Goal: Transaction & Acquisition: Subscribe to service/newsletter

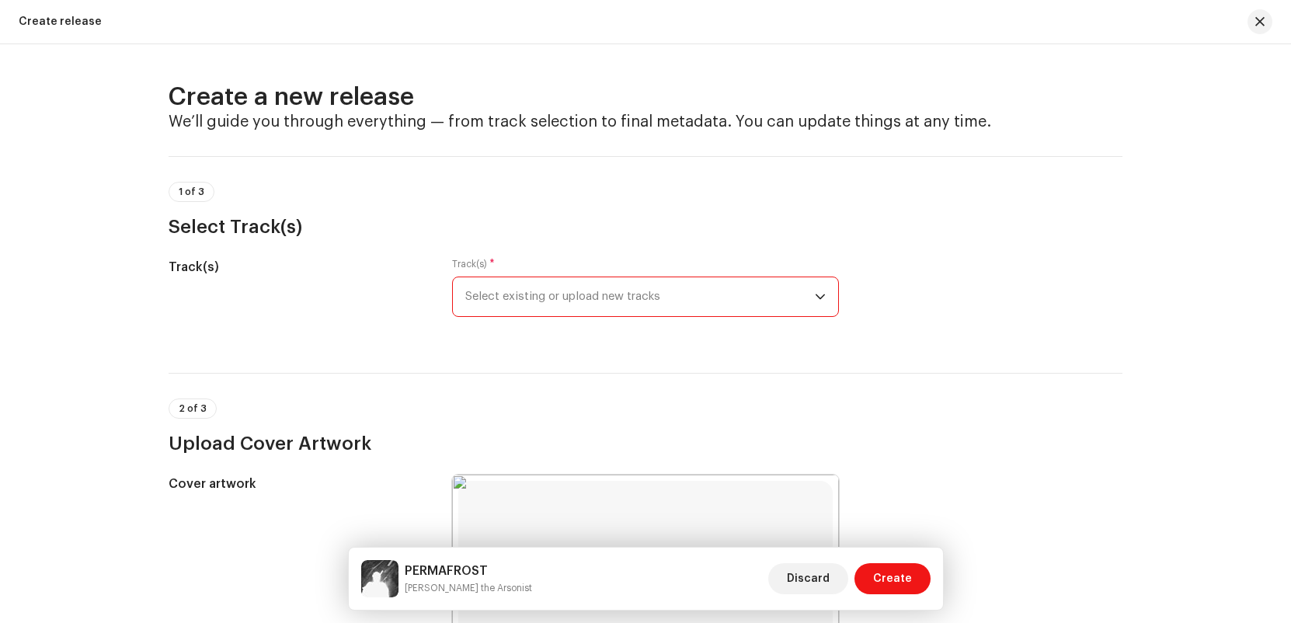
click at [739, 298] on span "Select existing or upload new tracks" at bounding box center [640, 296] width 350 height 39
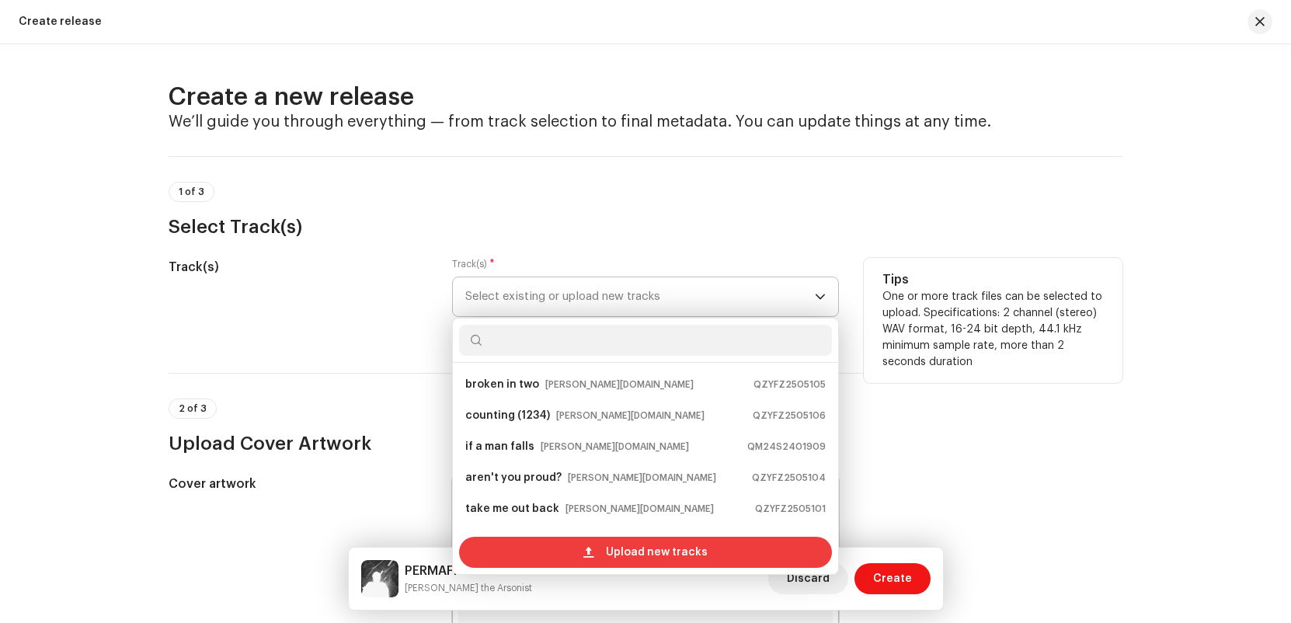
click at [585, 549] on span at bounding box center [588, 552] width 10 height 12
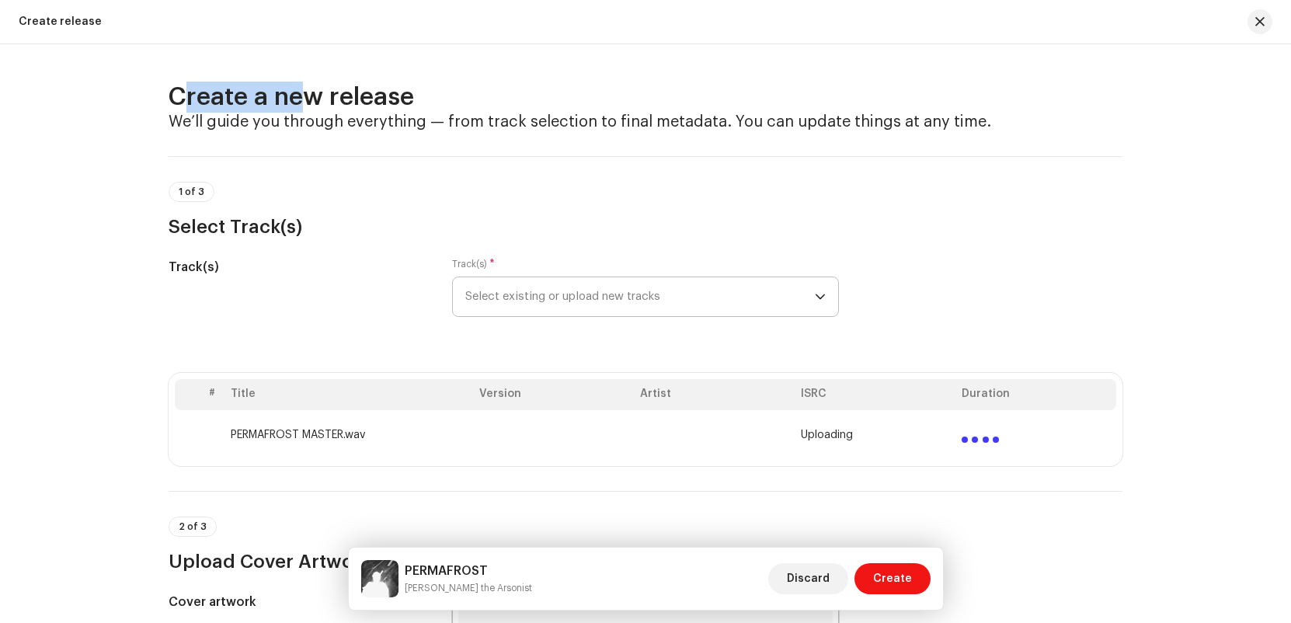
drag, startPoint x: 167, startPoint y: 70, endPoint x: 281, endPoint y: 106, distance: 119.7
click at [281, 106] on div "Create a new release We’ll guide you through everything — from track selection …" at bounding box center [645, 333] width 1291 height 579
click at [792, 201] on div "1 of 3 Select Track(s)" at bounding box center [646, 210] width 954 height 57
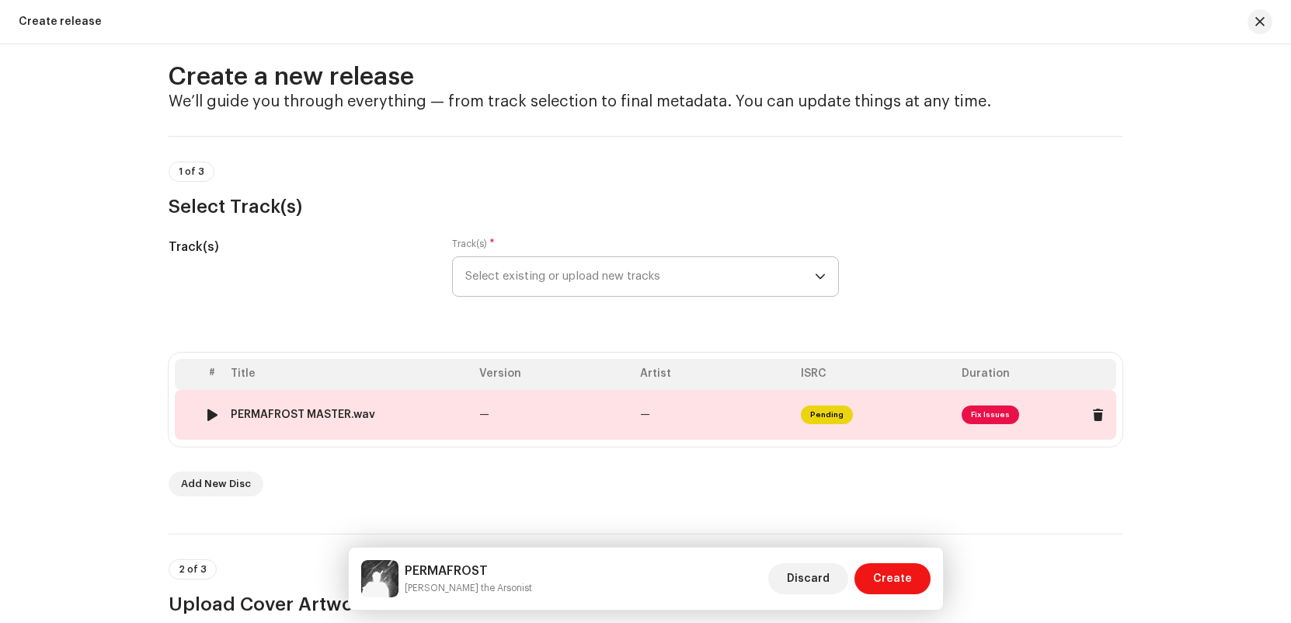
scroll to position [47, 0]
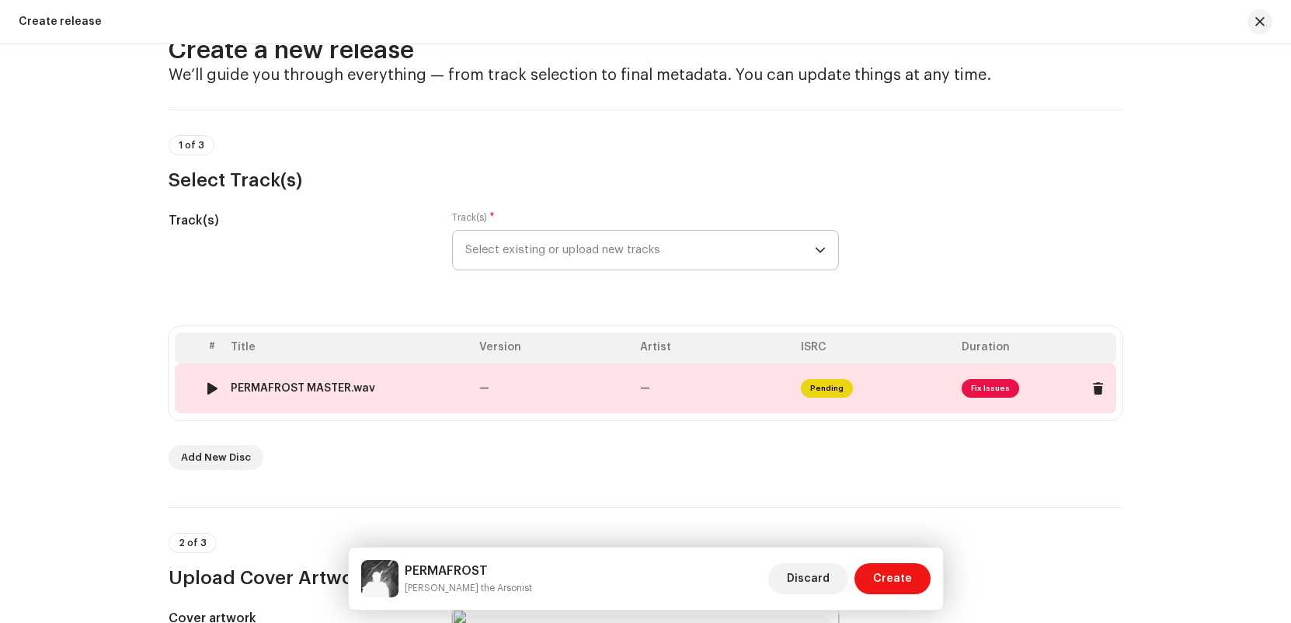
click at [978, 383] on span "Fix Issues" at bounding box center [990, 388] width 57 height 19
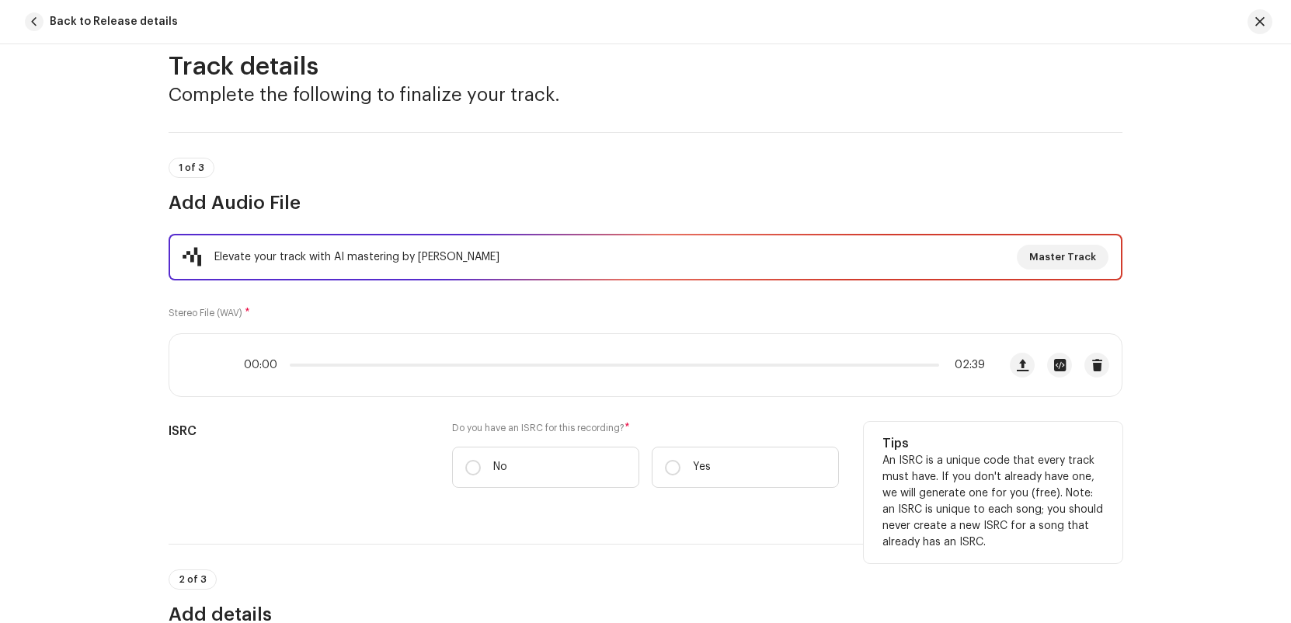
scroll to position [61, 0]
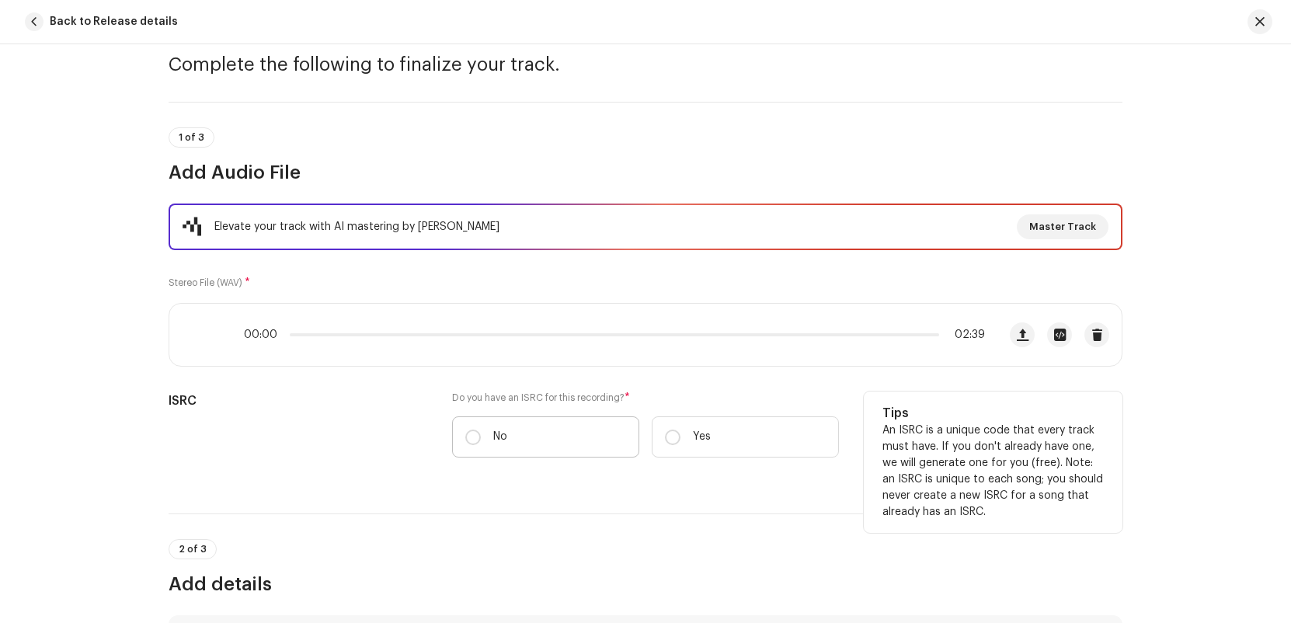
click at [623, 449] on label "No" at bounding box center [545, 436] width 187 height 41
click at [481, 445] on input "No" at bounding box center [473, 438] width 16 height 16
radio input "true"
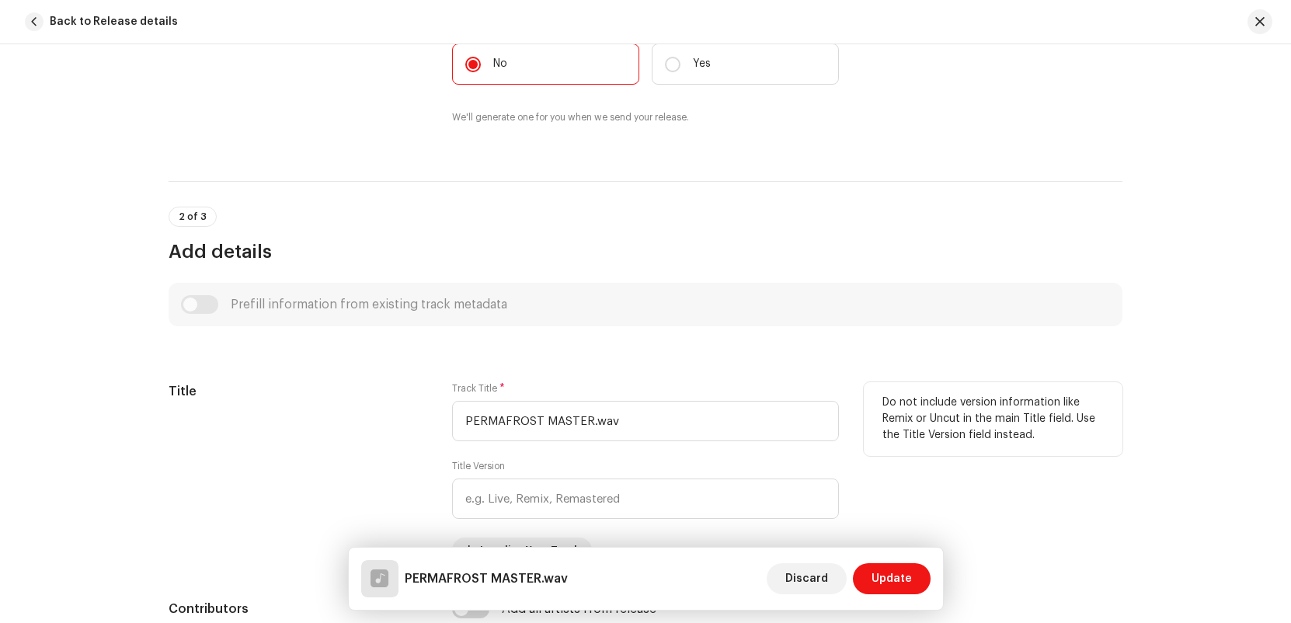
scroll to position [546, 0]
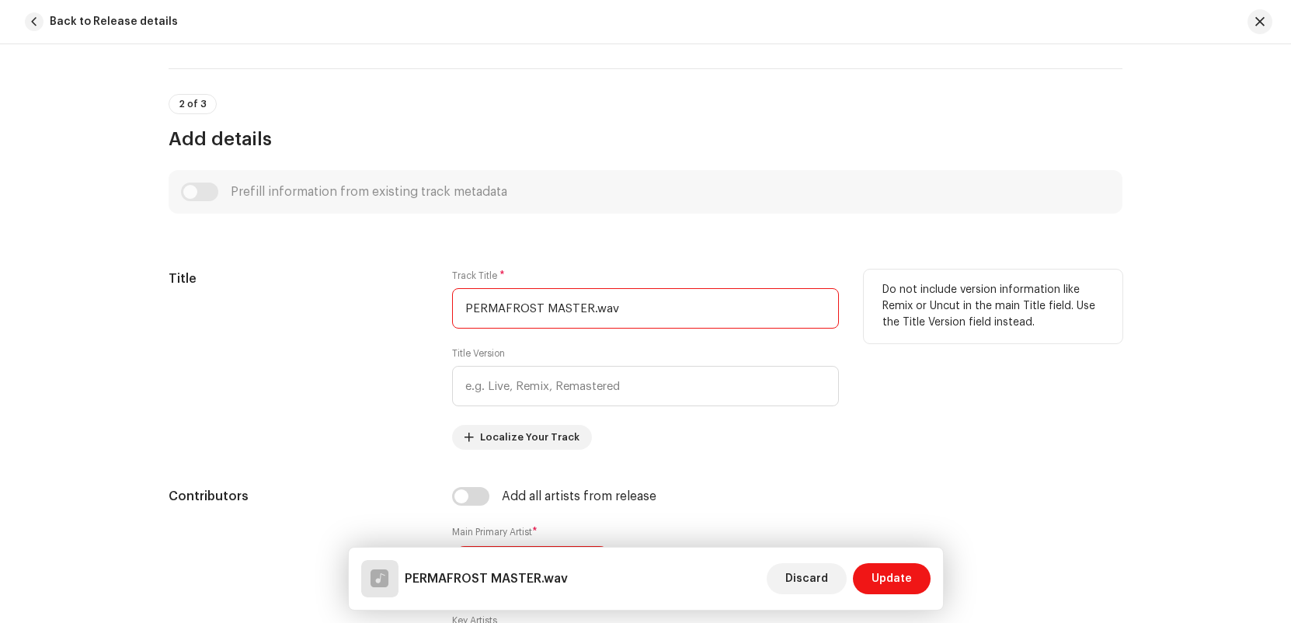
click at [518, 311] on input "PERMAFROST MASTER.wav" at bounding box center [645, 308] width 387 height 40
drag, startPoint x: 631, startPoint y: 308, endPoint x: 538, endPoint y: 308, distance: 92.4
click at [537, 309] on input "PERMAFROST MASTER.wav" at bounding box center [645, 308] width 387 height 40
type input "PERMAFROST"
click at [306, 325] on div "Title" at bounding box center [298, 360] width 259 height 180
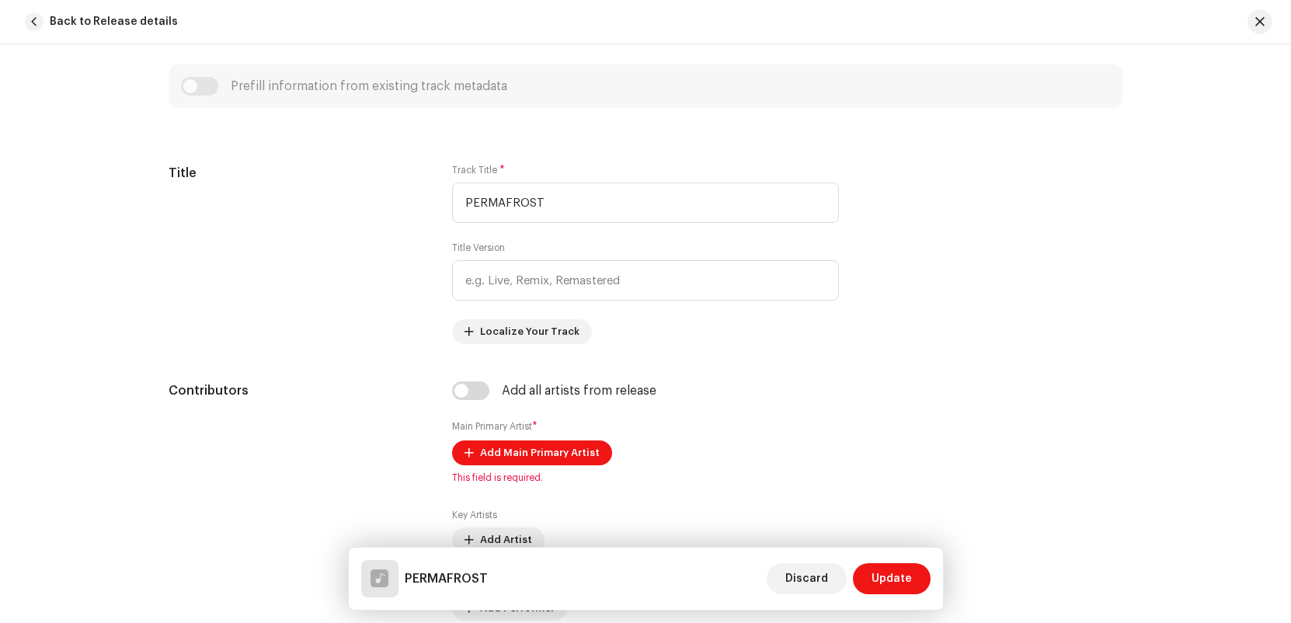
scroll to position [775, 0]
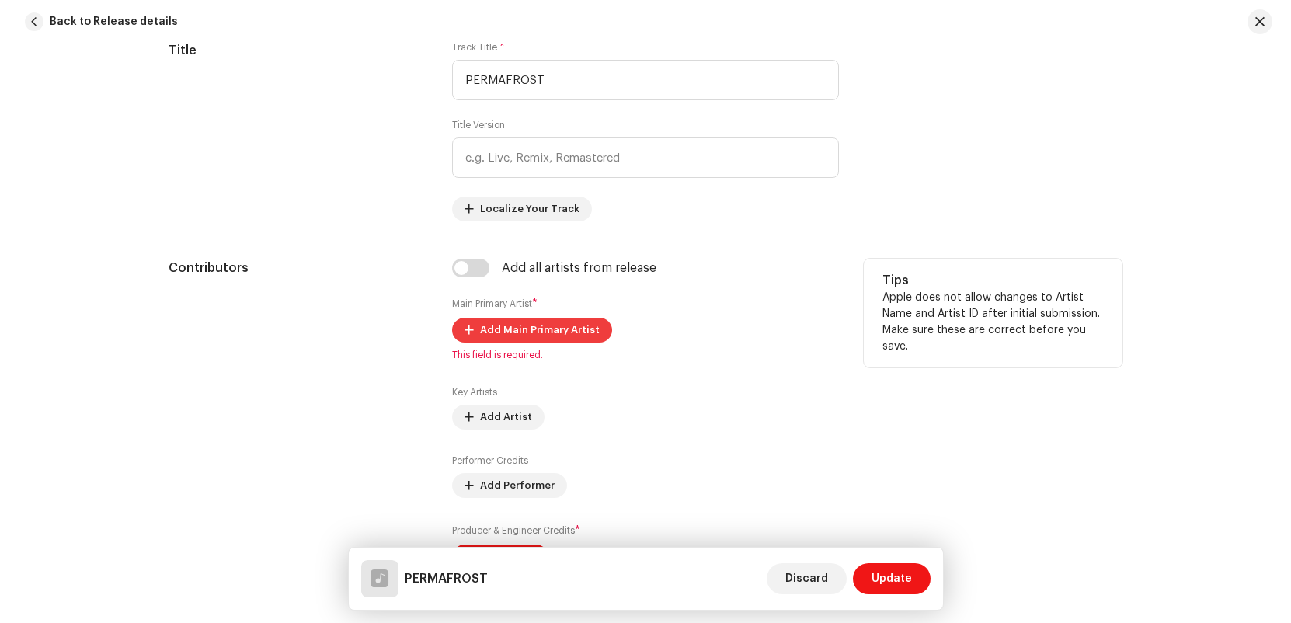
click at [545, 331] on span "Add Main Primary Artist" at bounding box center [540, 330] width 120 height 31
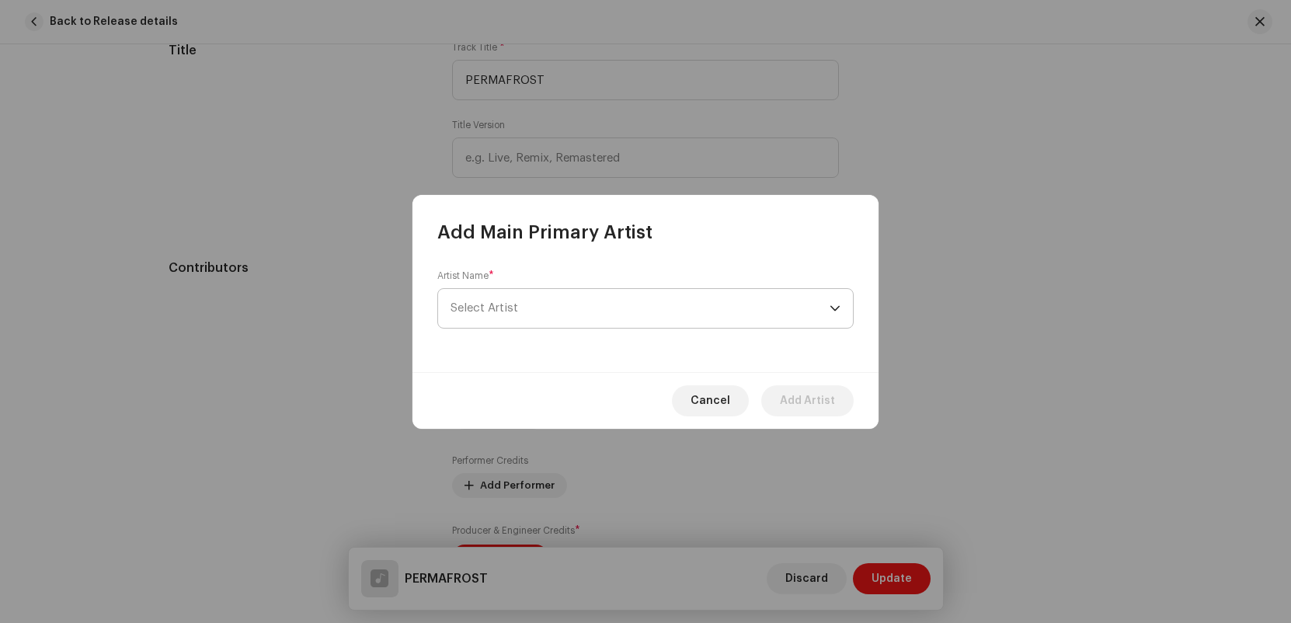
click at [671, 311] on span "Select Artist" at bounding box center [640, 308] width 379 height 39
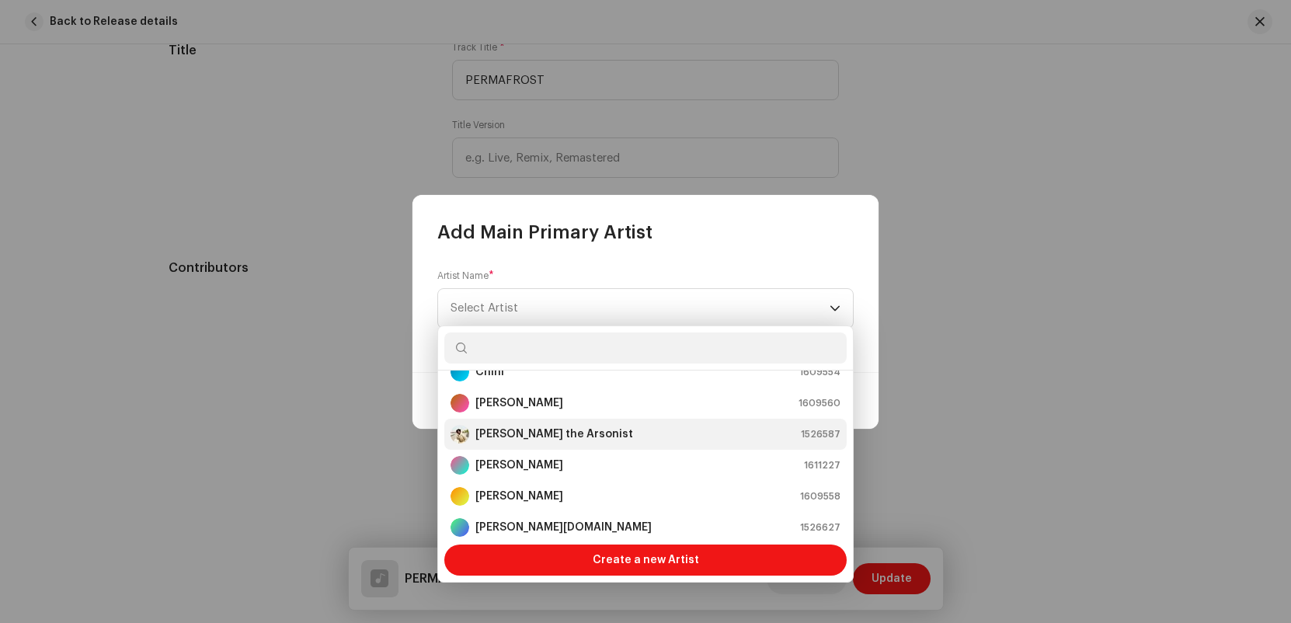
scroll to position [62, 0]
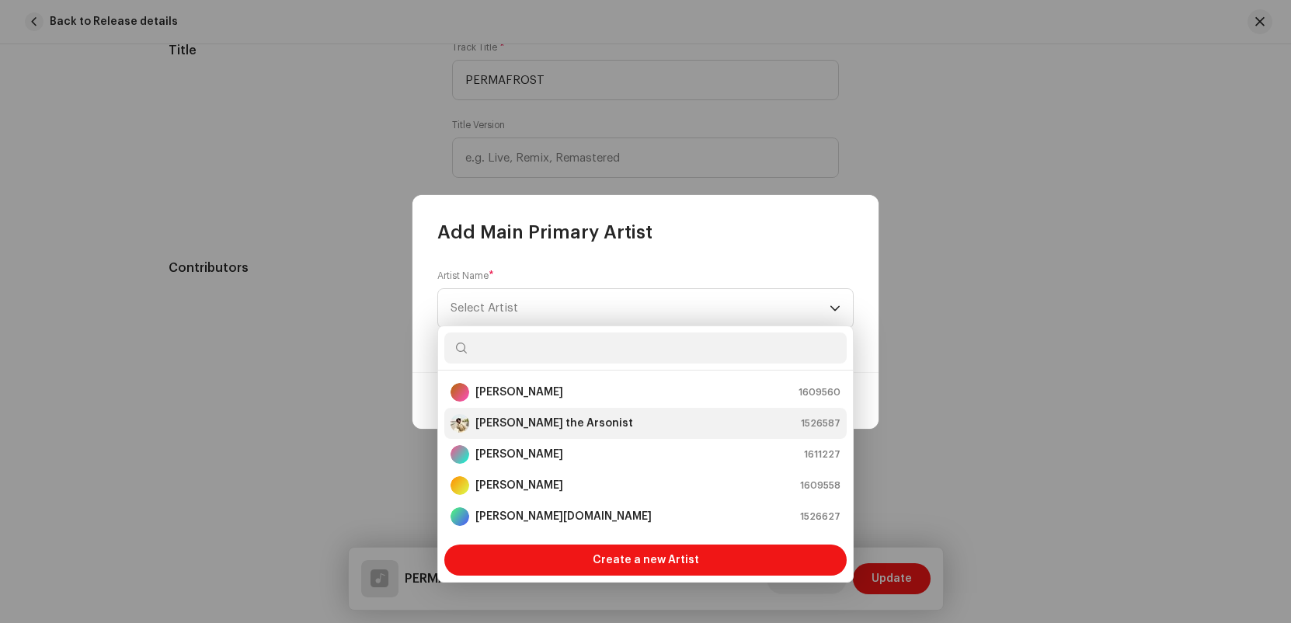
click at [558, 427] on strong "[PERSON_NAME] the Arsonist" at bounding box center [554, 424] width 158 height 16
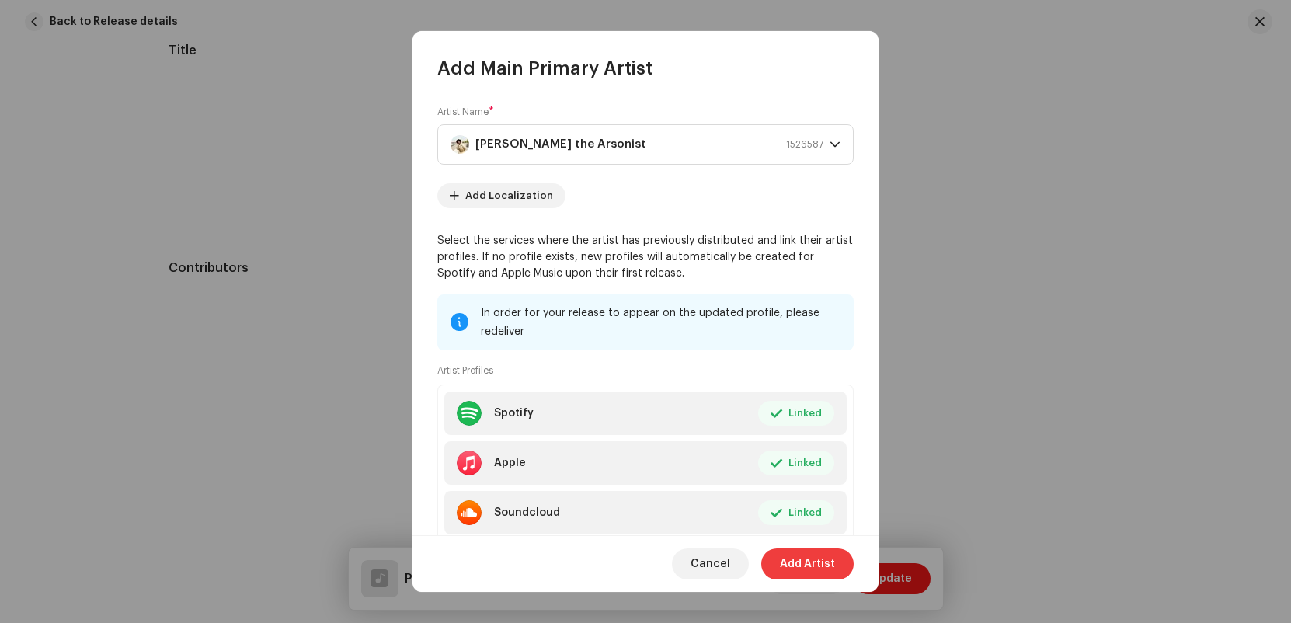
click at [809, 553] on span "Add Artist" at bounding box center [807, 563] width 55 height 31
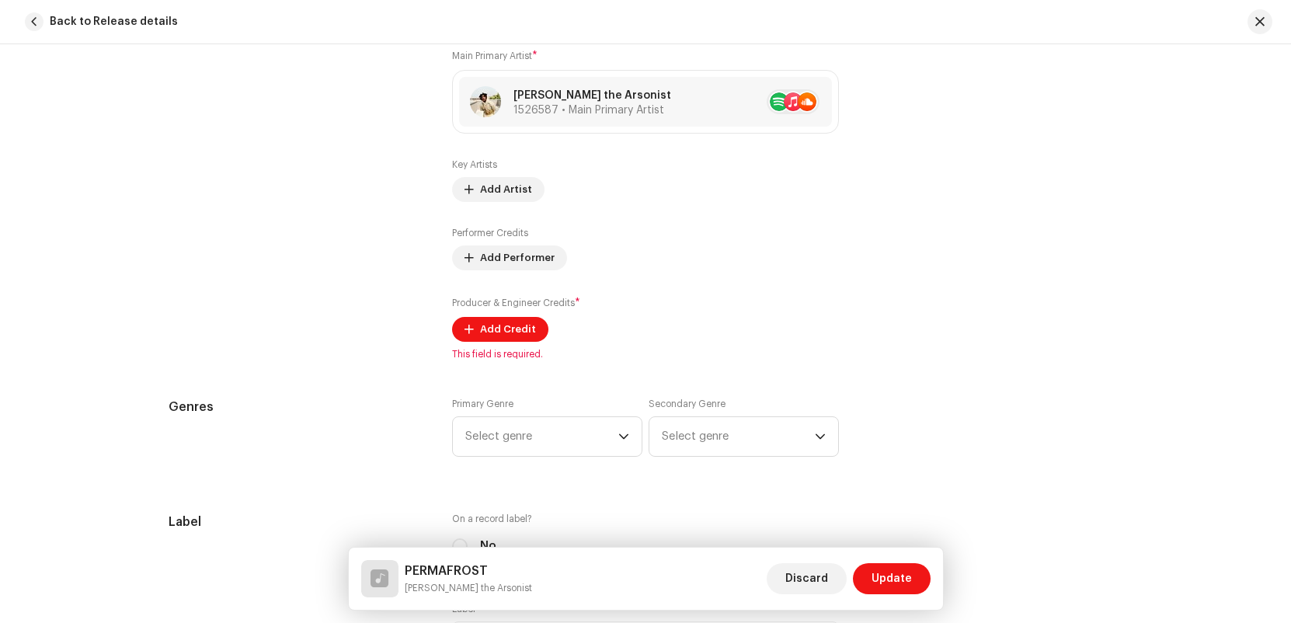
scroll to position [1170, 0]
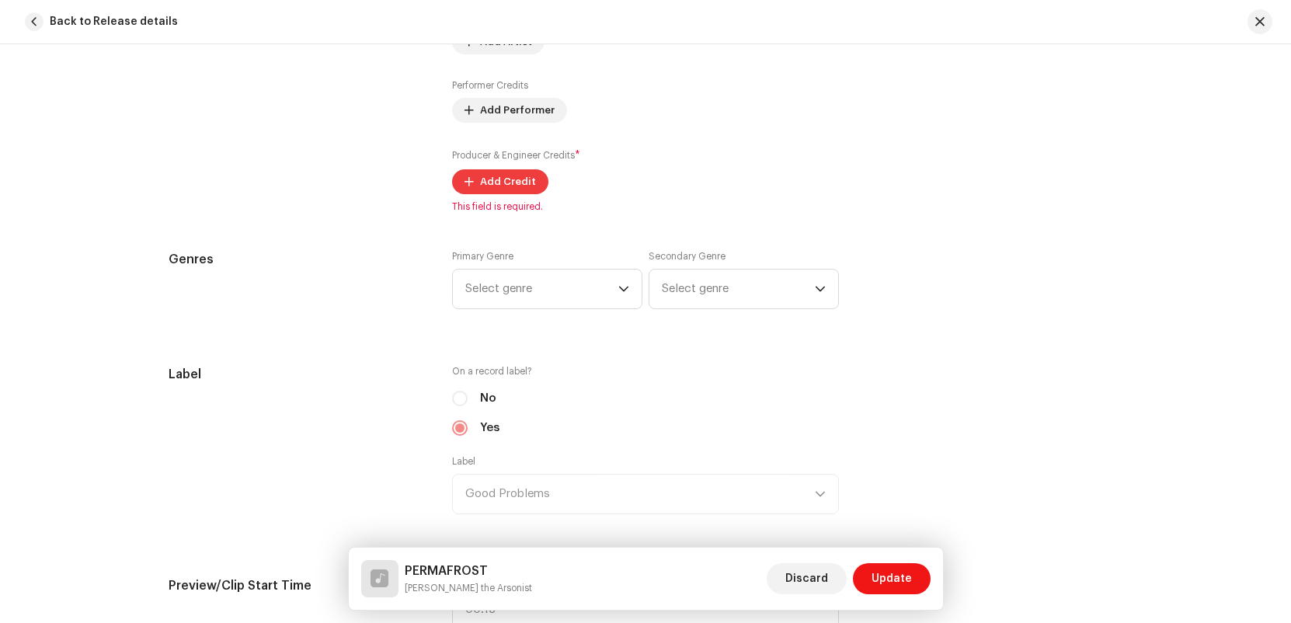
click at [522, 181] on span "Add Credit" at bounding box center [508, 181] width 56 height 31
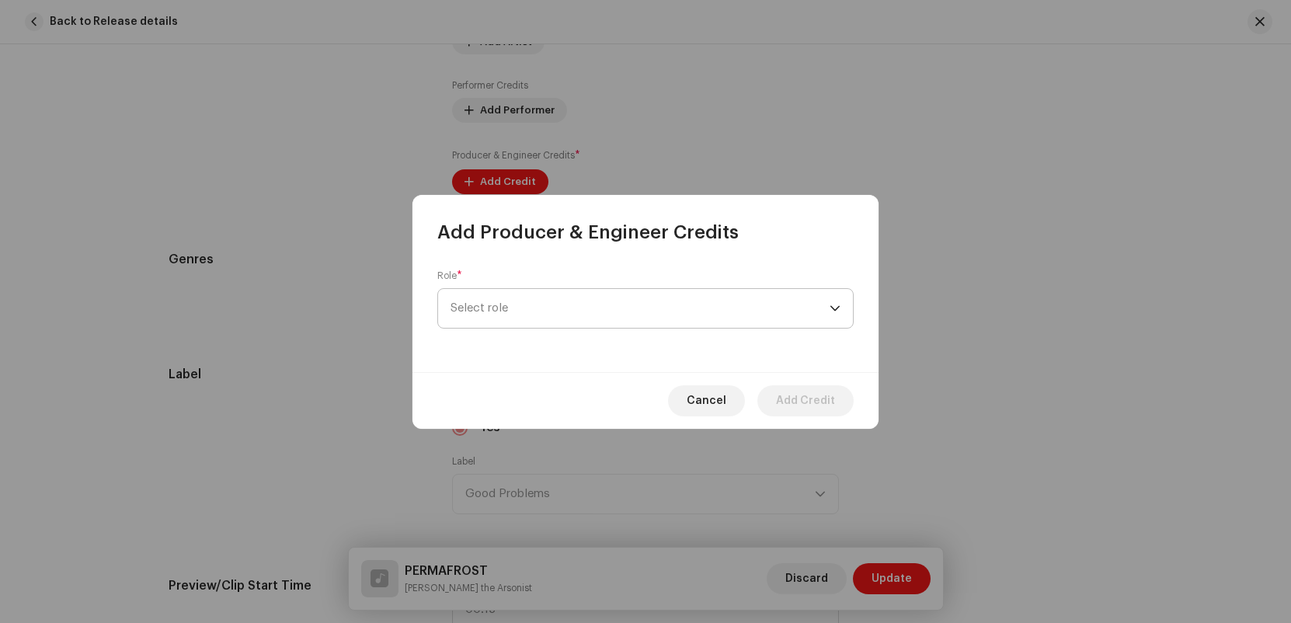
drag, startPoint x: 587, startPoint y: 294, endPoint x: 557, endPoint y: 323, distance: 42.3
click at [587, 294] on span "Select role" at bounding box center [640, 308] width 379 height 39
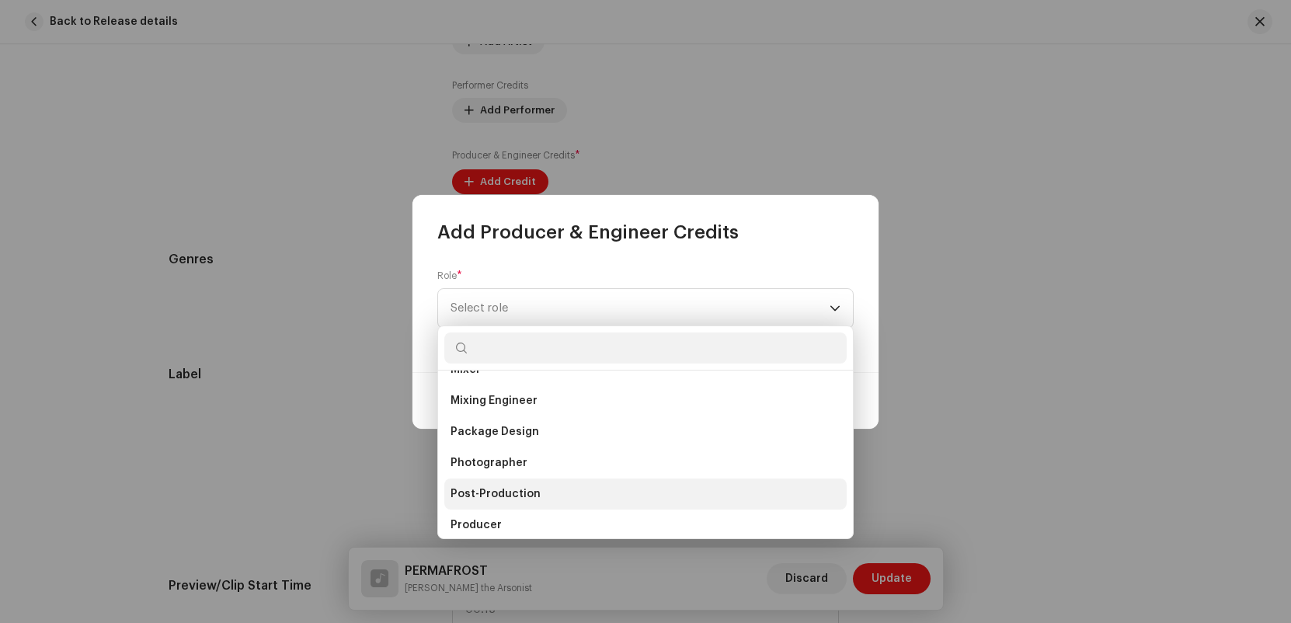
scroll to position [610, 0]
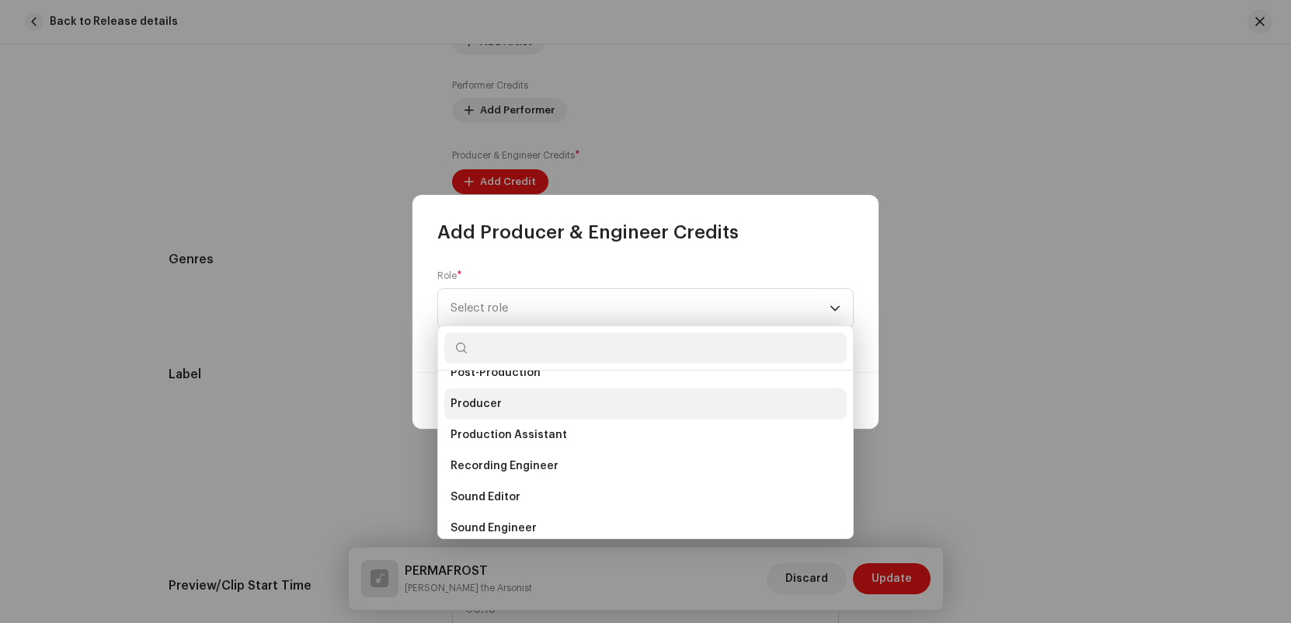
click at [589, 402] on li "Producer" at bounding box center [645, 403] width 402 height 31
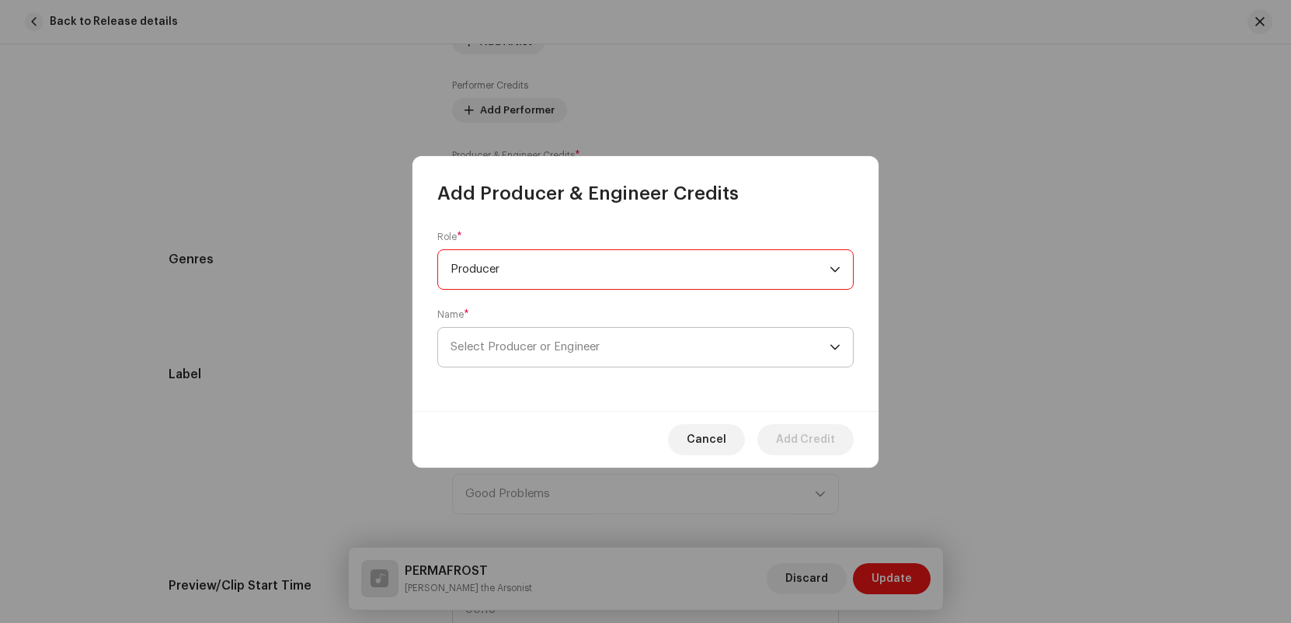
click at [653, 346] on span "Select Producer or Engineer" at bounding box center [640, 347] width 379 height 39
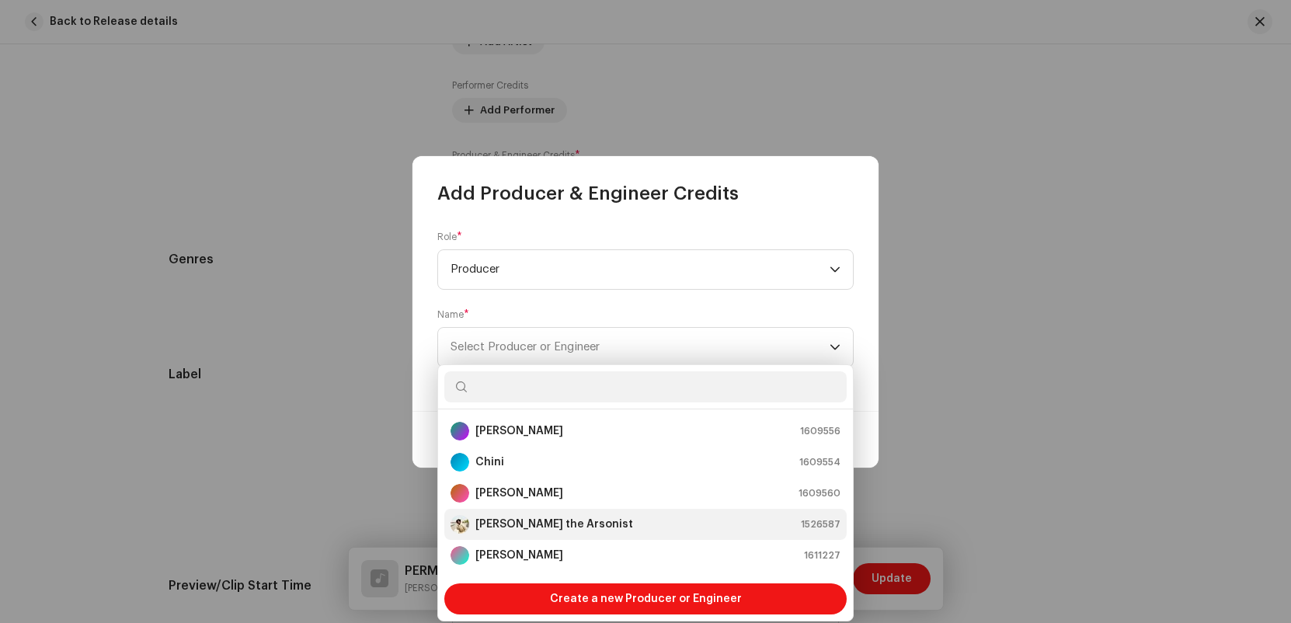
scroll to position [62, 0]
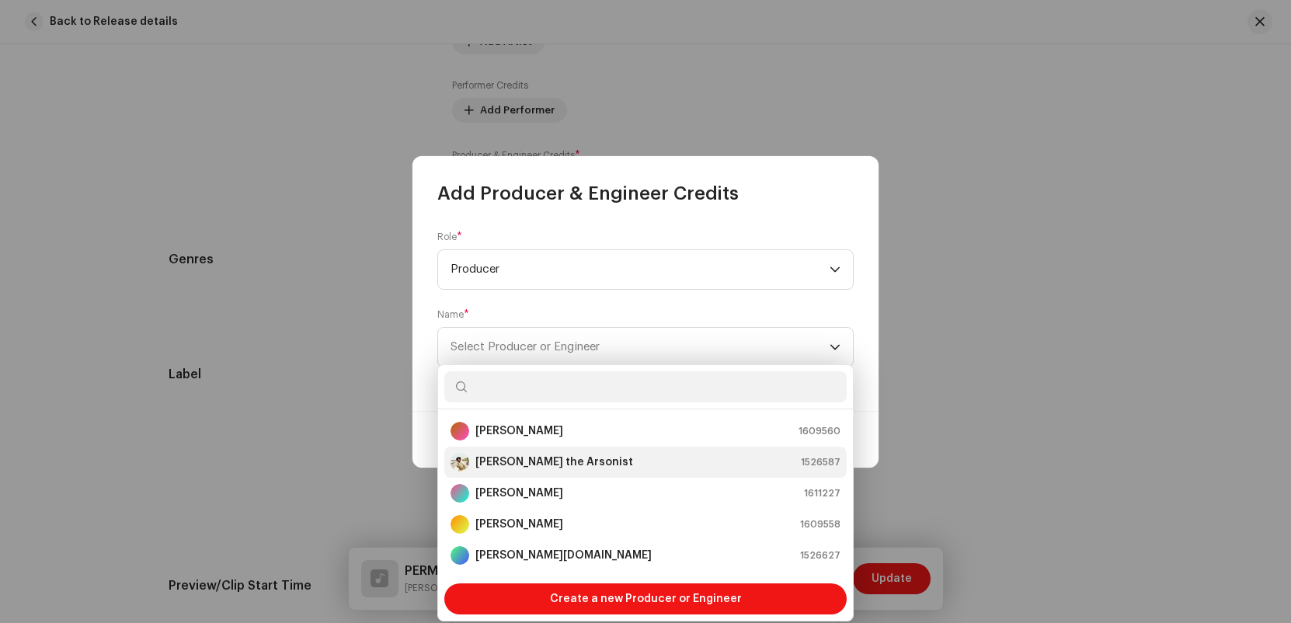
click at [611, 463] on div "[PERSON_NAME] the Arsonist 1526587" at bounding box center [646, 462] width 390 height 19
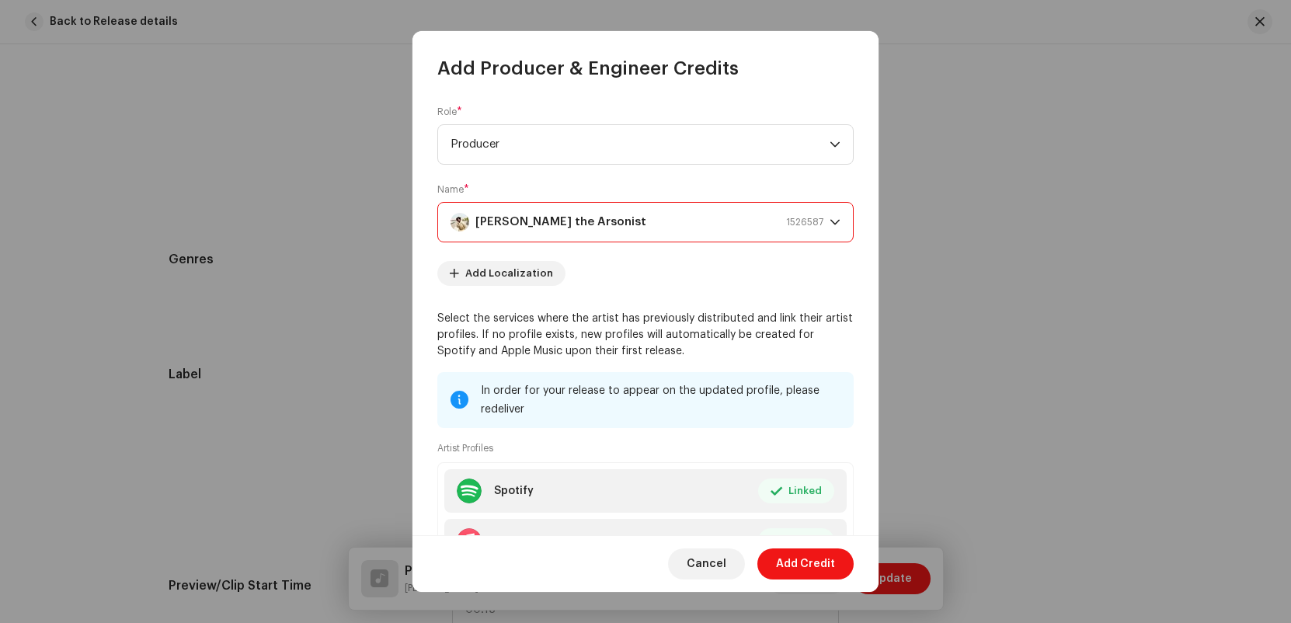
click at [815, 591] on div "Cancel Add Credit" at bounding box center [646, 563] width 466 height 57
click at [809, 575] on span "Add Credit" at bounding box center [805, 563] width 59 height 31
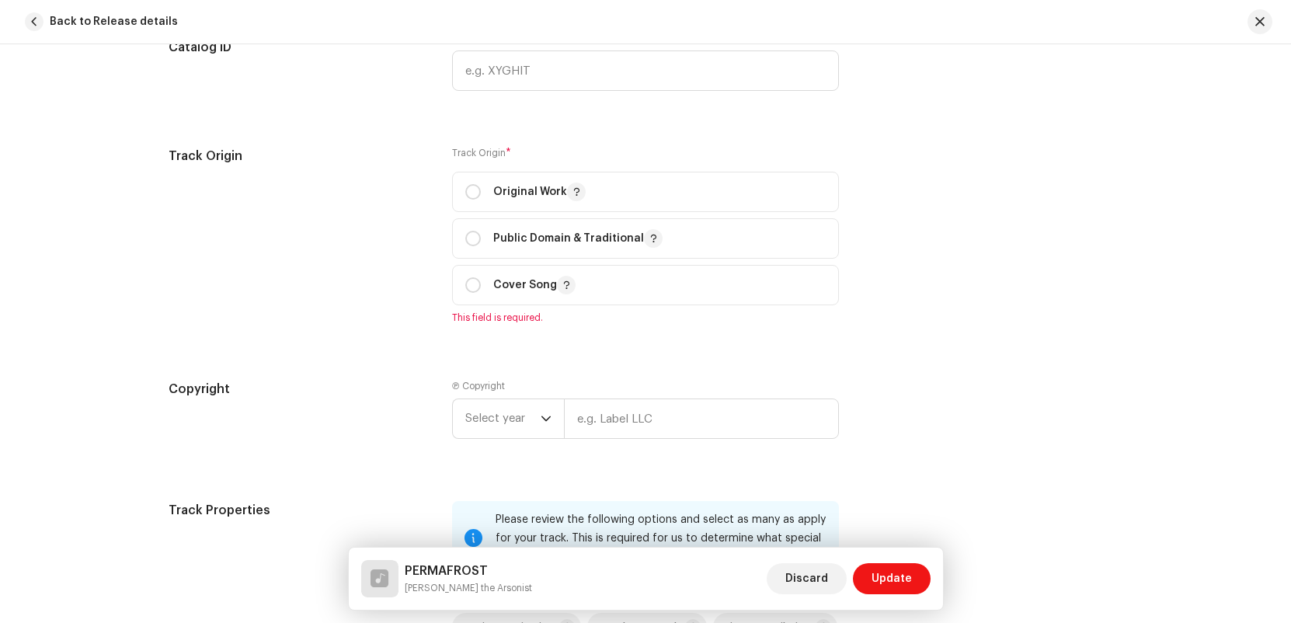
scroll to position [1845, 0]
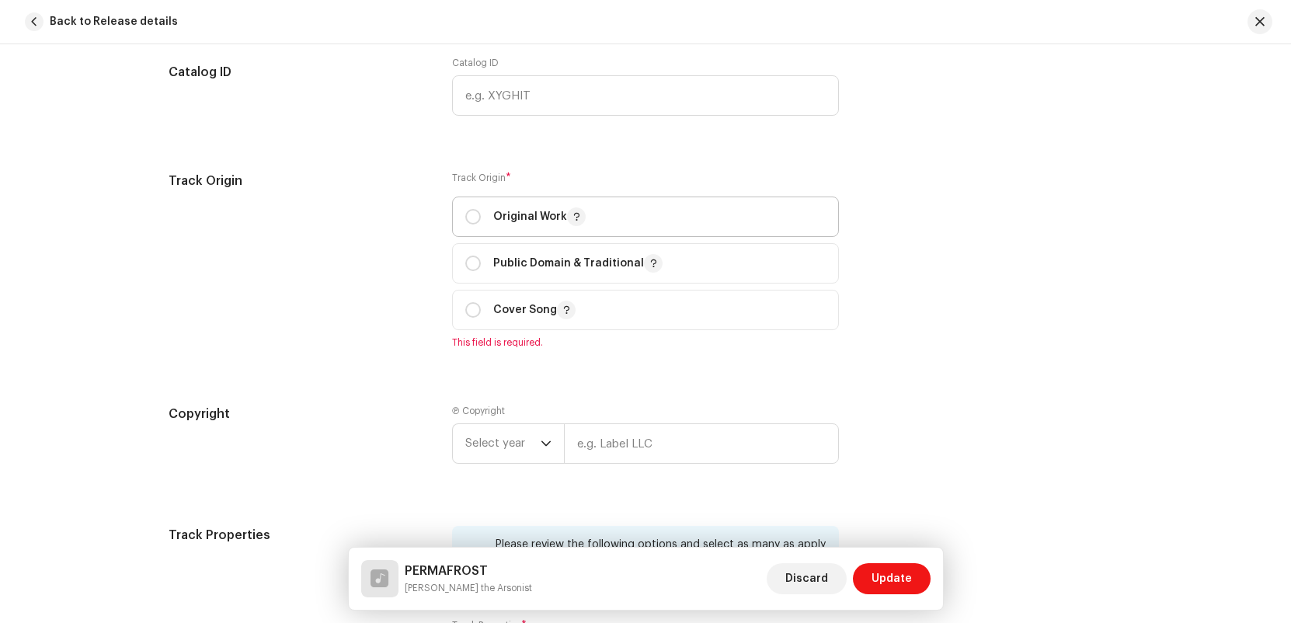
click at [455, 221] on p-togglebutton "Original Work" at bounding box center [645, 217] width 387 height 40
radio input "true"
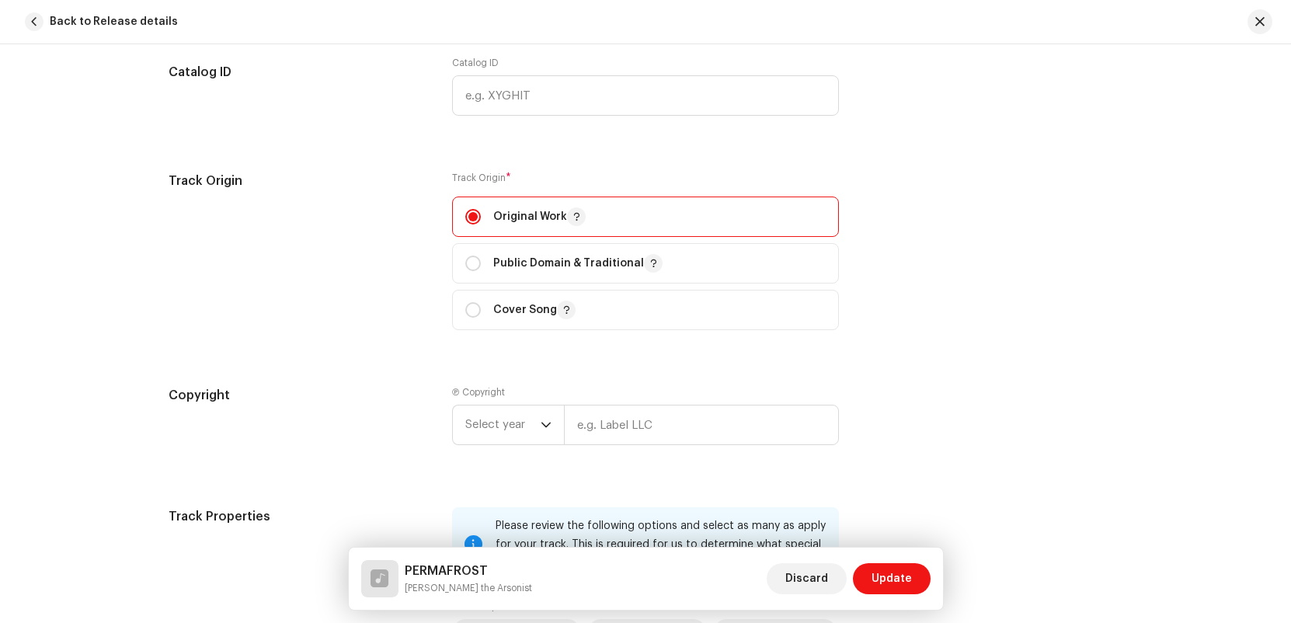
click at [432, 232] on div "Track Origin Track Origin * Original Work Public Domain & Traditional Cover Song" at bounding box center [646, 260] width 954 height 177
click at [445, 222] on div "Track Origin Track Origin * Original Work Public Domain & Traditional Cover Song" at bounding box center [646, 260] width 954 height 177
click at [471, 213] on input "radio" at bounding box center [473, 217] width 16 height 16
click at [465, 214] on input "radio" at bounding box center [473, 217] width 16 height 16
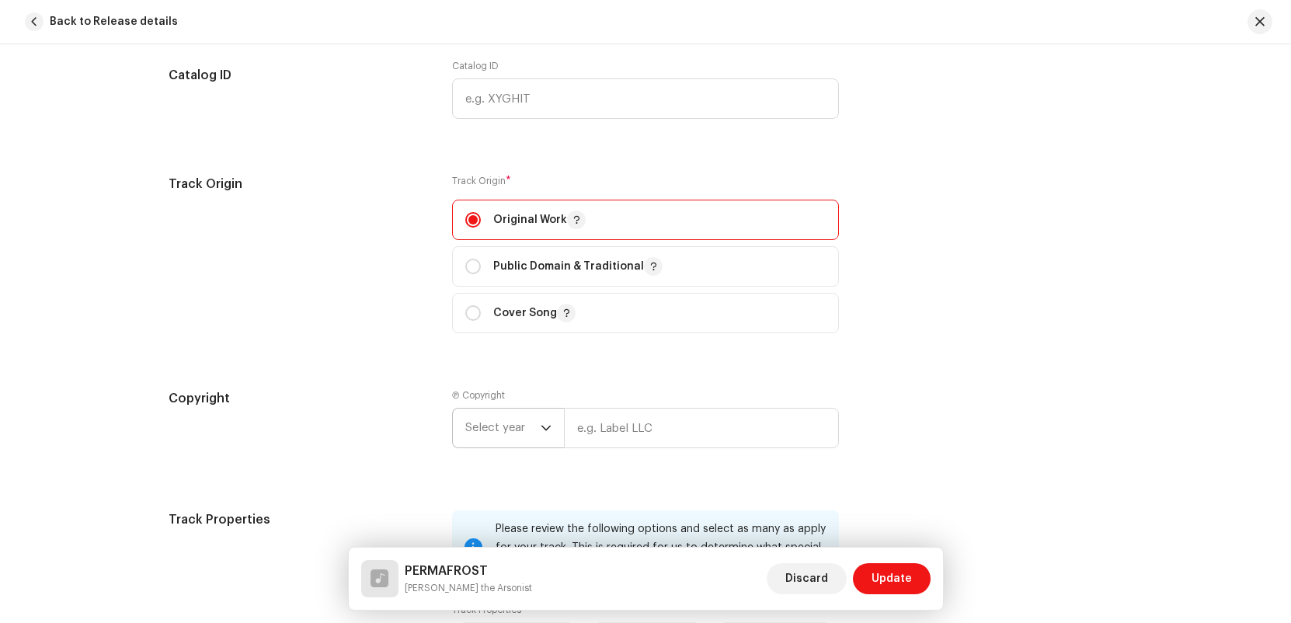
scroll to position [1952, 0]
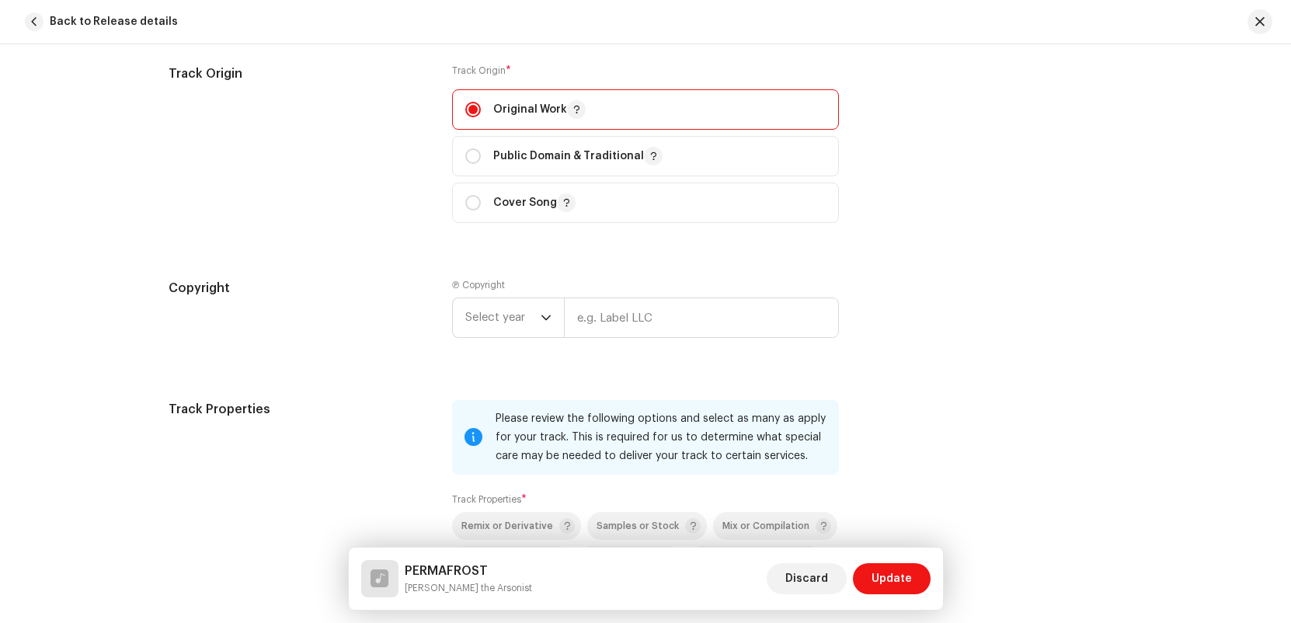
click at [518, 291] on div "Ⓟ Copyright Select year" at bounding box center [645, 311] width 387 height 65
click at [507, 319] on span "Select year" at bounding box center [502, 317] width 75 height 39
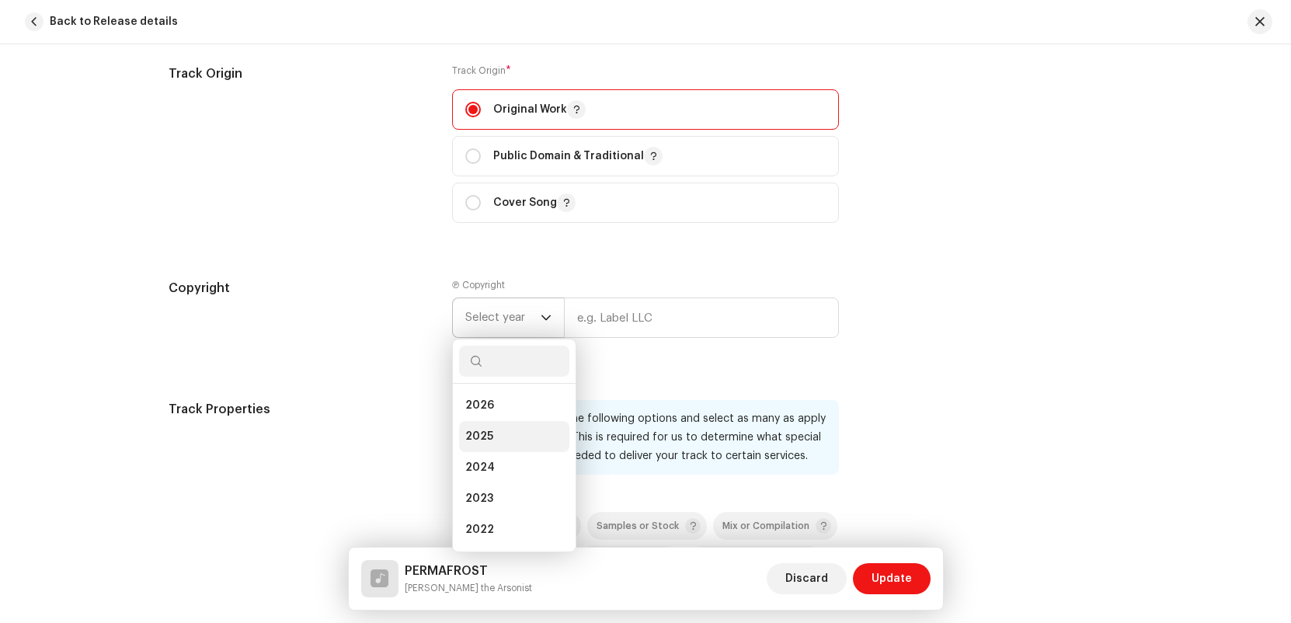
click at [516, 430] on li "2025" at bounding box center [514, 436] width 110 height 31
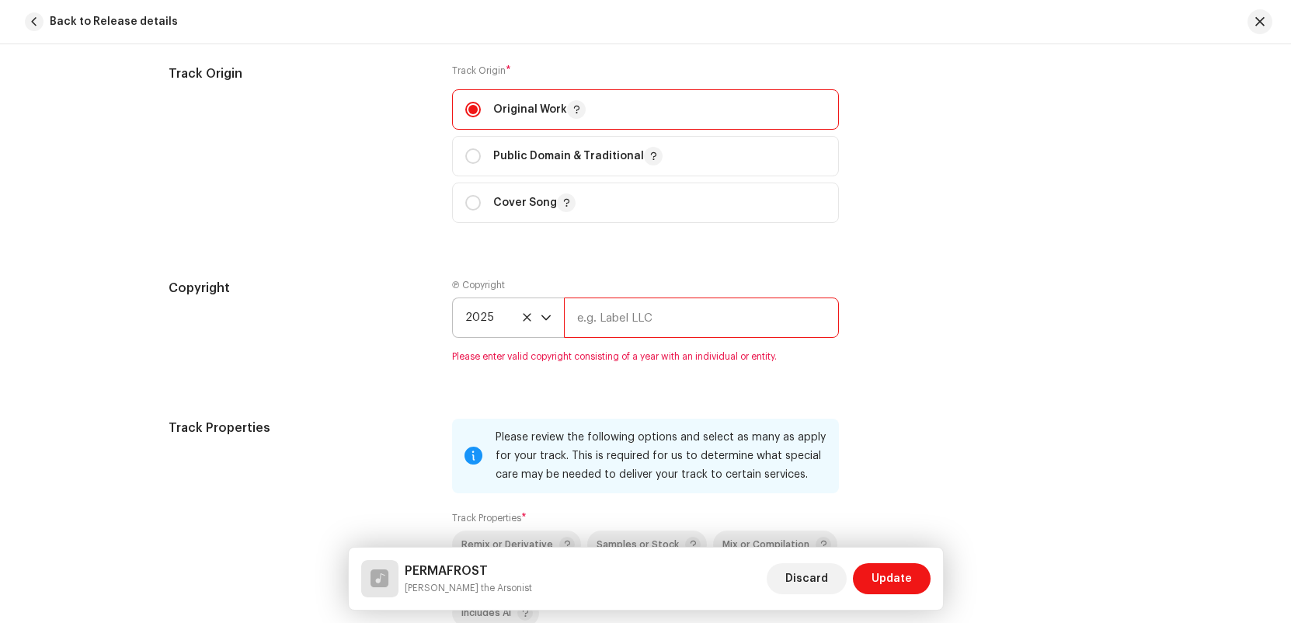
click at [661, 320] on input "text" at bounding box center [701, 318] width 275 height 40
type input "G"
type input "[PERSON_NAME] the Arsonist"
click at [902, 335] on div "Copyright Ⓟ Copyright 2025 [PERSON_NAME] the Arsonist Please enter valid copyri…" at bounding box center [646, 330] width 954 height 103
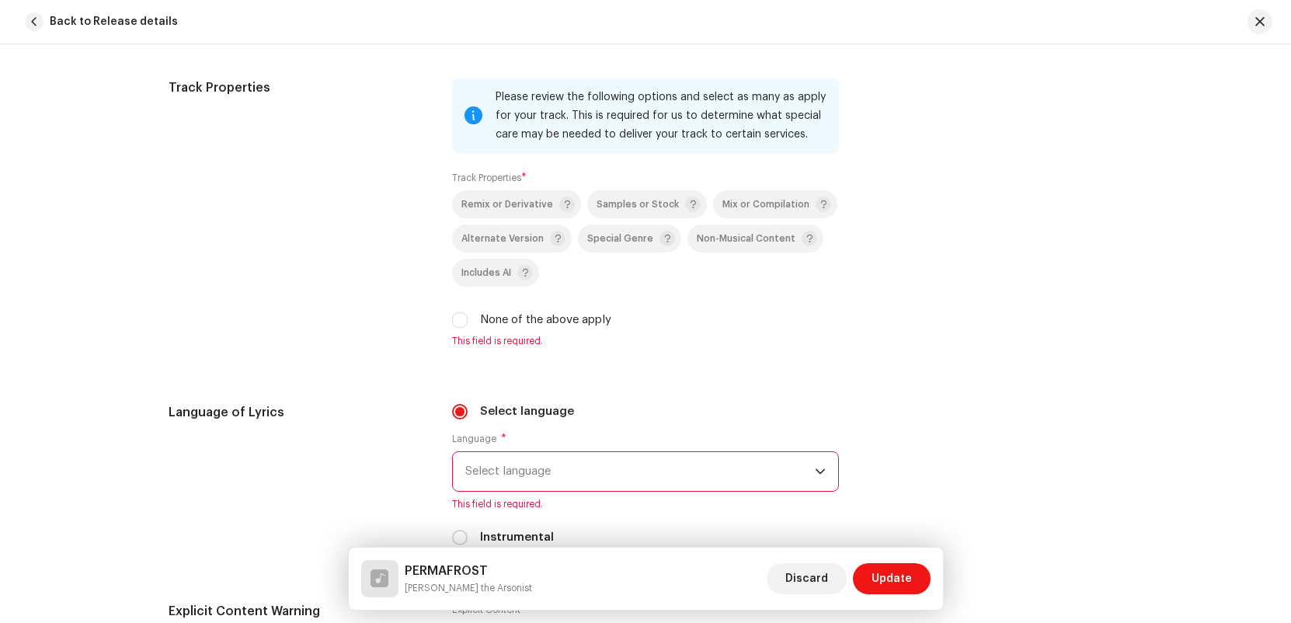
scroll to position [2288, 0]
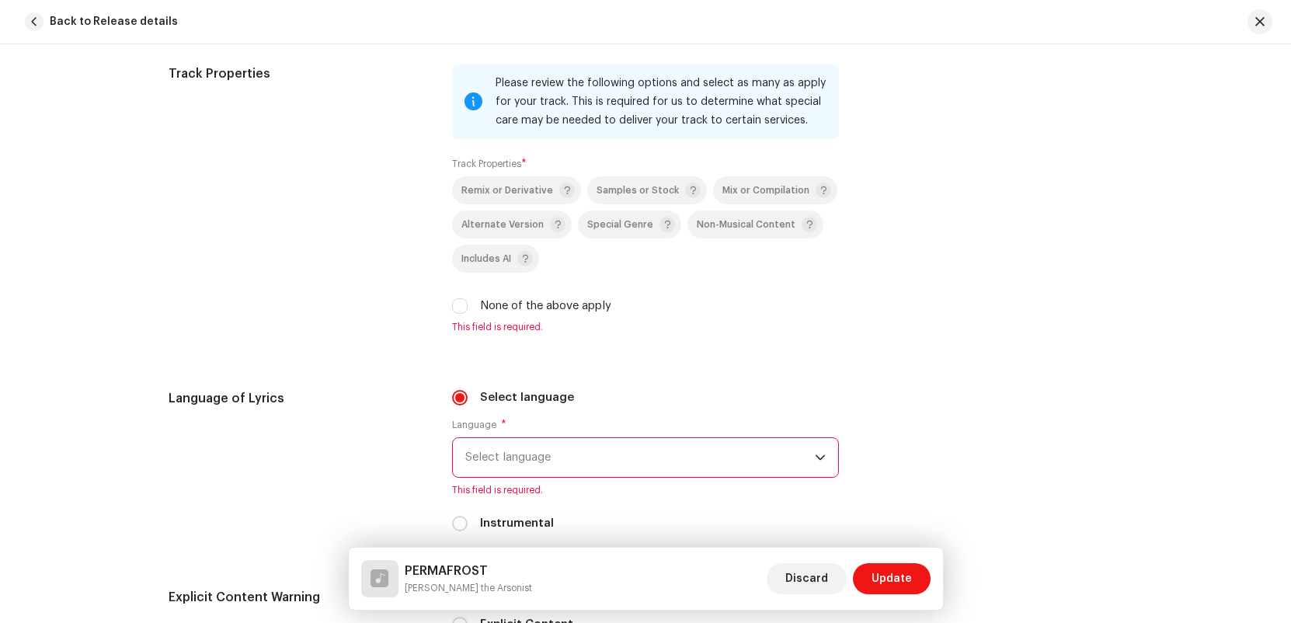
click at [611, 307] on div "None of the above apply" at bounding box center [645, 306] width 387 height 17
click at [587, 314] on label "None of the above apply" at bounding box center [545, 306] width 131 height 17
click at [468, 314] on input "None of the above apply" at bounding box center [460, 306] width 16 height 16
checkbox input "true"
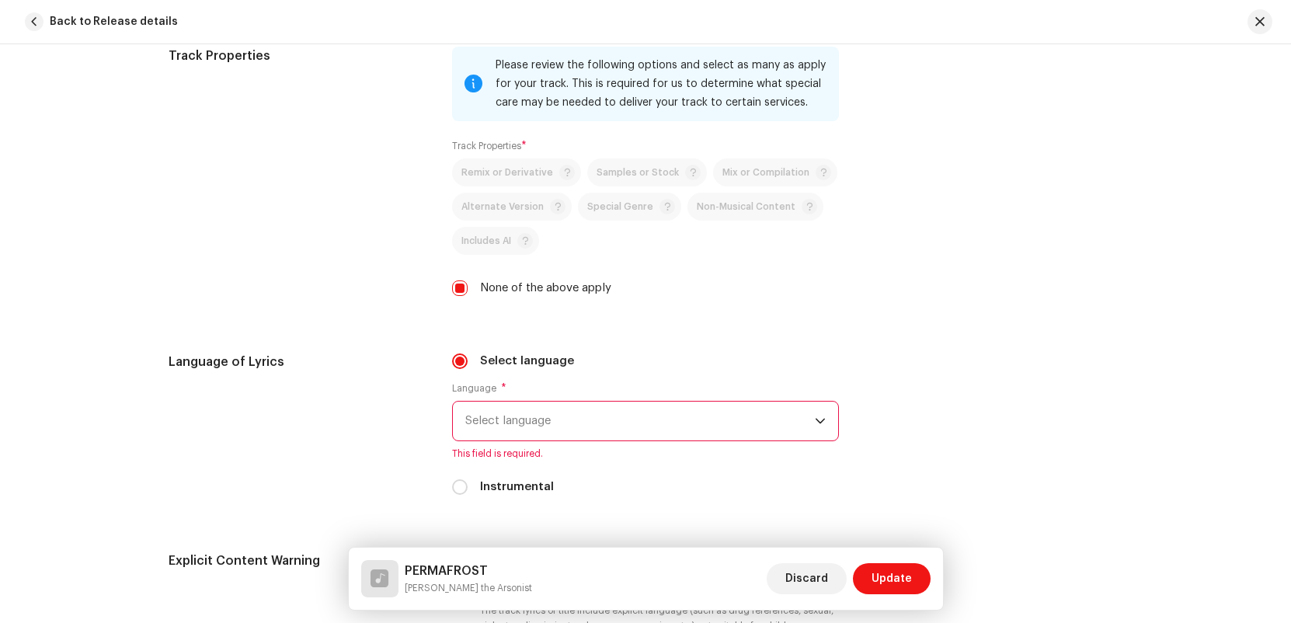
scroll to position [2270, 0]
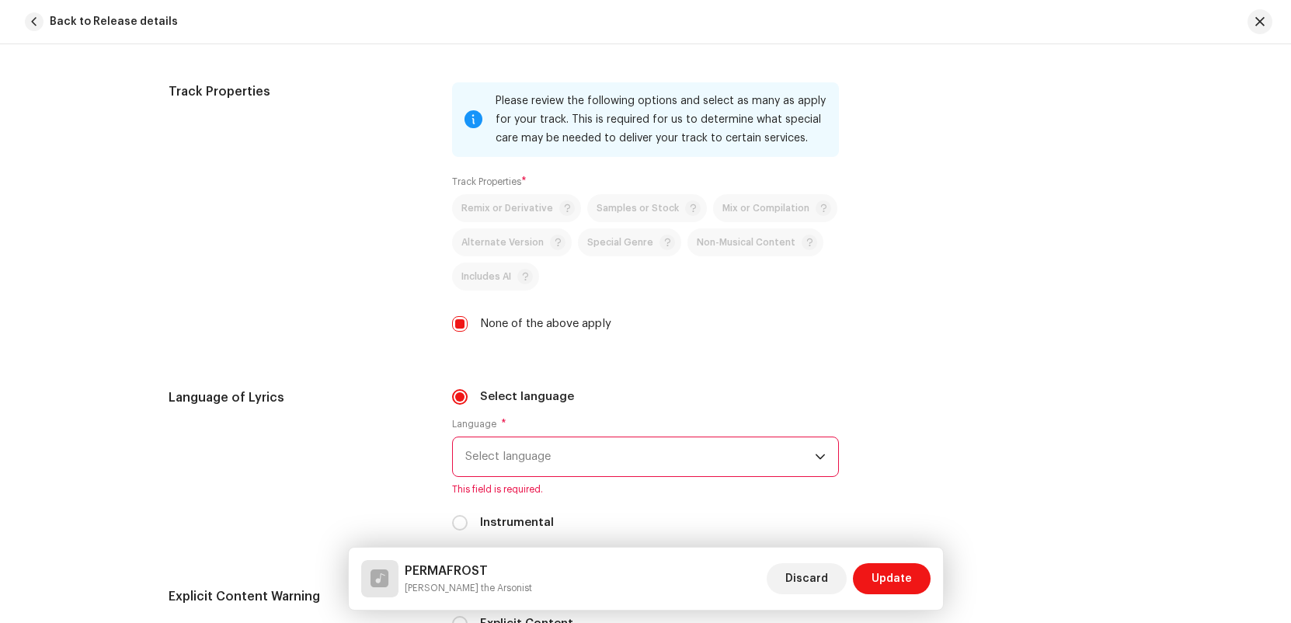
click at [629, 475] on span "Select language" at bounding box center [640, 456] width 350 height 39
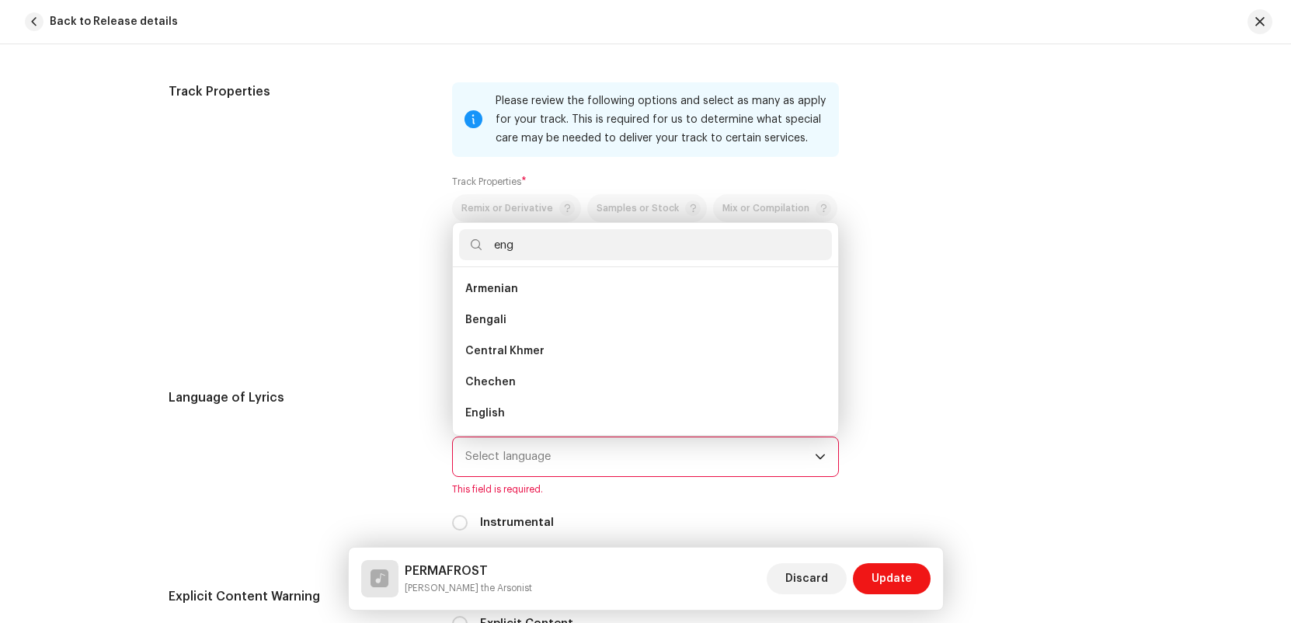
scroll to position [0, 0]
type input "English"
drag, startPoint x: 639, startPoint y: 227, endPoint x: 600, endPoint y: 287, distance: 71.7
click at [598, 286] on li "English" at bounding box center [645, 288] width 373 height 31
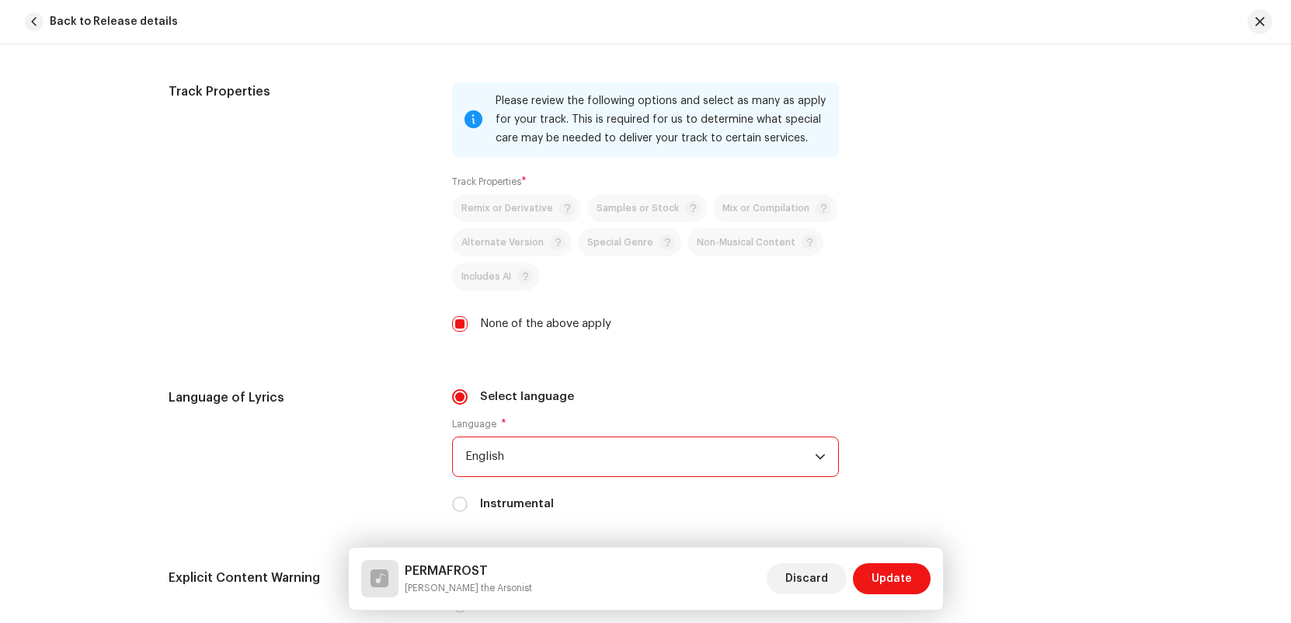
drag, startPoint x: 1015, startPoint y: 204, endPoint x: 988, endPoint y: 218, distance: 29.5
click at [1004, 208] on div "Track Properties Please review the following options and select as many as appl…" at bounding box center [646, 216] width 954 height 269
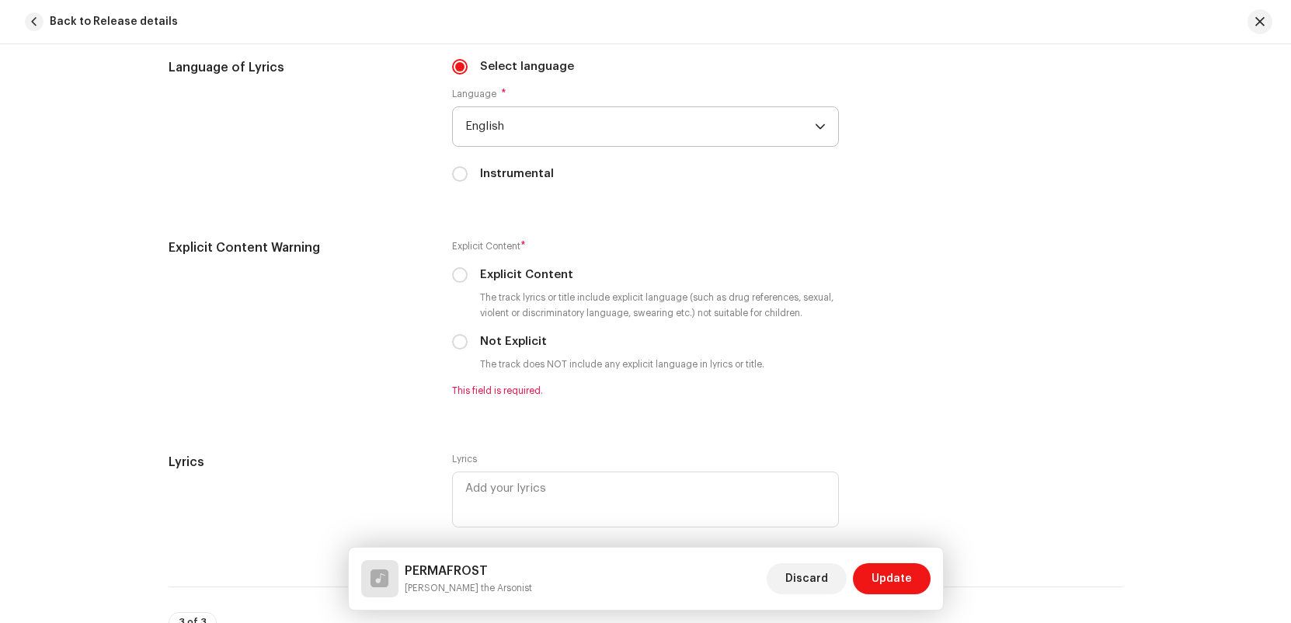
scroll to position [2603, 0]
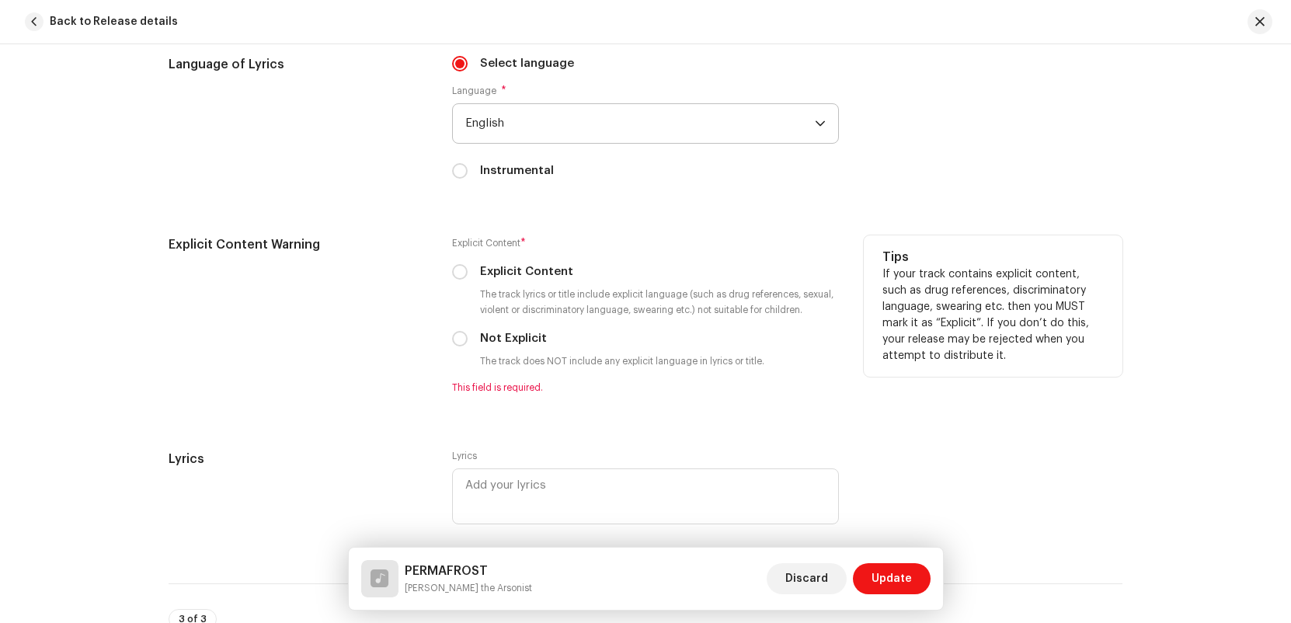
click at [543, 266] on label "Explicit Content" at bounding box center [526, 271] width 93 height 17
click at [468, 266] on input "Explicit Content" at bounding box center [460, 272] width 16 height 16
radio input "true"
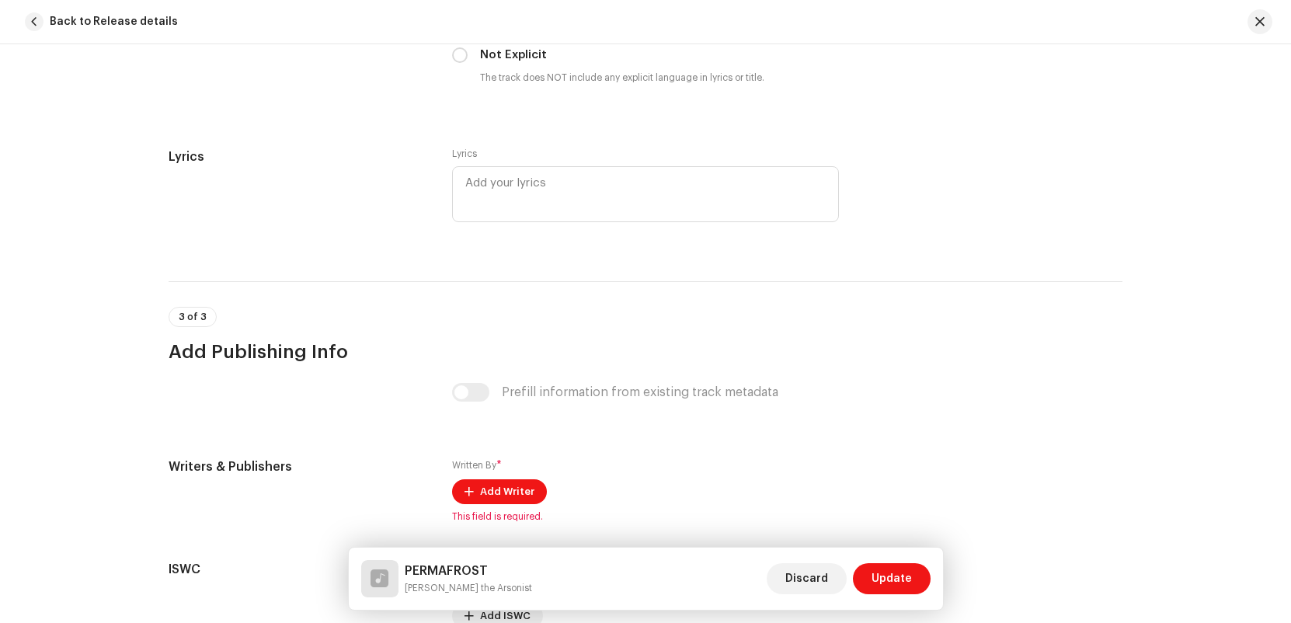
scroll to position [2917, 0]
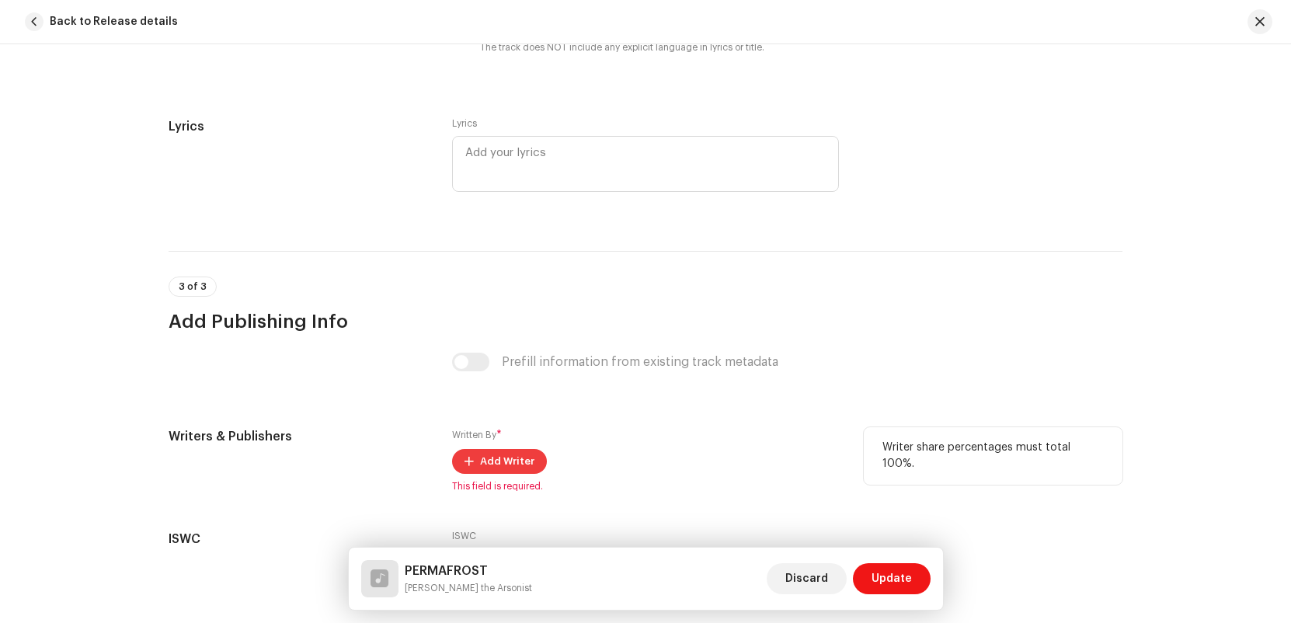
click at [497, 461] on span "Add Writer" at bounding box center [507, 461] width 54 height 31
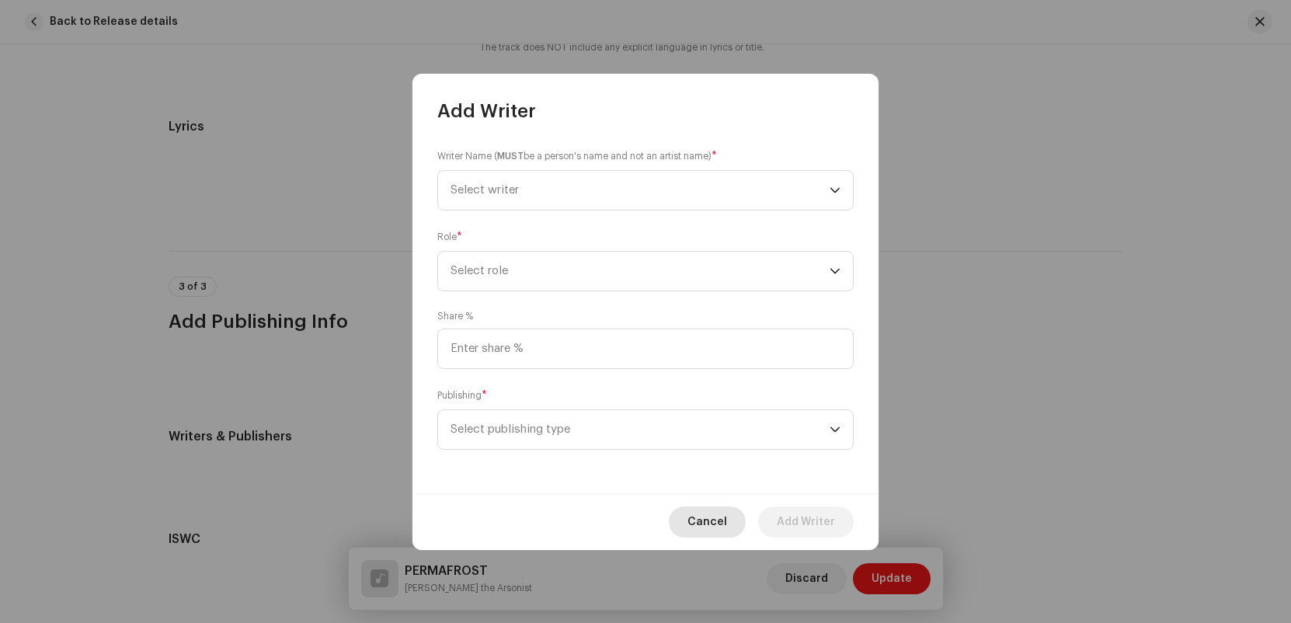
click at [700, 511] on span "Cancel" at bounding box center [708, 522] width 40 height 31
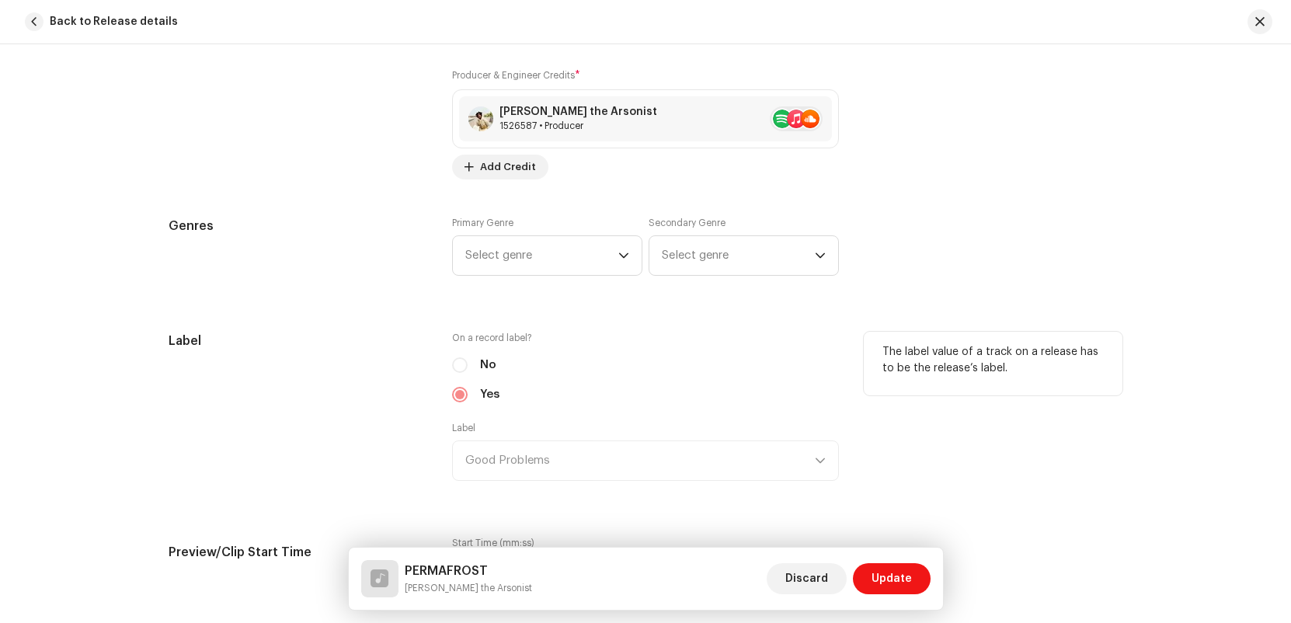
scroll to position [1272, 0]
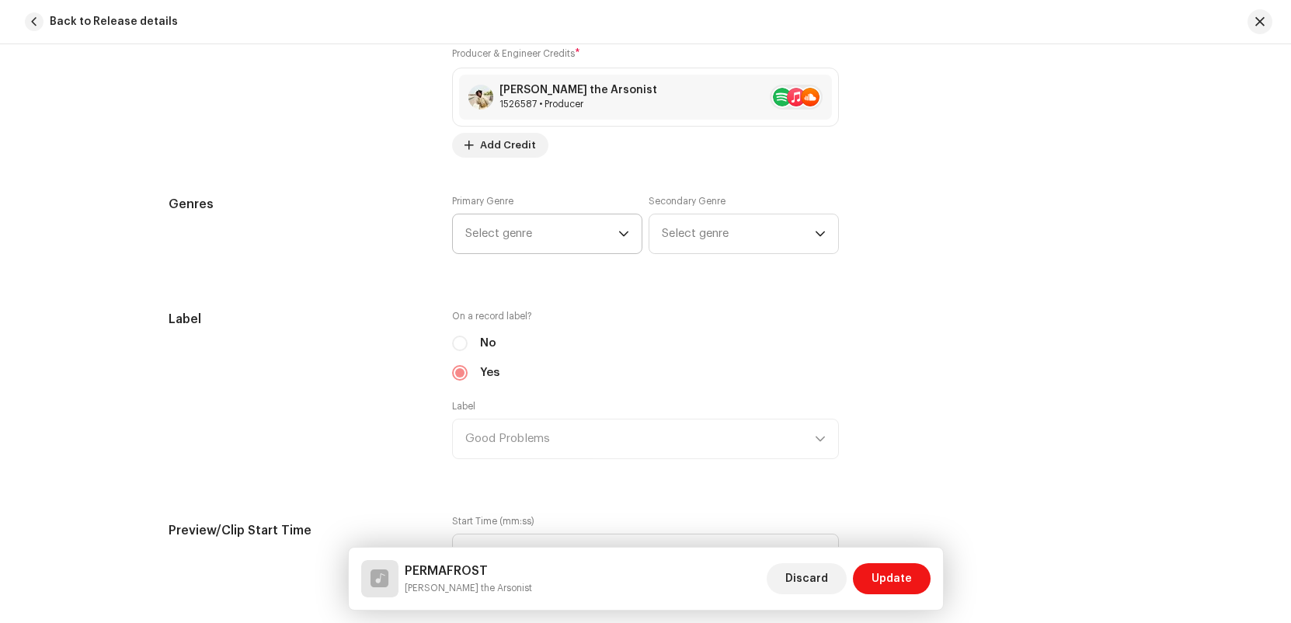
click at [538, 226] on span "Select genre" at bounding box center [541, 233] width 153 height 39
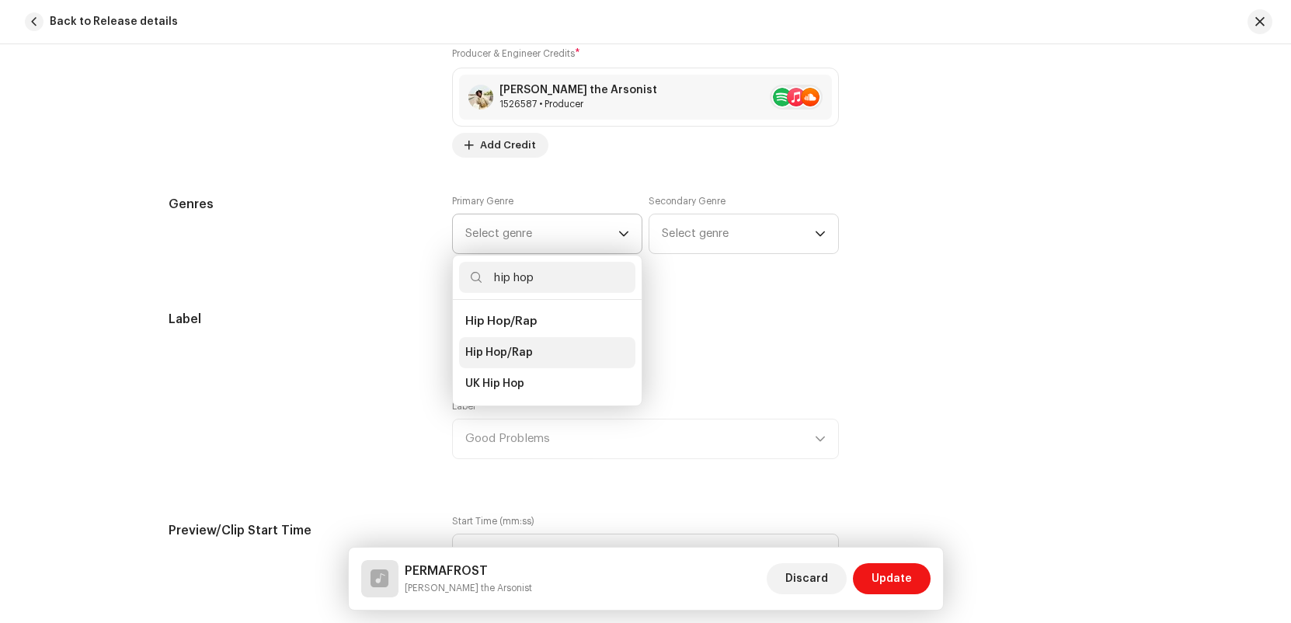
type input "hip hop"
click at [555, 359] on li "Hip Hop/Rap" at bounding box center [547, 352] width 176 height 31
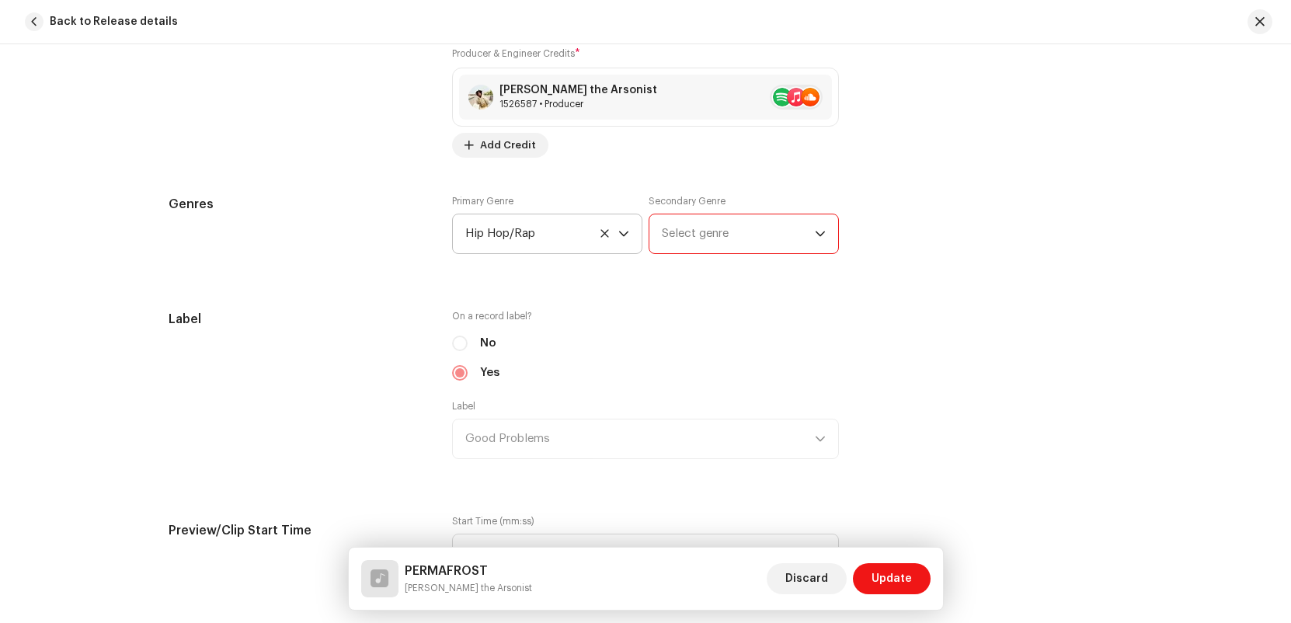
click at [771, 231] on span "Select genre" at bounding box center [738, 233] width 153 height 39
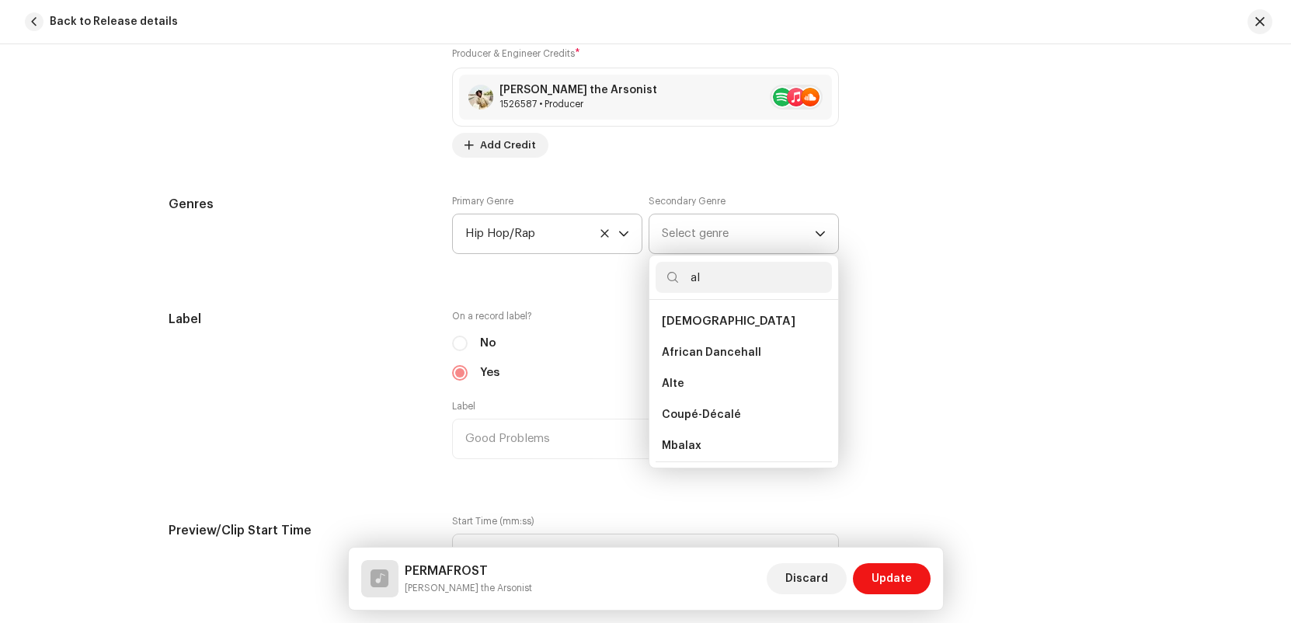
type input "a"
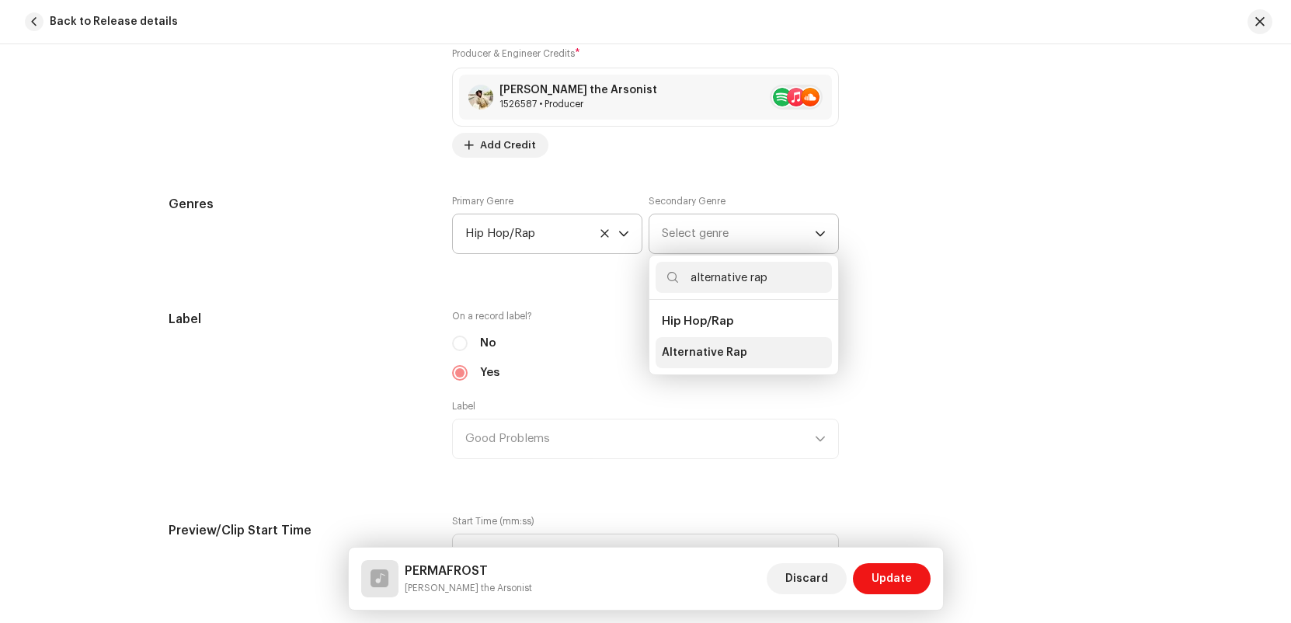
type input "alternative rap"
click at [743, 338] on li "Alternative Rap" at bounding box center [744, 352] width 176 height 31
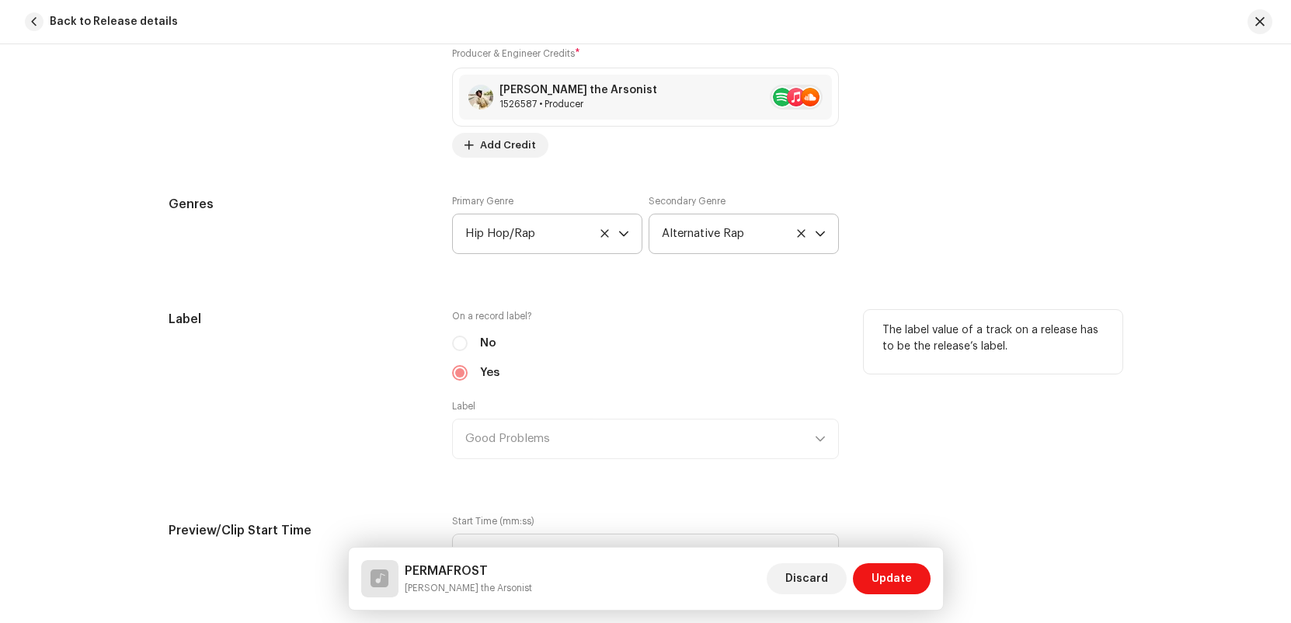
click at [1004, 472] on div "The label value of a track on a release has to be the release’s label." at bounding box center [993, 394] width 259 height 168
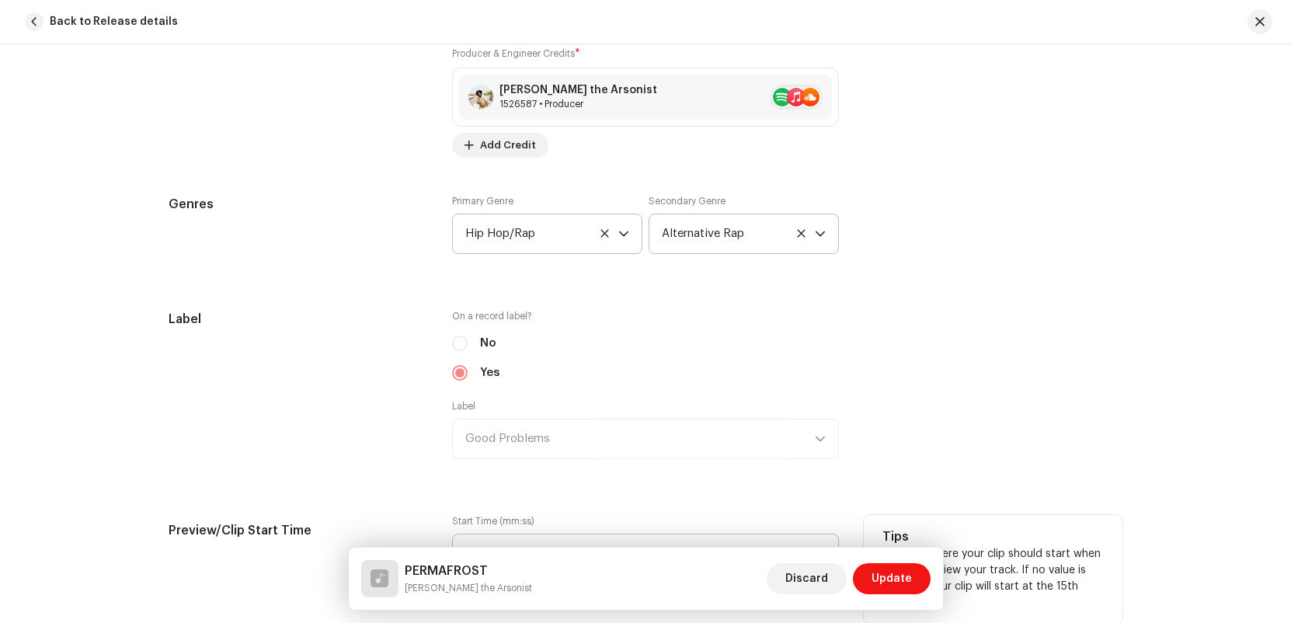
scroll to position [1437, 0]
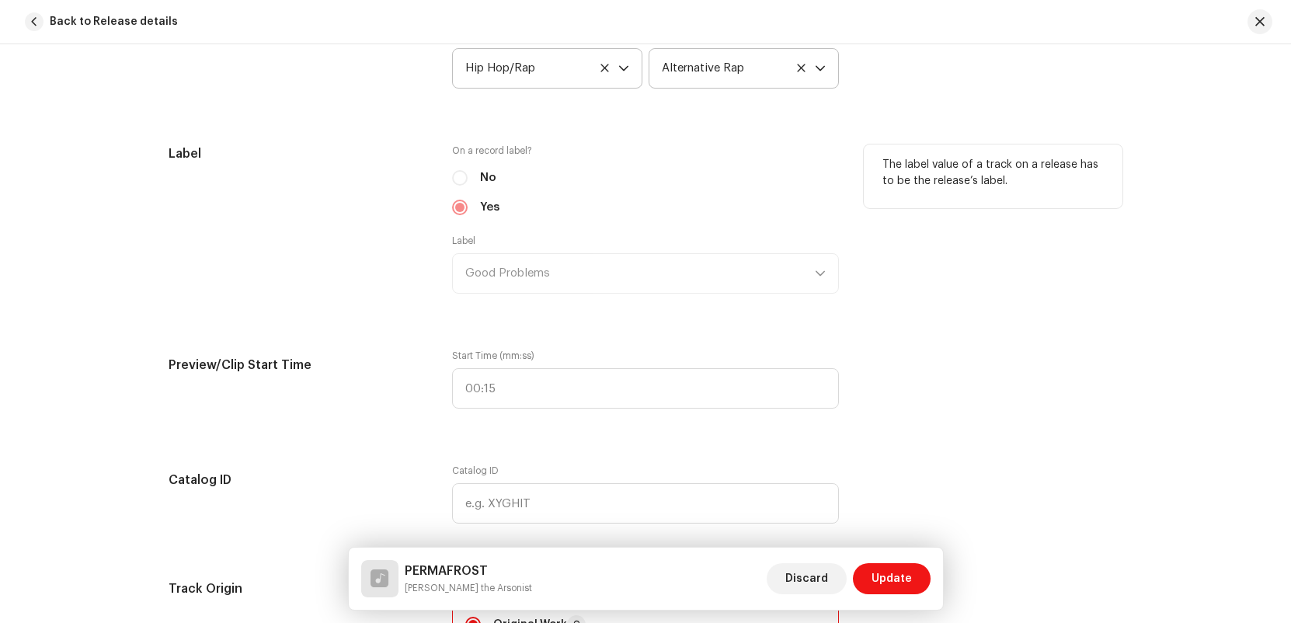
click at [350, 280] on div "Label" at bounding box center [298, 228] width 259 height 168
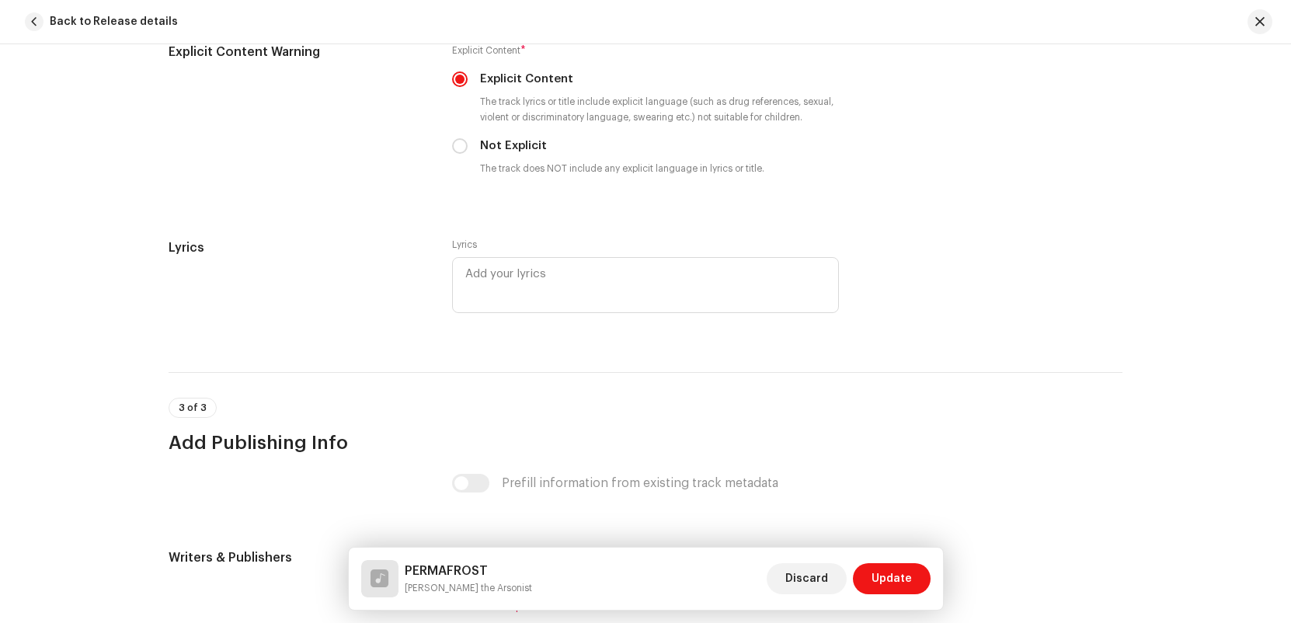
scroll to position [3041, 0]
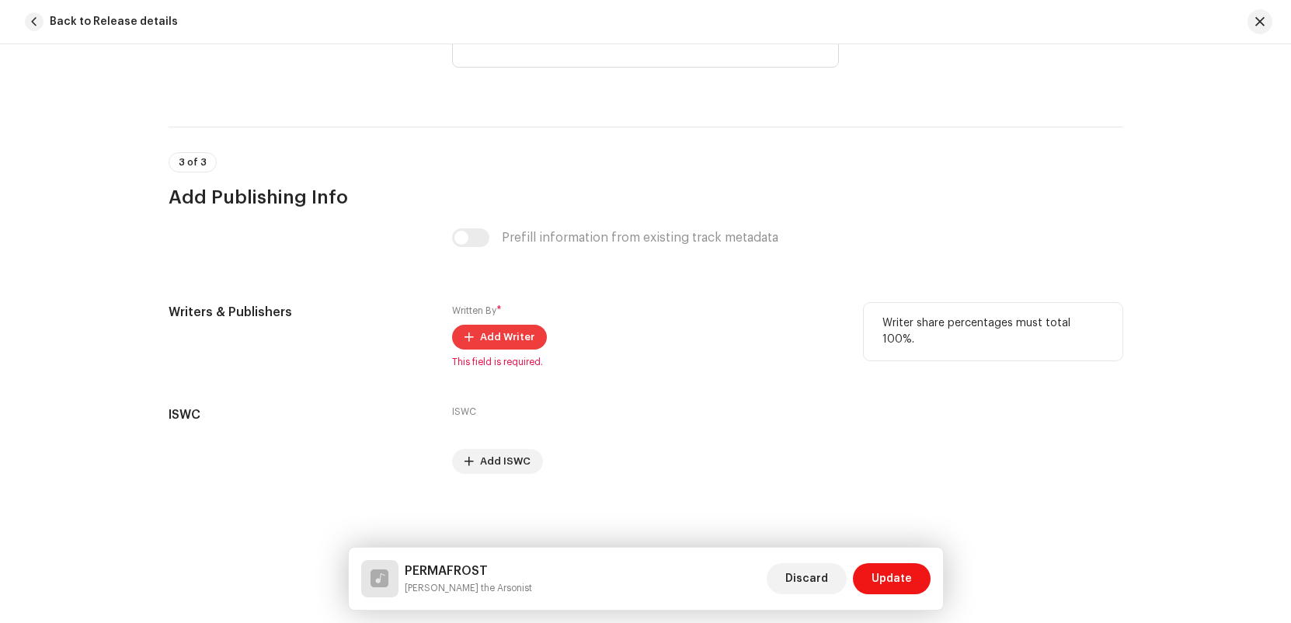
click at [481, 342] on span "Add Writer" at bounding box center [507, 337] width 54 height 31
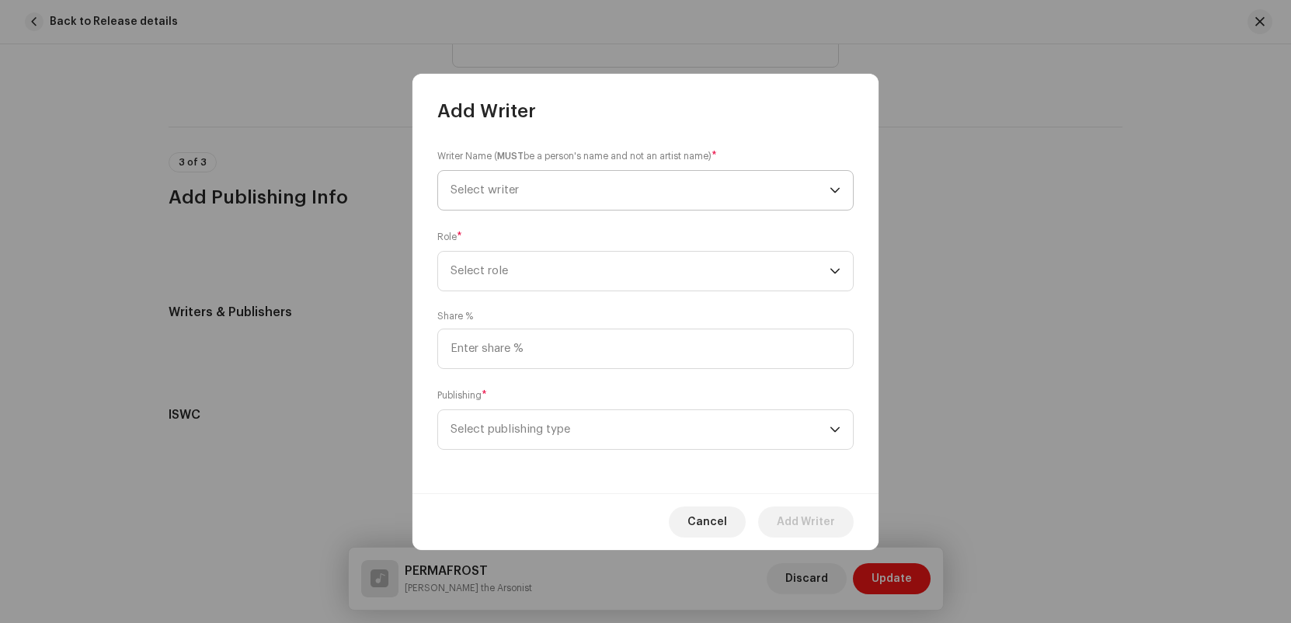
click at [680, 206] on span "Select writer" at bounding box center [640, 190] width 379 height 39
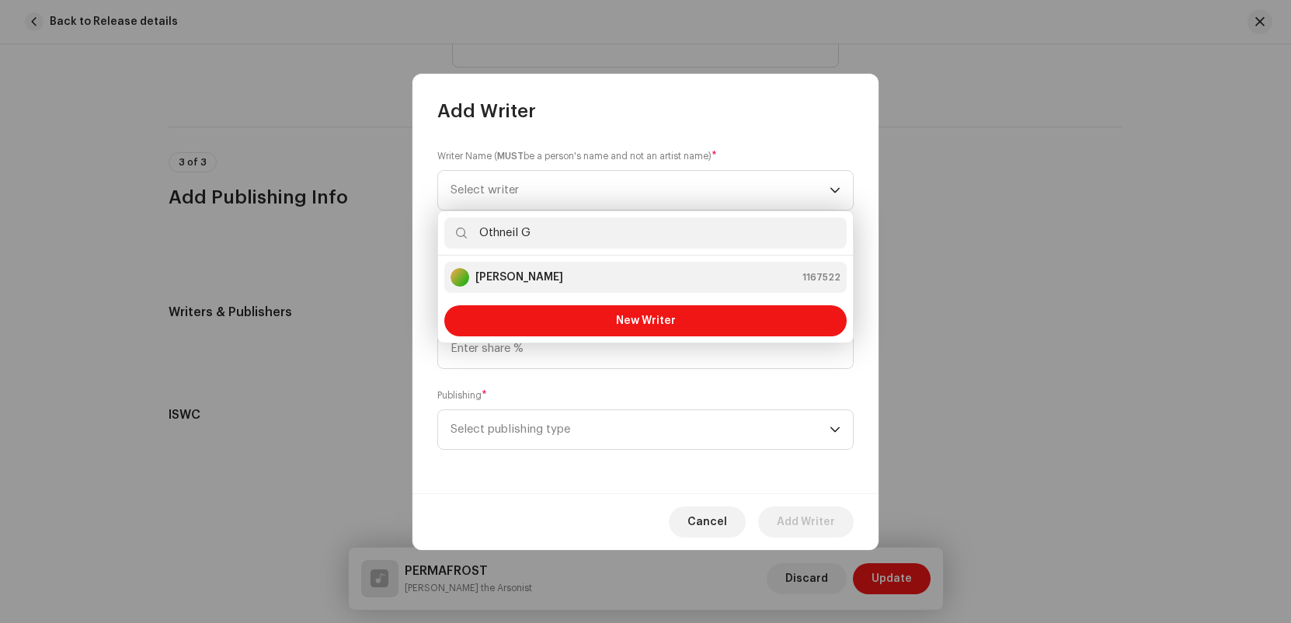
type input "Othneil G"
click at [677, 287] on li "[PERSON_NAME] 1167522" at bounding box center [645, 277] width 402 height 31
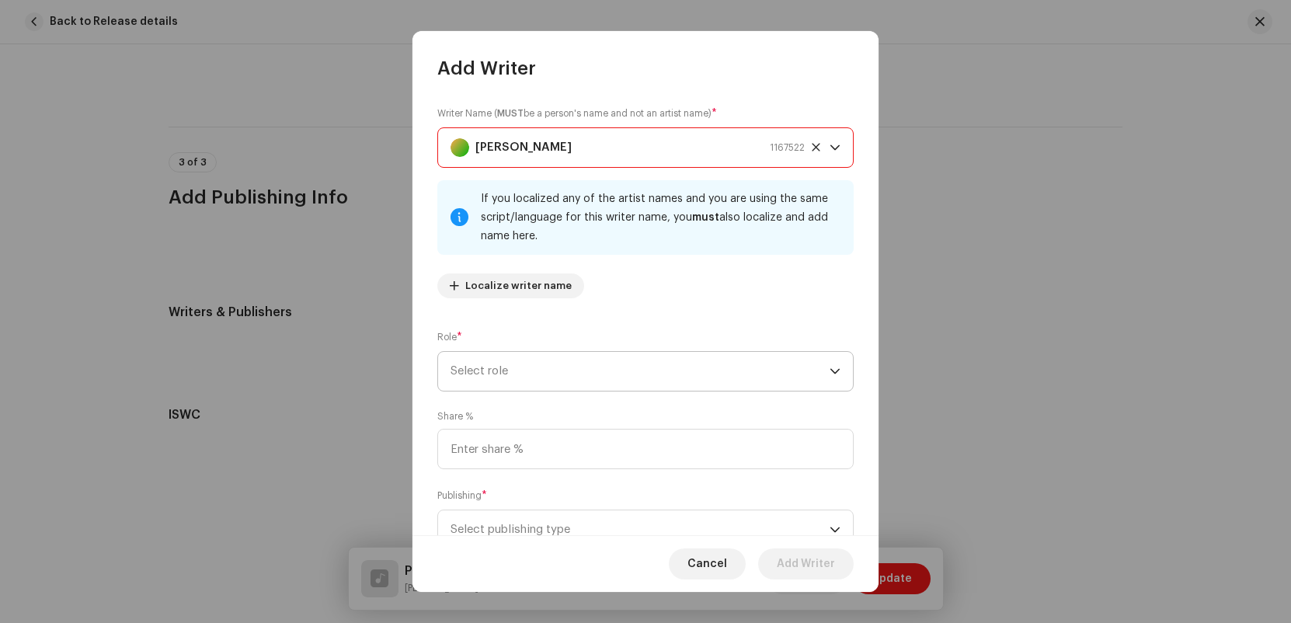
click at [567, 363] on span "Select role" at bounding box center [640, 371] width 379 height 39
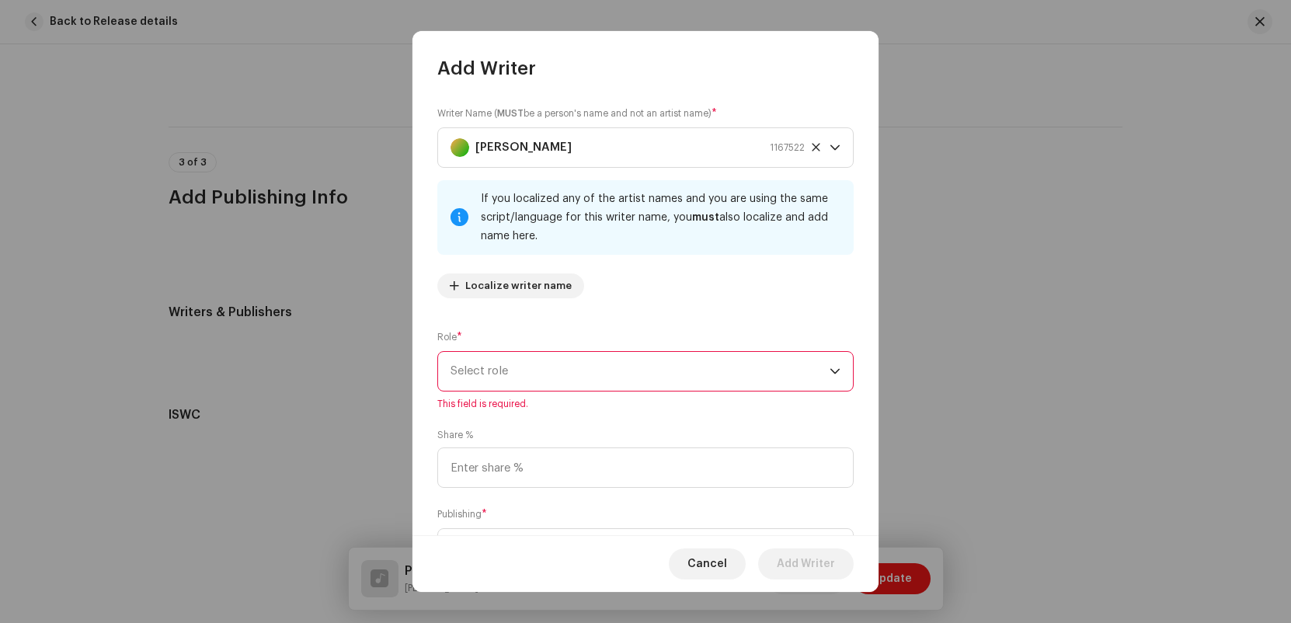
scroll to position [77, 0]
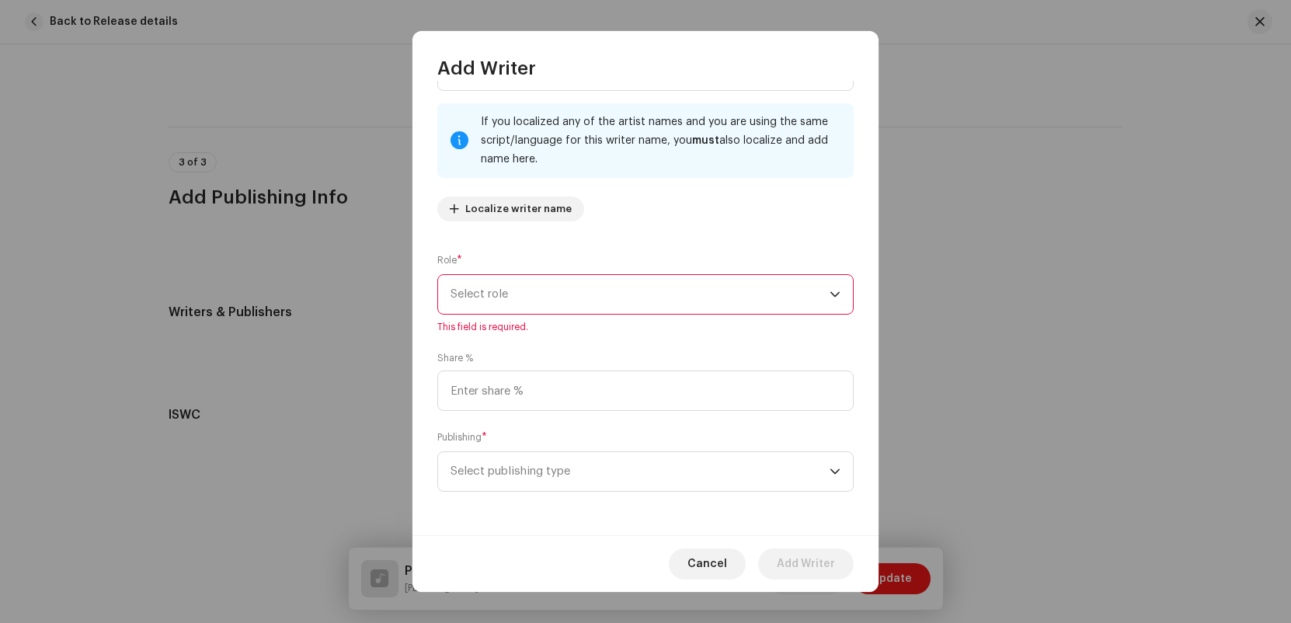
click at [568, 282] on span "Select role" at bounding box center [640, 294] width 379 height 39
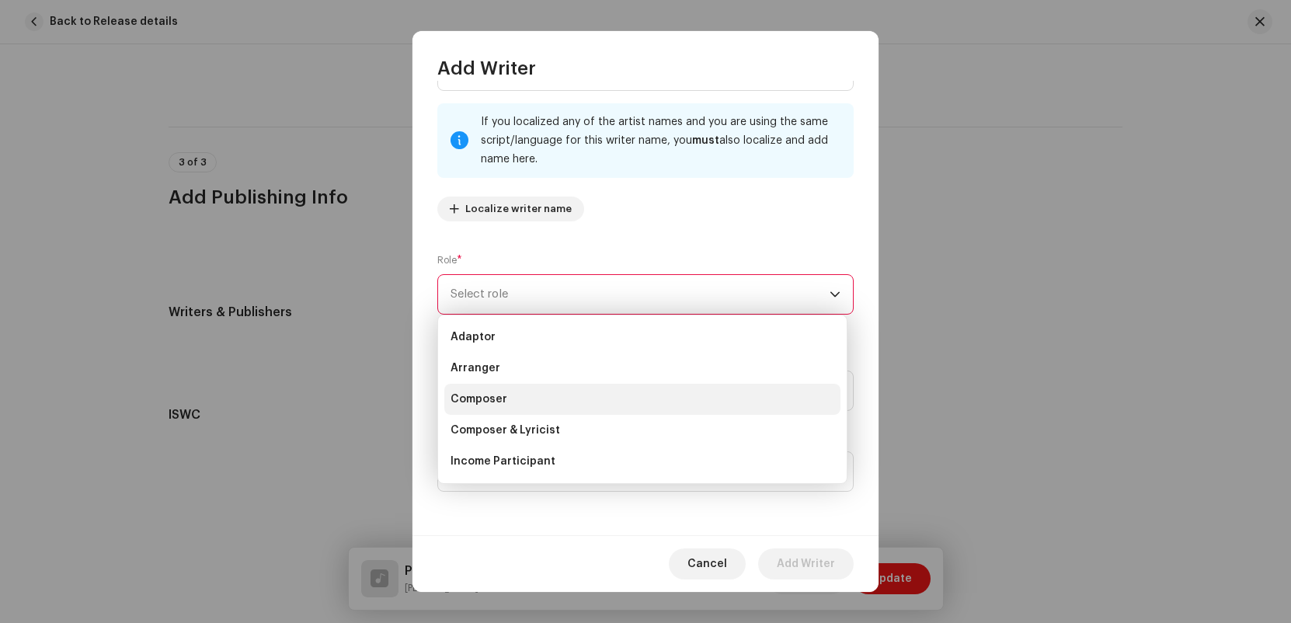
scroll to position [155, 0]
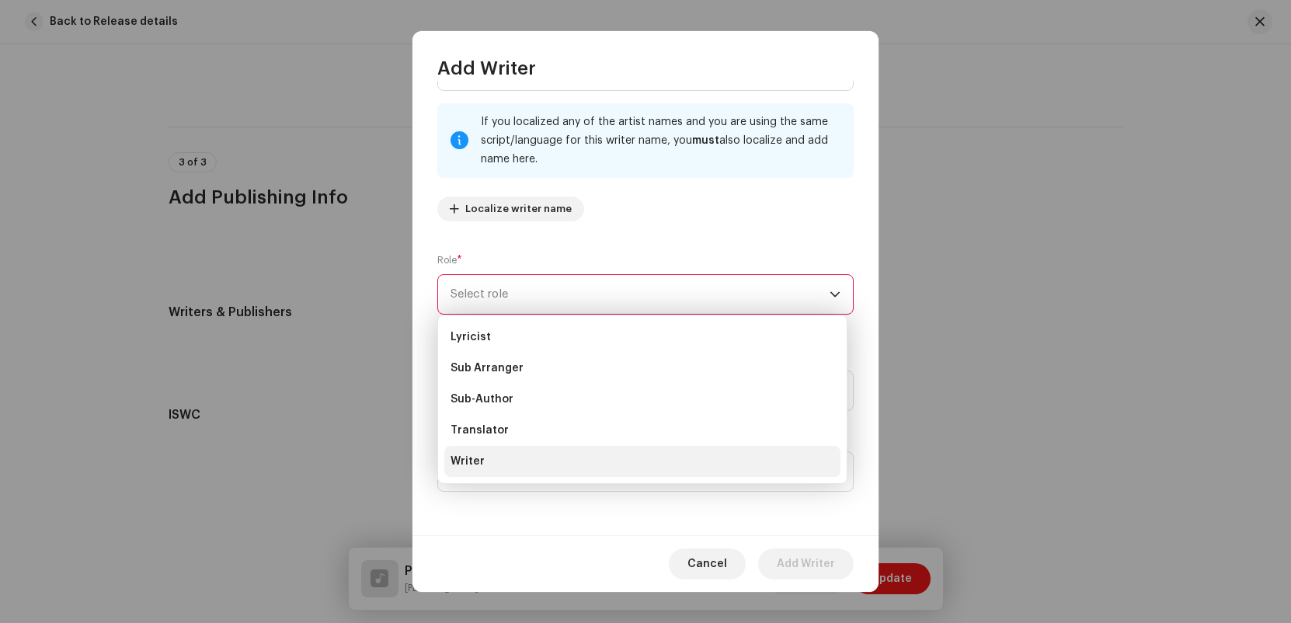
click at [544, 453] on li "Writer" at bounding box center [642, 461] width 396 height 31
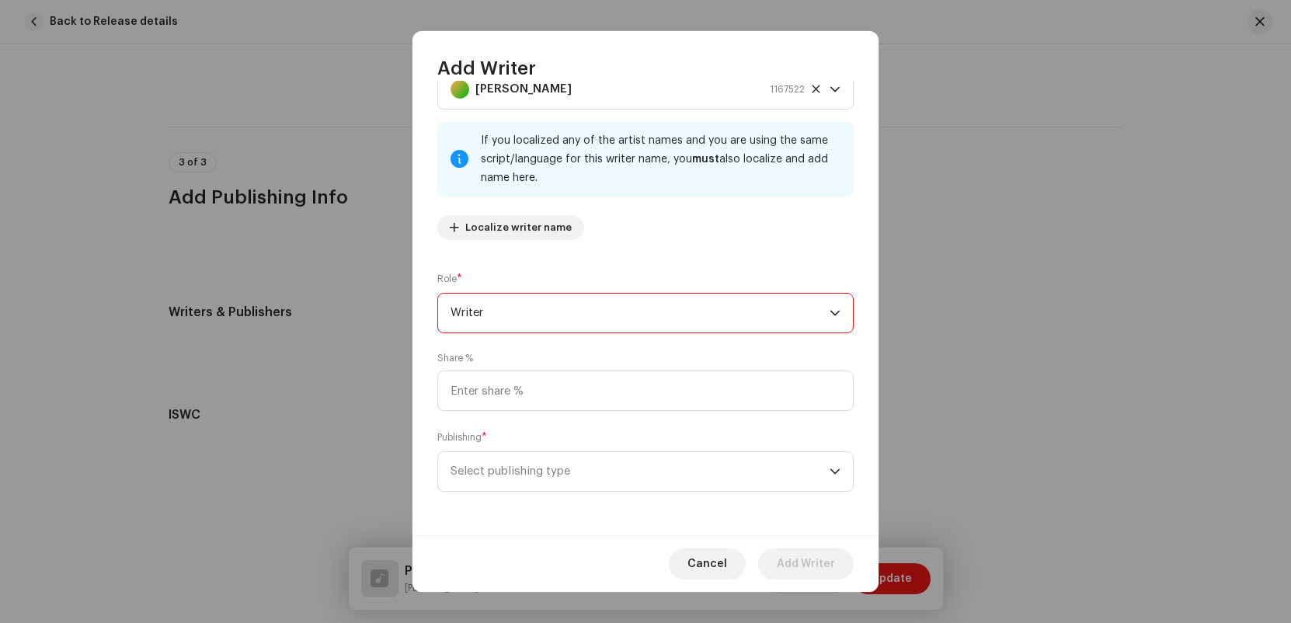
click at [643, 278] on div "Role * Writer" at bounding box center [645, 302] width 416 height 62
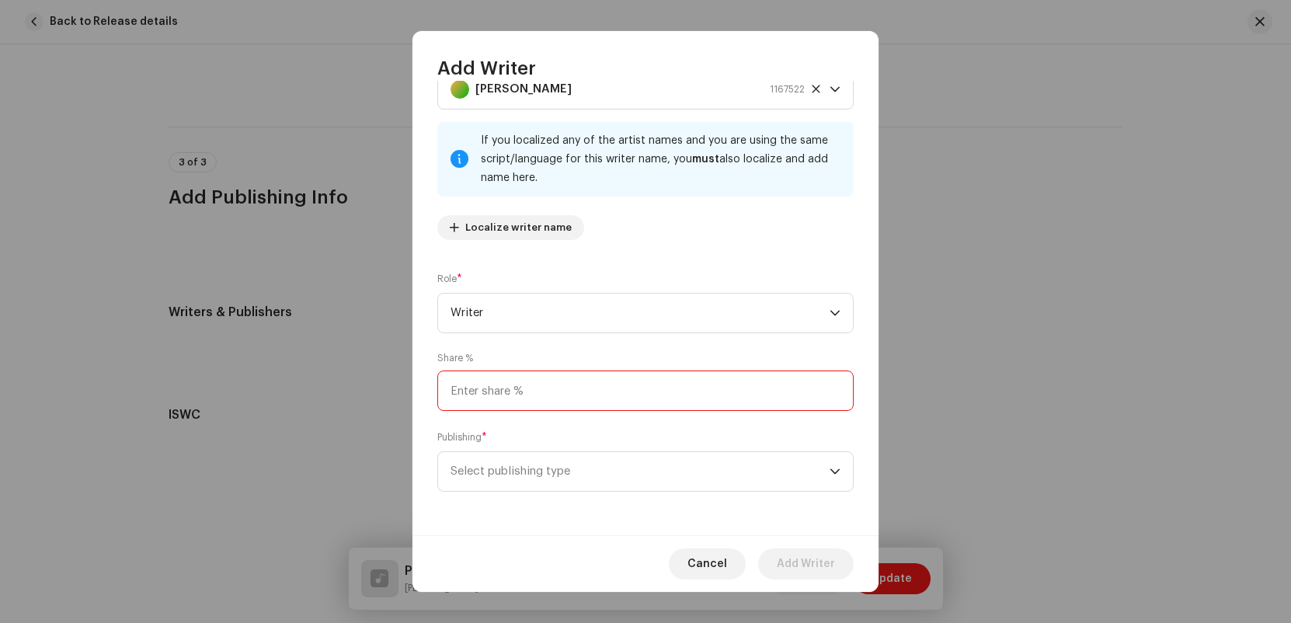
click at [608, 378] on input at bounding box center [645, 391] width 416 height 40
type input "100.00"
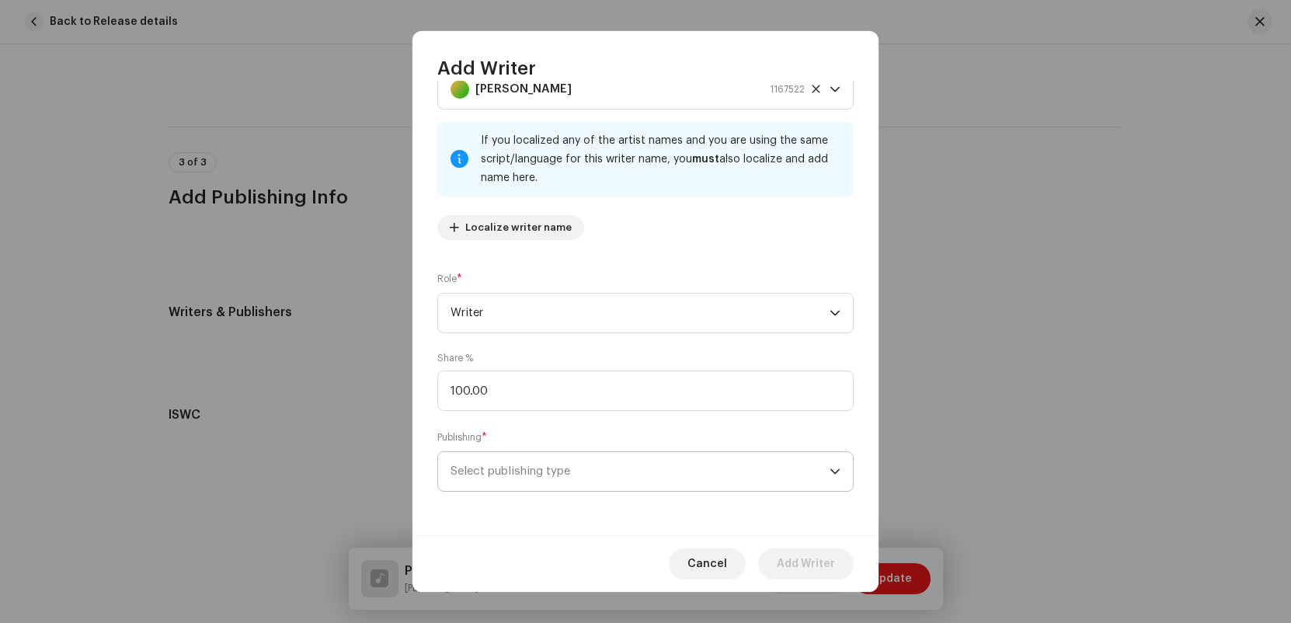
click at [719, 459] on span "Select publishing type" at bounding box center [640, 471] width 379 height 39
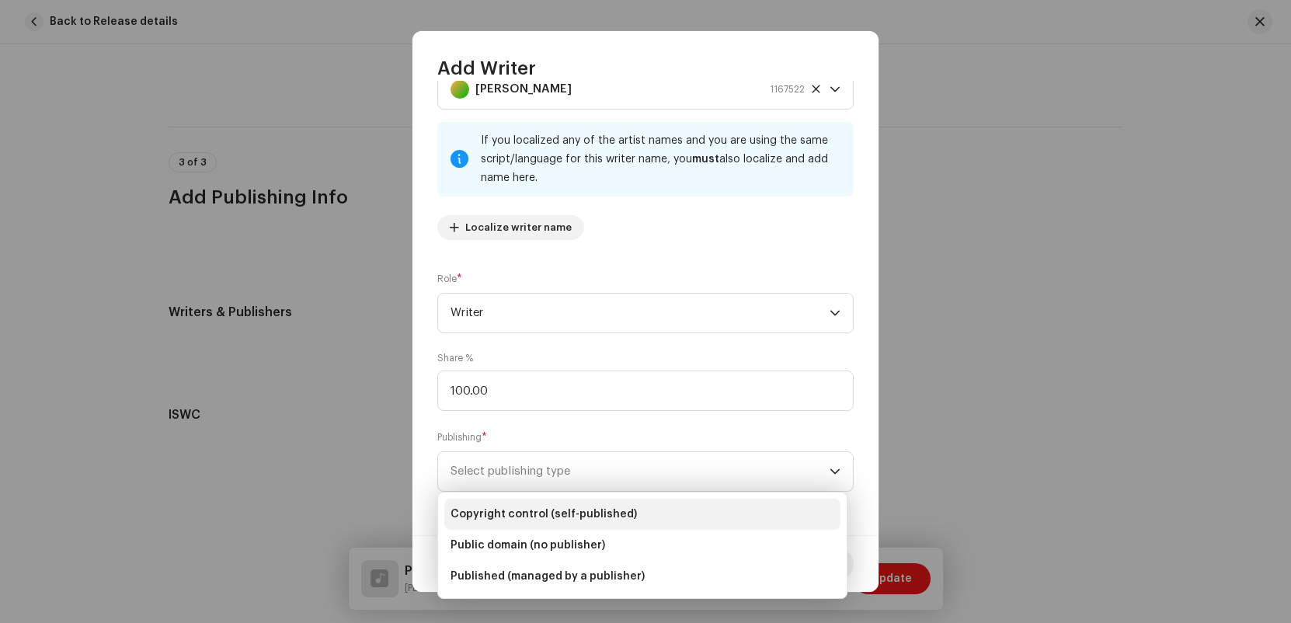
drag, startPoint x: 642, startPoint y: 517, endPoint x: 699, endPoint y: 516, distance: 57.5
click at [642, 517] on li "Copyright control (self-published)" at bounding box center [642, 514] width 396 height 31
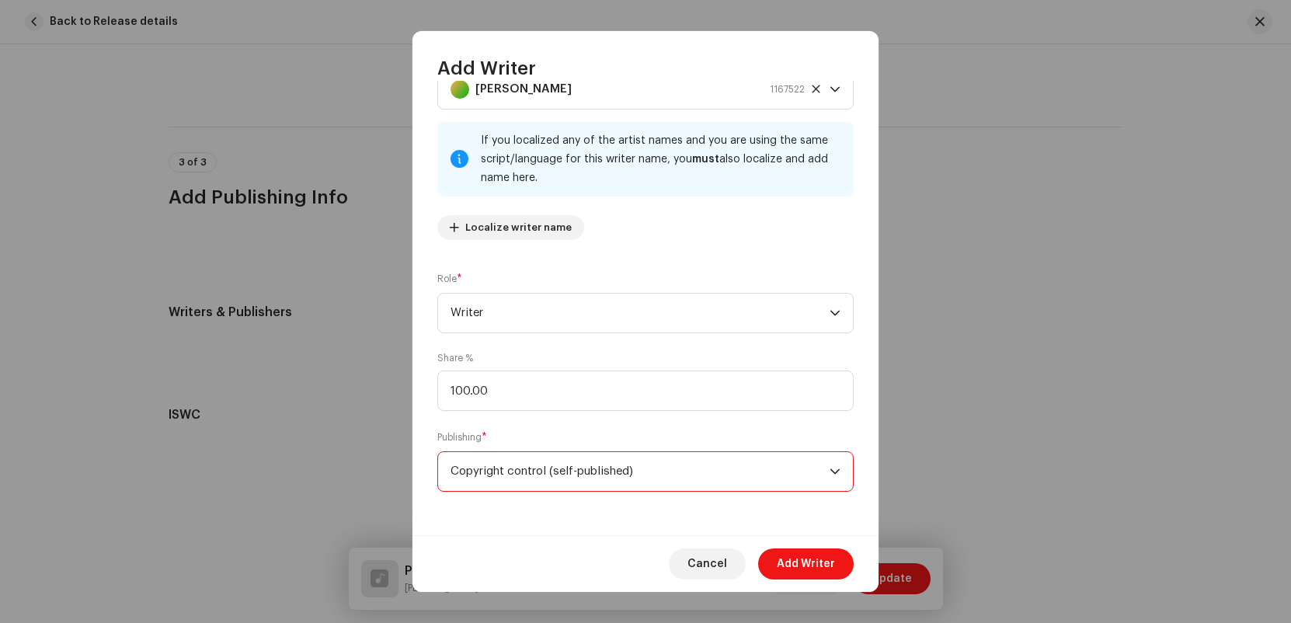
click at [803, 545] on div "Cancel Add Writer" at bounding box center [646, 563] width 466 height 57
click at [791, 559] on span "Add Writer" at bounding box center [806, 563] width 58 height 31
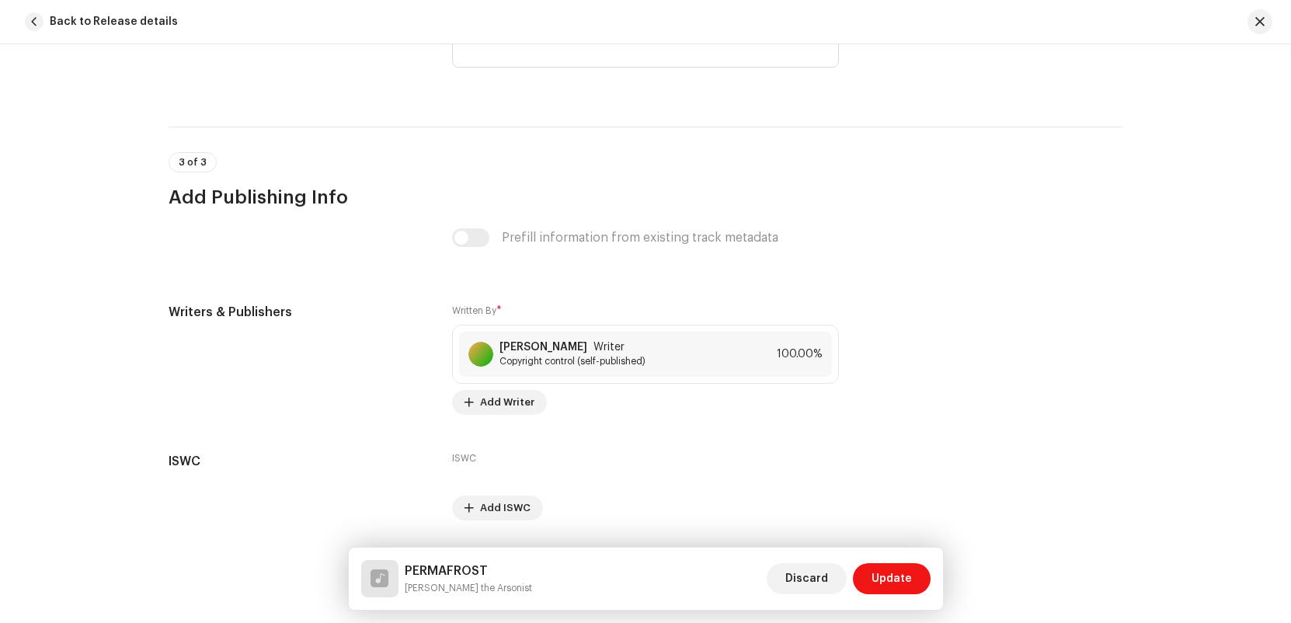
scroll to position [3088, 0]
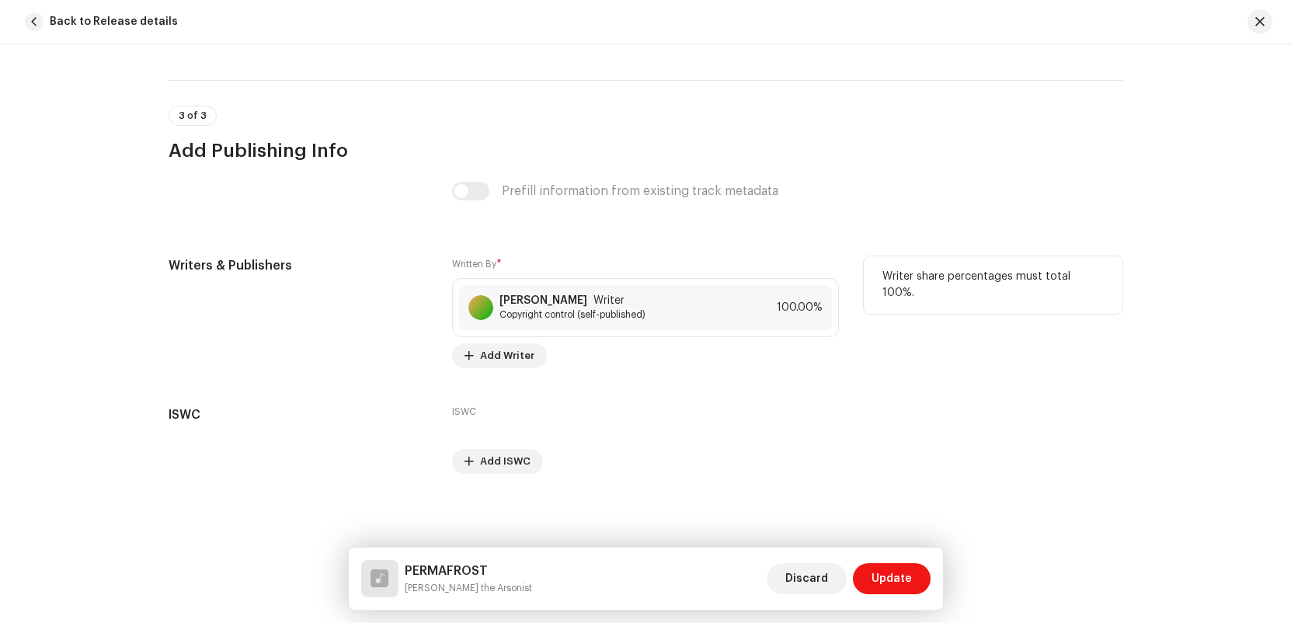
click at [1067, 329] on div "Writer share percentages must total 100%." at bounding box center [993, 312] width 259 height 112
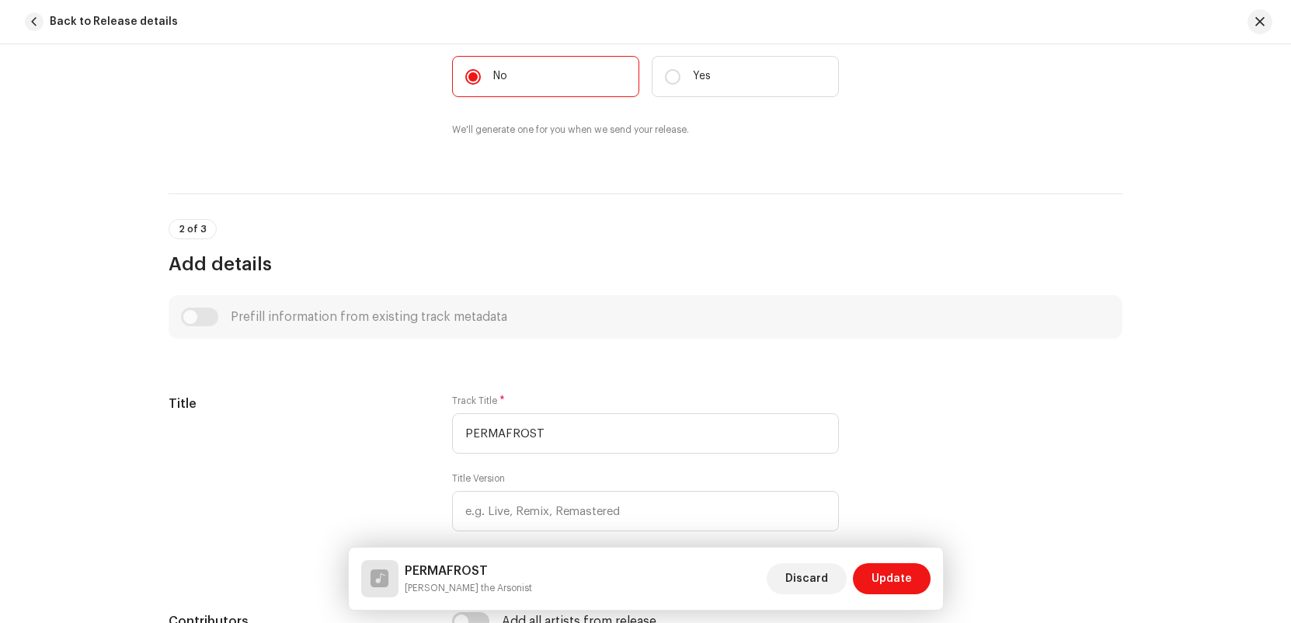
scroll to position [0, 0]
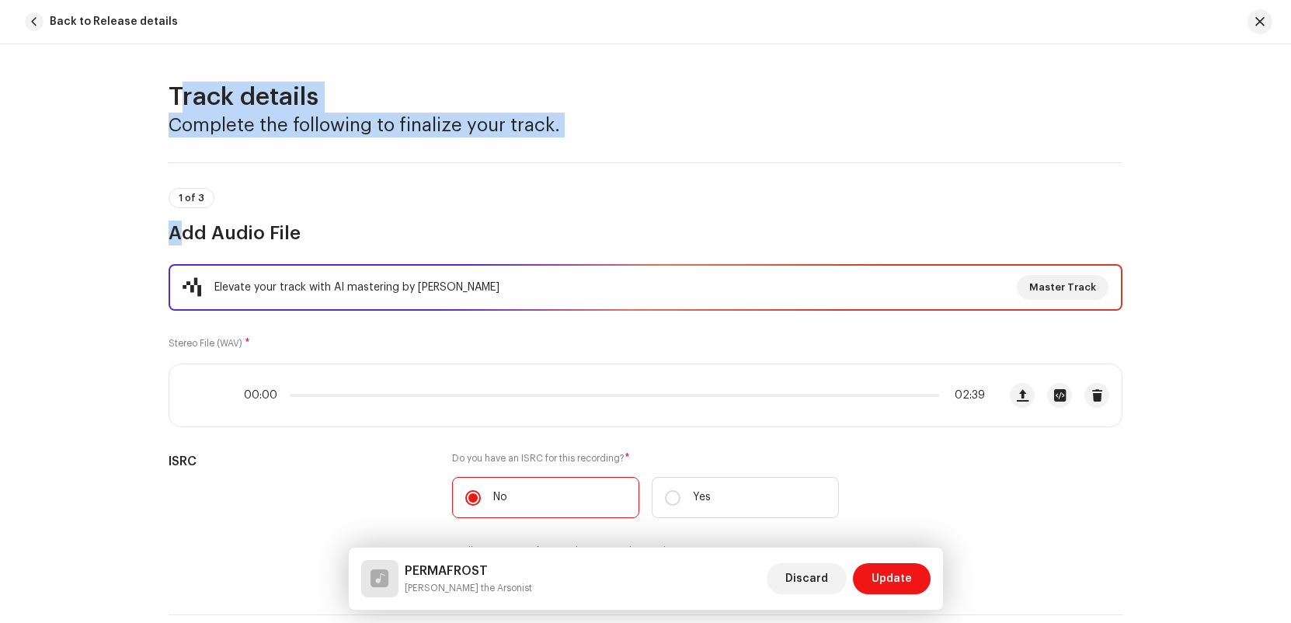
drag, startPoint x: 286, startPoint y: 122, endPoint x: 633, endPoint y: 208, distance: 357.8
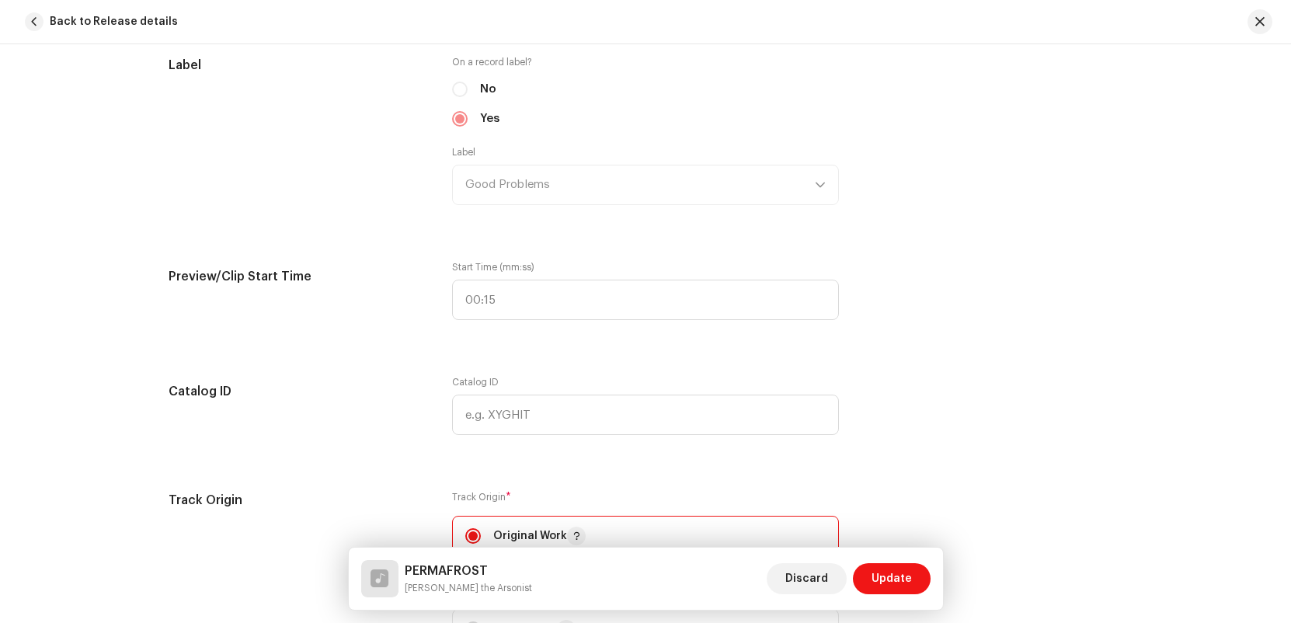
scroll to position [1850, 0]
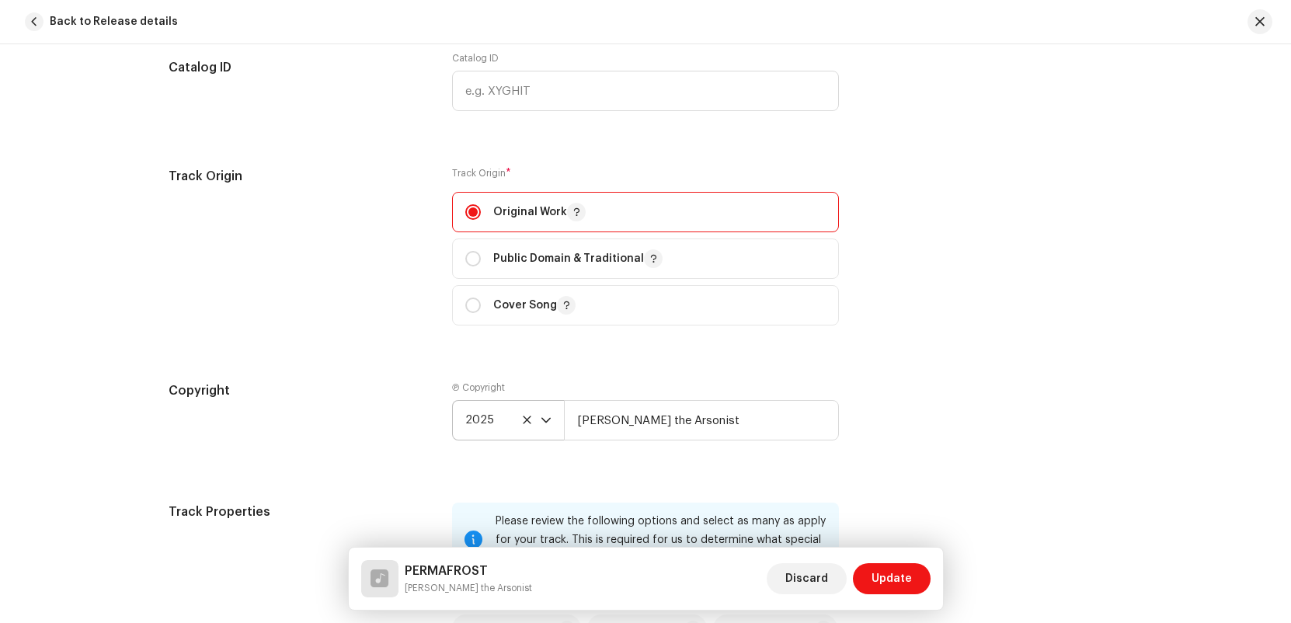
drag, startPoint x: 1073, startPoint y: 496, endPoint x: 1053, endPoint y: 507, distance: 21.9
click at [929, 581] on button "Update" at bounding box center [892, 578] width 78 height 31
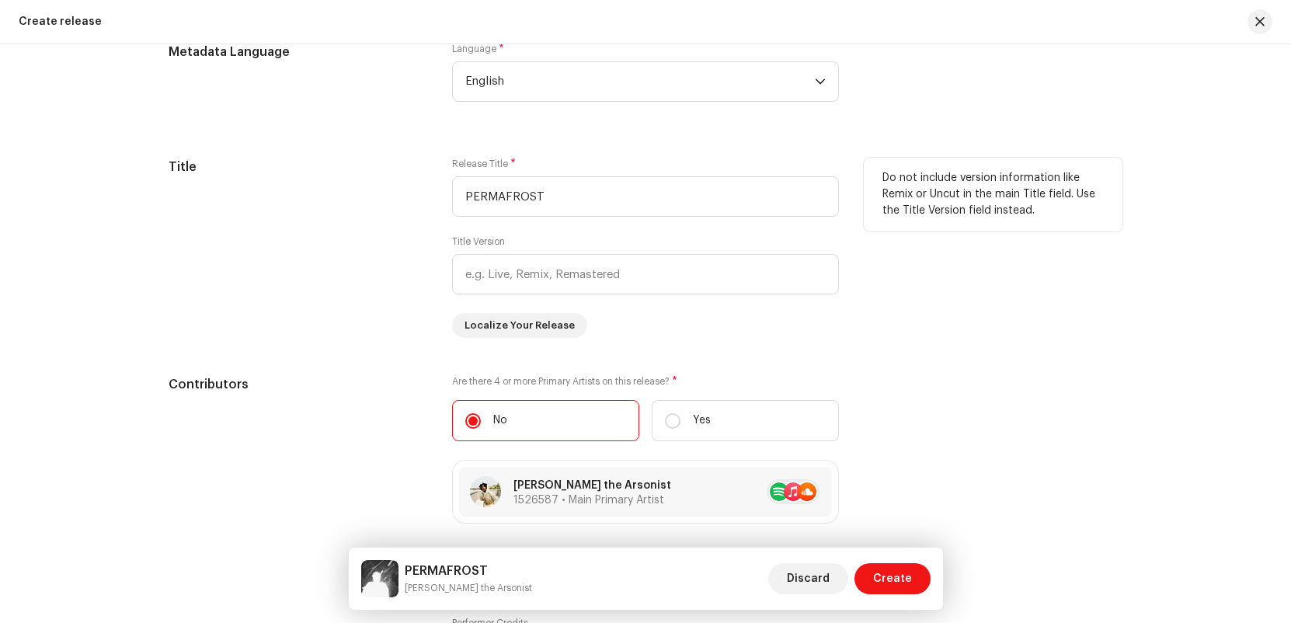
scroll to position [1365, 0]
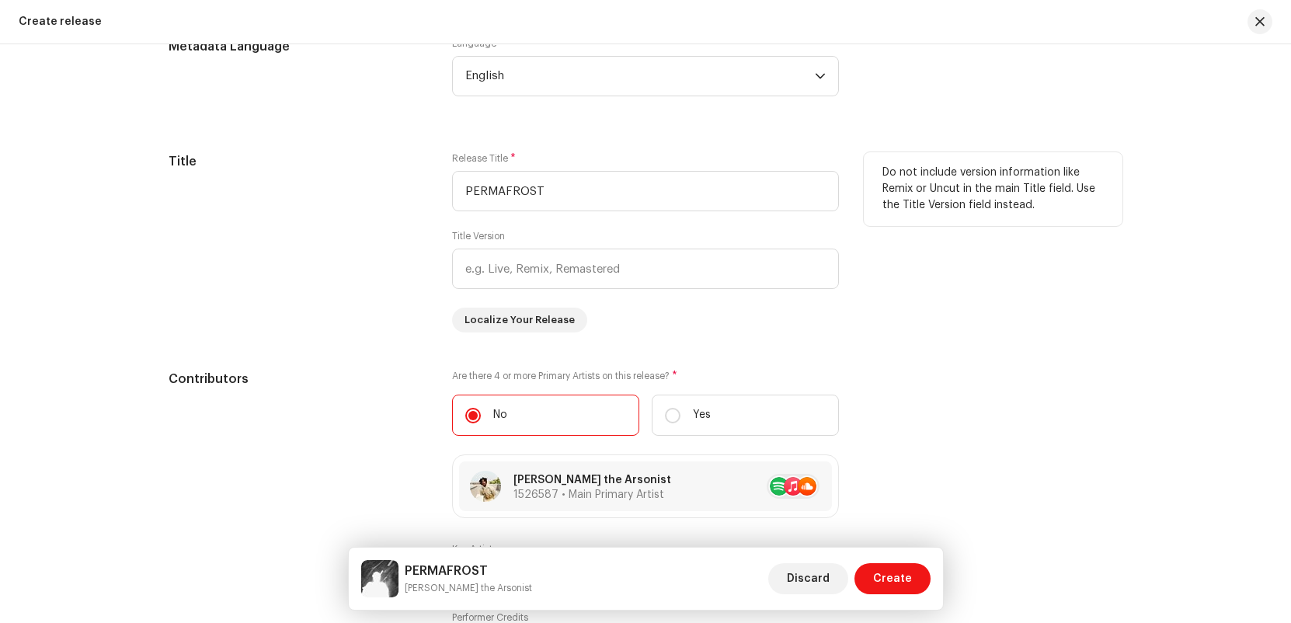
click at [1057, 298] on div "Do not include version information like Remix or Uncut in the main Title field.…" at bounding box center [993, 242] width 259 height 180
drag, startPoint x: 1071, startPoint y: 291, endPoint x: 929, endPoint y: 136, distance: 210.6
drag, startPoint x: 894, startPoint y: 139, endPoint x: 1078, endPoint y: 261, distance: 220.8
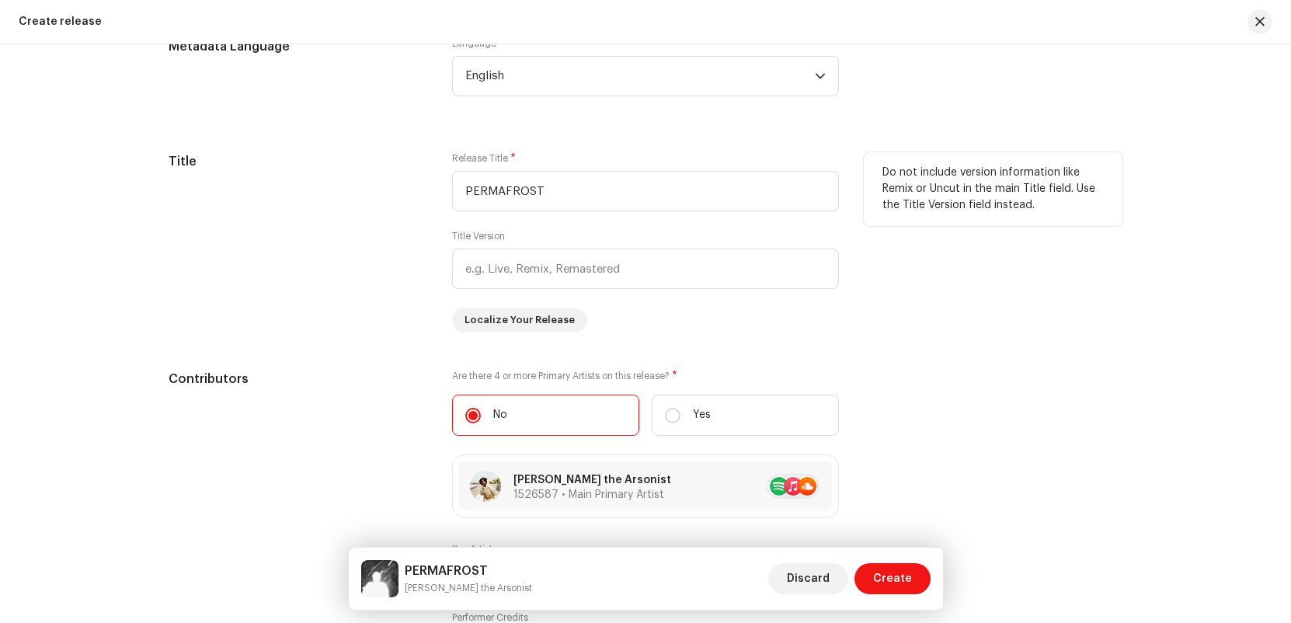
click at [1087, 264] on div "Do not include version information like Remix or Uncut in the main Title field.…" at bounding box center [993, 242] width 259 height 180
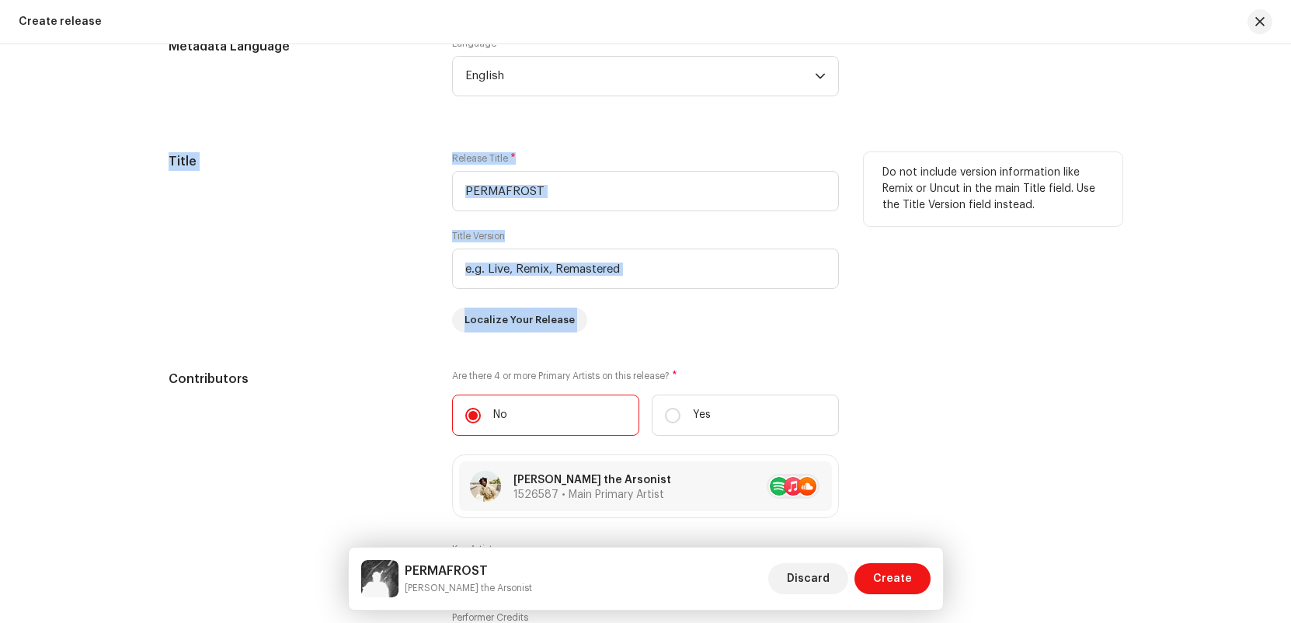
drag, startPoint x: 1060, startPoint y: 280, endPoint x: 942, endPoint y: 188, distance: 150.1
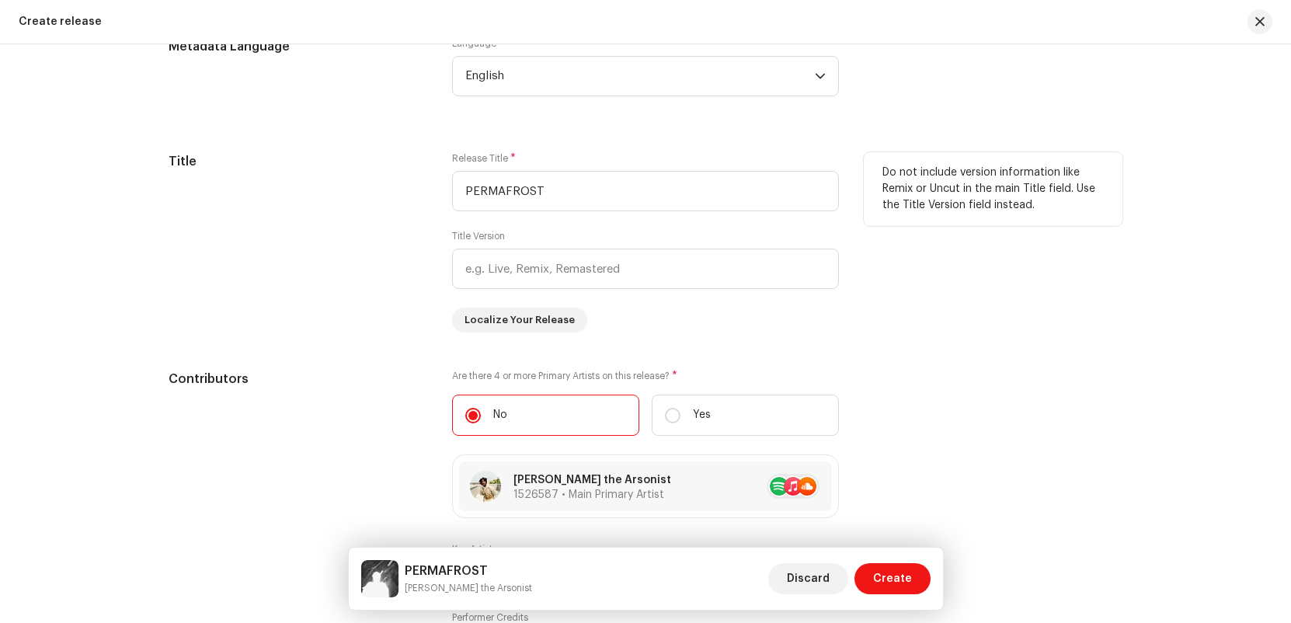
click at [1022, 228] on div "Do not include version information like Remix or Uncut in the main Title field.…" at bounding box center [993, 242] width 259 height 180
drag, startPoint x: 1050, startPoint y: 217, endPoint x: 852, endPoint y: 159, distance: 205.5
click at [852, 159] on div "Title Release Title * PERMAFROST Title Version Localize Your Release Do not inc…" at bounding box center [646, 242] width 954 height 180
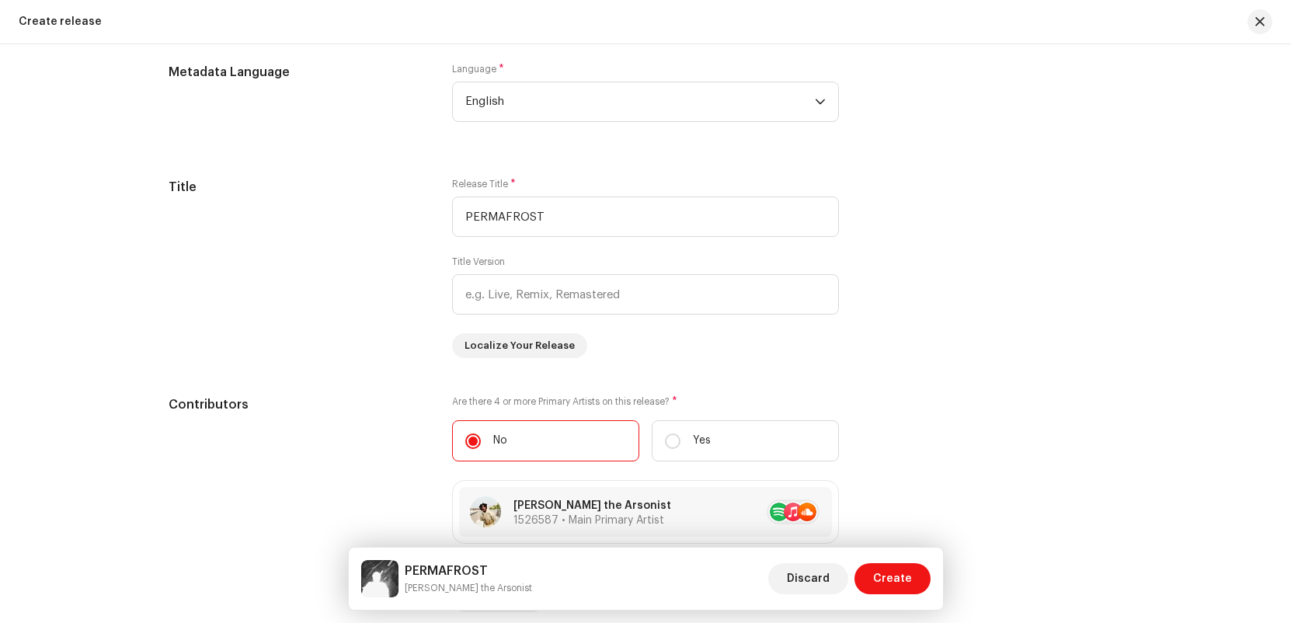
scroll to position [1336, 0]
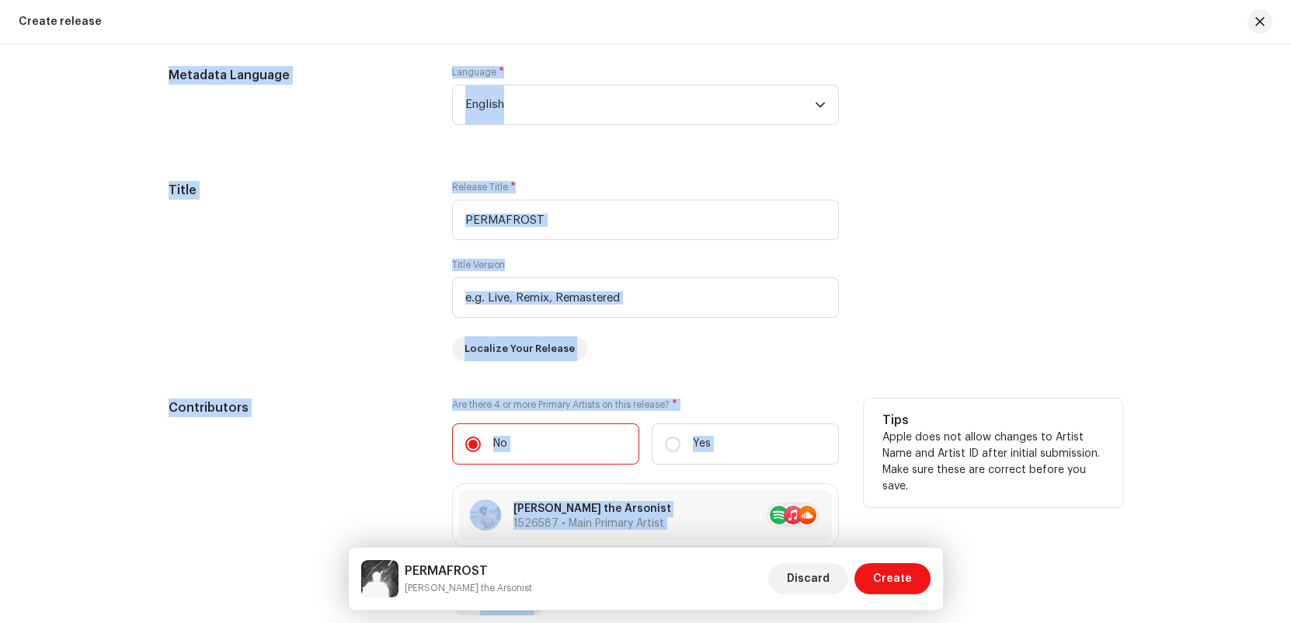
drag, startPoint x: 170, startPoint y: 73, endPoint x: 907, endPoint y: 458, distance: 831.5
click at [907, 458] on div "Create a new release We’ll guide you through everything — from track selection …" at bounding box center [646, 209] width 1004 height 2928
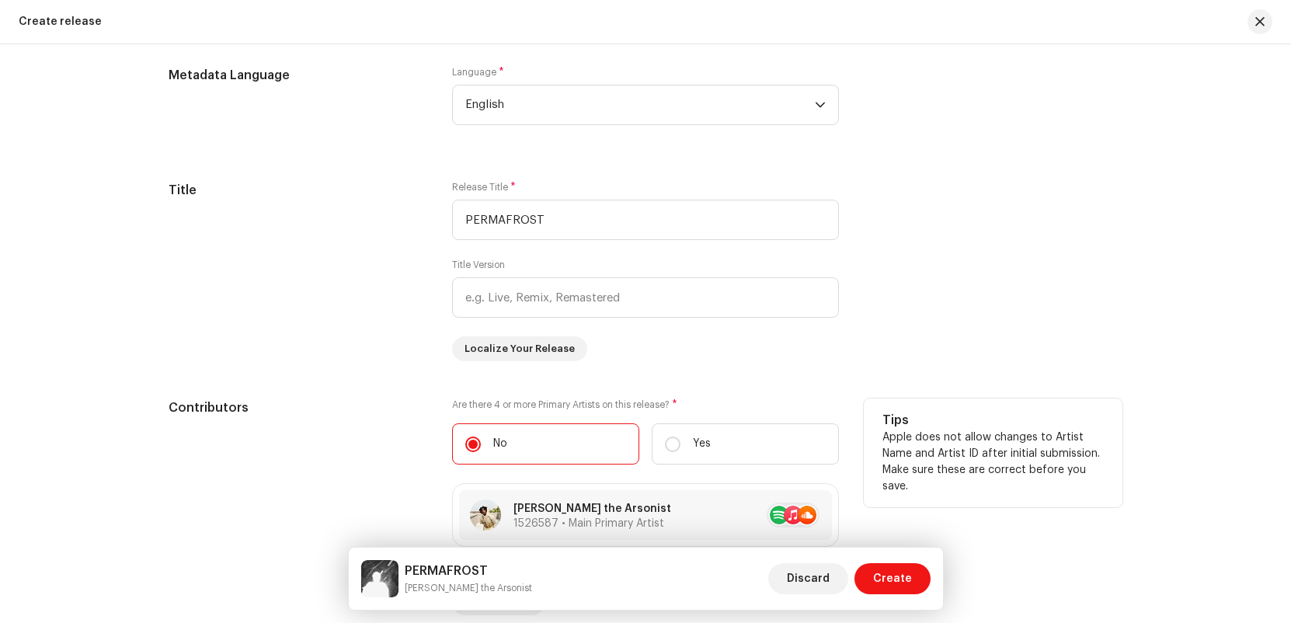
click at [1023, 465] on div "Tips Apple does not allow changes to Artist Name and Artist ID after initial su…" at bounding box center [993, 610] width 259 height 422
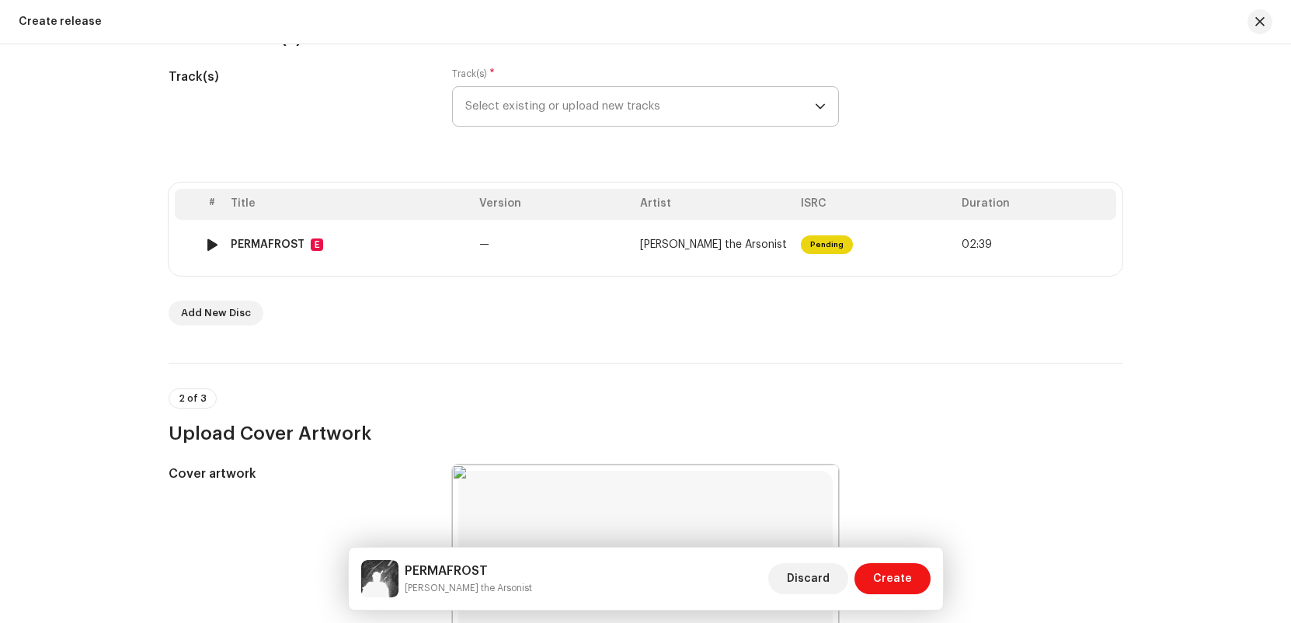
scroll to position [110, 0]
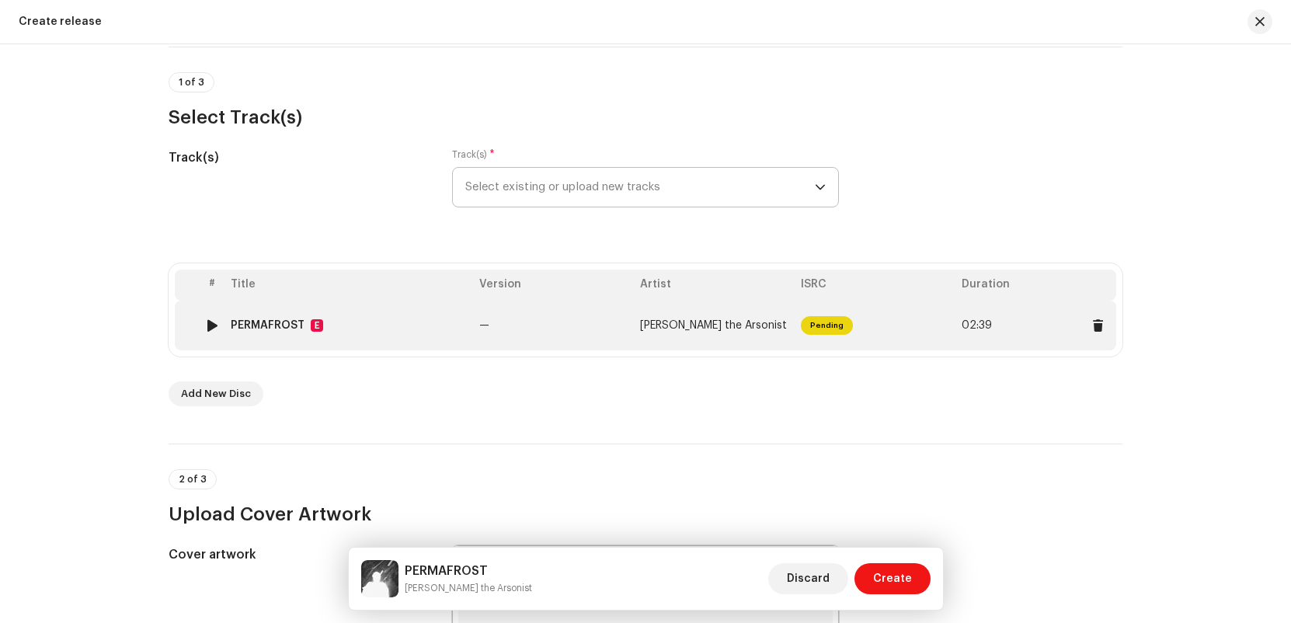
click at [455, 339] on td "PERMAFROST E" at bounding box center [349, 326] width 249 height 50
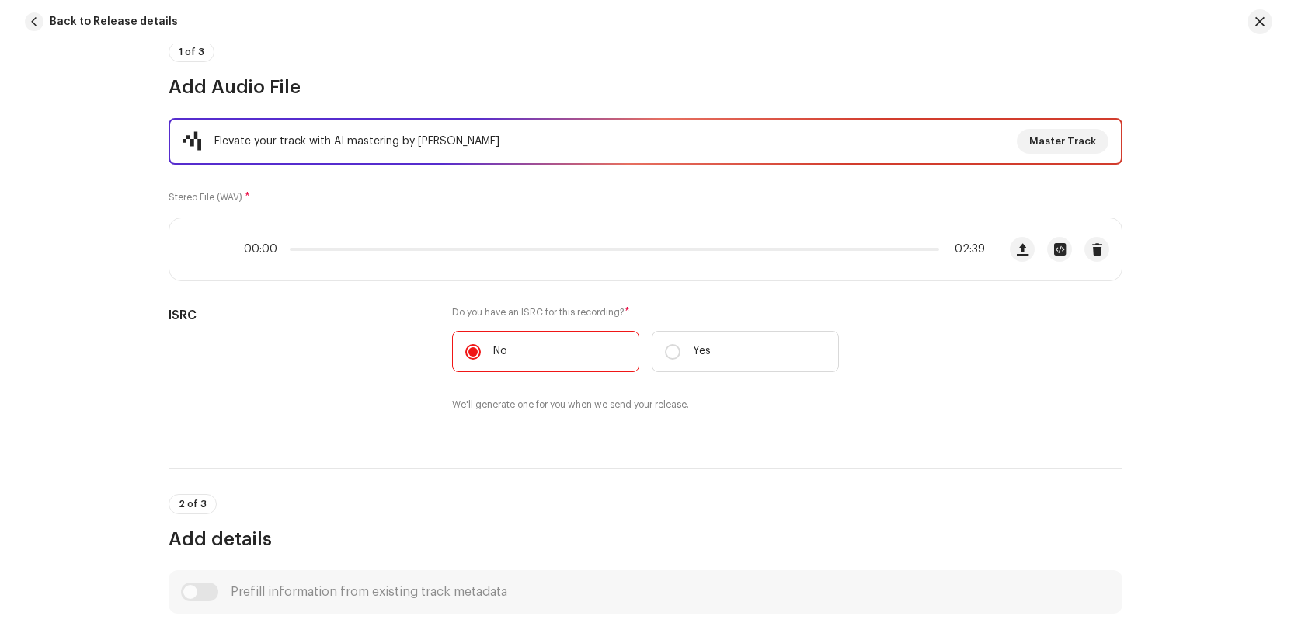
scroll to position [0, 0]
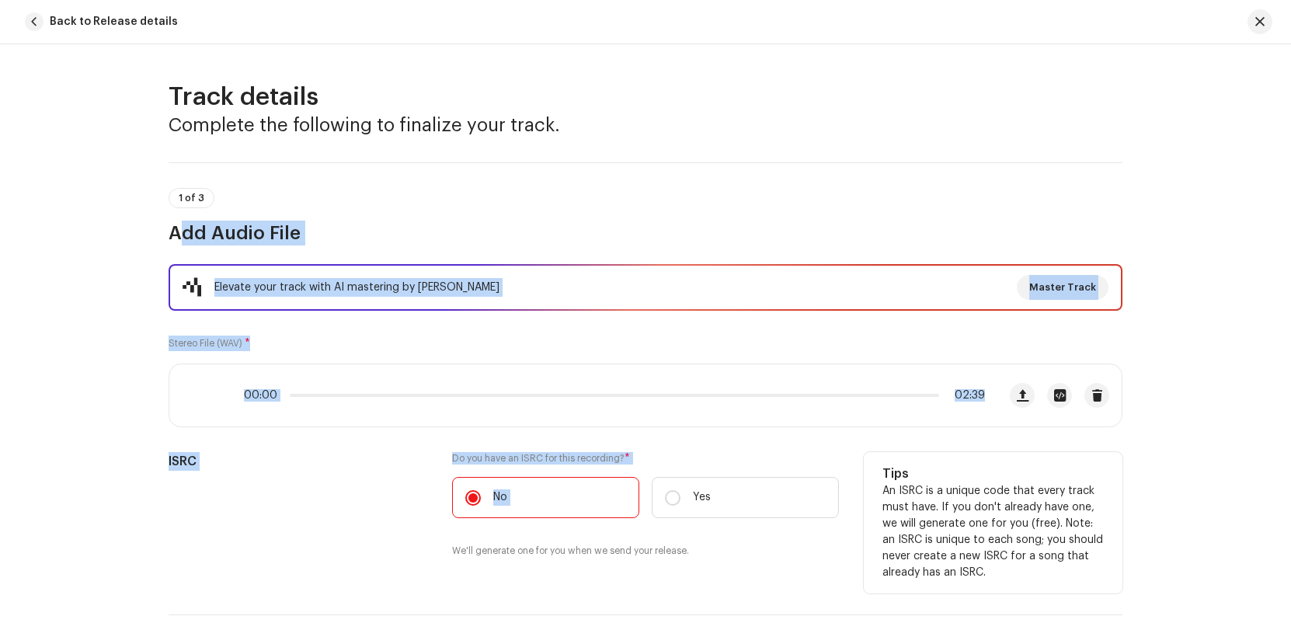
drag, startPoint x: 76, startPoint y: 178, endPoint x: 841, endPoint y: 518, distance: 836.7
click at [810, 493] on div "Track details Complete the following to finalize your track. 1 of 3 Add Audio F…" at bounding box center [645, 333] width 1291 height 579
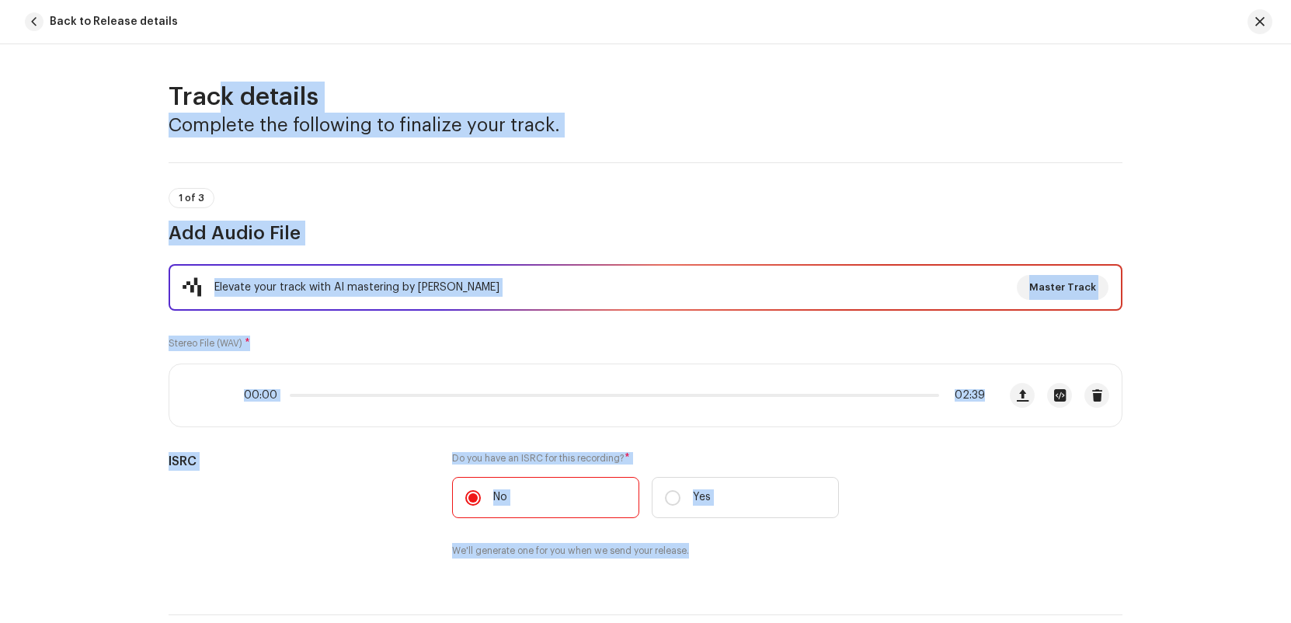
drag, startPoint x: 889, startPoint y: 568, endPoint x: 197, endPoint y: 85, distance: 843.7
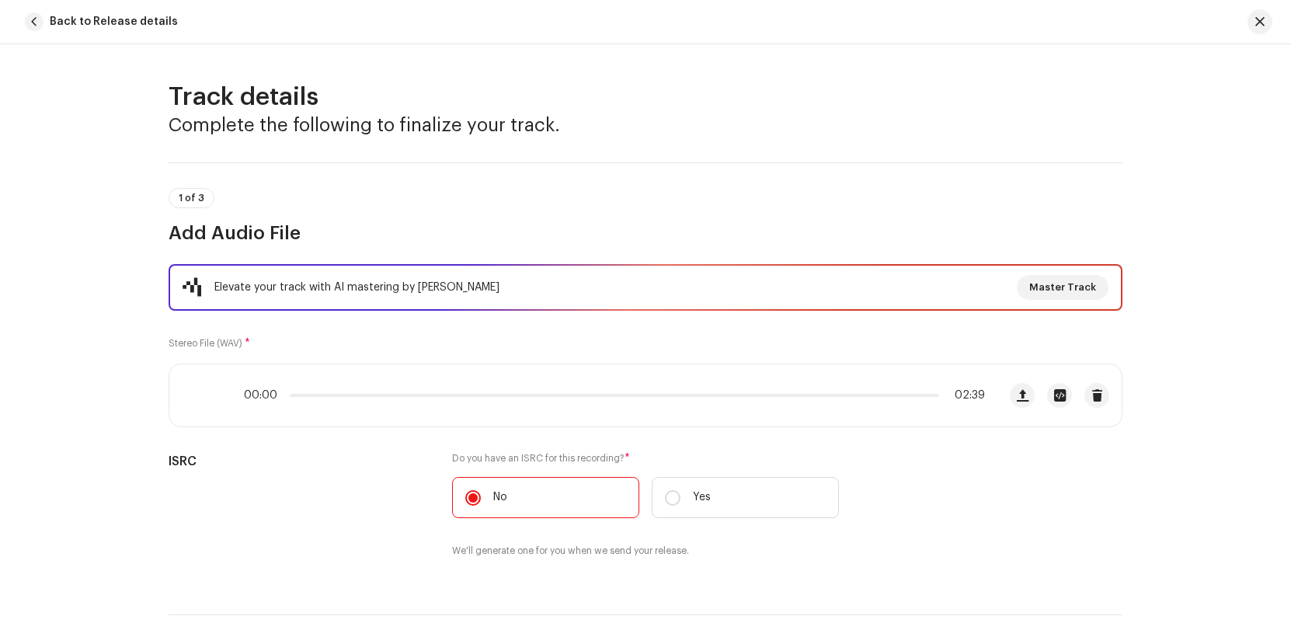
click at [183, 72] on div "Track details Complete the following to finalize your track. 1 of 3 Add Audio F…" at bounding box center [645, 333] width 1291 height 579
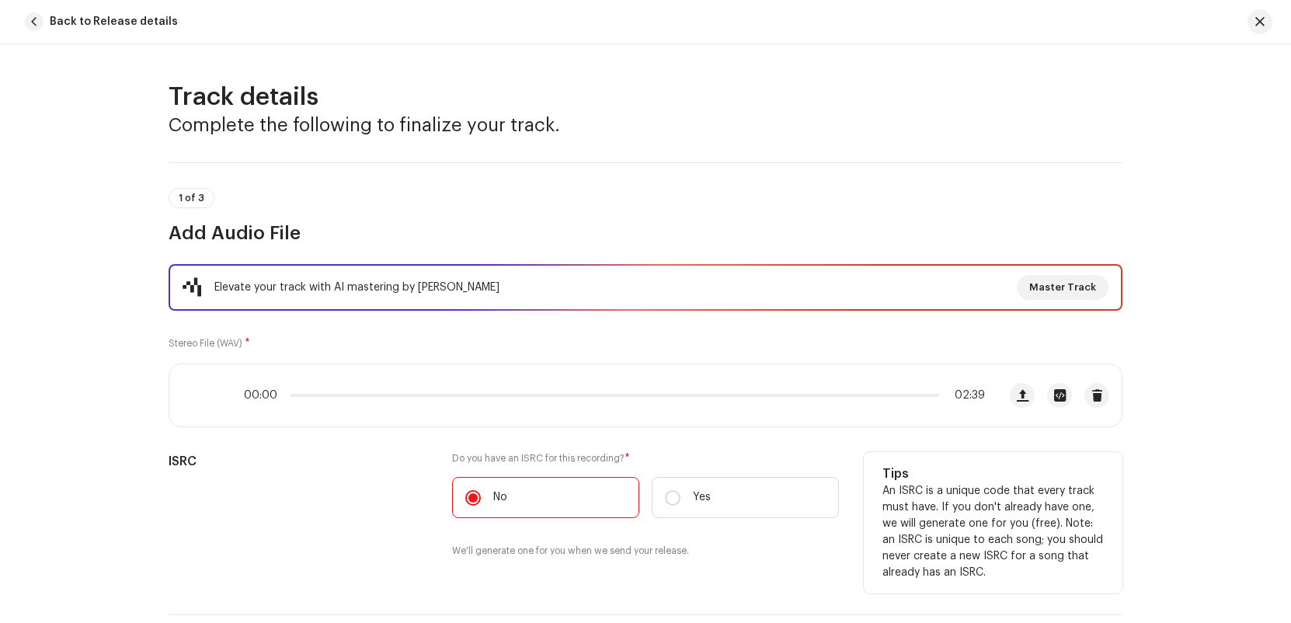
drag, startPoint x: 167, startPoint y: 66, endPoint x: 821, endPoint y: 555, distance: 816.5
click at [821, 555] on div "Track details Complete the following to finalize your track. 1 of 3 Add Audio F…" at bounding box center [645, 333] width 1291 height 579
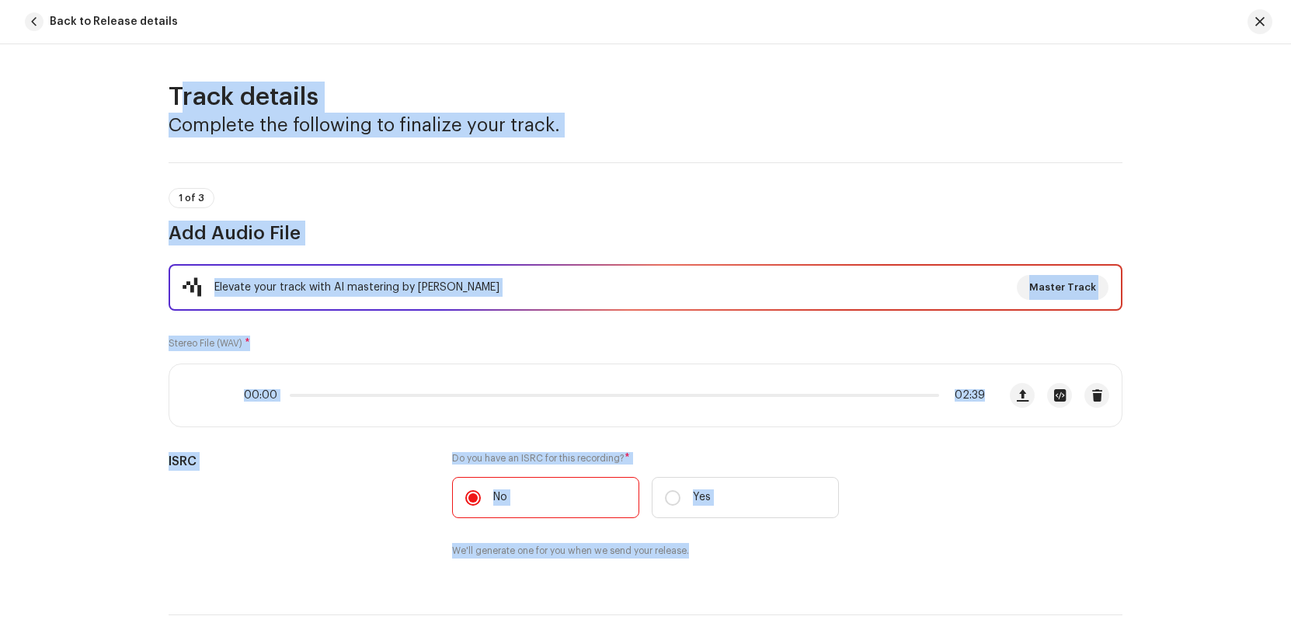
drag, startPoint x: 872, startPoint y: 583, endPoint x: 193, endPoint y: 48, distance: 864.1
click at [193, 48] on div "Track details Complete the following to finalize your track. 1 of 3 Add Audio F…" at bounding box center [645, 333] width 1291 height 579
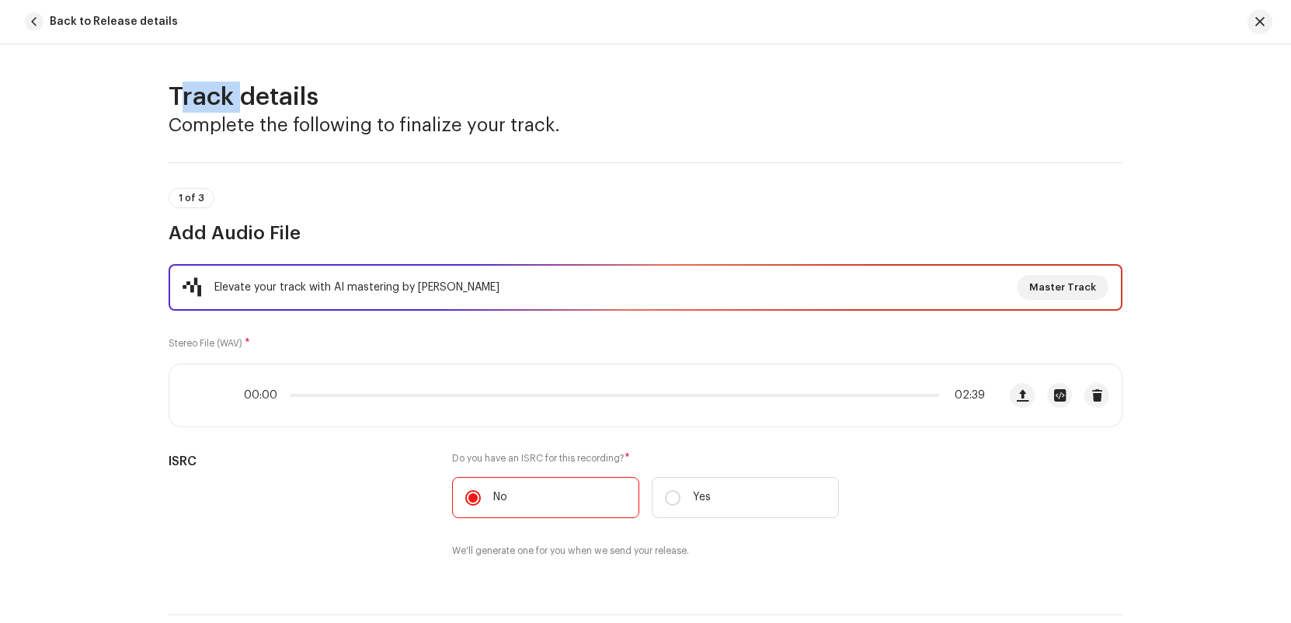
click at [190, 56] on div "Track details Complete the following to finalize your track. 1 of 3 Add Audio F…" at bounding box center [645, 333] width 1291 height 579
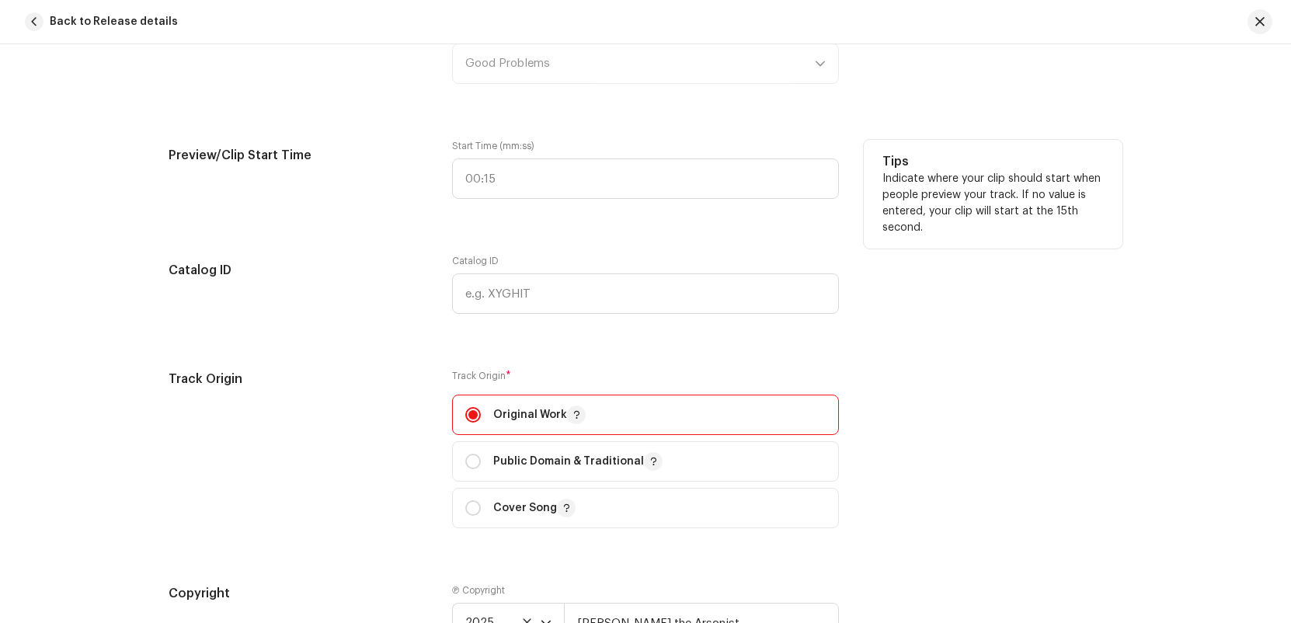
scroll to position [1771, 0]
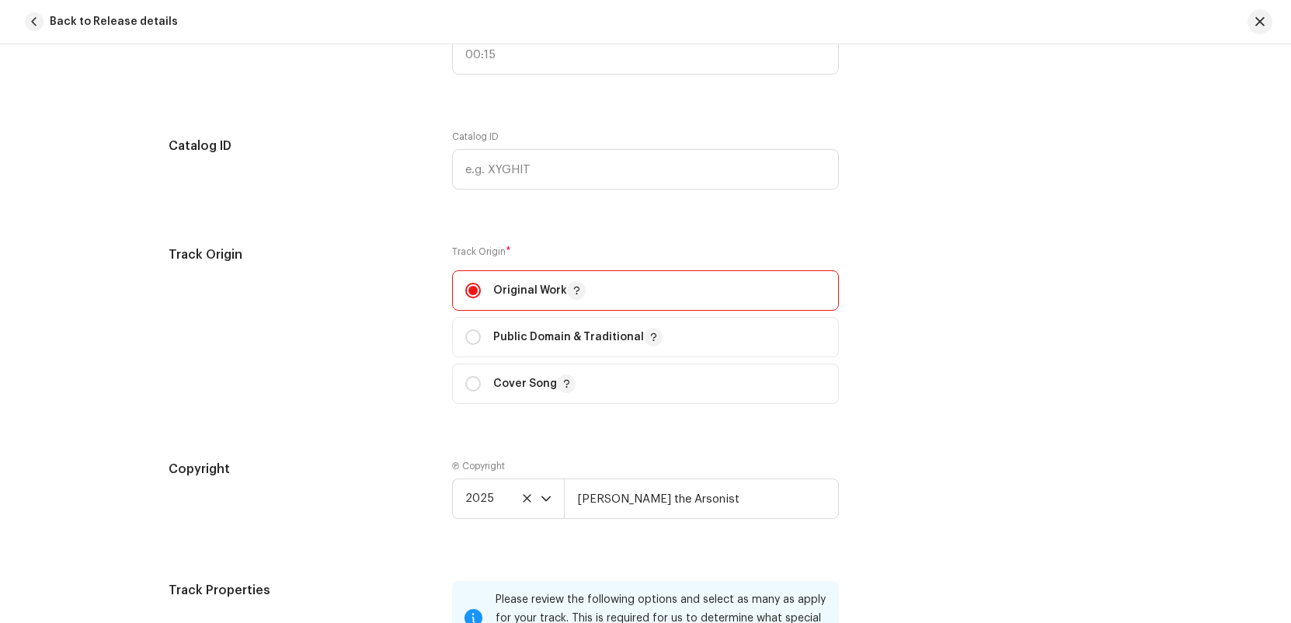
drag, startPoint x: 1055, startPoint y: 293, endPoint x: 1043, endPoint y: 377, distance: 84.8
click at [1051, 305] on div "Track Origin Track Origin * Original Work Public Domain & Traditional Cover Song" at bounding box center [646, 333] width 954 height 177
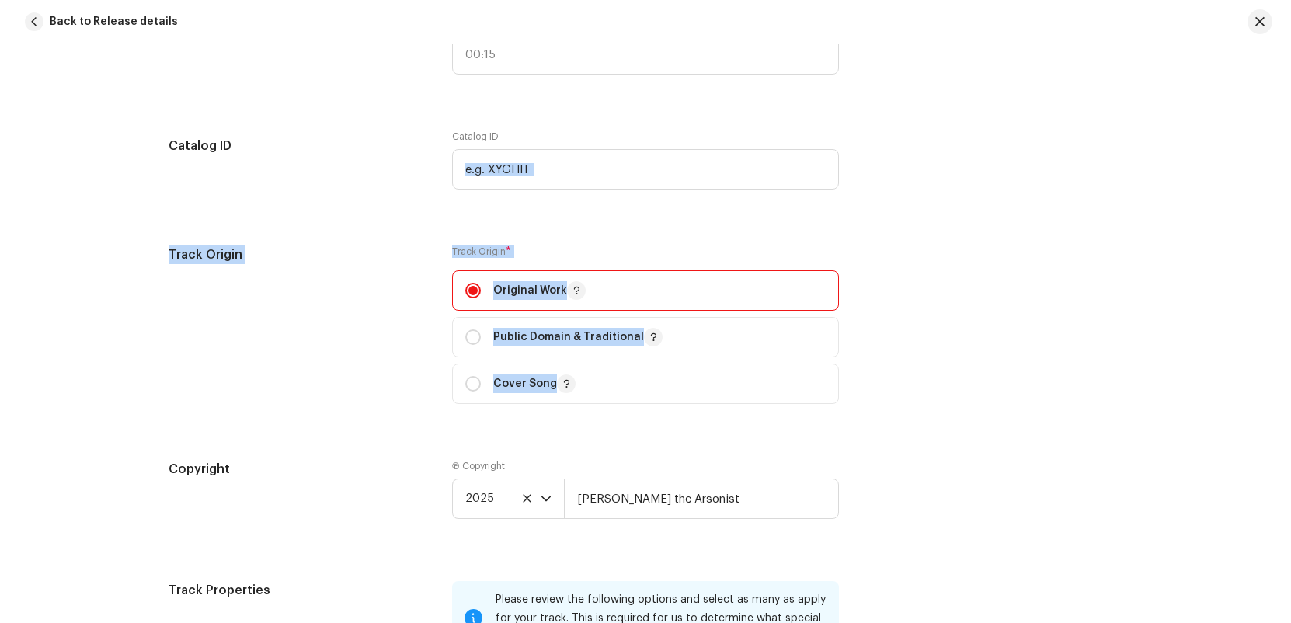
drag, startPoint x: 1043, startPoint y: 377, endPoint x: 775, endPoint y: 125, distance: 367.7
click at [775, 126] on div "Track details Complete the following to finalize your track. 1 of 3 Add Audio F…" at bounding box center [646, 50] width 1004 height 3480
click at [1088, 315] on div "Track Origin Track Origin * Original Work Public Domain & Traditional Cover Song" at bounding box center [646, 333] width 954 height 177
drag, startPoint x: 731, startPoint y: 199, endPoint x: 1019, endPoint y: 342, distance: 321.7
click at [1006, 336] on re-o-track-form-details "Prefill information from existing track metadata Title Track Title * PERMAFROST…" at bounding box center [646, 152] width 954 height 2414
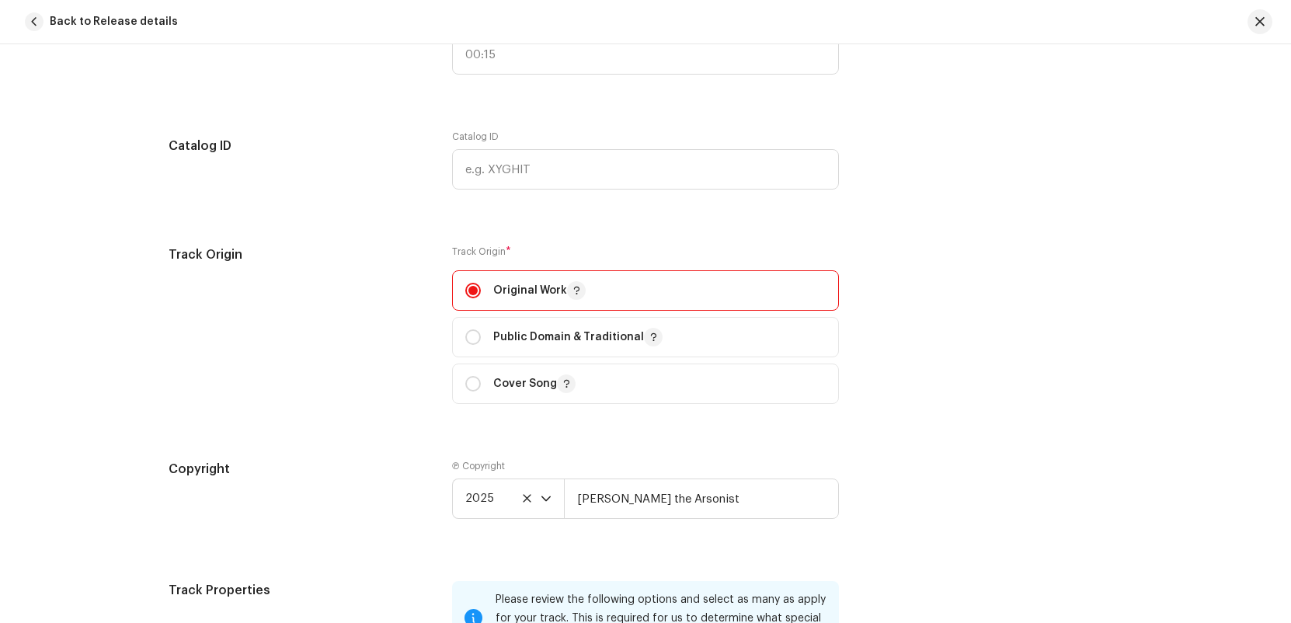
click at [1077, 360] on div "Track Origin Track Origin * Original Work Public Domain & Traditional Cover Song" at bounding box center [646, 333] width 954 height 177
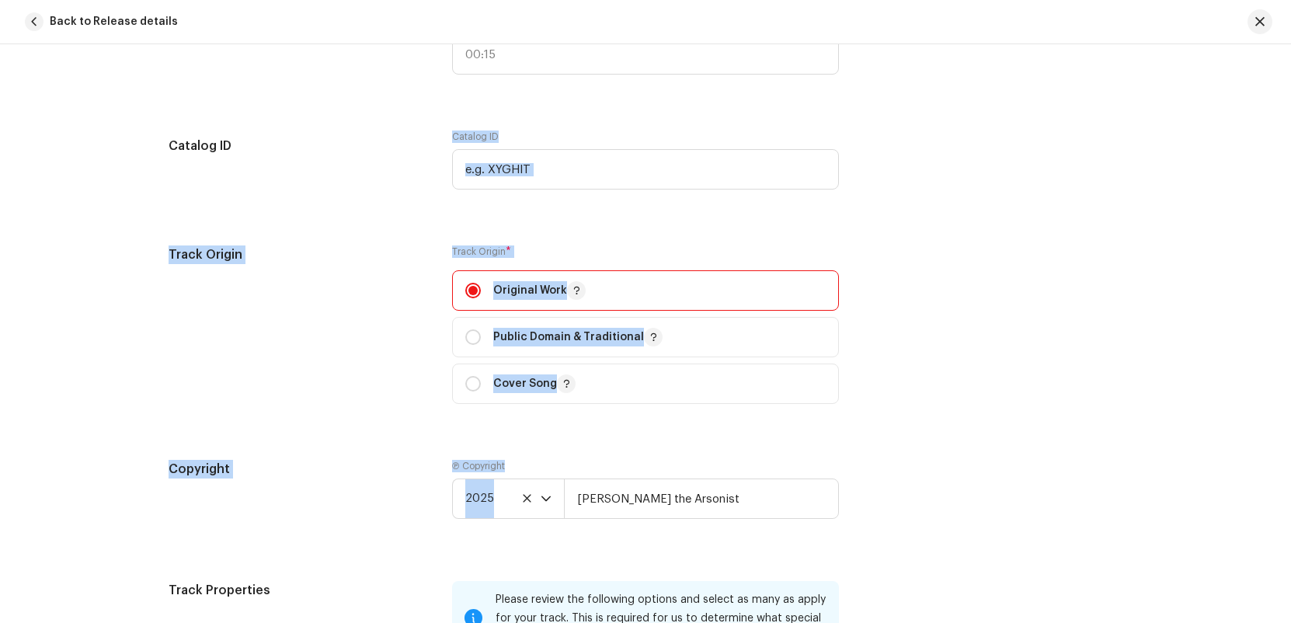
drag, startPoint x: 1025, startPoint y: 489, endPoint x: 402, endPoint y: 120, distance: 724.1
click at [496, 117] on div "Track details Complete the following to finalize your track. 1 of 3 Add Audio F…" at bounding box center [646, 50] width 1004 height 3480
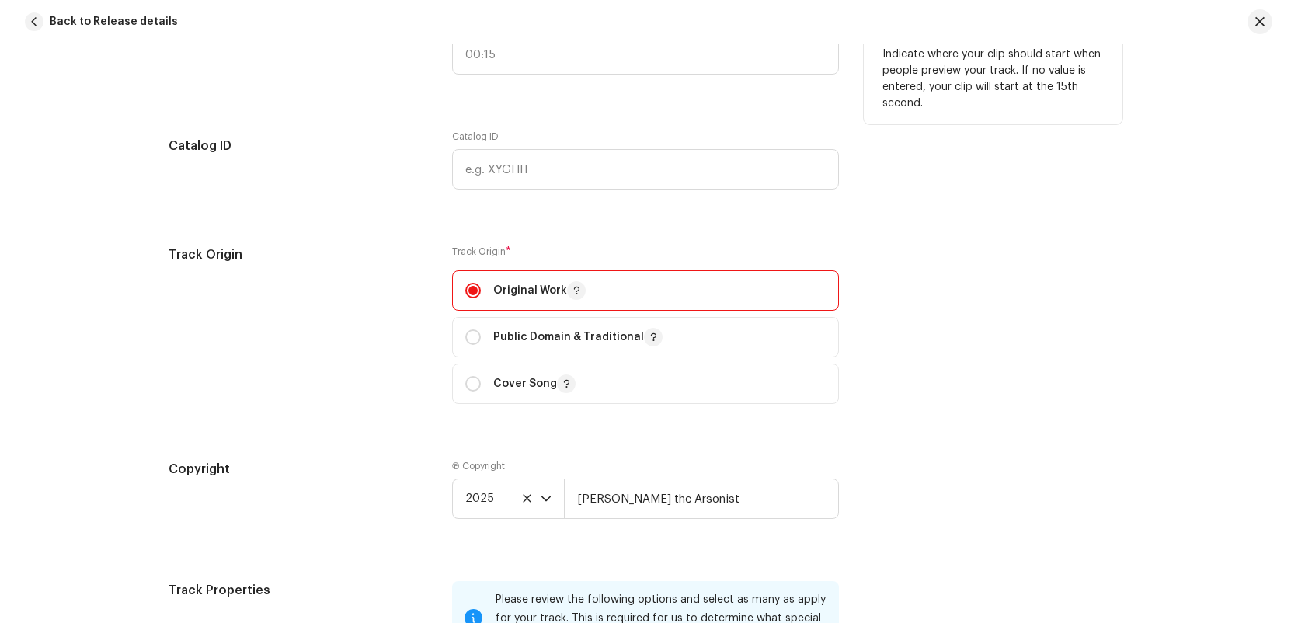
drag, startPoint x: 220, startPoint y: 102, endPoint x: 249, endPoint y: 80, distance: 36.7
click at [227, 100] on div "Track details Complete the following to finalize your track. 1 of 3 Add Audio F…" at bounding box center [646, 50] width 1004 height 3480
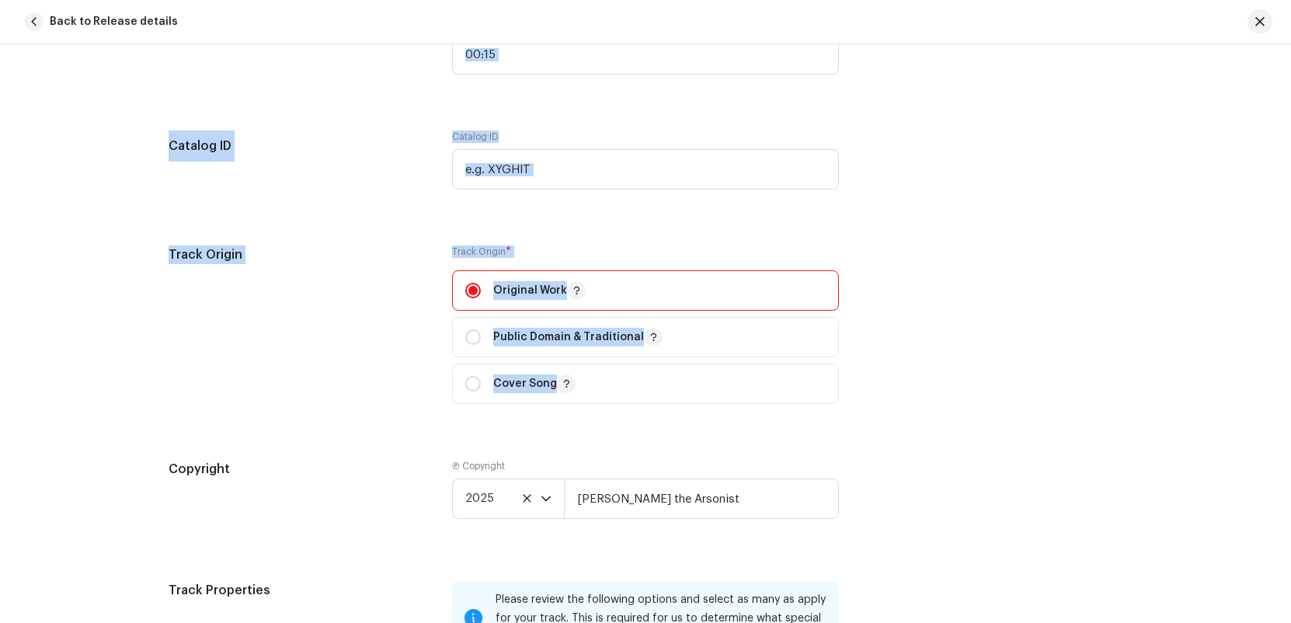
drag, startPoint x: 362, startPoint y: 144, endPoint x: 921, endPoint y: 442, distance: 633.9
click at [921, 442] on div "Track details Complete the following to finalize your track. 1 of 3 Add Audio F…" at bounding box center [646, 50] width 1004 height 3480
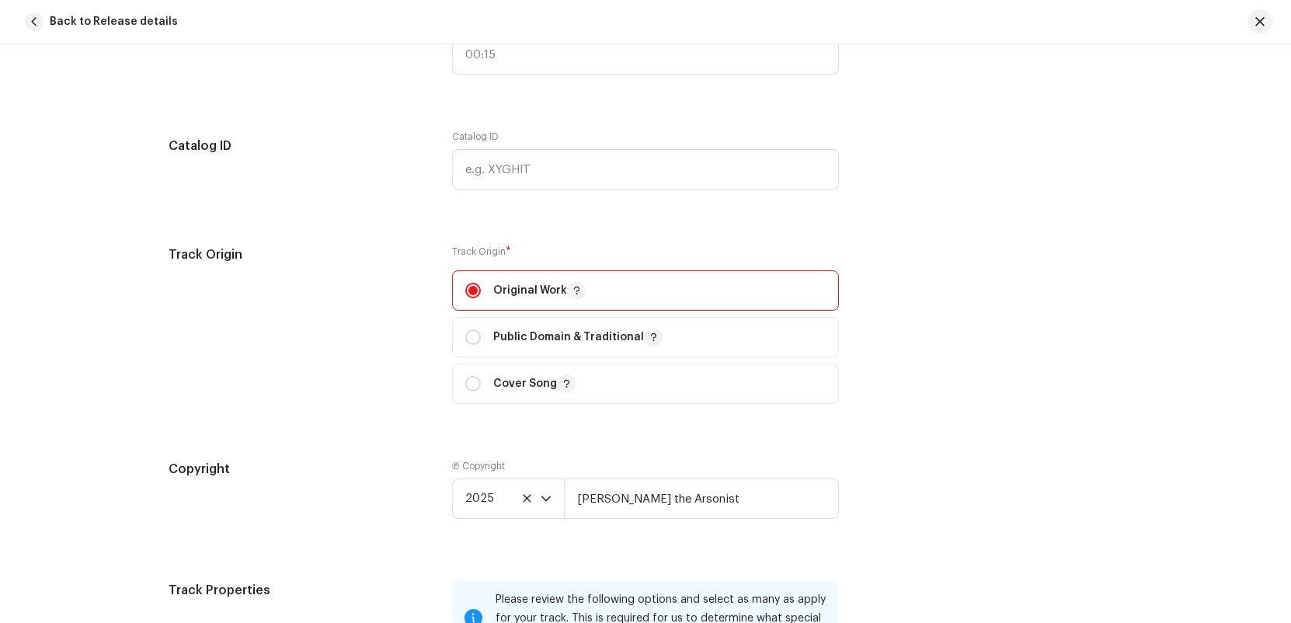
drag, startPoint x: 1139, startPoint y: 521, endPoint x: 1032, endPoint y: 573, distance: 118.5
click at [1117, 524] on div "Track details Complete the following to finalize your track. 1 of 3 Add Audio F…" at bounding box center [646, 50] width 1004 height 3480
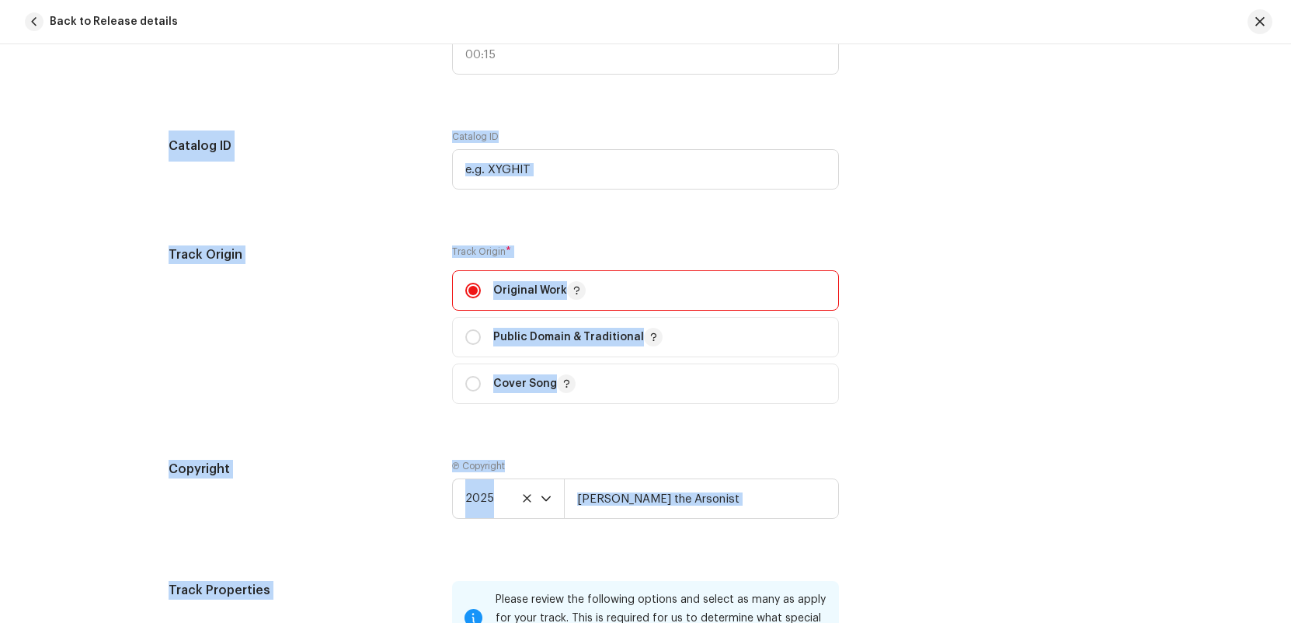
drag, startPoint x: 1032, startPoint y: 573, endPoint x: 183, endPoint y: 94, distance: 975.7
click at [183, 94] on div "Track details Complete the following to finalize your track. 1 of 3 Add Audio F…" at bounding box center [646, 50] width 1004 height 3480
click at [181, 94] on div "Track details Complete the following to finalize your track. 1 of 3 Add Audio F…" at bounding box center [646, 50] width 1004 height 3480
drag, startPoint x: 560, startPoint y: 243, endPoint x: 1131, endPoint y: 538, distance: 642.8
click at [1172, 542] on div "Track details Complete the following to finalize your track. 1 of 3 Add Audio F…" at bounding box center [645, 333] width 1291 height 579
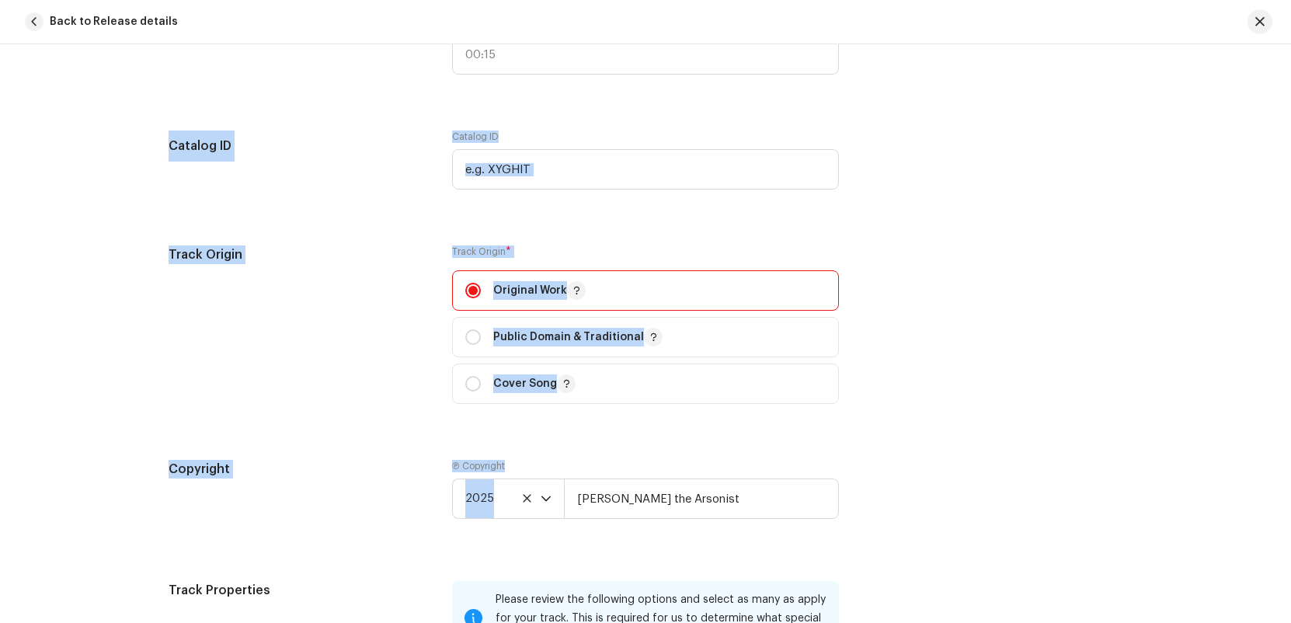
scroll to position [1879, 0]
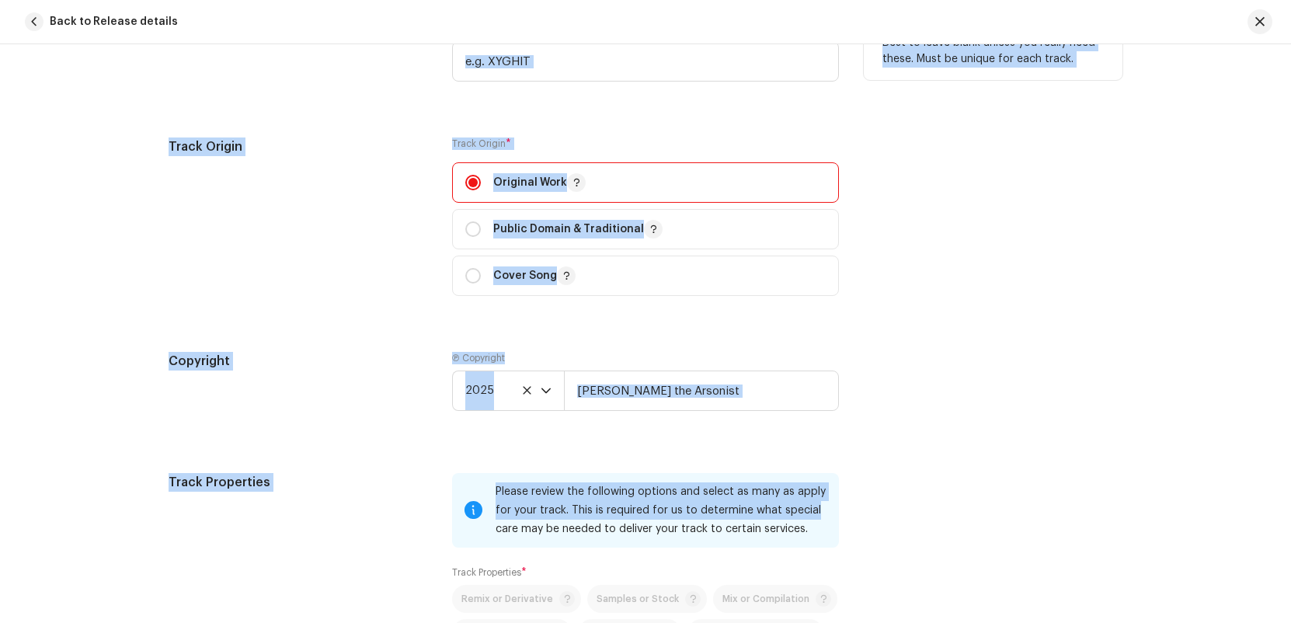
drag, startPoint x: 1101, startPoint y: 511, endPoint x: 234, endPoint y: 87, distance: 965.2
click at [234, 87] on re-o-track-form-details "Prefill information from existing track metadata Title Track Title * PERMAFROST…" at bounding box center [646, 44] width 954 height 2414
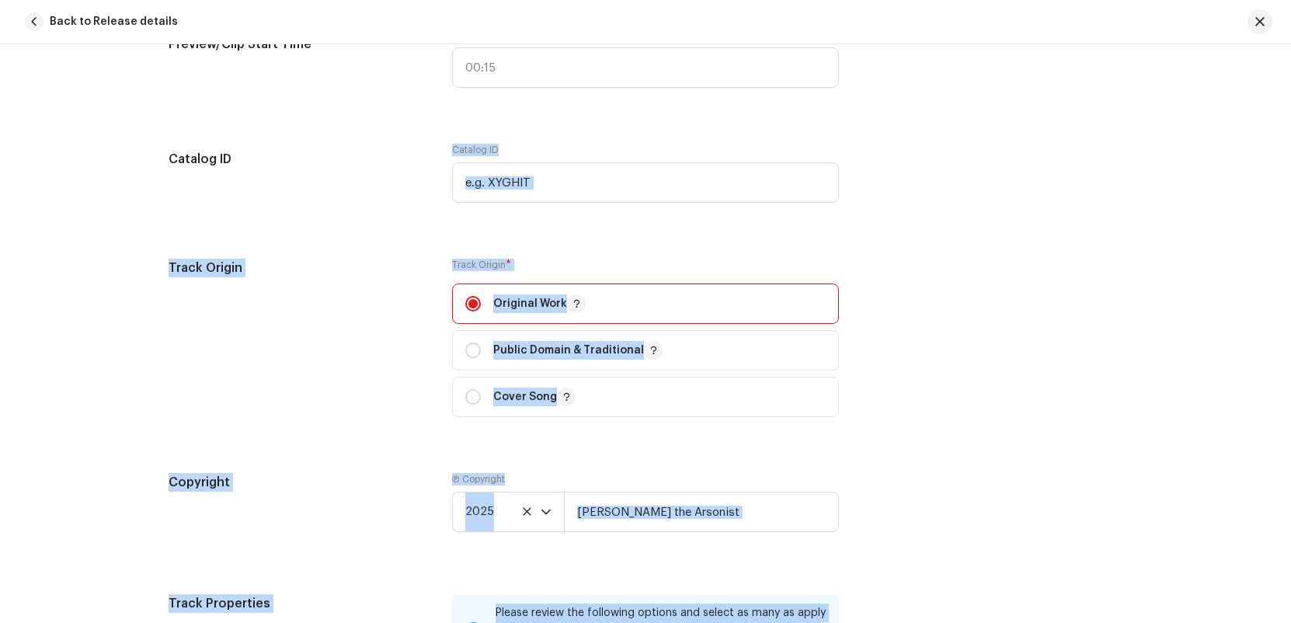
scroll to position [1637, 0]
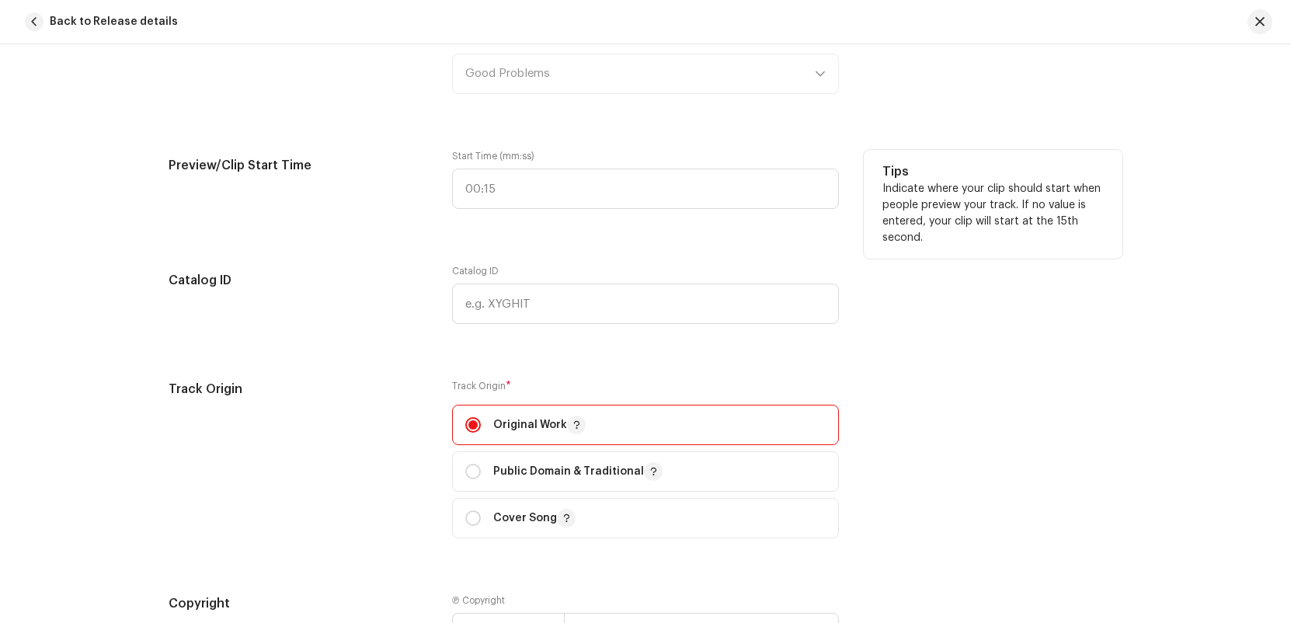
click at [172, 195] on div "Preview/Clip Start Time" at bounding box center [298, 189] width 259 height 78
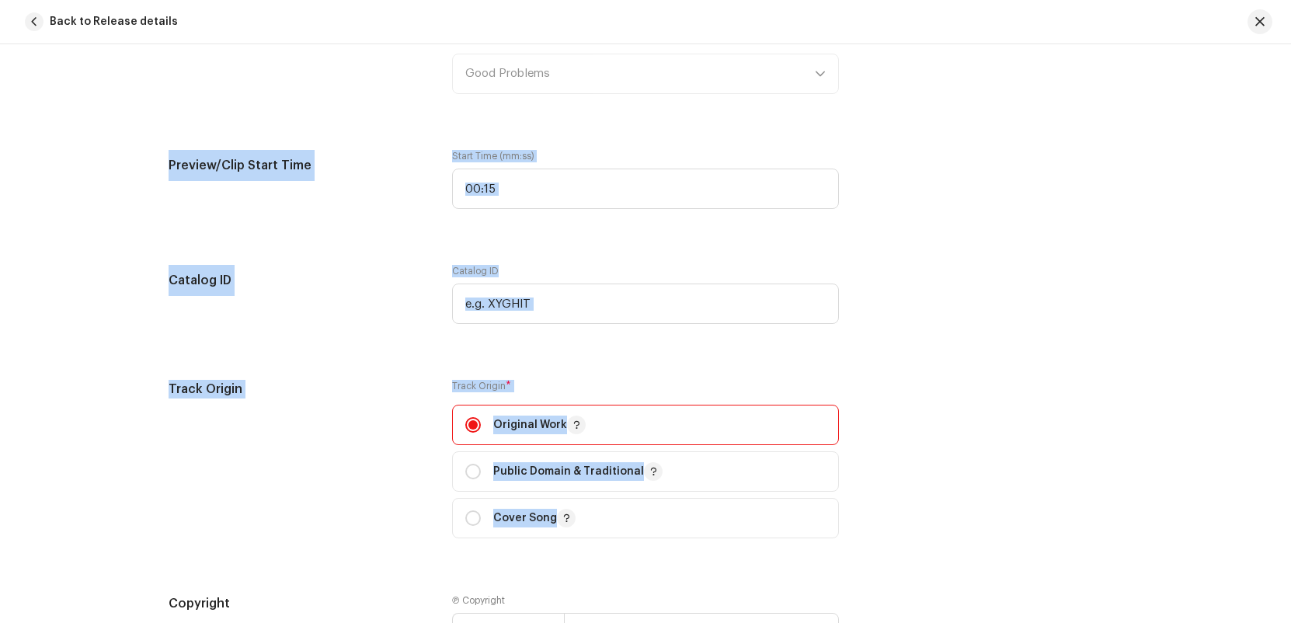
drag, startPoint x: 140, startPoint y: 114, endPoint x: 1015, endPoint y: 531, distance: 969.5
click at [1015, 538] on div "Track details Complete the following to finalize your track. 1 of 3 Add Audio F…" at bounding box center [645, 333] width 1291 height 579
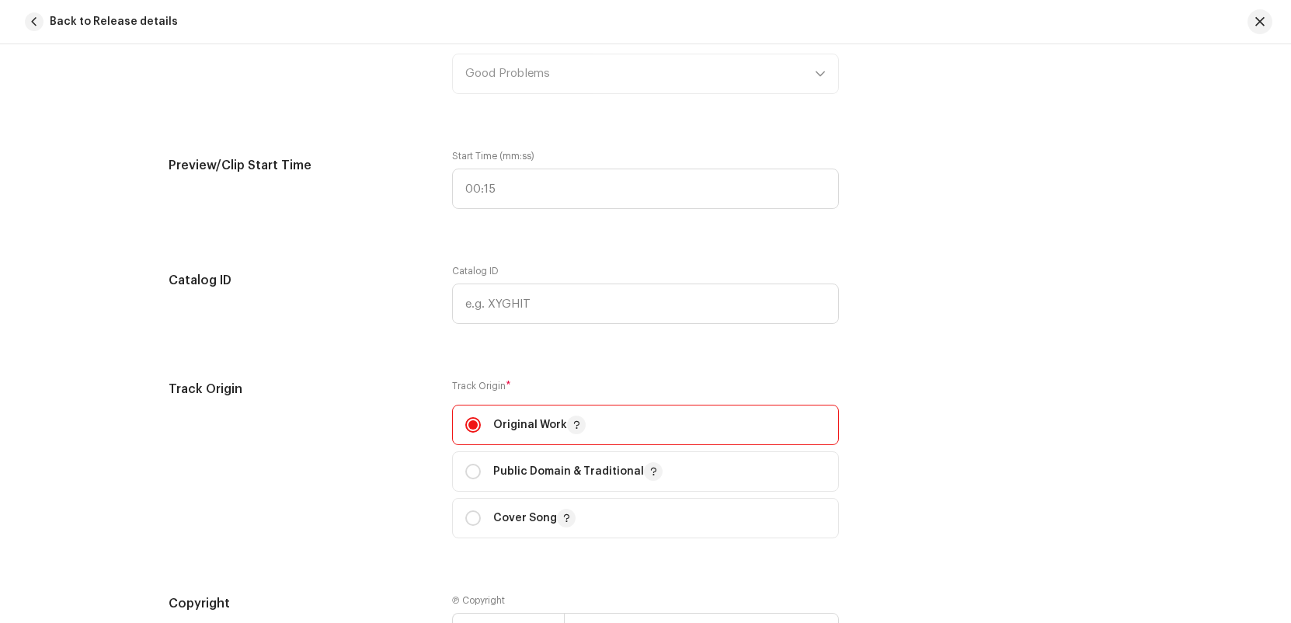
click at [1040, 505] on div "Track Origin Track Origin * Original Work Public Domain & Traditional Cover Song" at bounding box center [646, 468] width 954 height 177
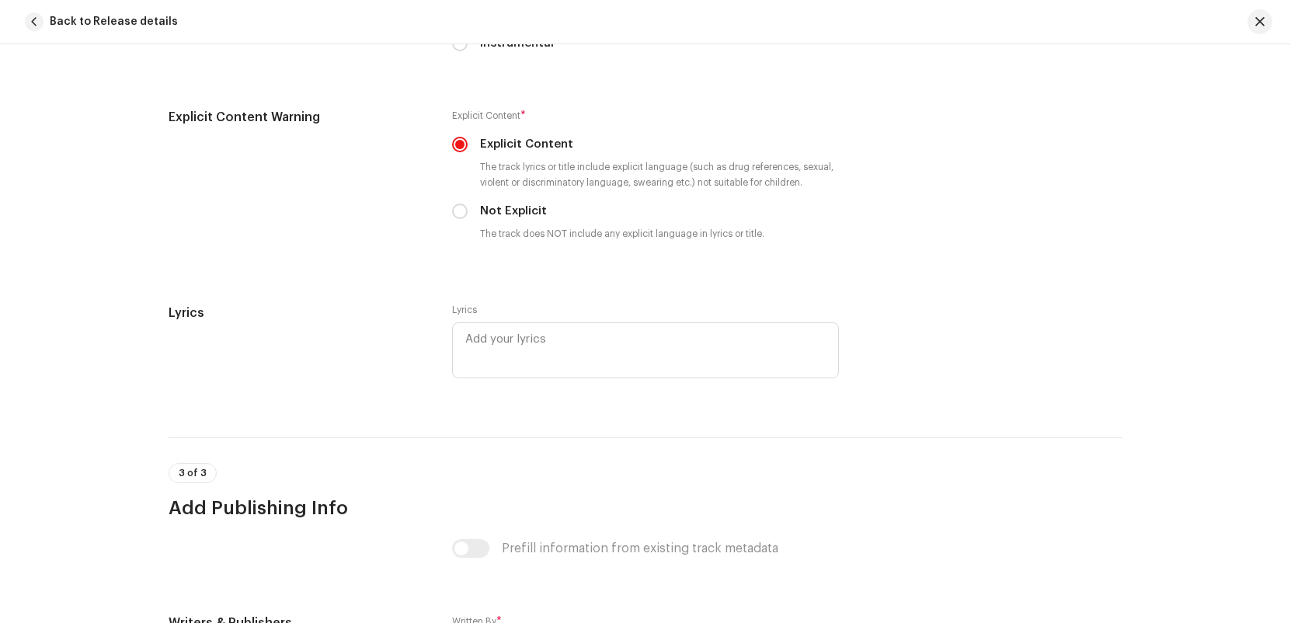
scroll to position [2734, 0]
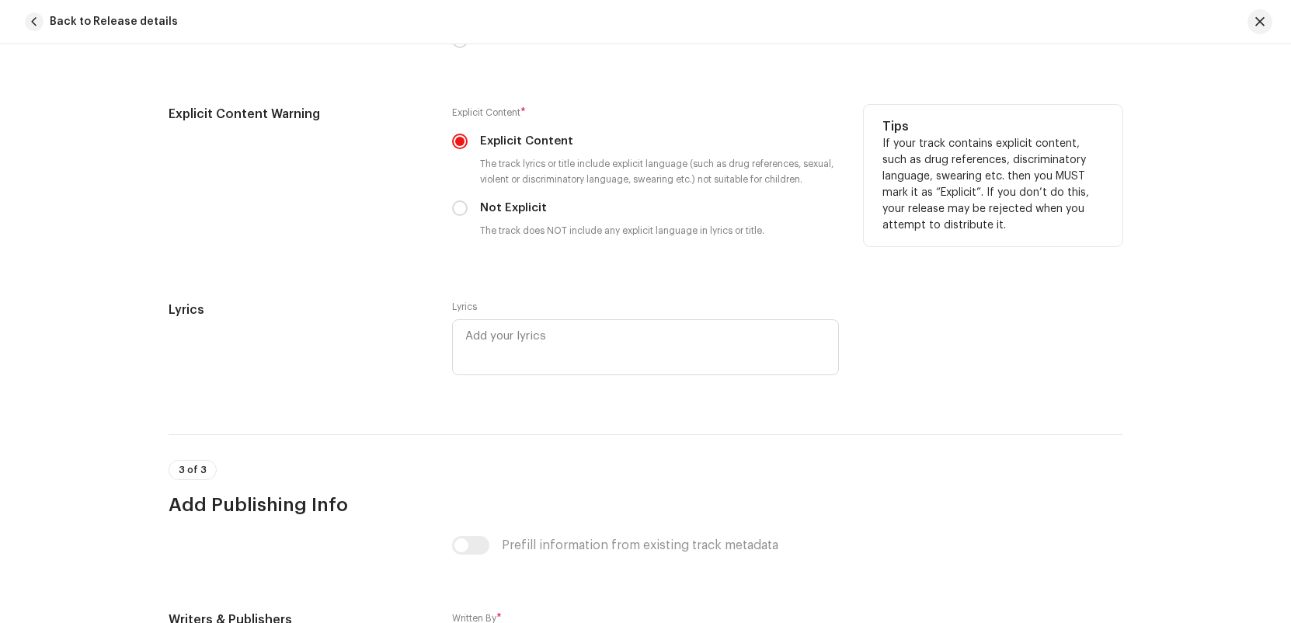
click at [444, 213] on div "Explicit Content Warning Explicit Content * Explicit Content The track lyrics o…" at bounding box center [646, 184] width 954 height 158
click at [452, 208] on input "Not Explicit" at bounding box center [460, 208] width 16 height 16
radio input "true"
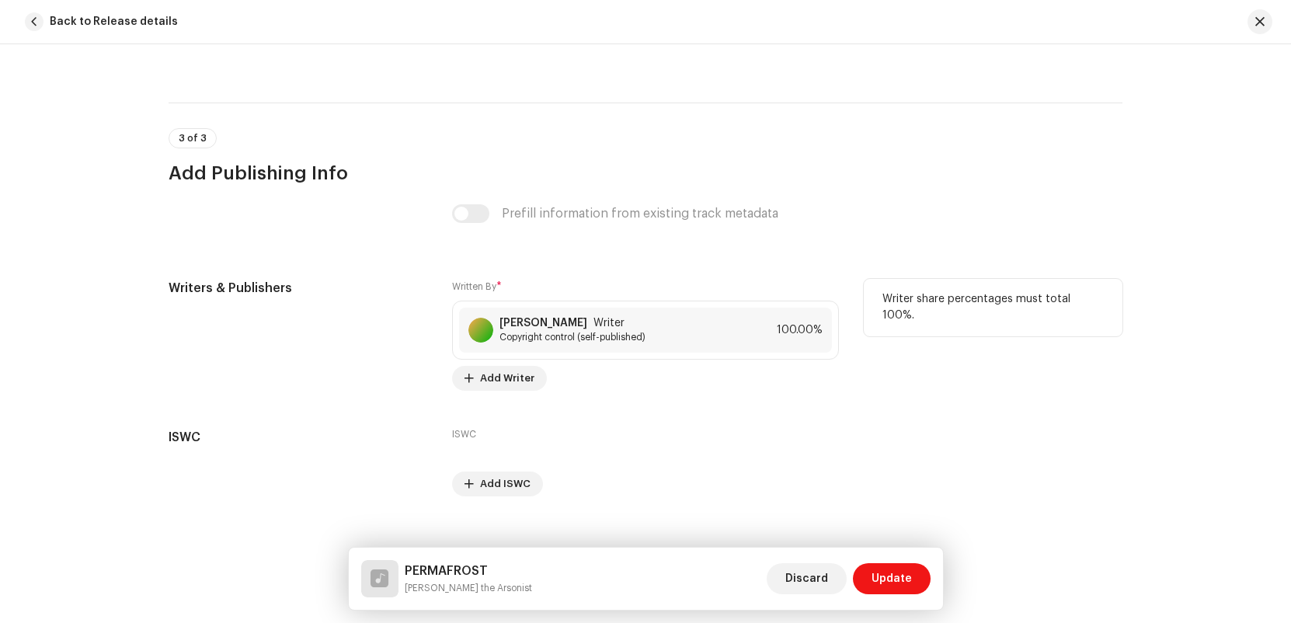
click at [1105, 346] on div "Writer share percentages must total 100%." at bounding box center [993, 335] width 259 height 112
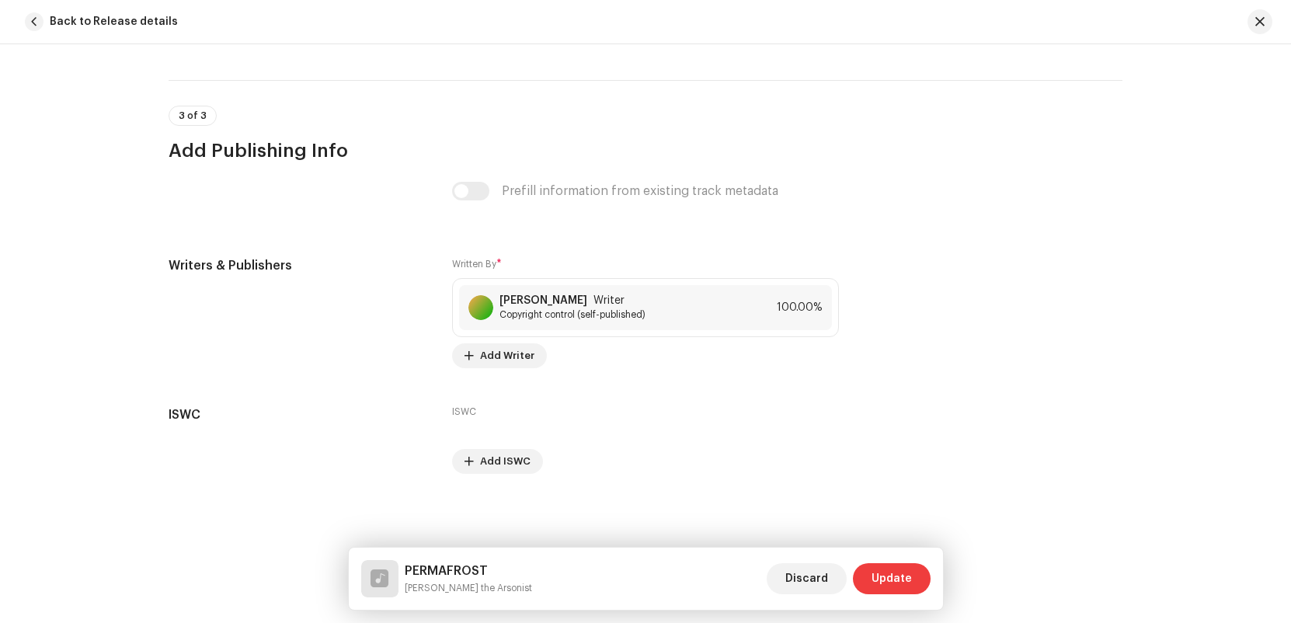
click at [902, 591] on span "Update" at bounding box center [892, 578] width 40 height 31
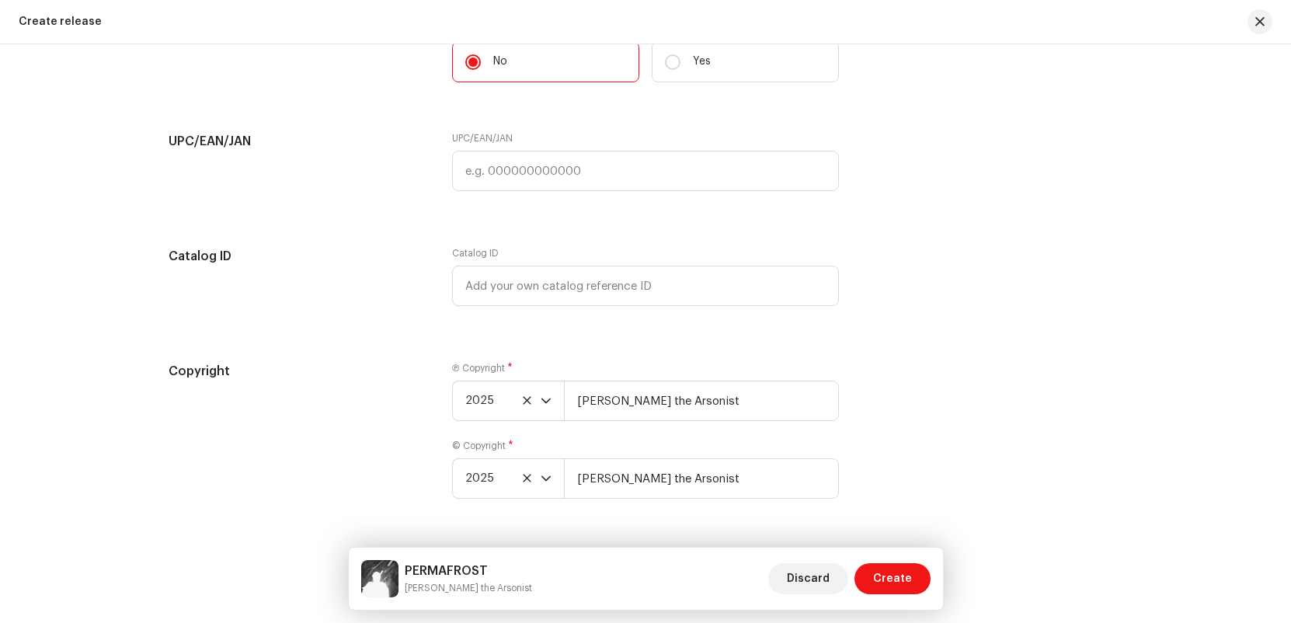
scroll to position [2536, 0]
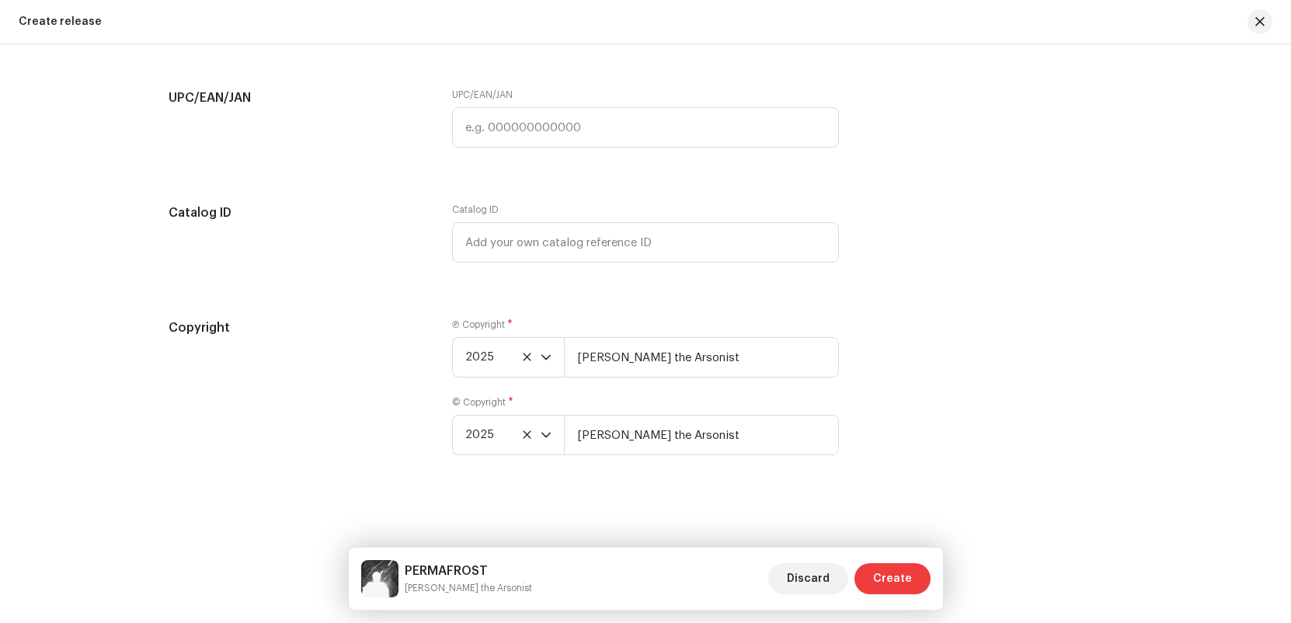
click at [898, 590] on span "Create" at bounding box center [892, 578] width 39 height 31
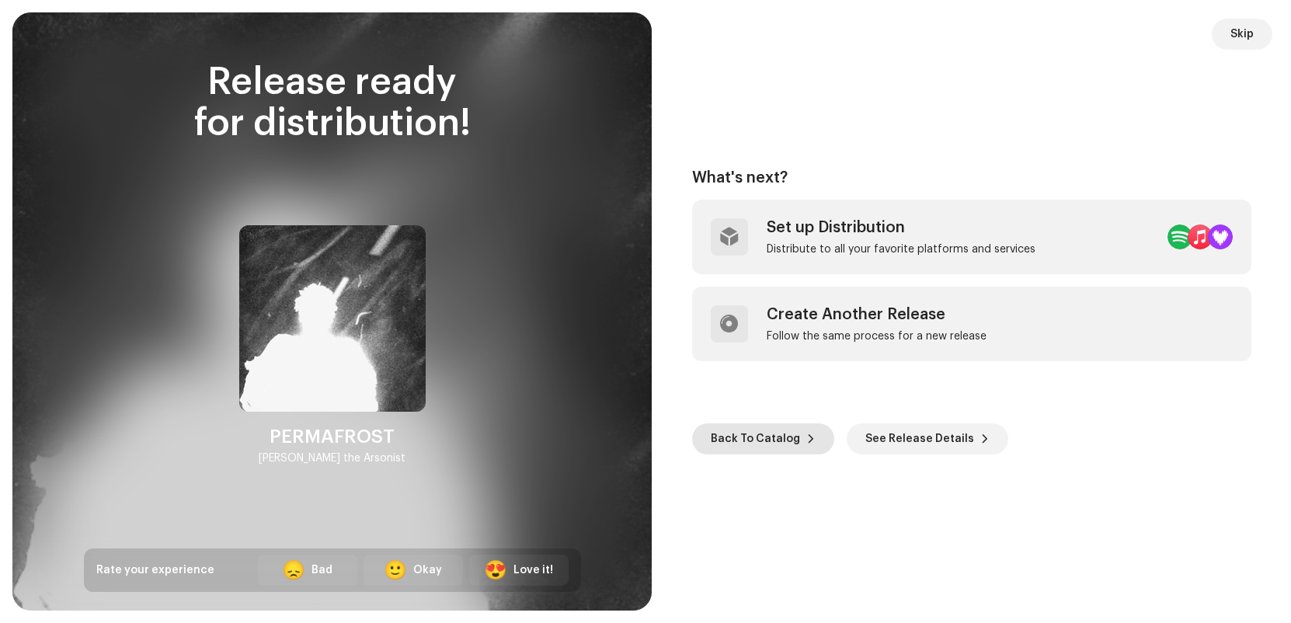
click at [816, 431] on button "Back To Catalog" at bounding box center [763, 438] width 142 height 31
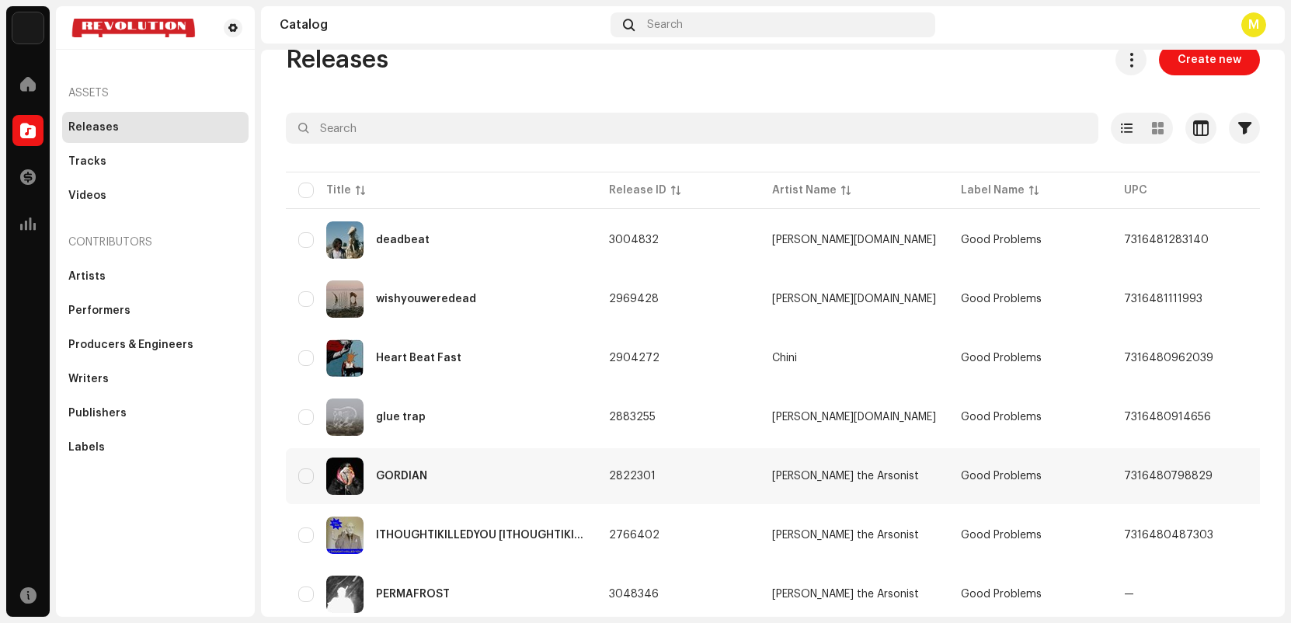
scroll to position [82, 0]
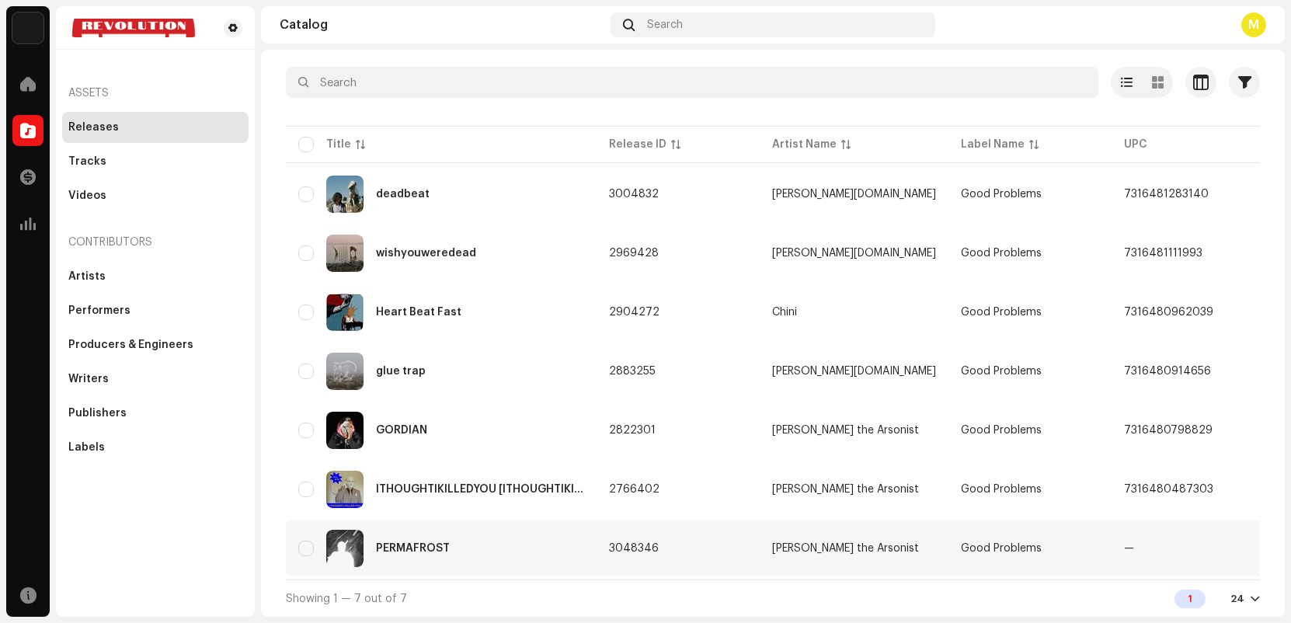
click at [545, 547] on div "PERMAFROST" at bounding box center [441, 548] width 286 height 37
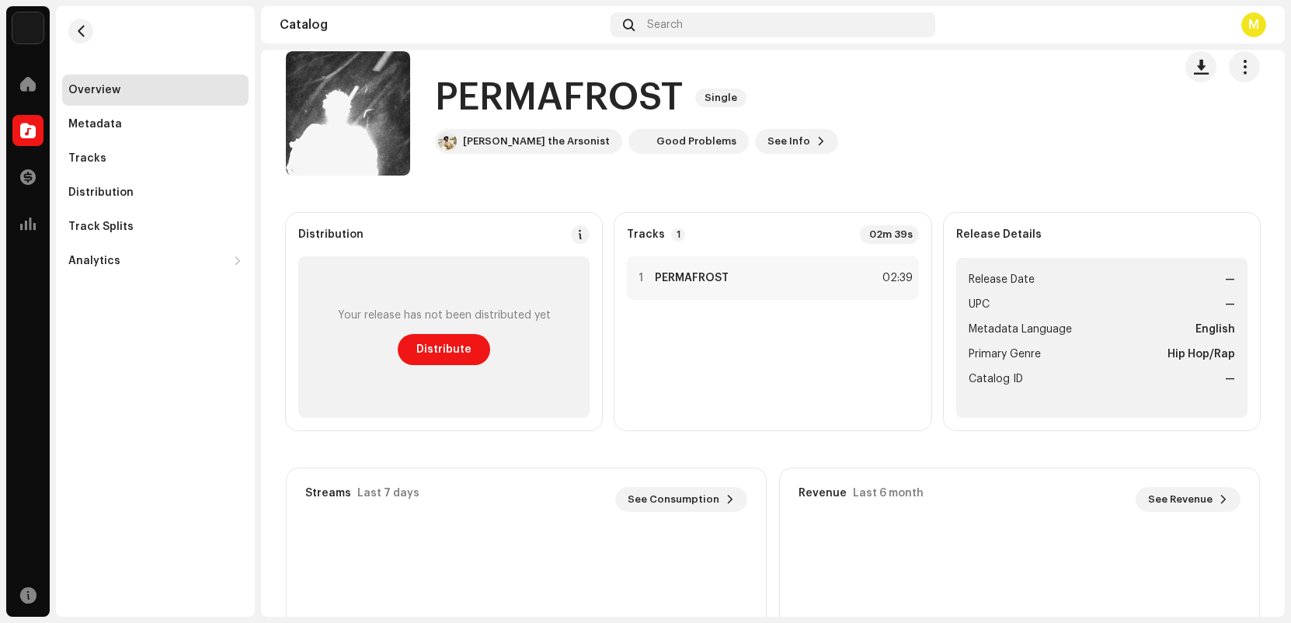
scroll to position [45, 0]
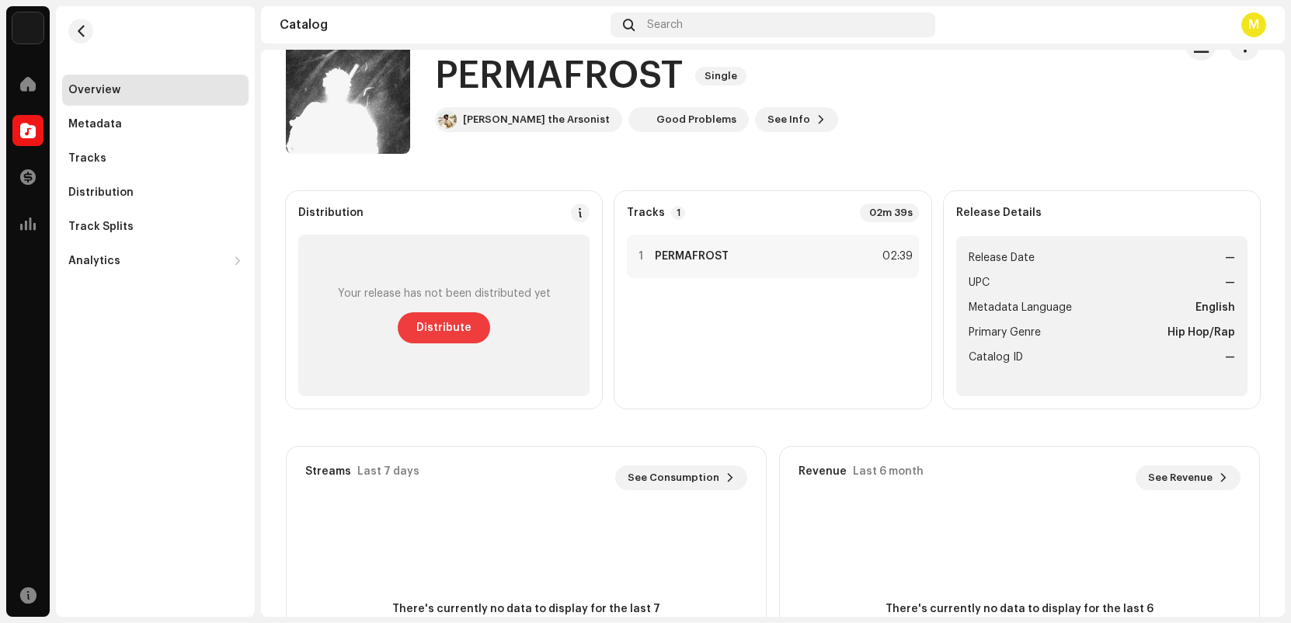
click at [466, 331] on span "Distribute" at bounding box center [443, 327] width 55 height 31
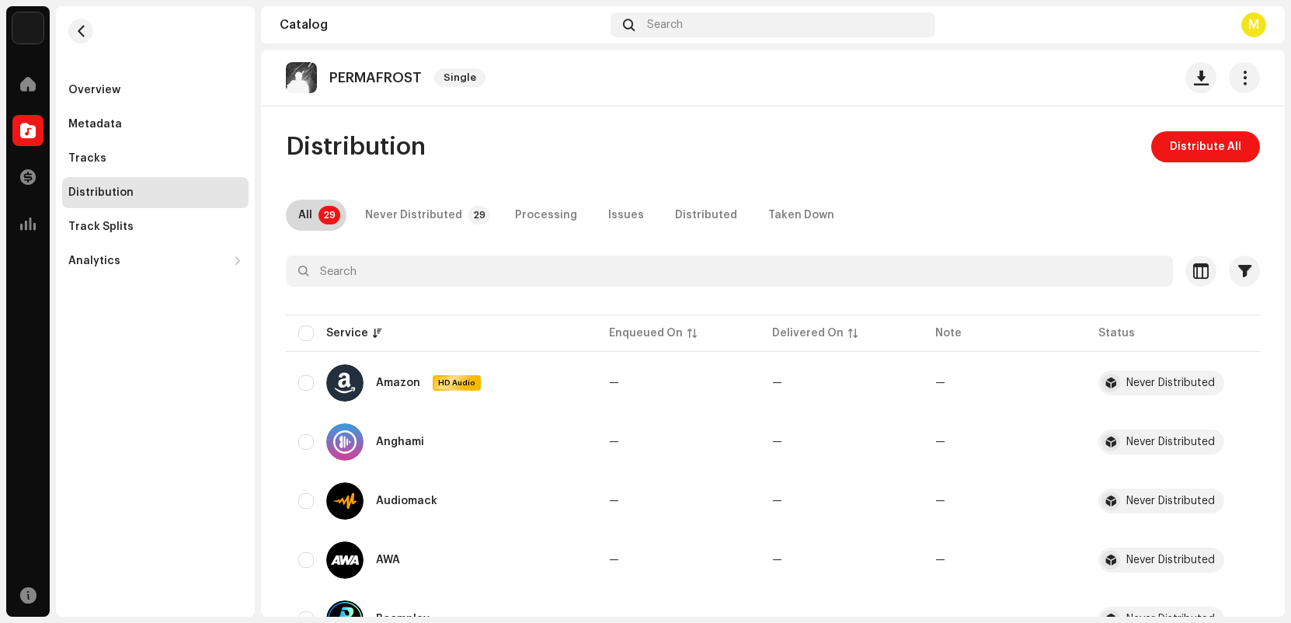
click at [314, 213] on p-tab "All 29" at bounding box center [316, 215] width 61 height 31
click at [304, 334] on input "checkbox" at bounding box center [306, 333] width 16 height 16
checkbox input "true"
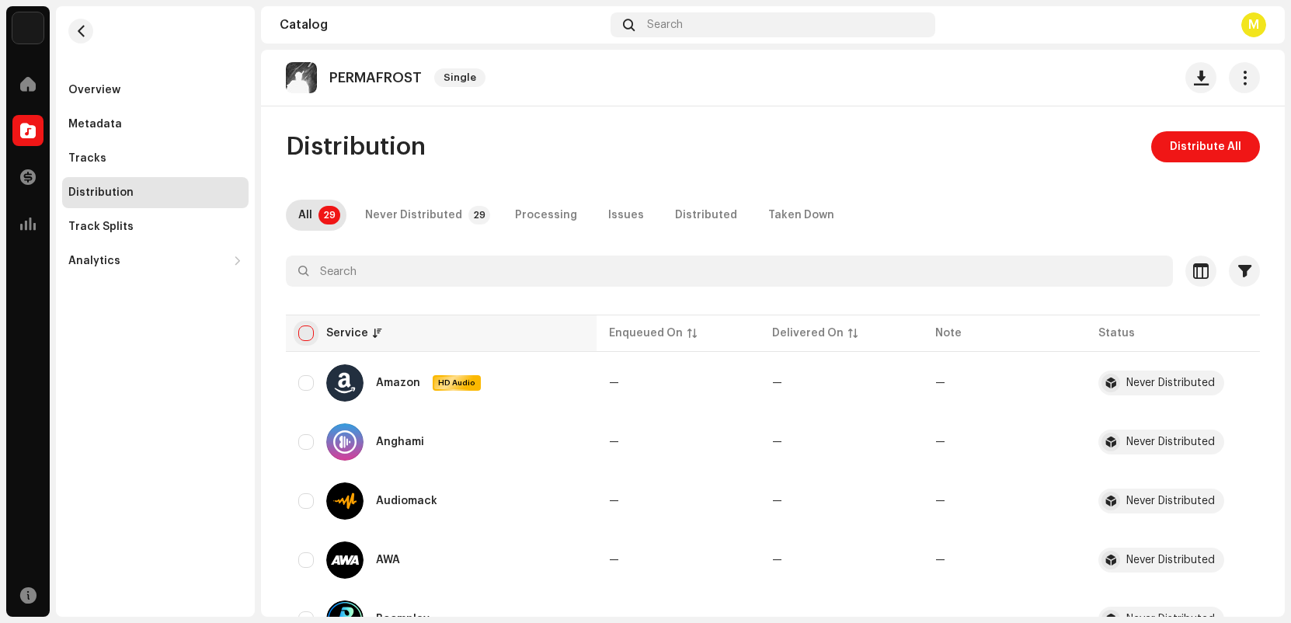
checkbox input "true"
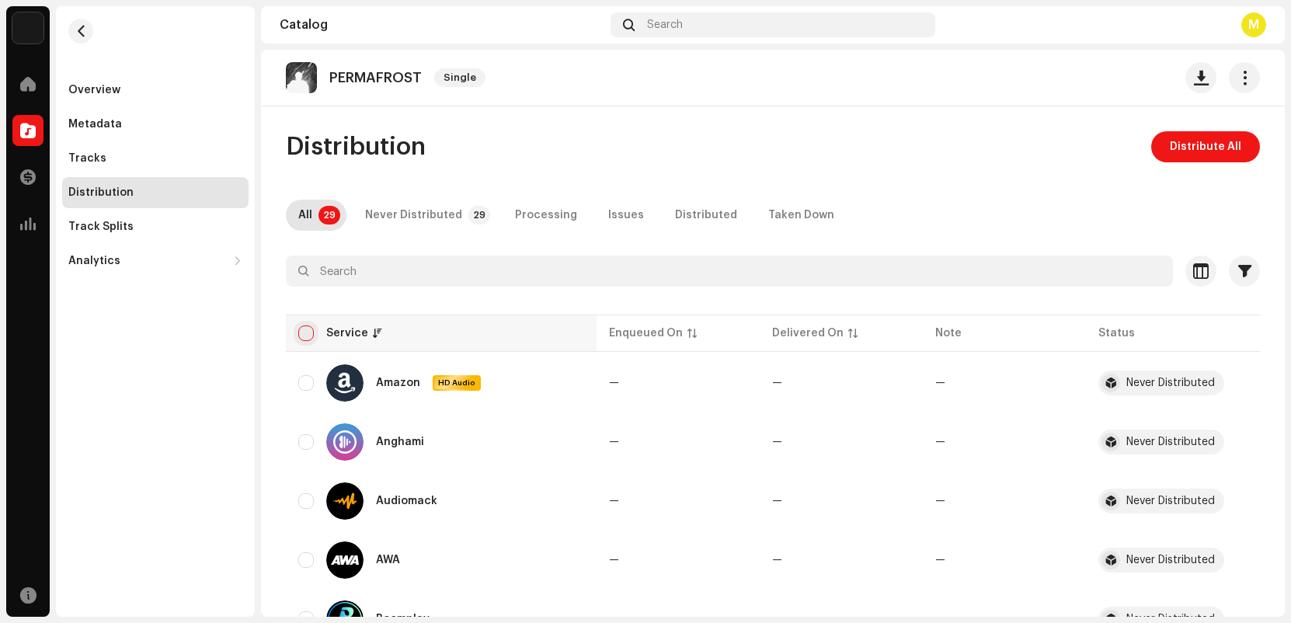
checkbox input "true"
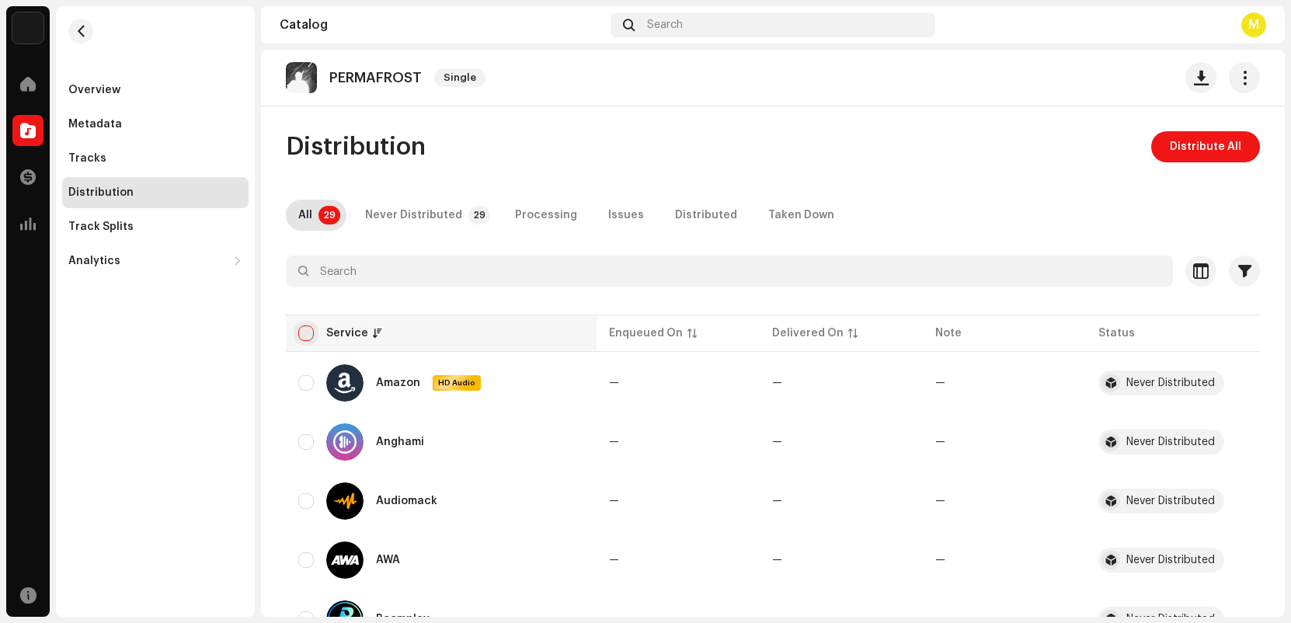
checkbox input "true"
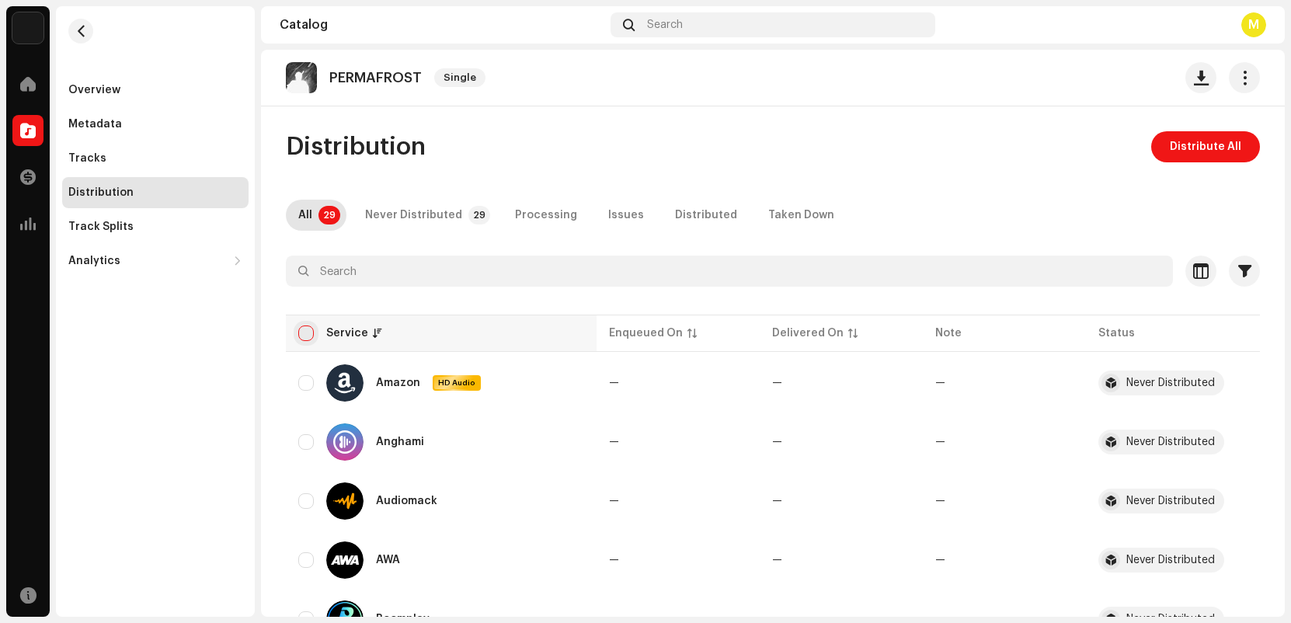
checkbox input "true"
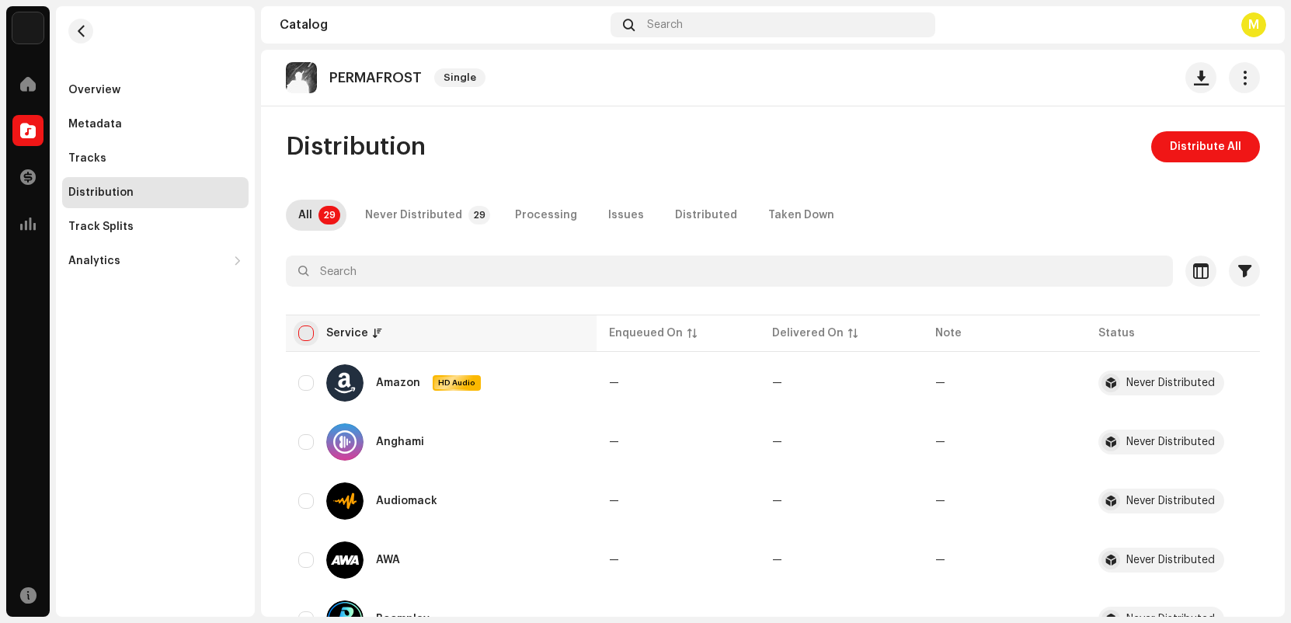
checkbox input "true"
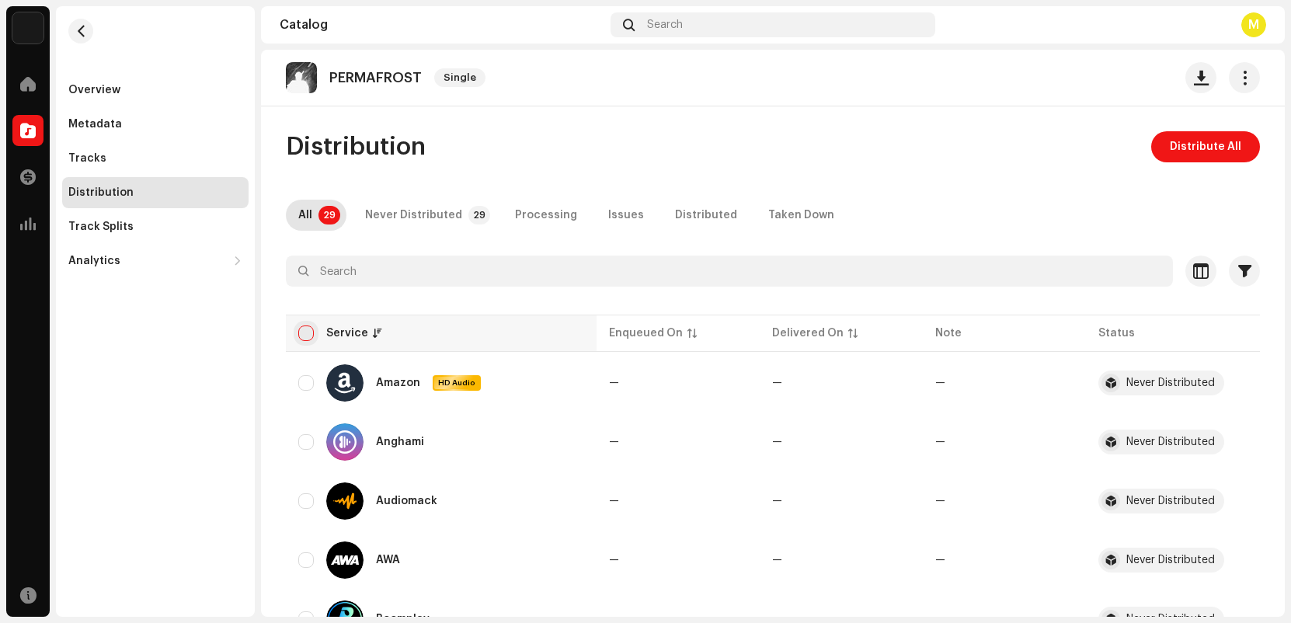
checkbox input "true"
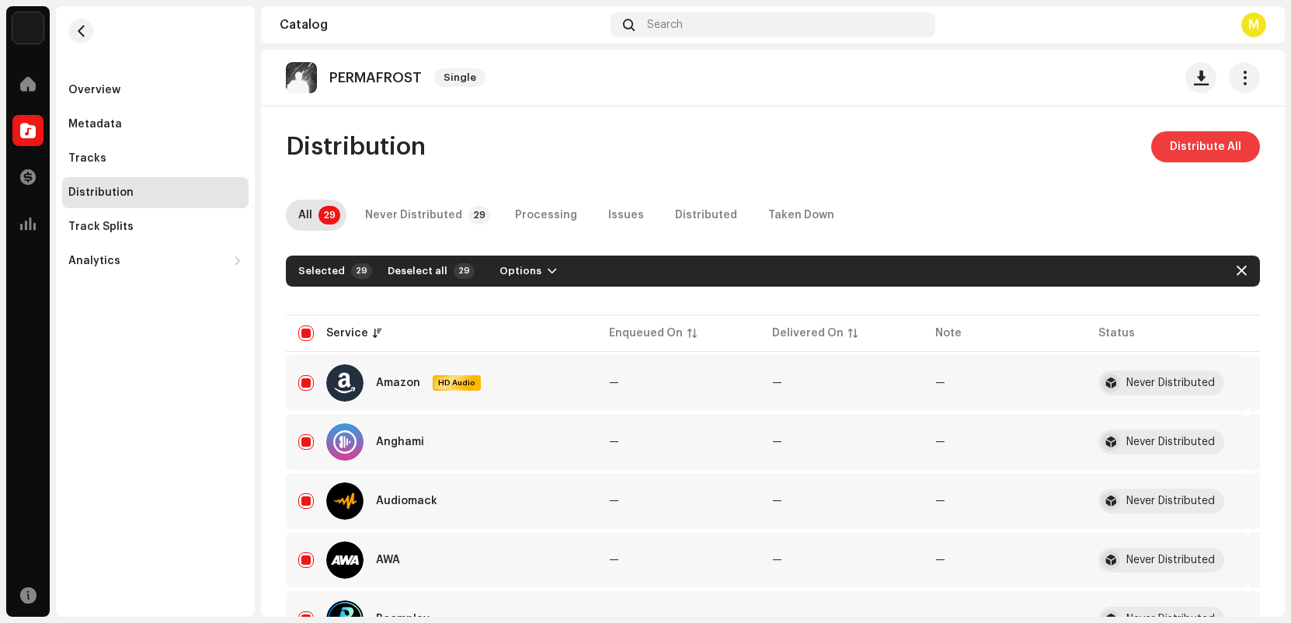
click at [1175, 133] on span "Distribute All" at bounding box center [1205, 146] width 71 height 31
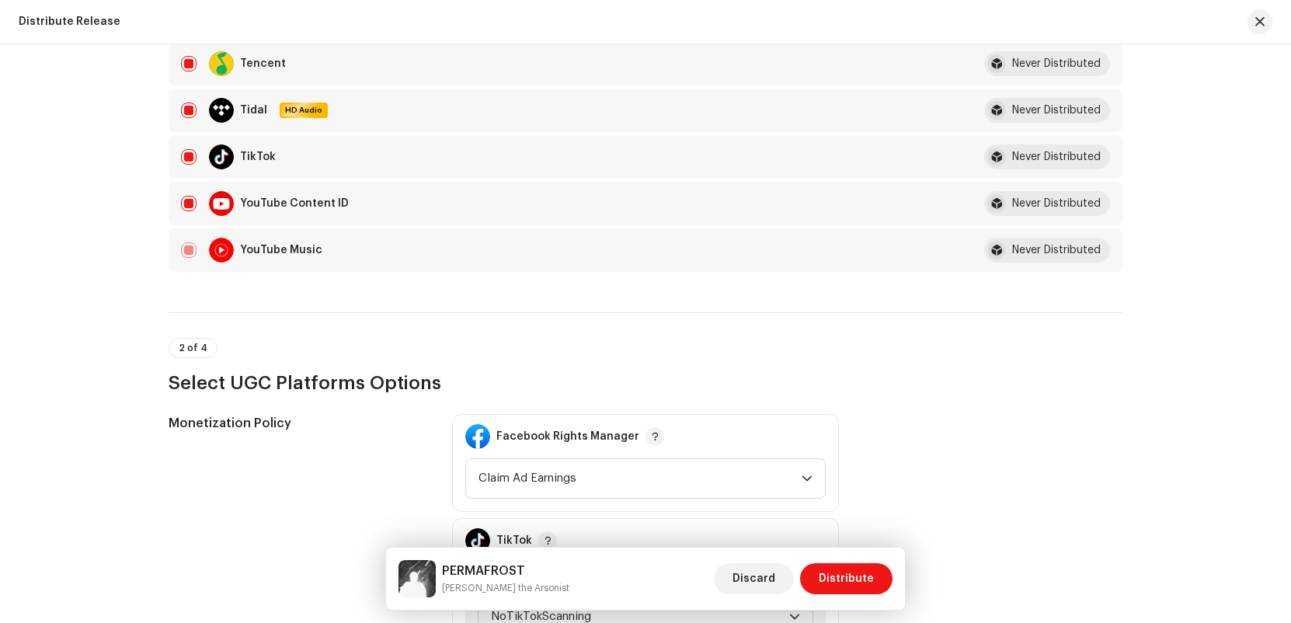
scroll to position [1705, 0]
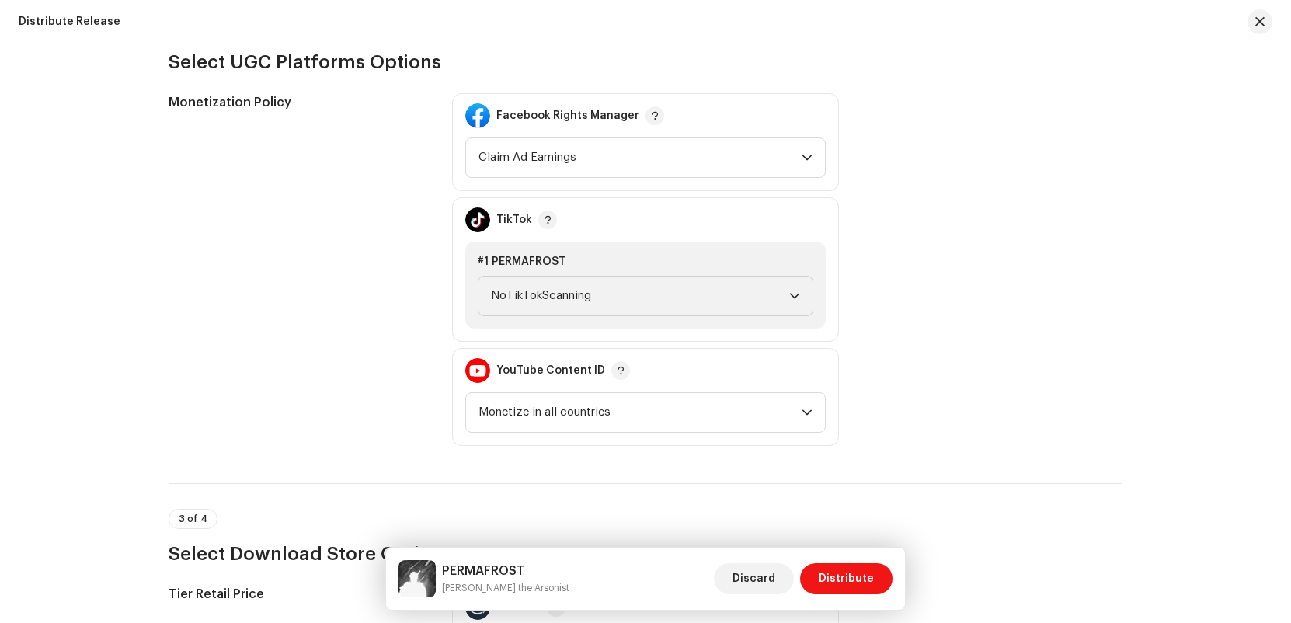
click at [672, 181] on div "Facebook Rights Manager Claim Ad Earnings" at bounding box center [645, 142] width 387 height 98
click at [669, 167] on span "Claim Ad Earnings" at bounding box center [640, 157] width 323 height 39
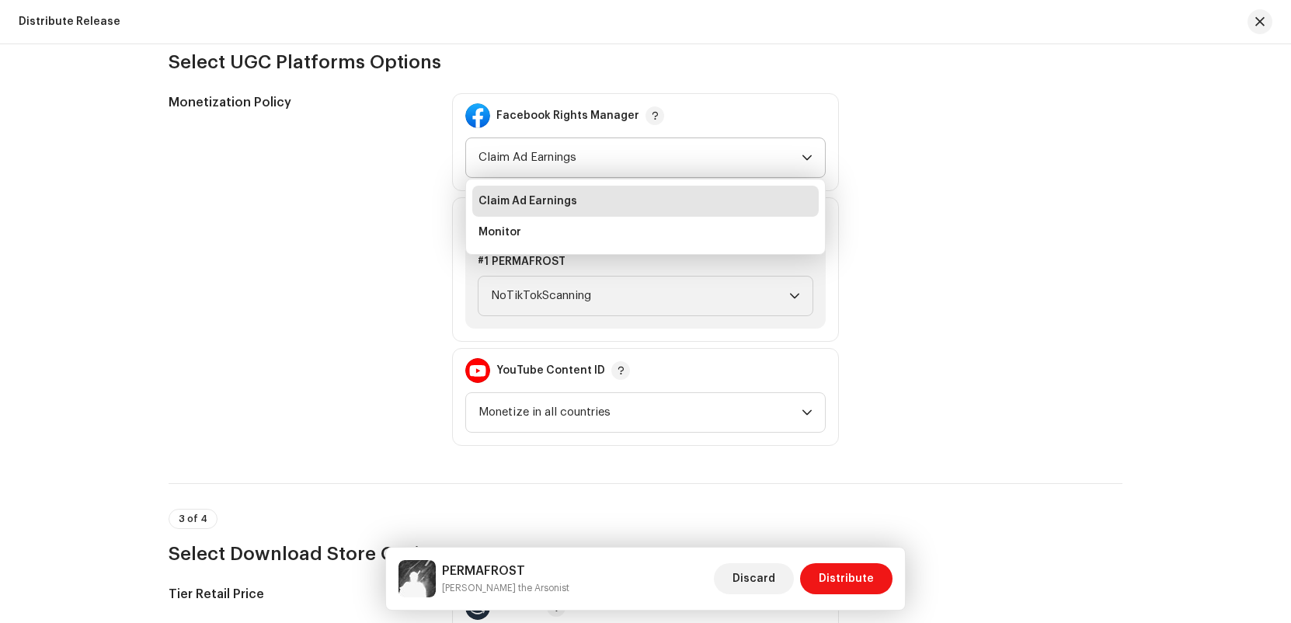
click at [656, 206] on li "Claim Ad Earnings" at bounding box center [645, 201] width 346 height 31
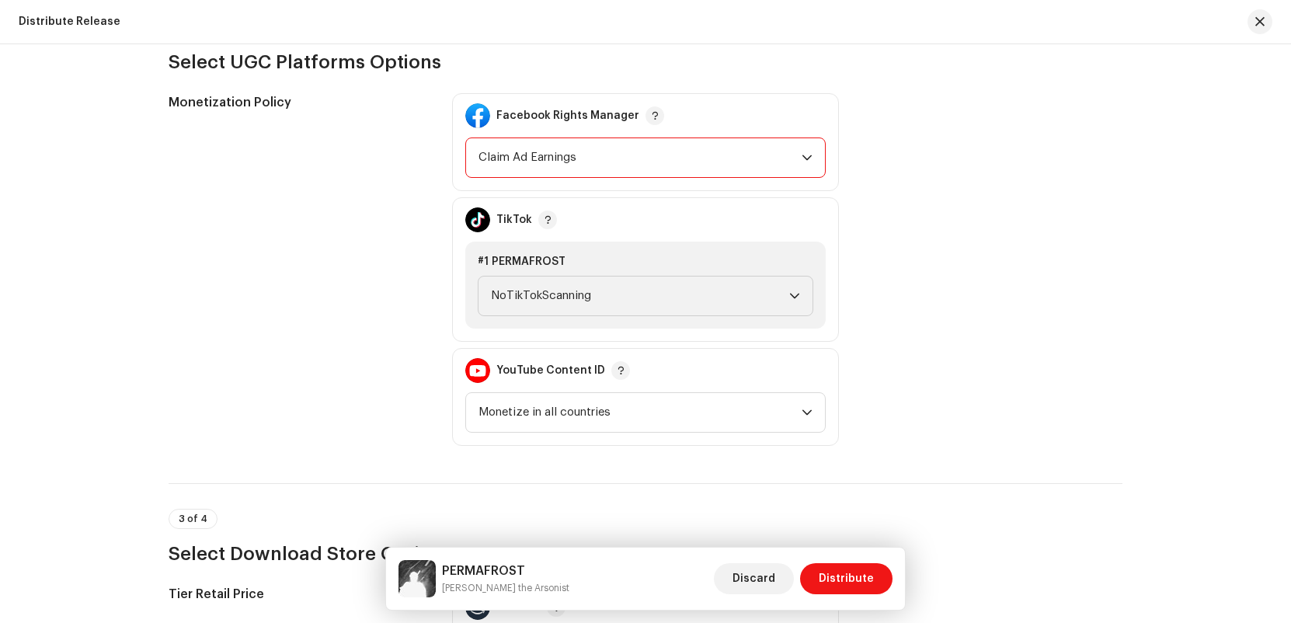
click at [657, 345] on div "Facebook Rights Manager Claim Ad Earnings TikTok #1 PERMAFROST NoTikTokScanning…" at bounding box center [645, 269] width 387 height 353
click at [655, 318] on div "#1 PERMAFROST NoTikTokScanning" at bounding box center [645, 285] width 360 height 87
click at [683, 285] on span "NoTikTokScanning" at bounding box center [640, 296] width 298 height 39
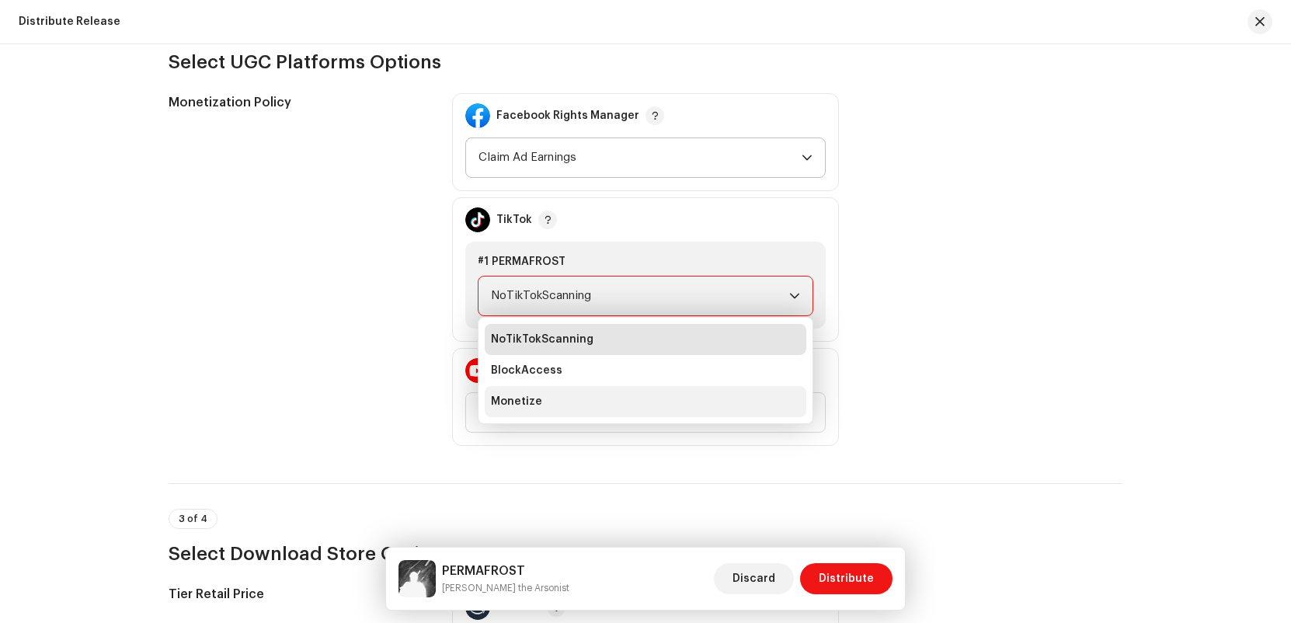
click at [664, 409] on li "Monetize" at bounding box center [646, 401] width 322 height 31
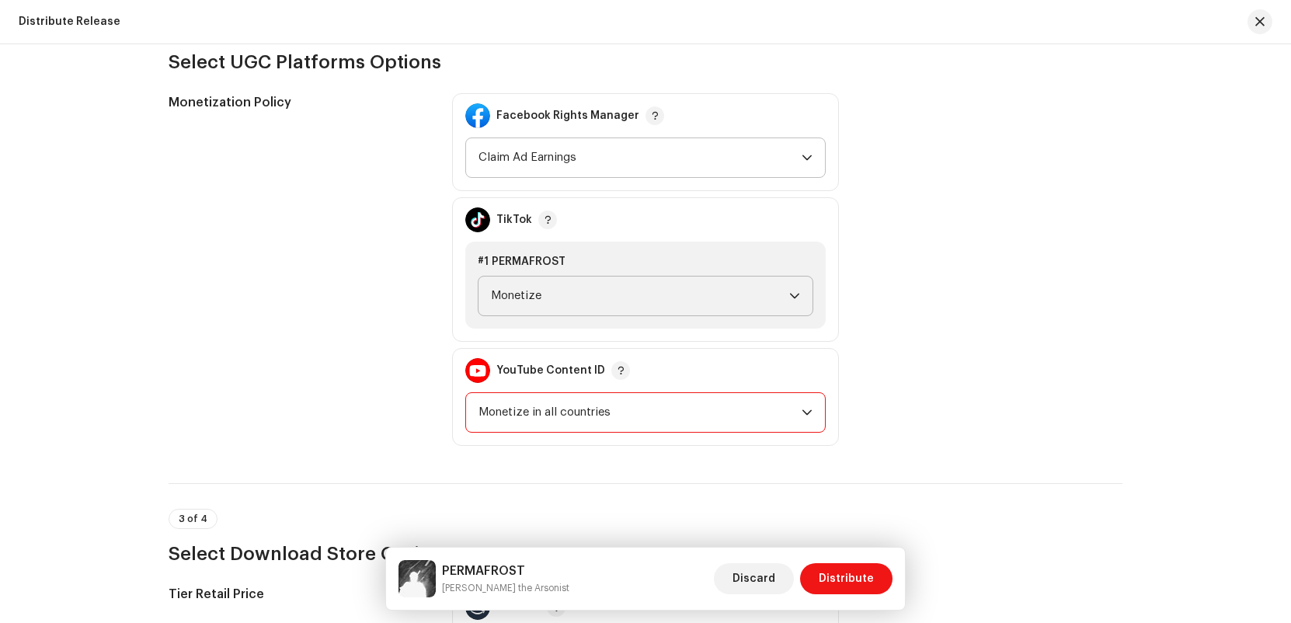
click at [681, 397] on span "Monetize in all countries" at bounding box center [640, 412] width 323 height 39
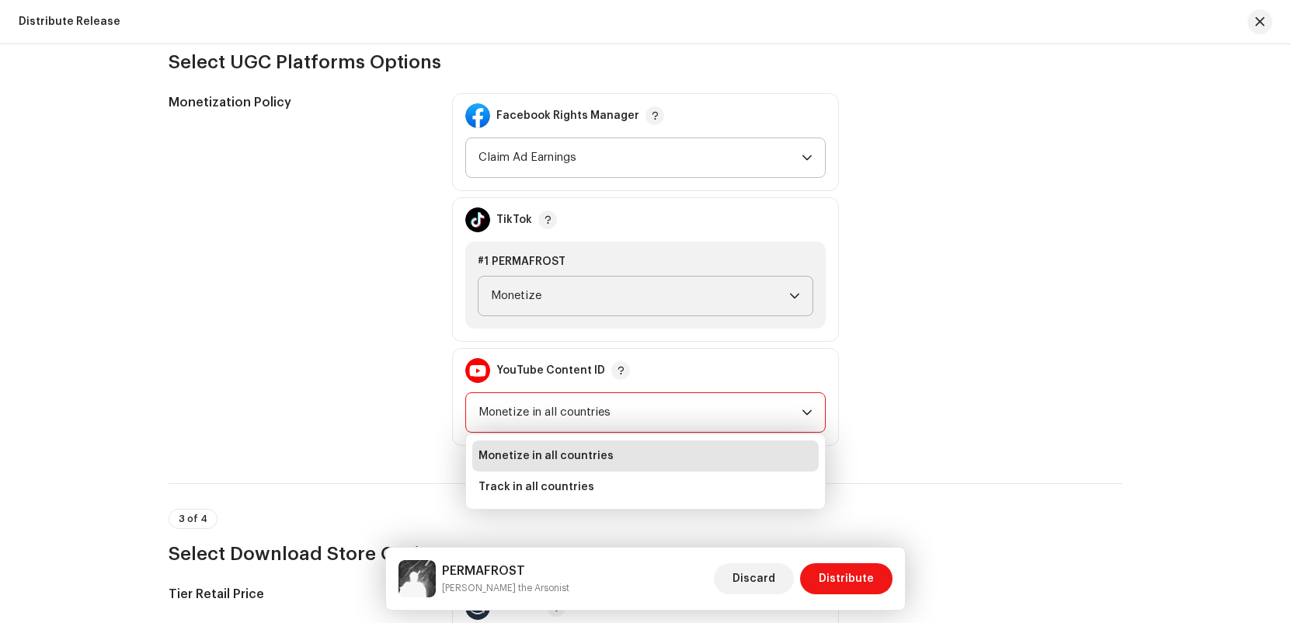
click at [931, 362] on div "Monetization Policy Facebook Rights Manager Claim Ad Earnings TikTok #1 PERMAFR…" at bounding box center [646, 269] width 954 height 353
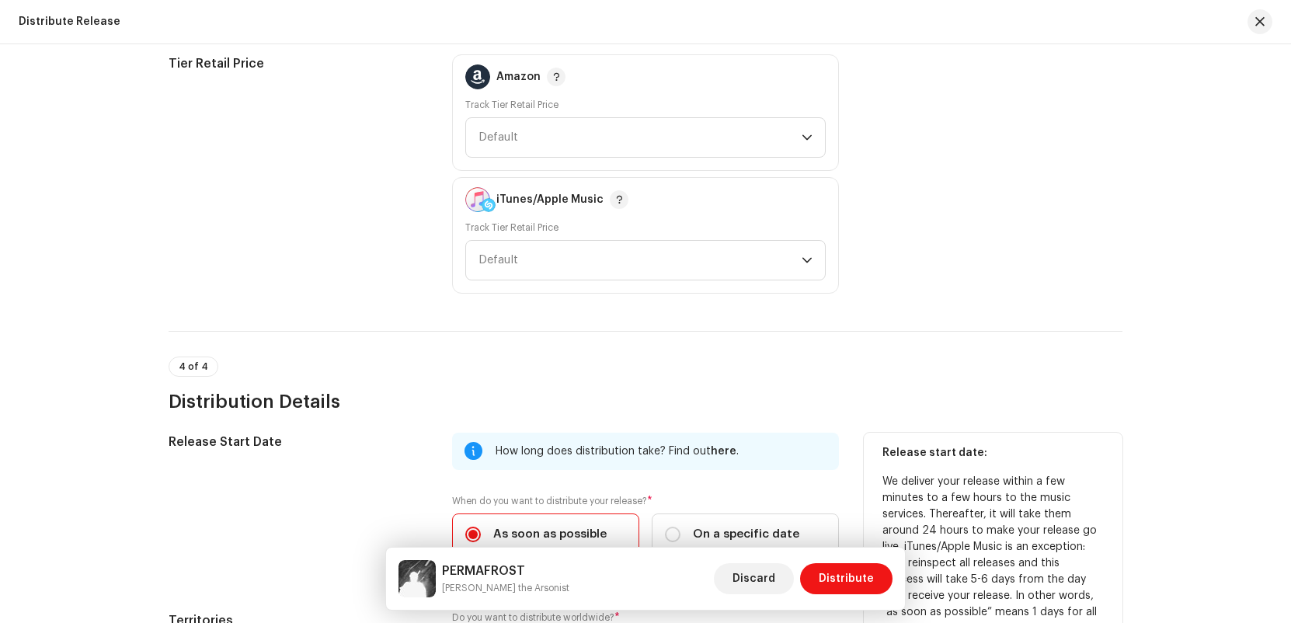
scroll to position [2133, 0]
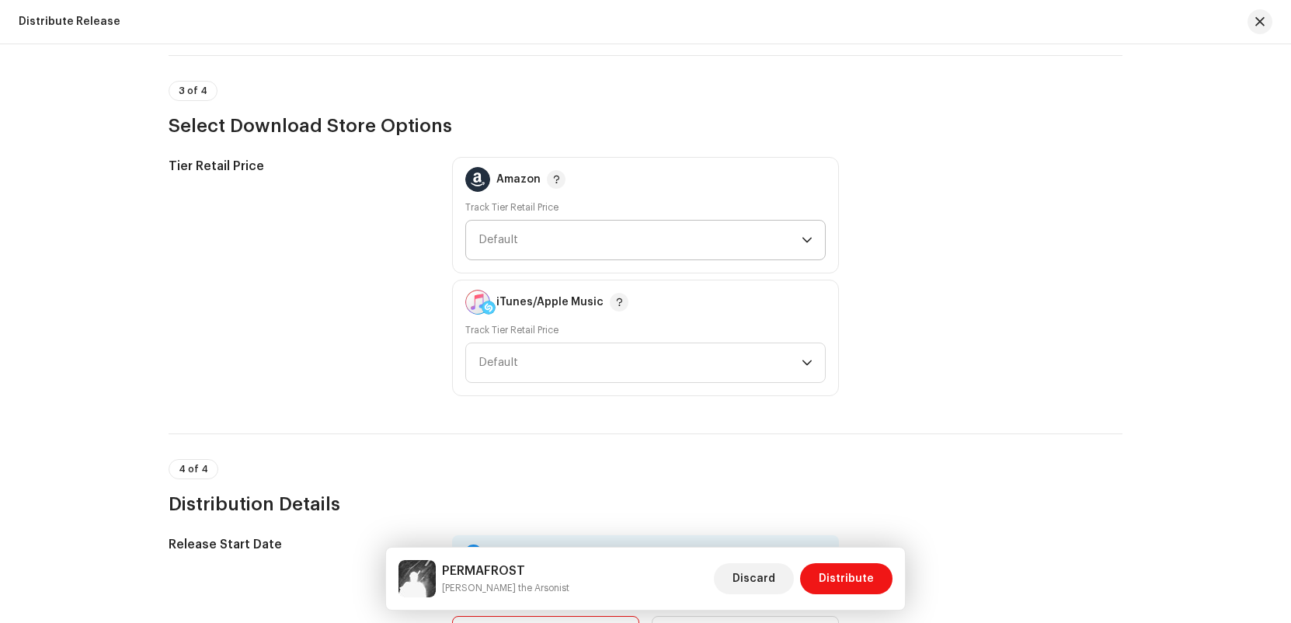
click at [802, 243] on icon "dropdown trigger" at bounding box center [807, 240] width 11 height 11
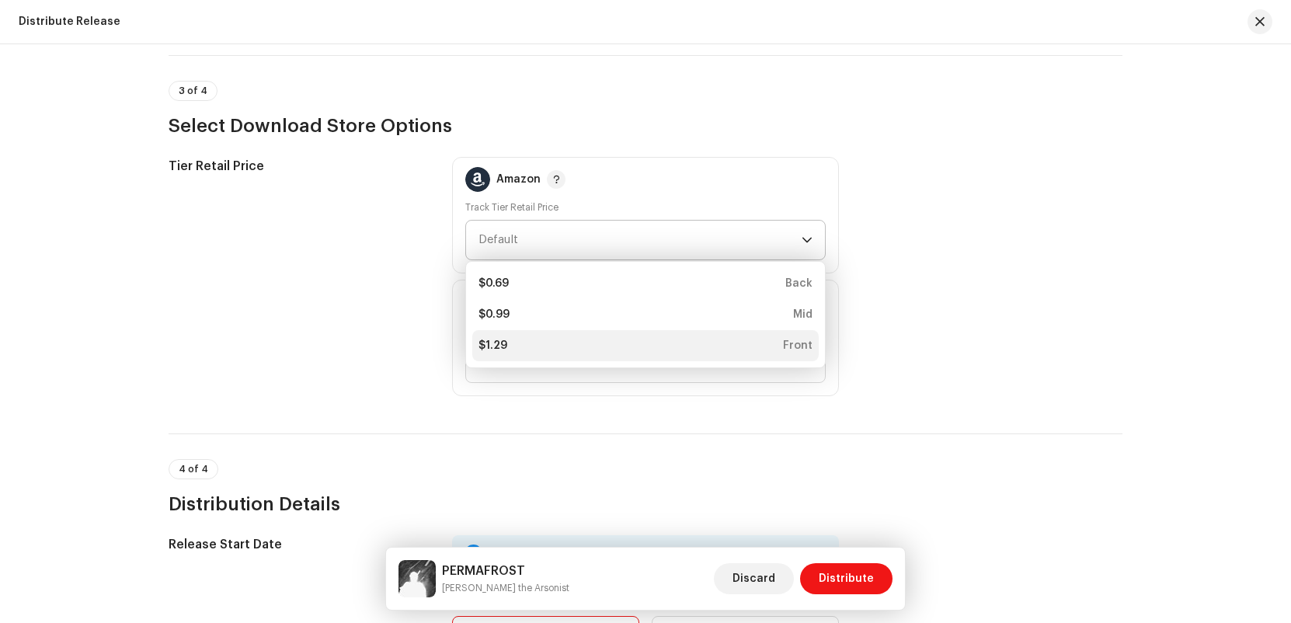
click at [685, 351] on div "$1.29 Front" at bounding box center [646, 346] width 334 height 16
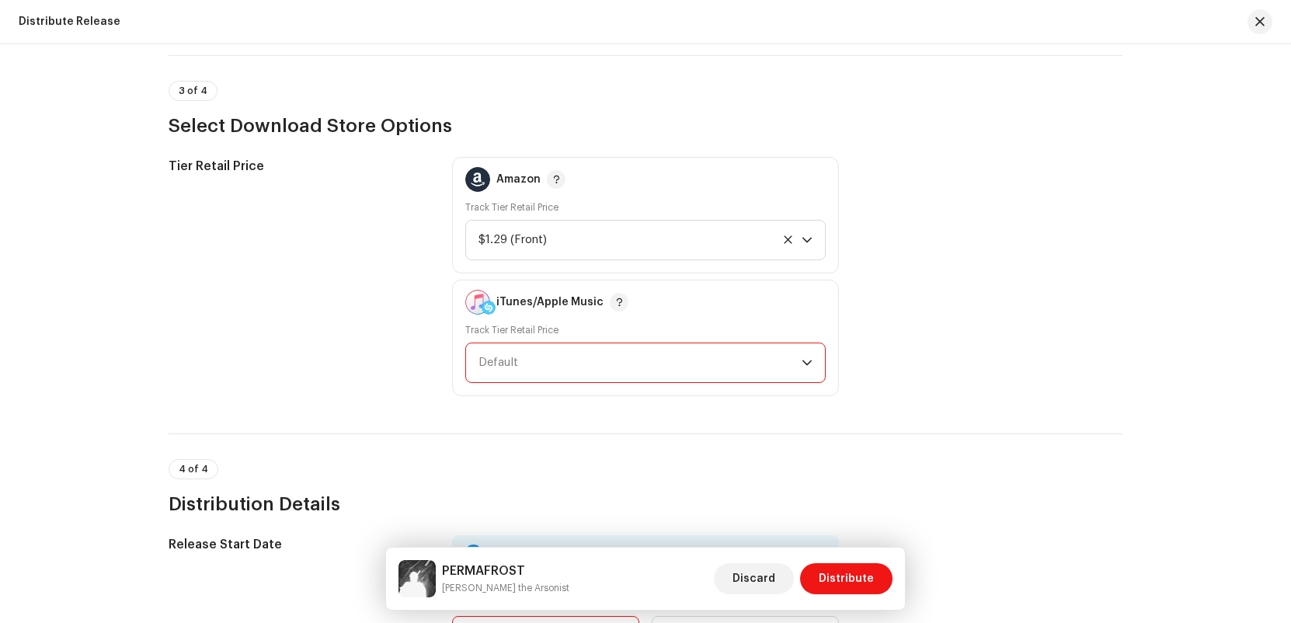
click at [687, 358] on span "Default" at bounding box center [640, 362] width 323 height 39
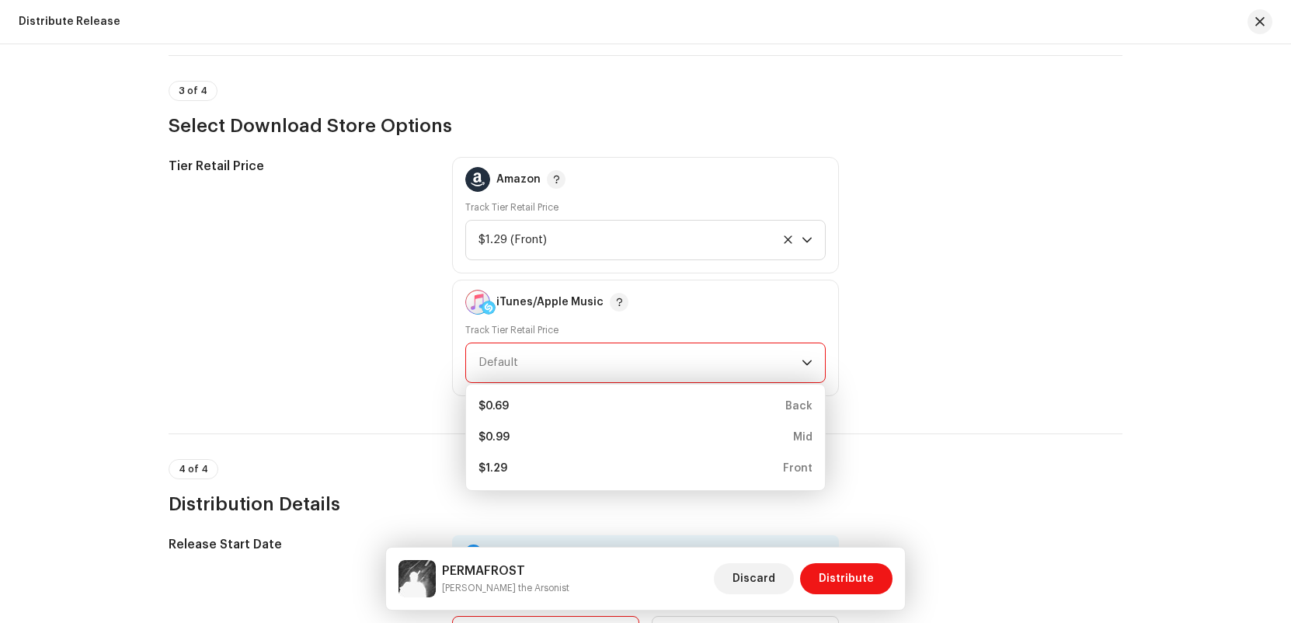
scroll to position [2159, 0]
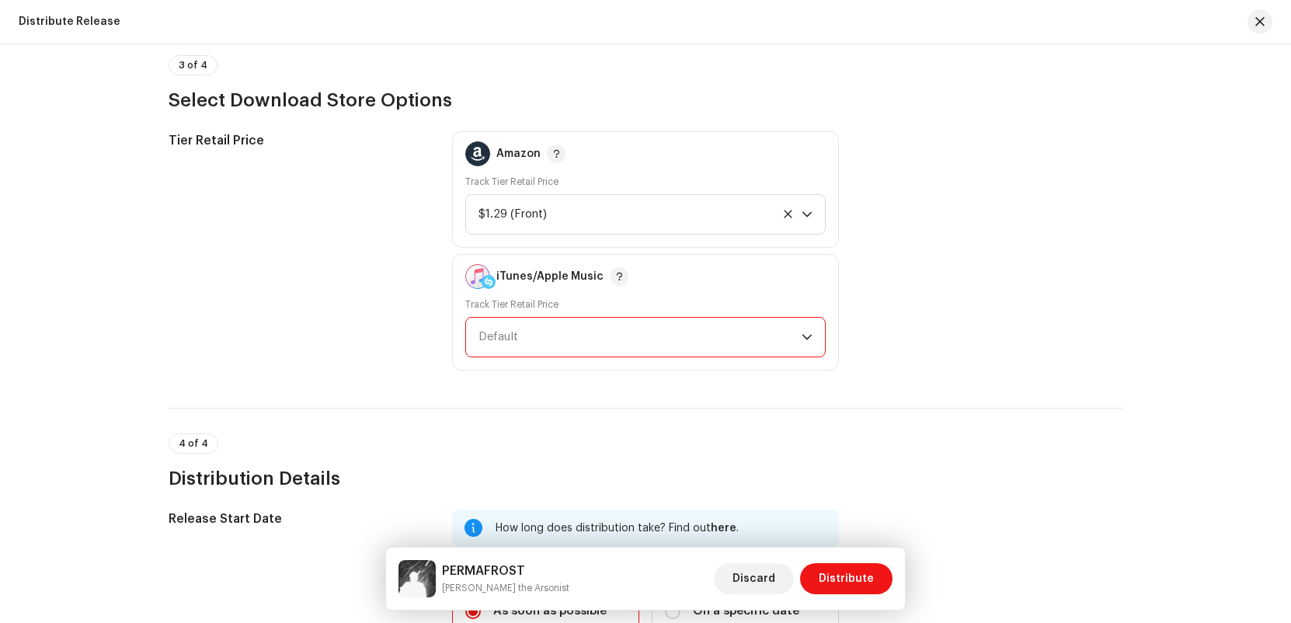
drag, startPoint x: 674, startPoint y: 317, endPoint x: 680, endPoint y: 337, distance: 21.1
click at [677, 328] on p-select "Default" at bounding box center [645, 337] width 360 height 40
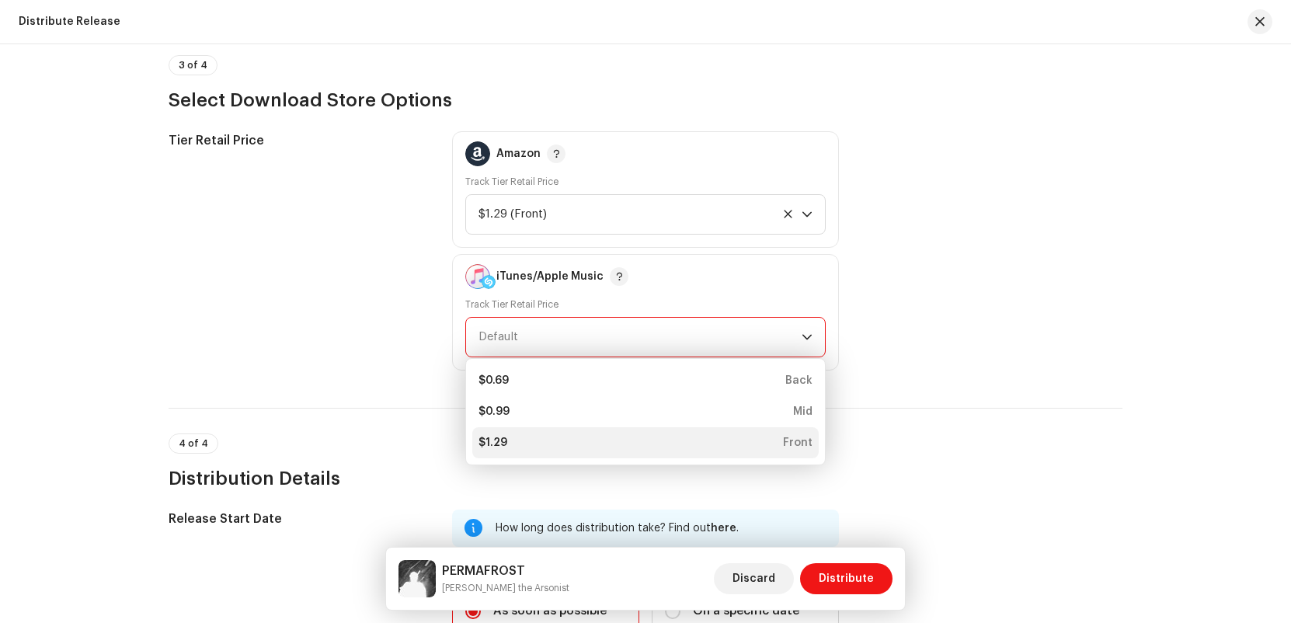
click at [609, 435] on div "$1.29 Front" at bounding box center [646, 443] width 334 height 16
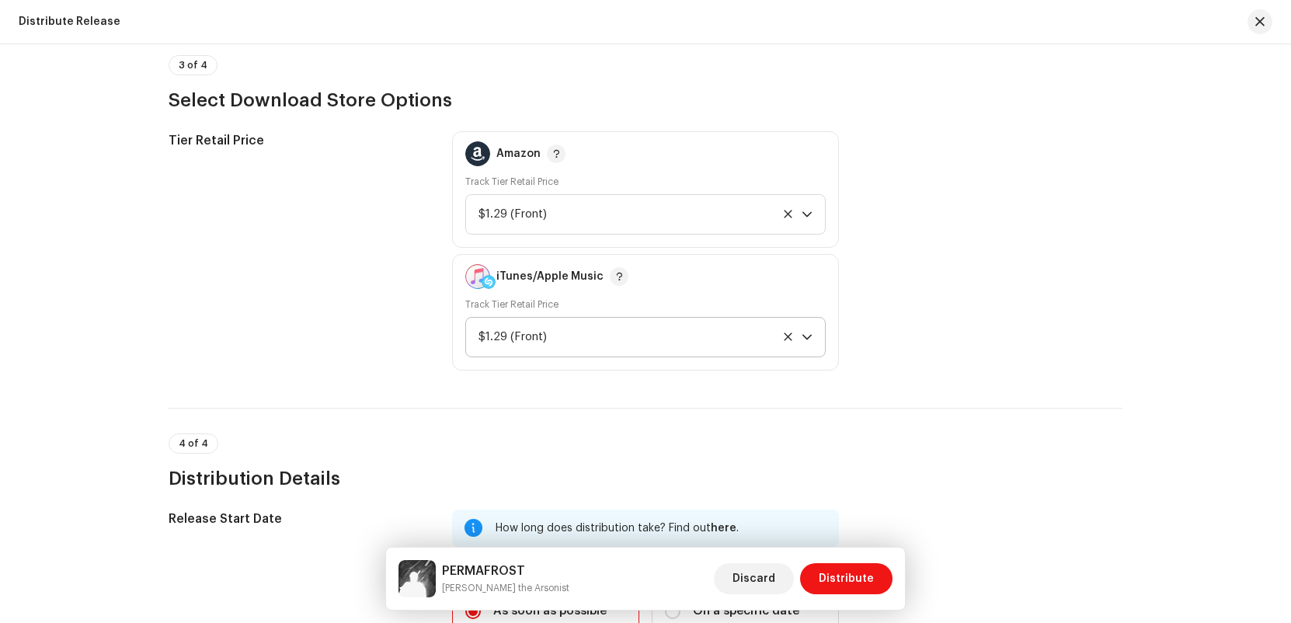
click at [974, 322] on div "Tier Retail Price Amazon Track Tier Retail Price $1.29 (Front) iTunes/Apple Mus…" at bounding box center [646, 250] width 954 height 239
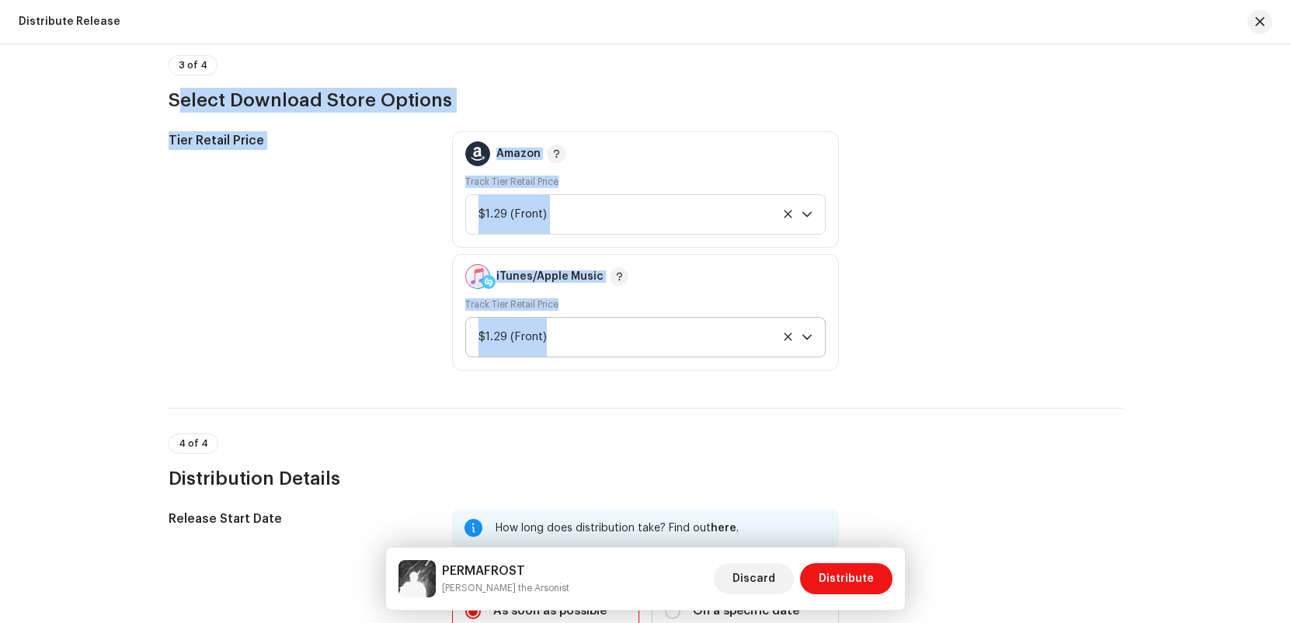
drag, startPoint x: 572, startPoint y: 178, endPoint x: 230, endPoint y: 96, distance: 351.6
click at [271, 74] on re-m-actions-form-section "3 of 4 Select Download Store Options Tier Retail Price Amazon Track Tier Retail…" at bounding box center [646, 200] width 954 height 341
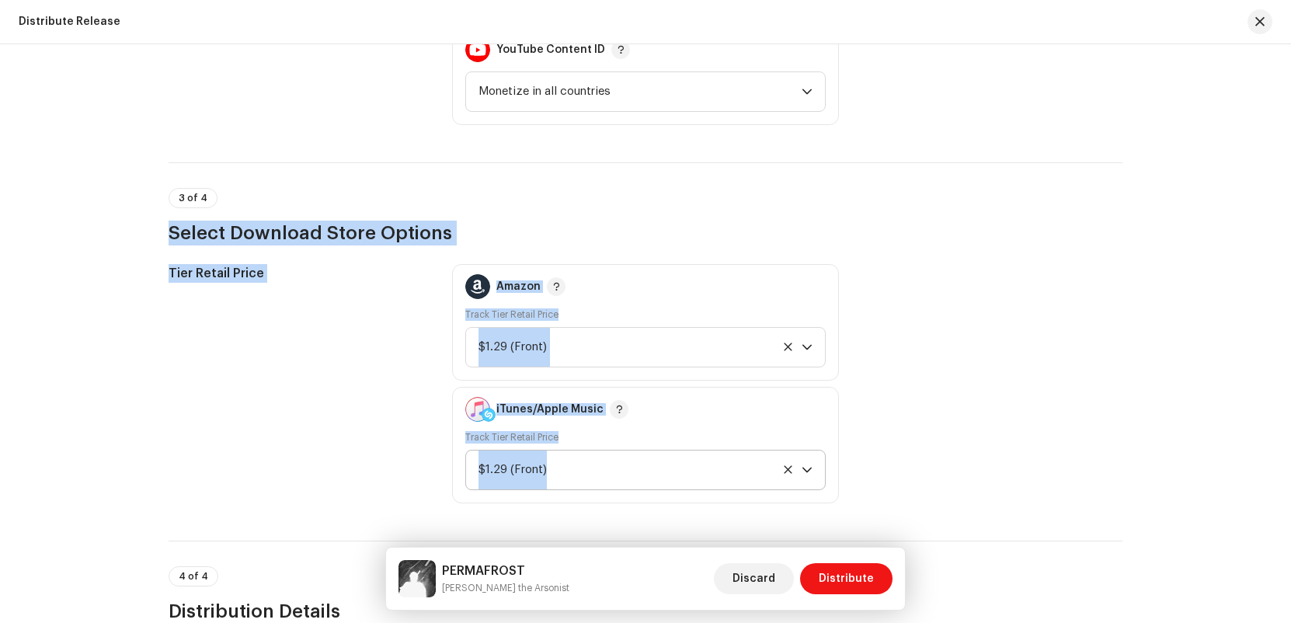
drag, startPoint x: 339, startPoint y: 264, endPoint x: 982, endPoint y: 519, distance: 691.9
drag, startPoint x: 1069, startPoint y: 541, endPoint x: 171, endPoint y: 158, distance: 976.3
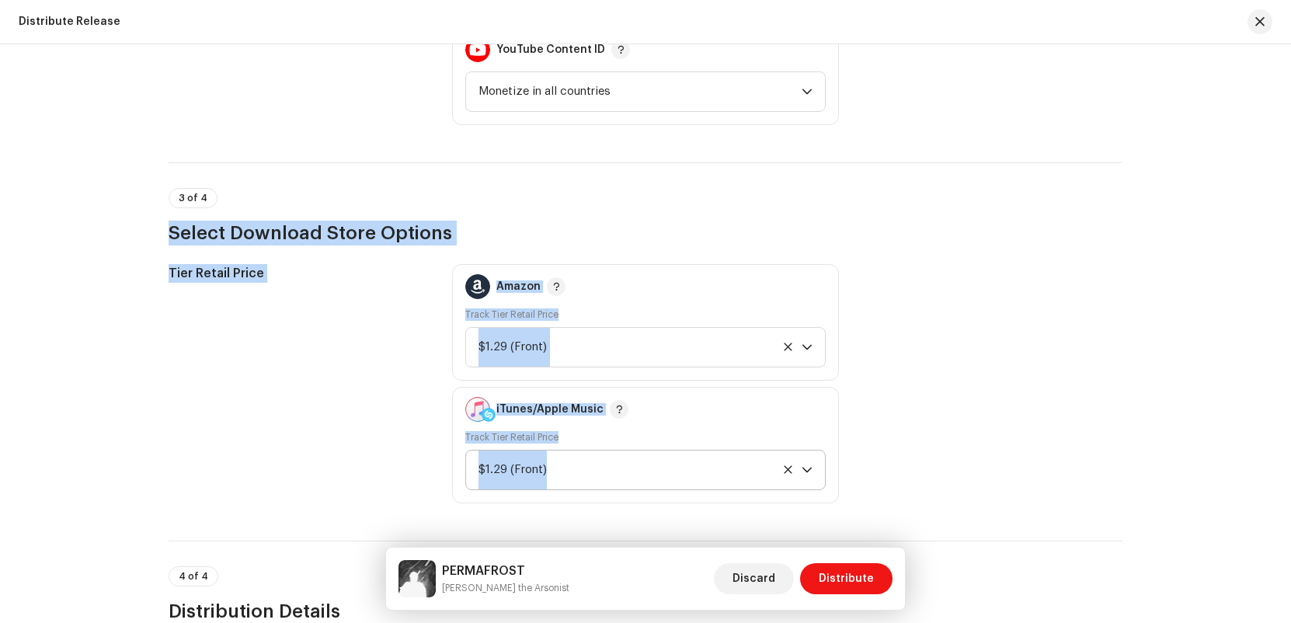
drag, startPoint x: 136, startPoint y: 173, endPoint x: 148, endPoint y: 166, distance: 14.3
click at [782, 431] on div "Distribute Release Complete the following to distribute your release to selecte…" at bounding box center [645, 333] width 1291 height 579
drag, startPoint x: 136, startPoint y: 155, endPoint x: 945, endPoint y: 535, distance: 894.2
click at [945, 535] on div "Distribute Release Complete the following to distribute your release to selecte…" at bounding box center [645, 333] width 1291 height 579
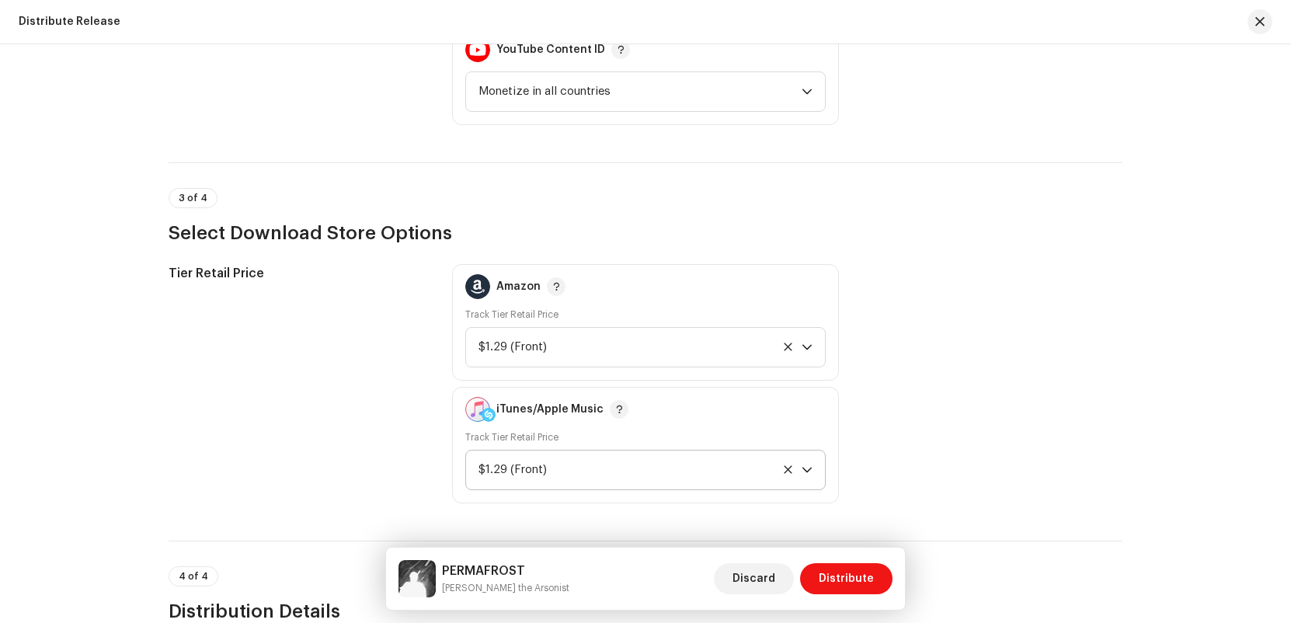
drag, startPoint x: 951, startPoint y: 536, endPoint x: 1192, endPoint y: 541, distance: 241.7
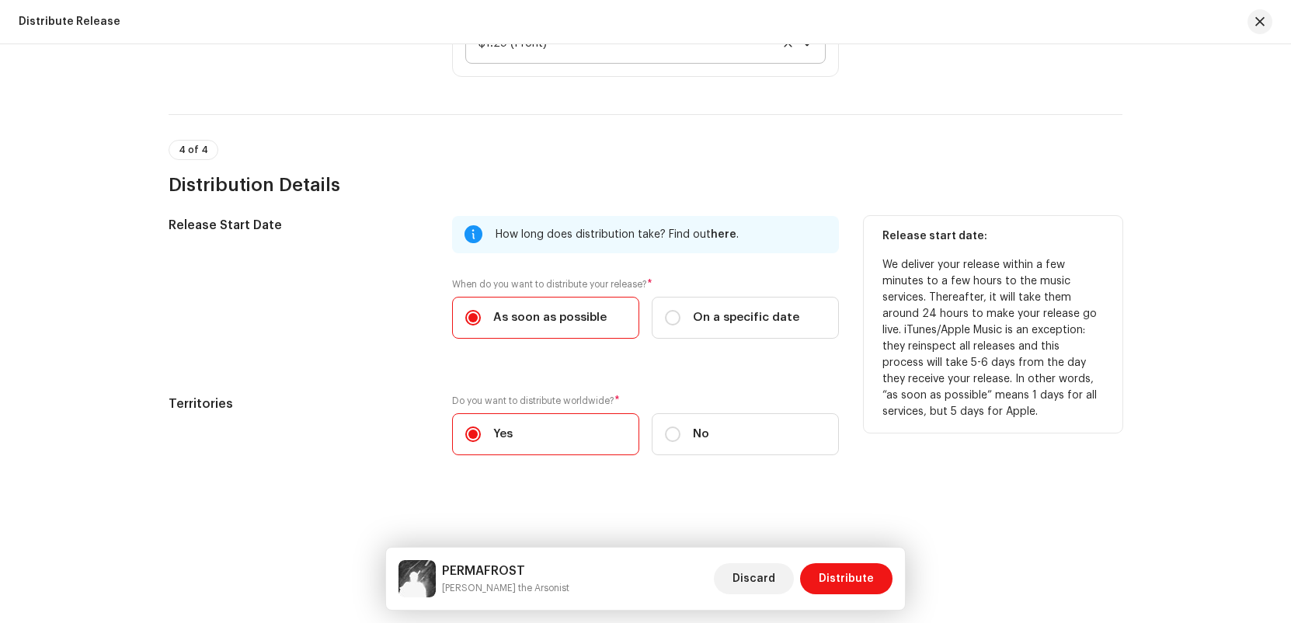
scroll to position [2431, 0]
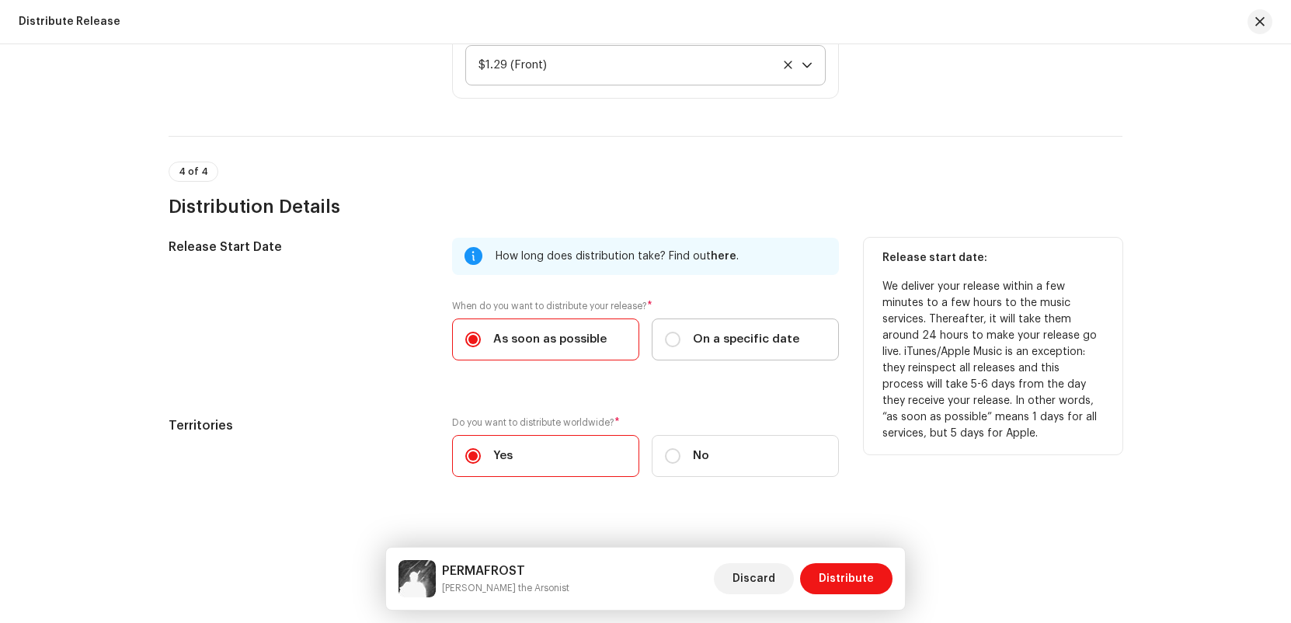
click at [694, 332] on span "On a specific date" at bounding box center [746, 339] width 106 height 17
click at [681, 332] on input "On a specific date" at bounding box center [673, 340] width 16 height 16
radio input "true"
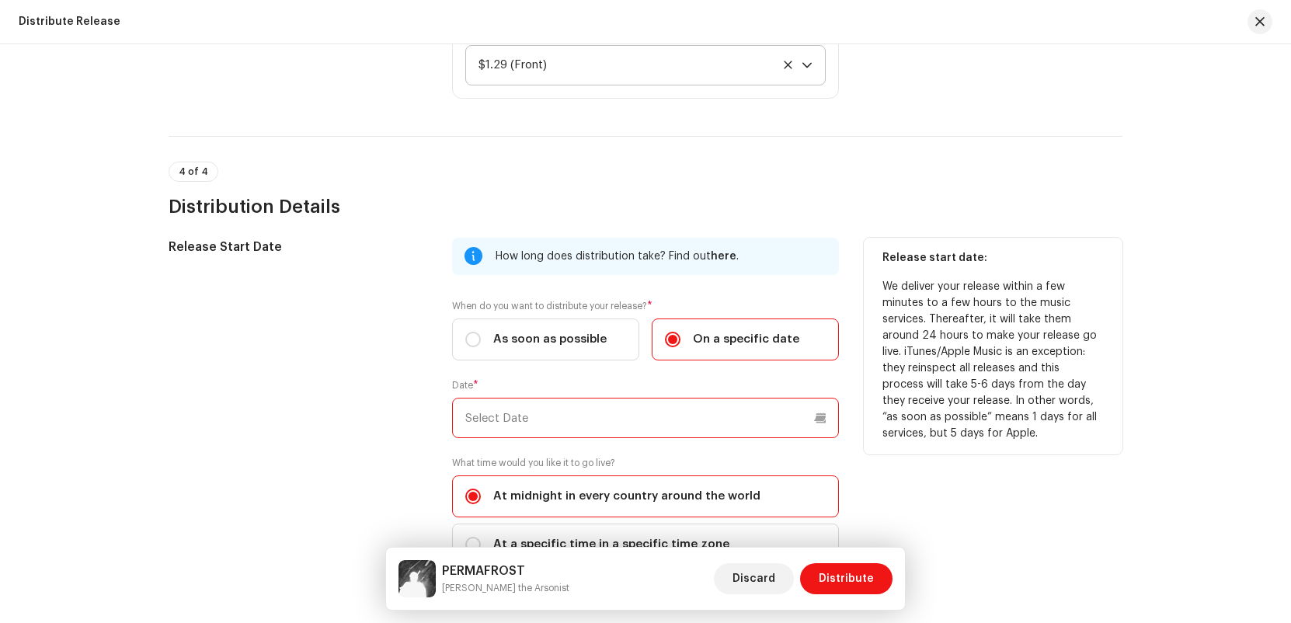
click at [674, 407] on input "text" at bounding box center [645, 418] width 387 height 40
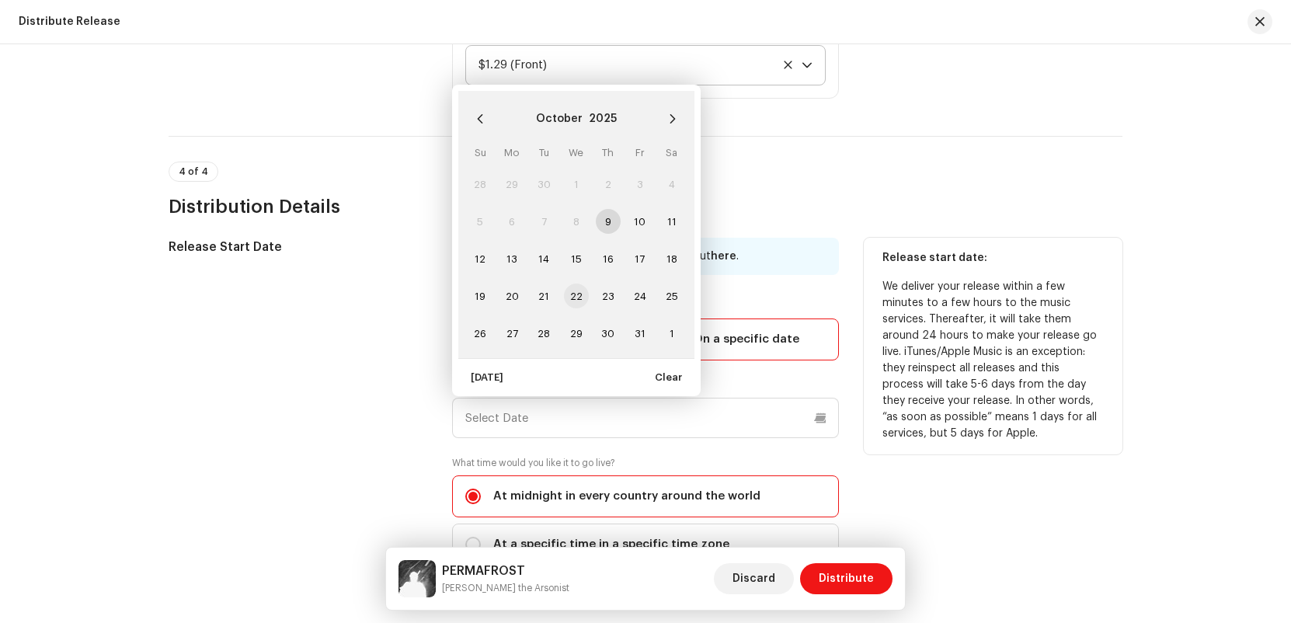
click at [576, 293] on span "22" at bounding box center [576, 296] width 25 height 25
type input "[DATE]"
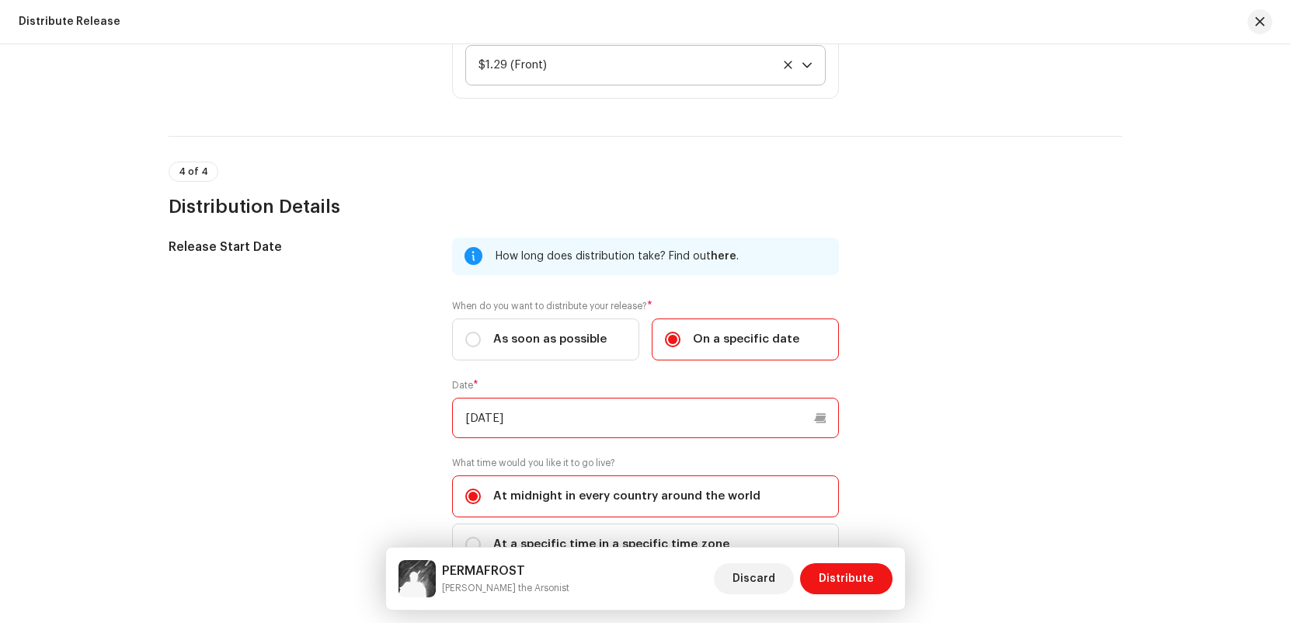
scroll to position [2564, 0]
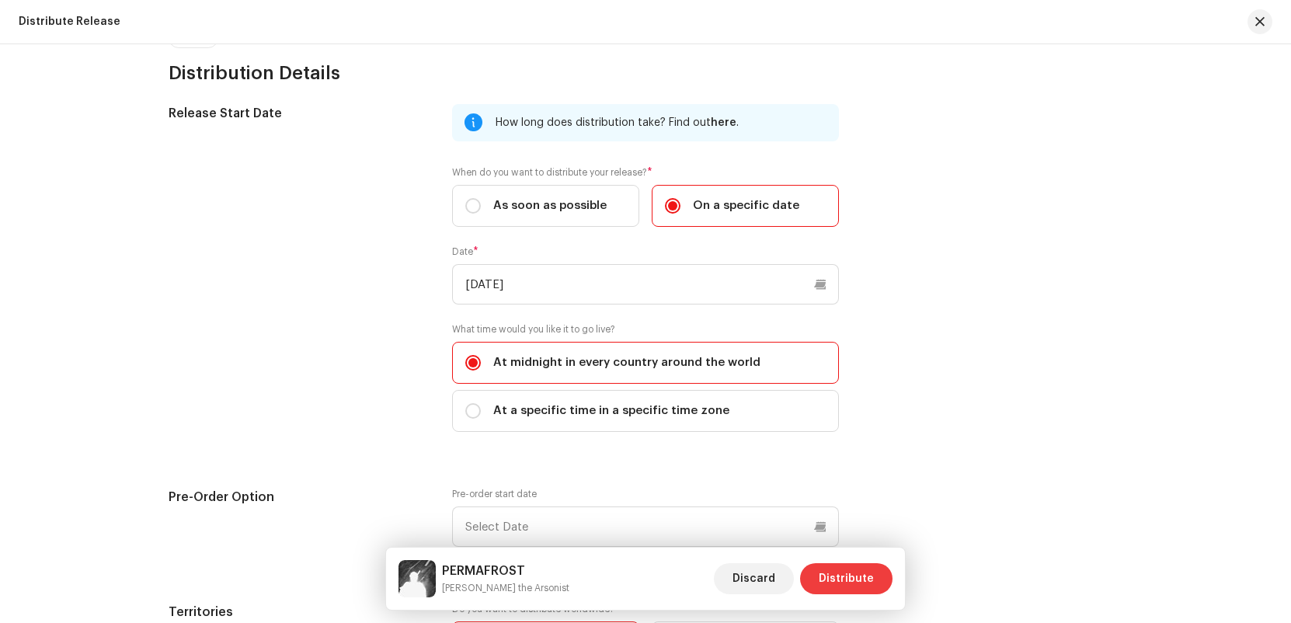
click at [859, 575] on span "Distribute" at bounding box center [846, 578] width 55 height 31
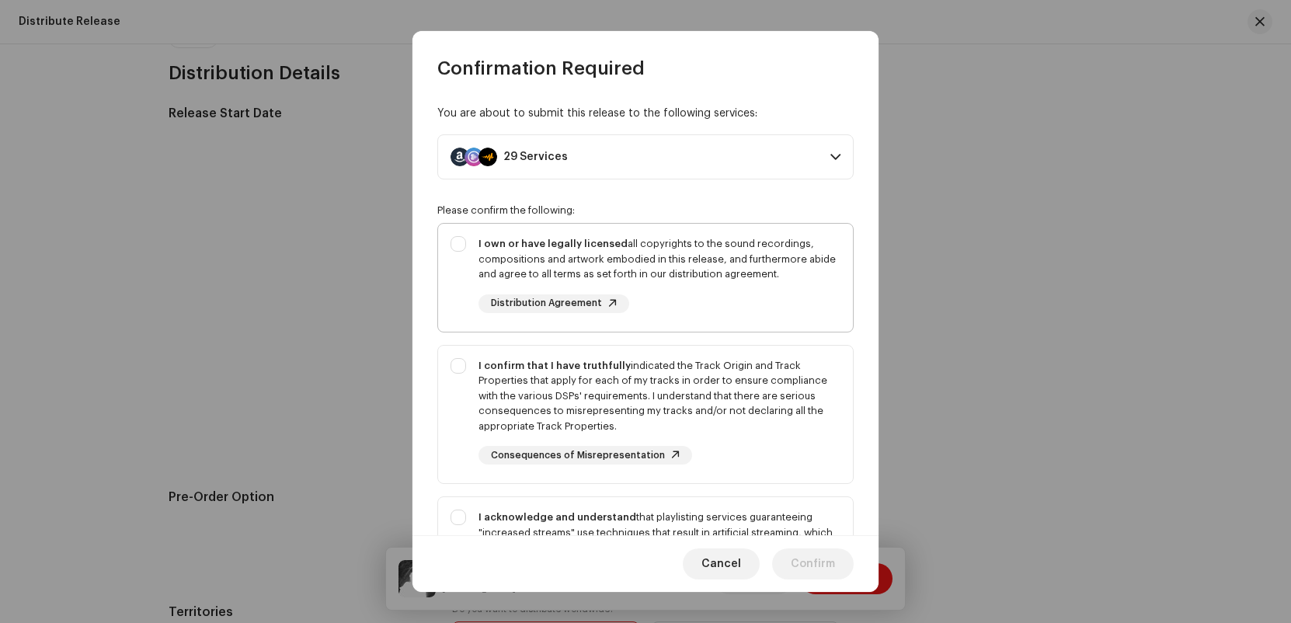
drag, startPoint x: 492, startPoint y: 242, endPoint x: 481, endPoint y: 255, distance: 17.1
click at [489, 242] on strong "I own or have legally licensed" at bounding box center [553, 243] width 149 height 10
checkbox input "true"
click at [474, 387] on div "I confirm that I have truthfully indicated the Track Origin and Track Propertie…" at bounding box center [645, 412] width 415 height 132
checkbox input "true"
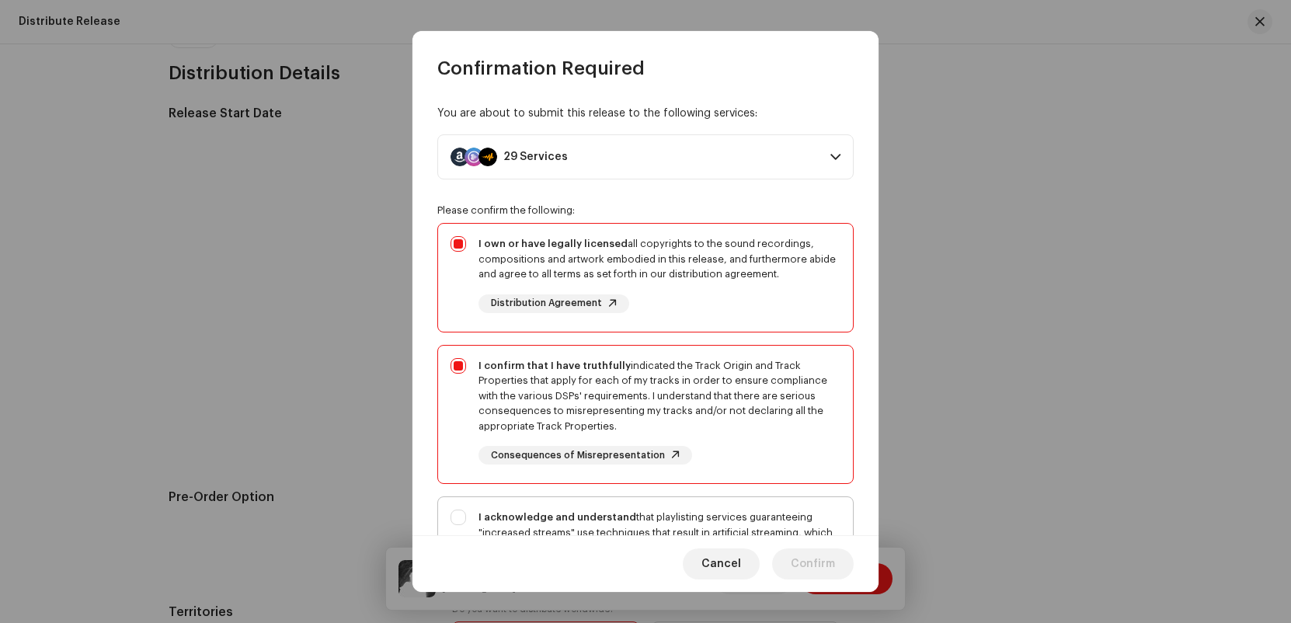
drag, startPoint x: 485, startPoint y: 508, endPoint x: 524, endPoint y: 497, distance: 40.3
click at [485, 510] on div "I acknowledge and understand that playlisting services guaranteeing "increased …" at bounding box center [660, 540] width 362 height 61
checkbox input "true"
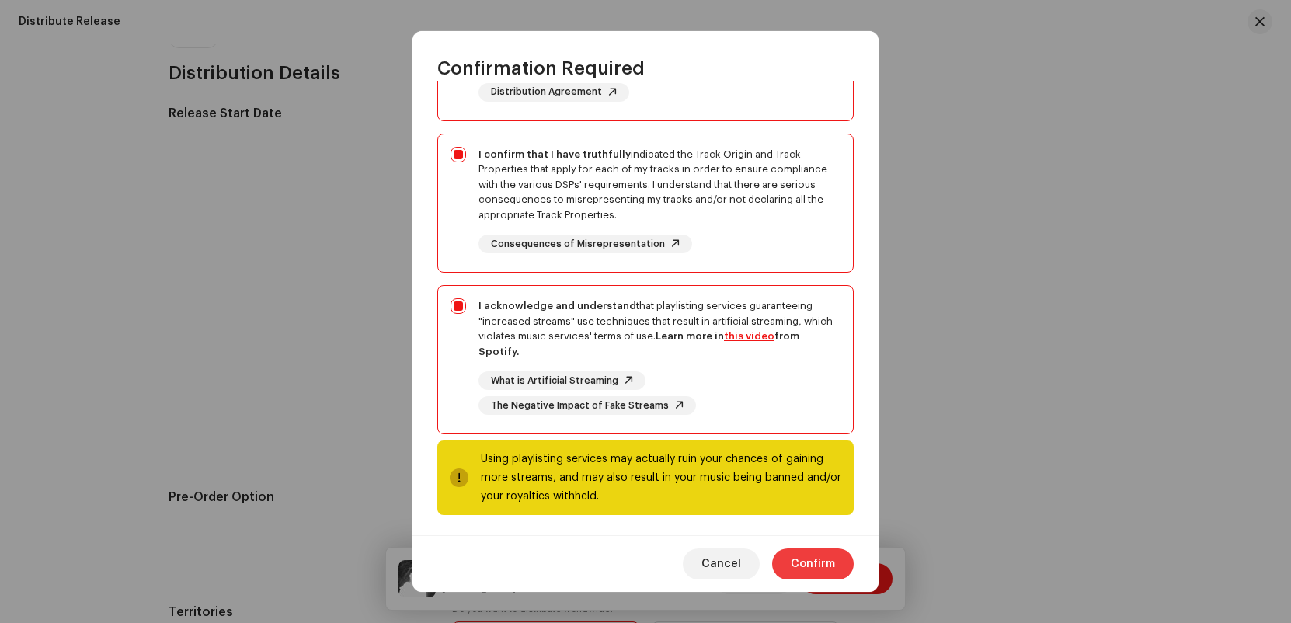
click at [827, 559] on span "Confirm" at bounding box center [813, 563] width 44 height 31
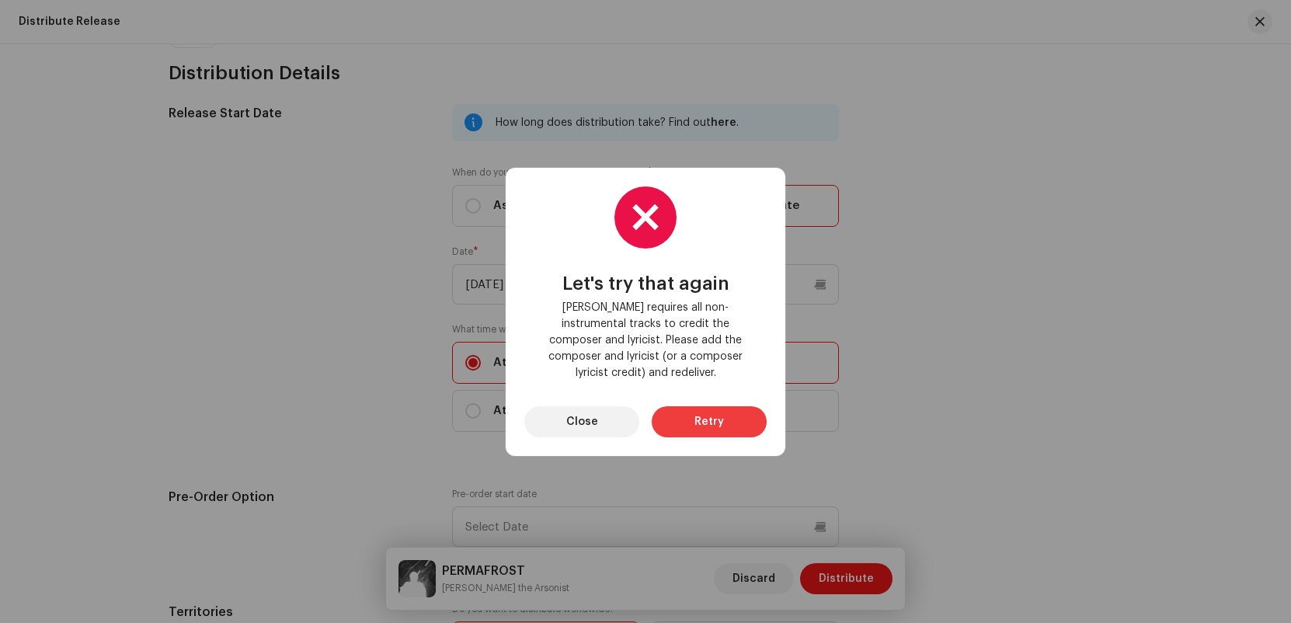
click at [674, 408] on button "Retry" at bounding box center [709, 421] width 115 height 31
click at [586, 408] on span "Close" at bounding box center [582, 421] width 32 height 31
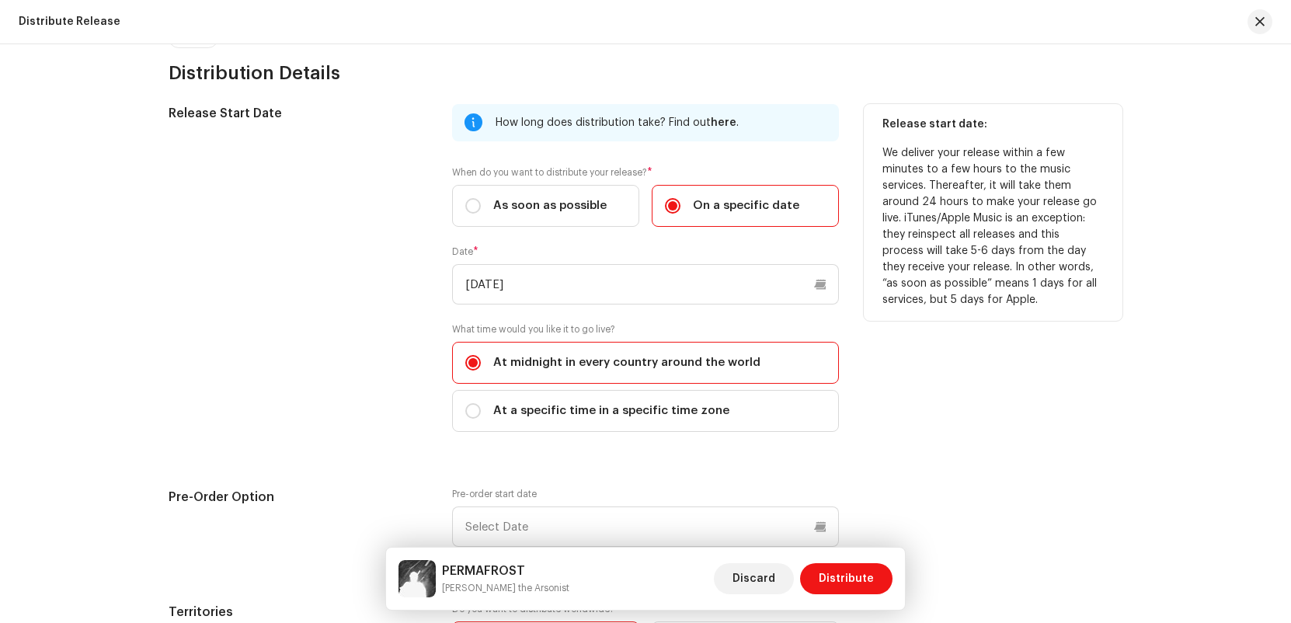
drag, startPoint x: 317, startPoint y: 344, endPoint x: 322, endPoint y: 332, distance: 13.6
click at [320, 339] on div "Release Start Date" at bounding box center [298, 277] width 259 height 346
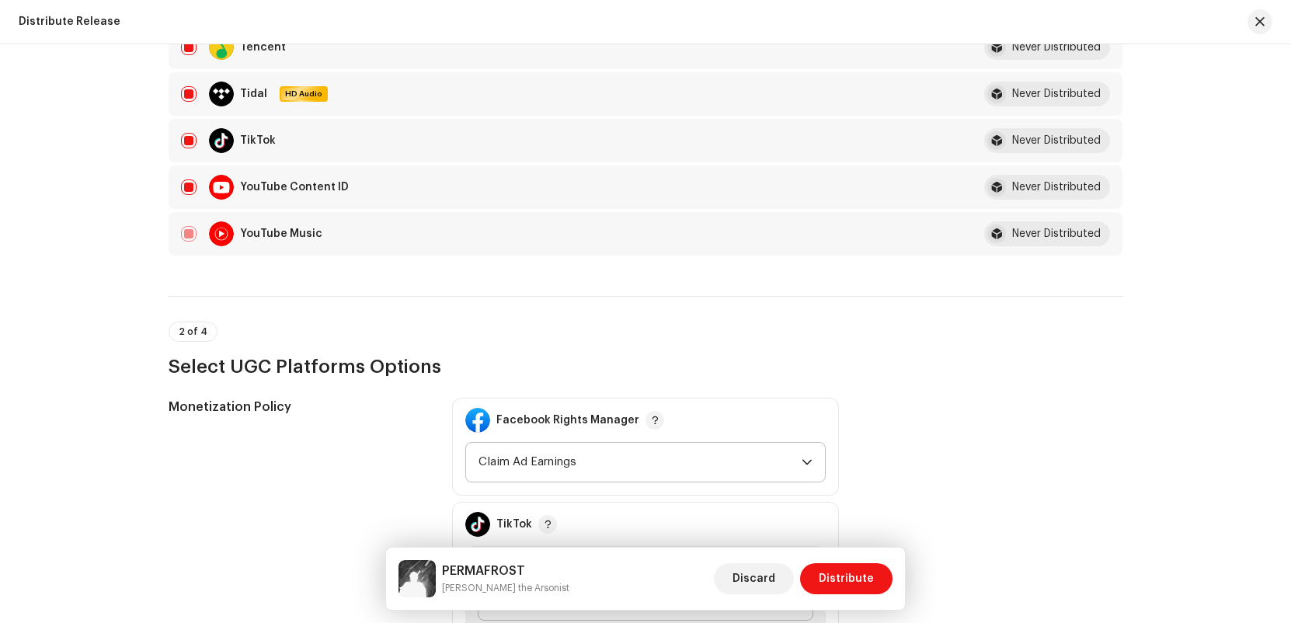
scroll to position [826, 0]
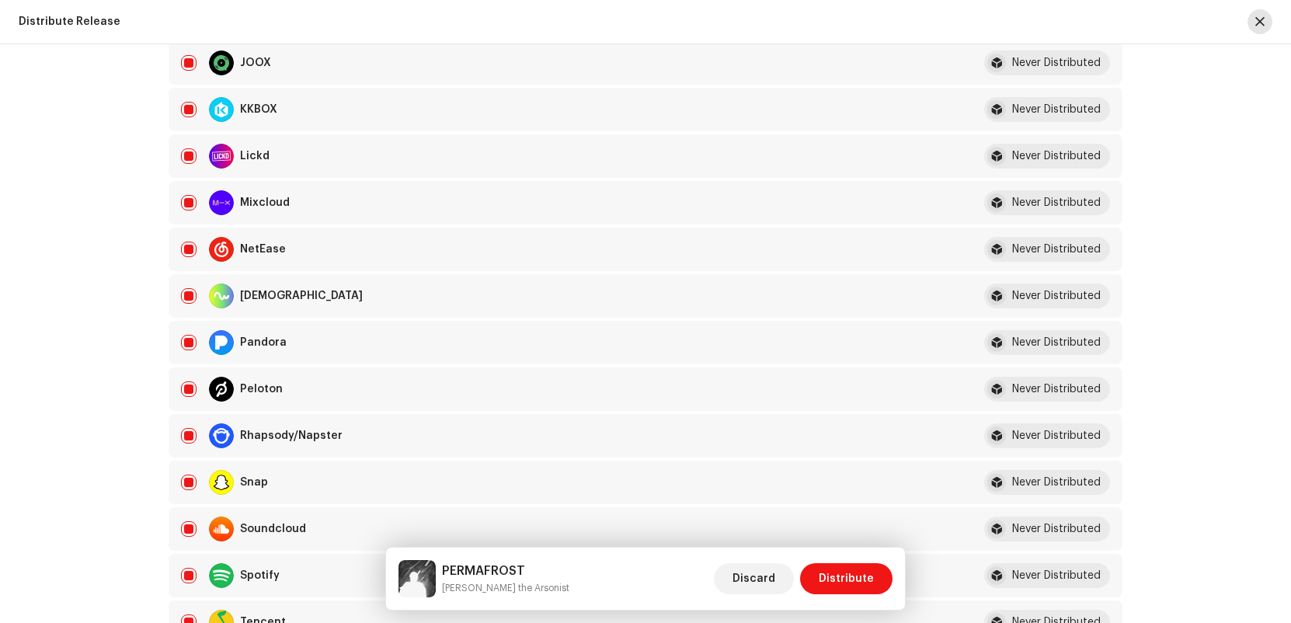
click at [1255, 13] on button "button" at bounding box center [1260, 21] width 25 height 25
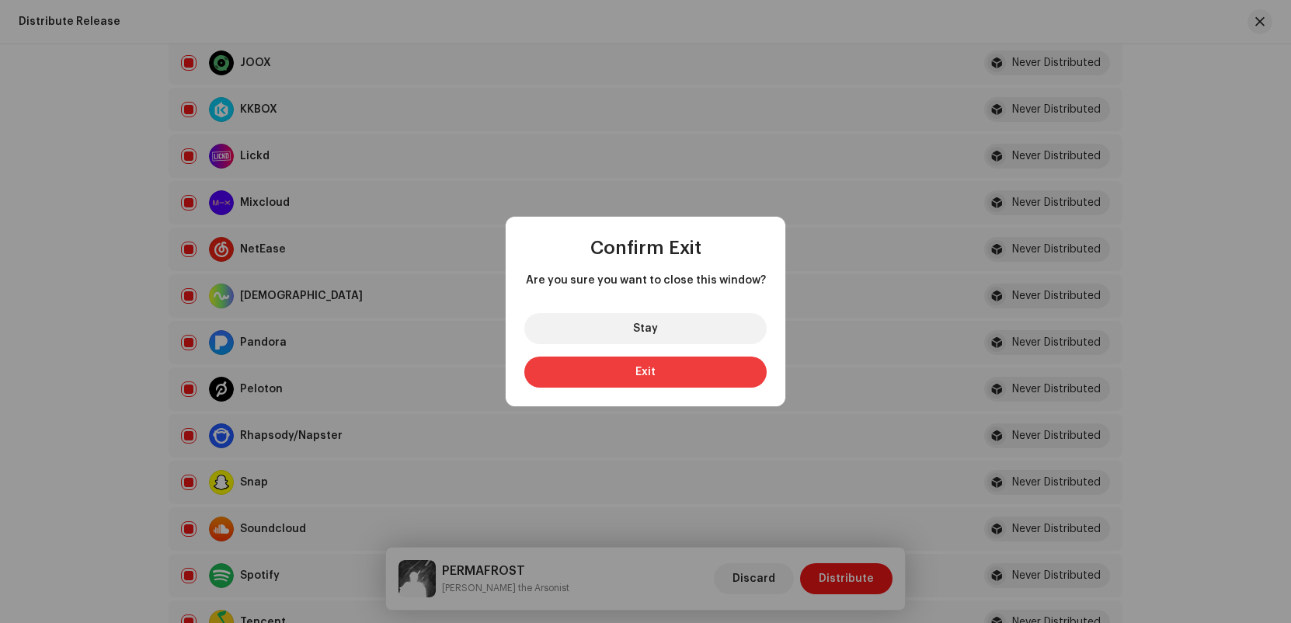
click at [655, 364] on button "Exit" at bounding box center [645, 372] width 242 height 31
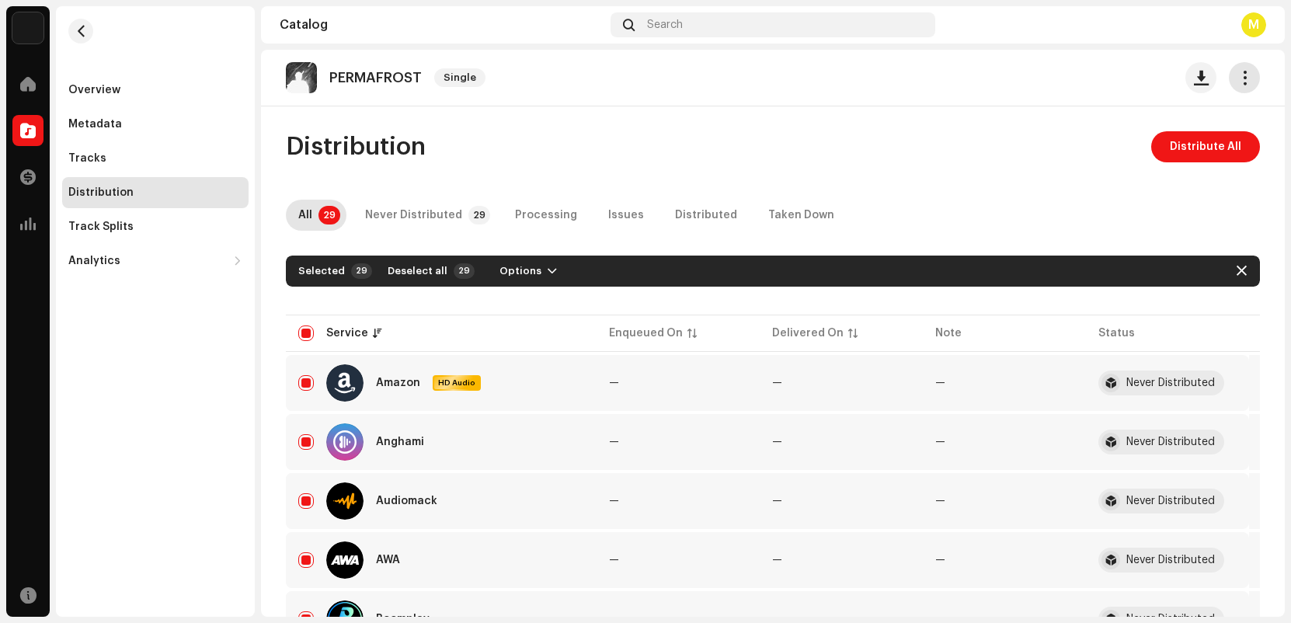
drag, startPoint x: 1245, startPoint y: 79, endPoint x: 1233, endPoint y: 84, distance: 13.3
click at [1245, 79] on button "button" at bounding box center [1244, 77] width 31 height 31
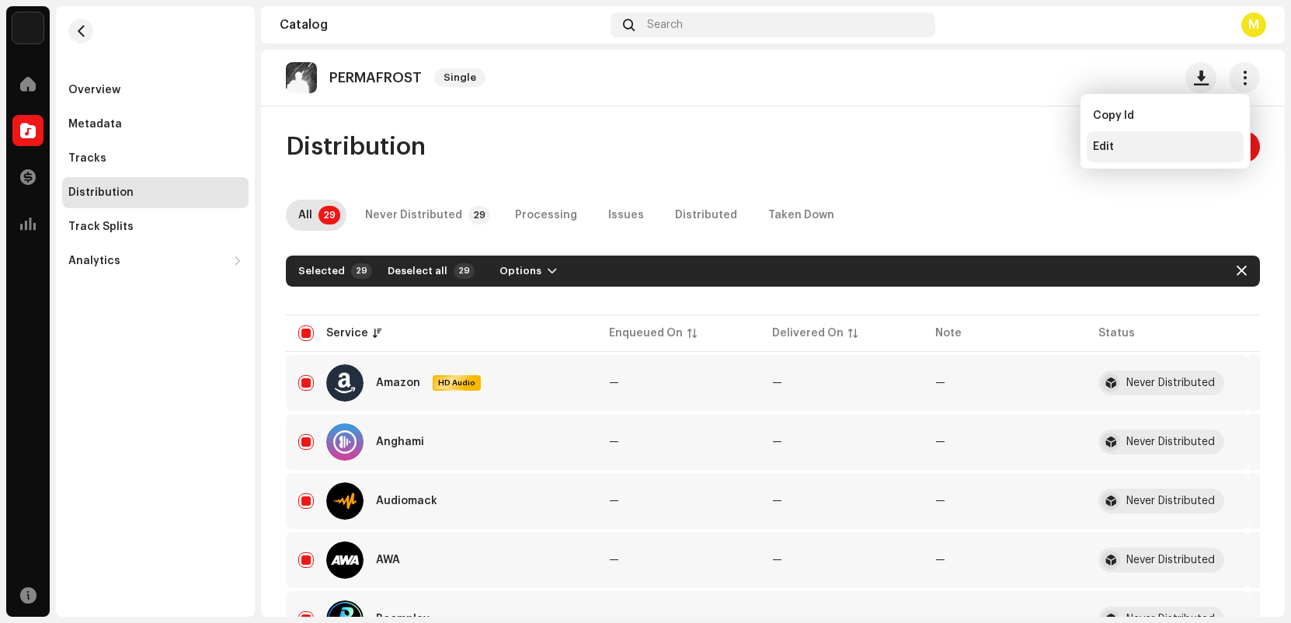
click at [1116, 146] on div "Edit" at bounding box center [1165, 147] width 144 height 12
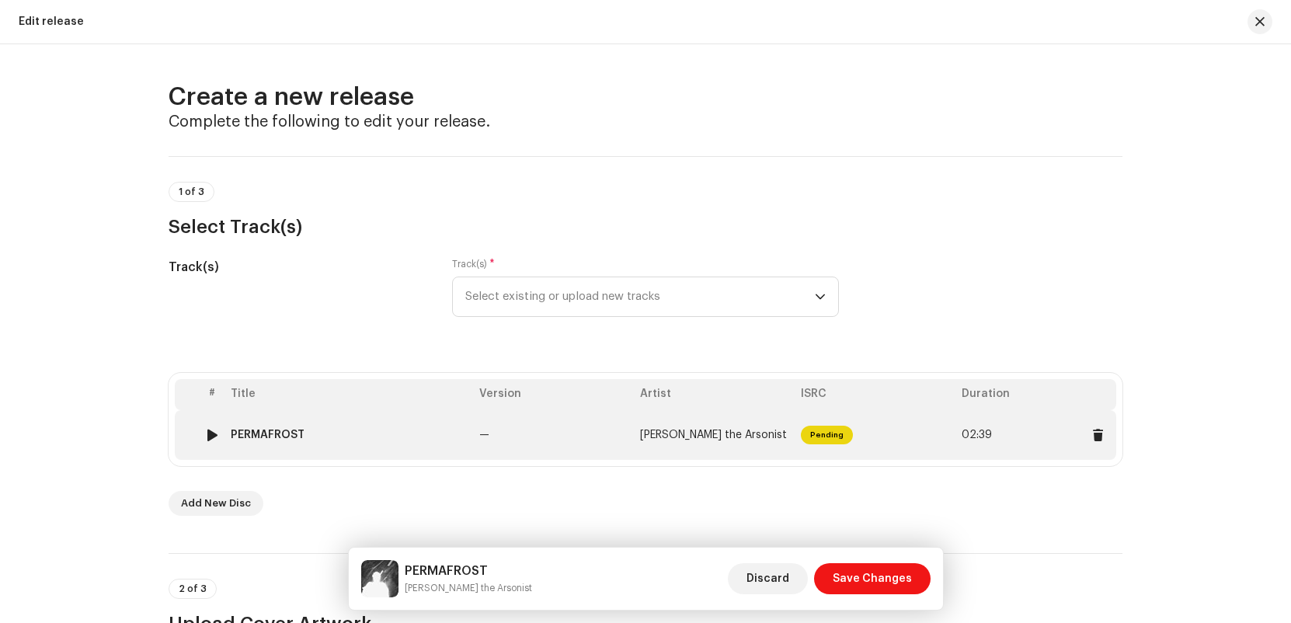
click at [915, 435] on td "Pending" at bounding box center [875, 435] width 161 height 50
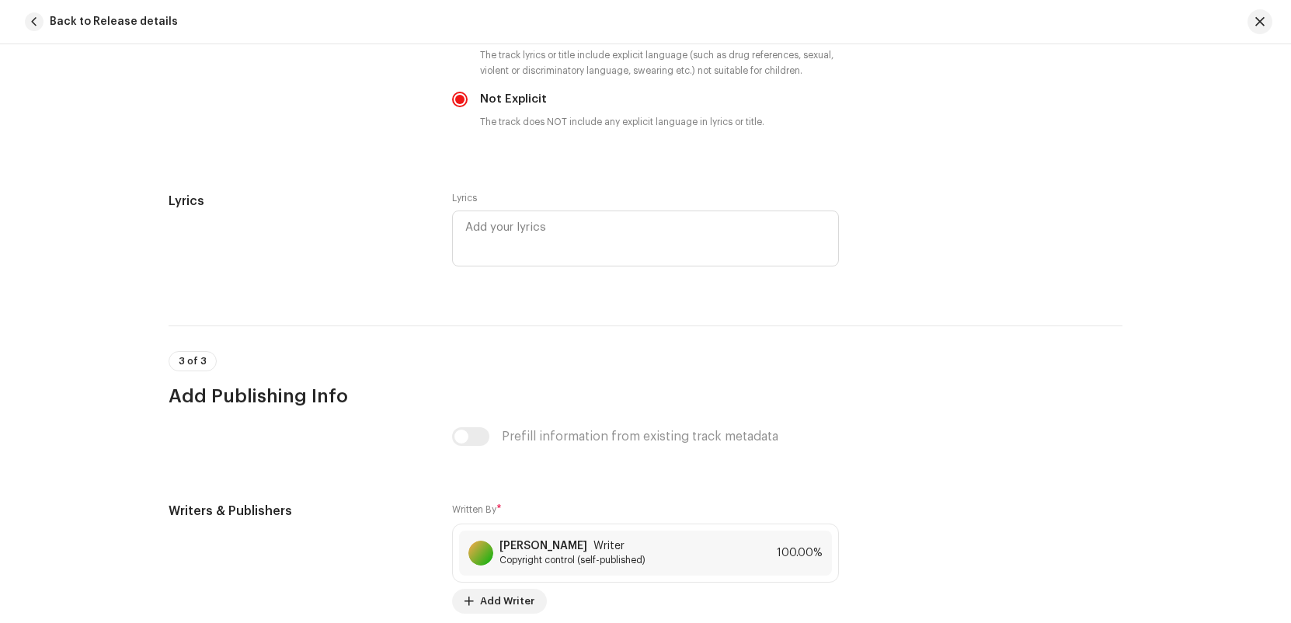
scroll to position [3088, 0]
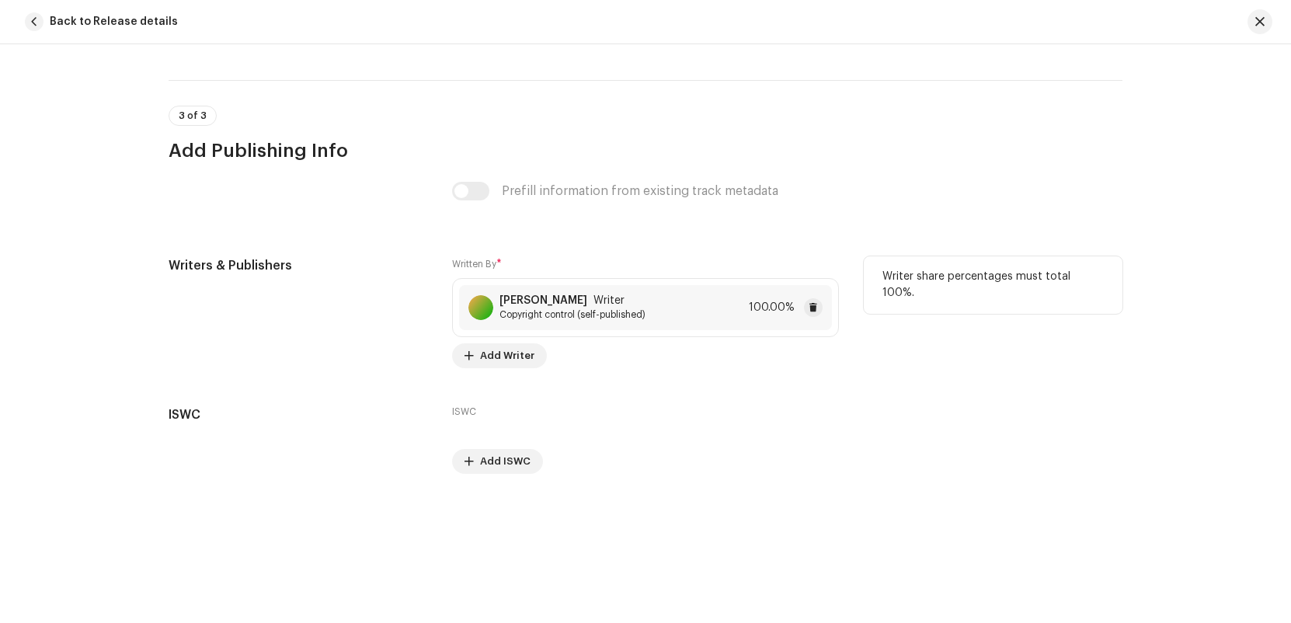
click at [560, 312] on span "Copyright control (self-published)" at bounding box center [573, 314] width 146 height 12
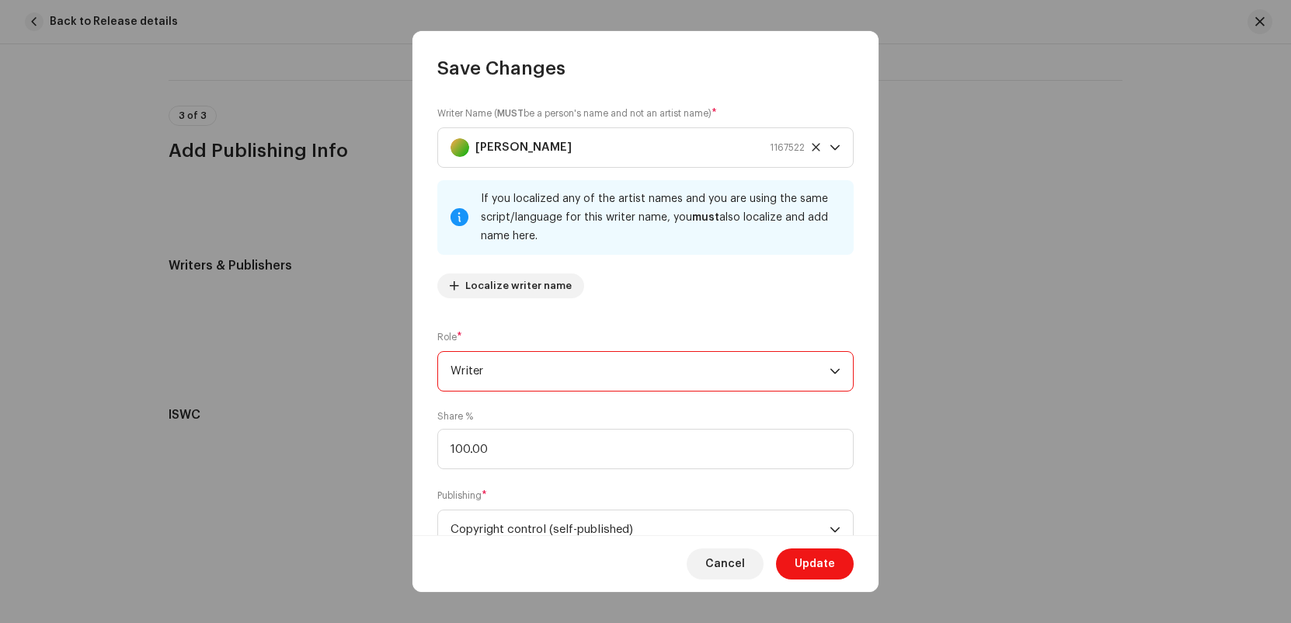
click at [674, 371] on span "Writer" at bounding box center [640, 371] width 379 height 39
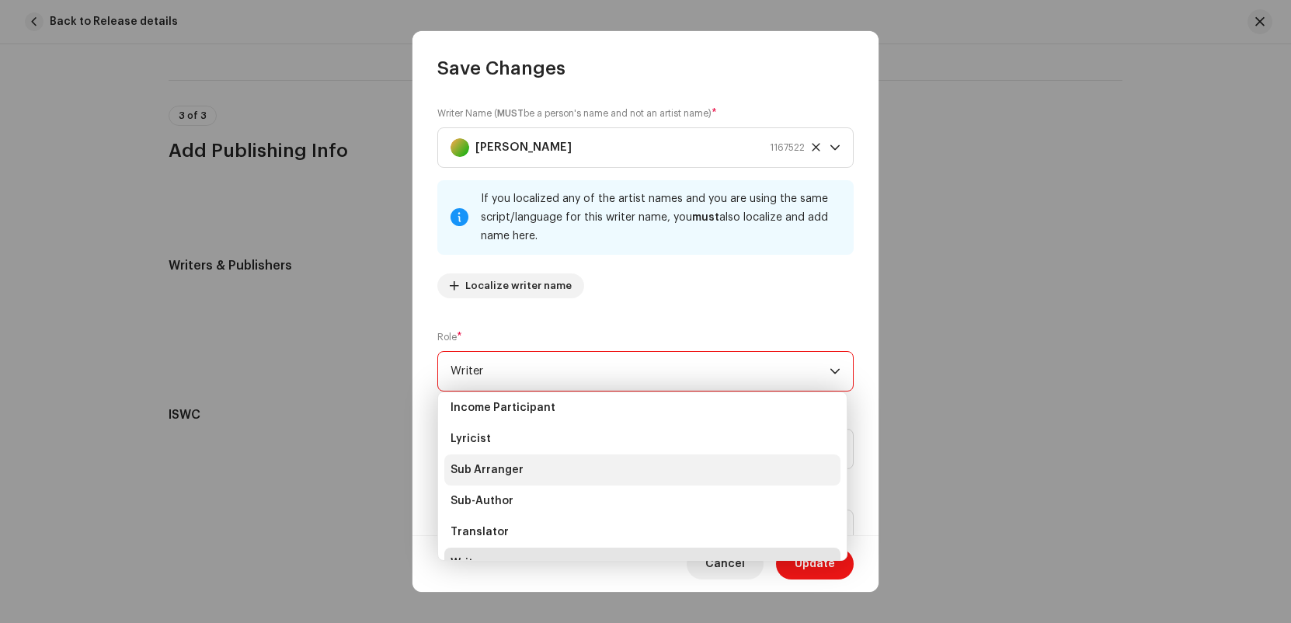
scroll to position [155, 0]
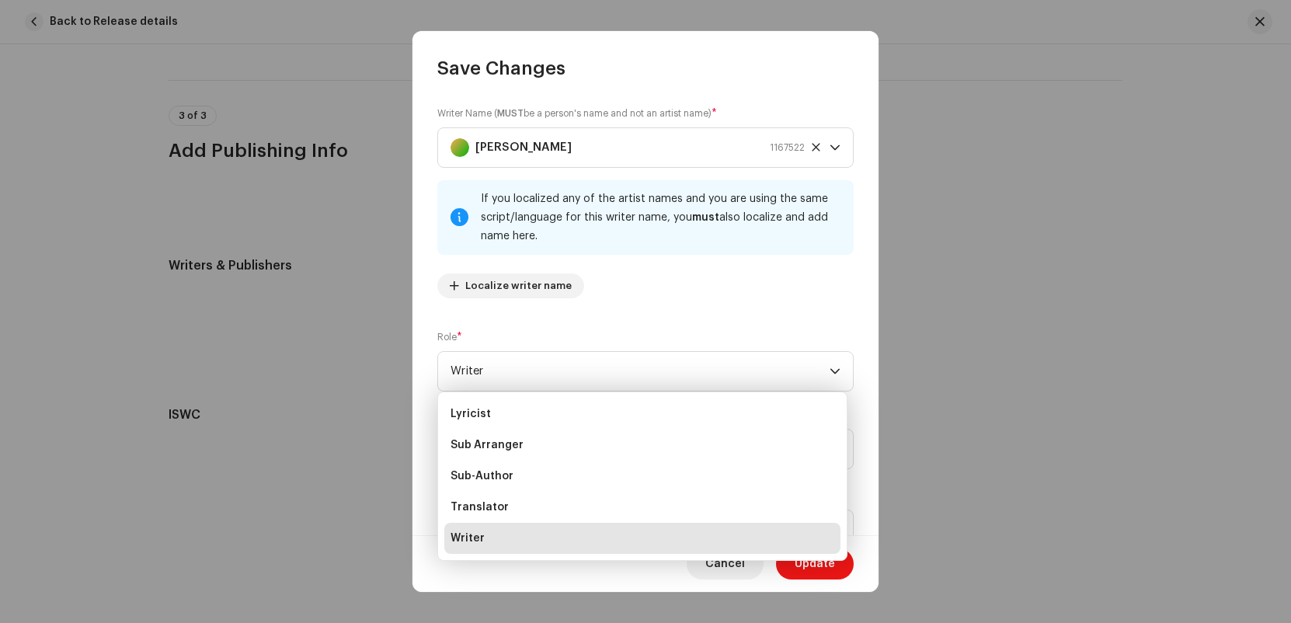
click at [585, 545] on li "Writer" at bounding box center [642, 538] width 396 height 31
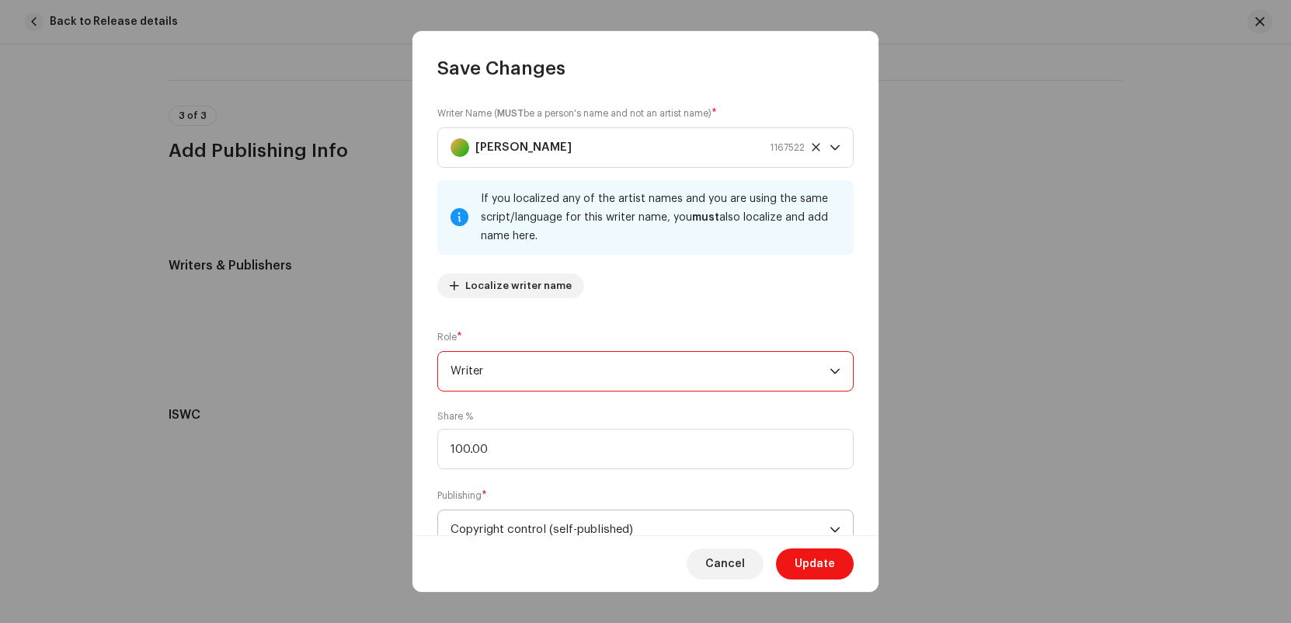
scroll to position [58, 0]
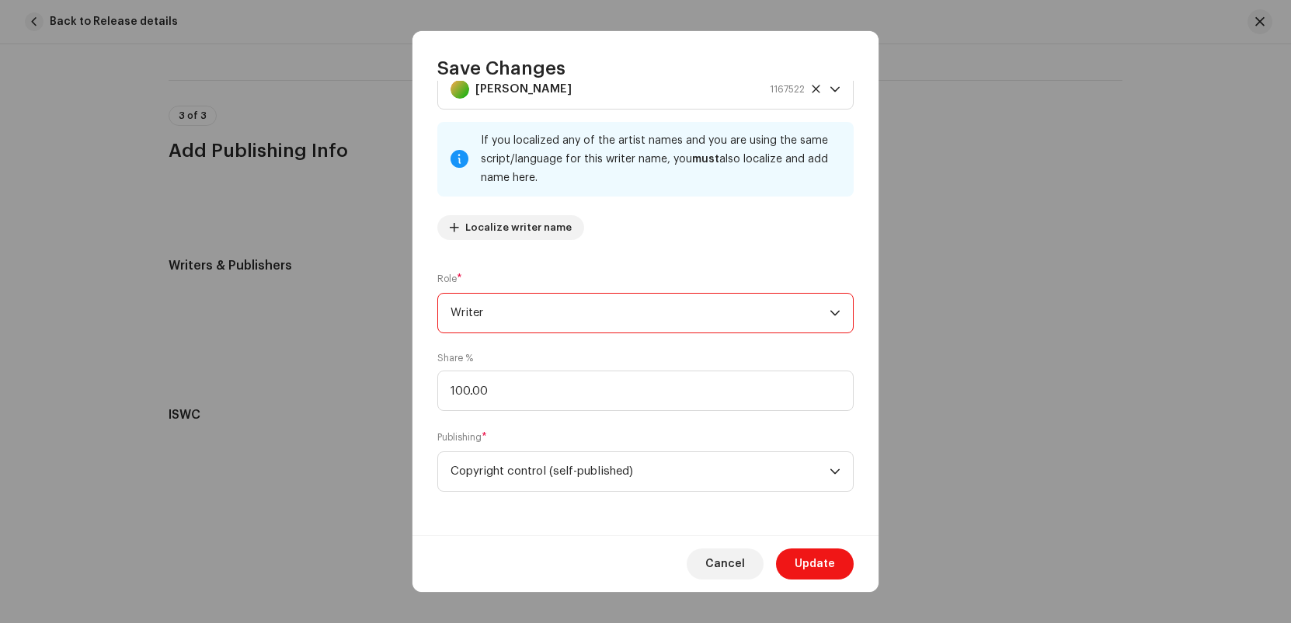
click at [571, 314] on span "Writer" at bounding box center [640, 313] width 379 height 39
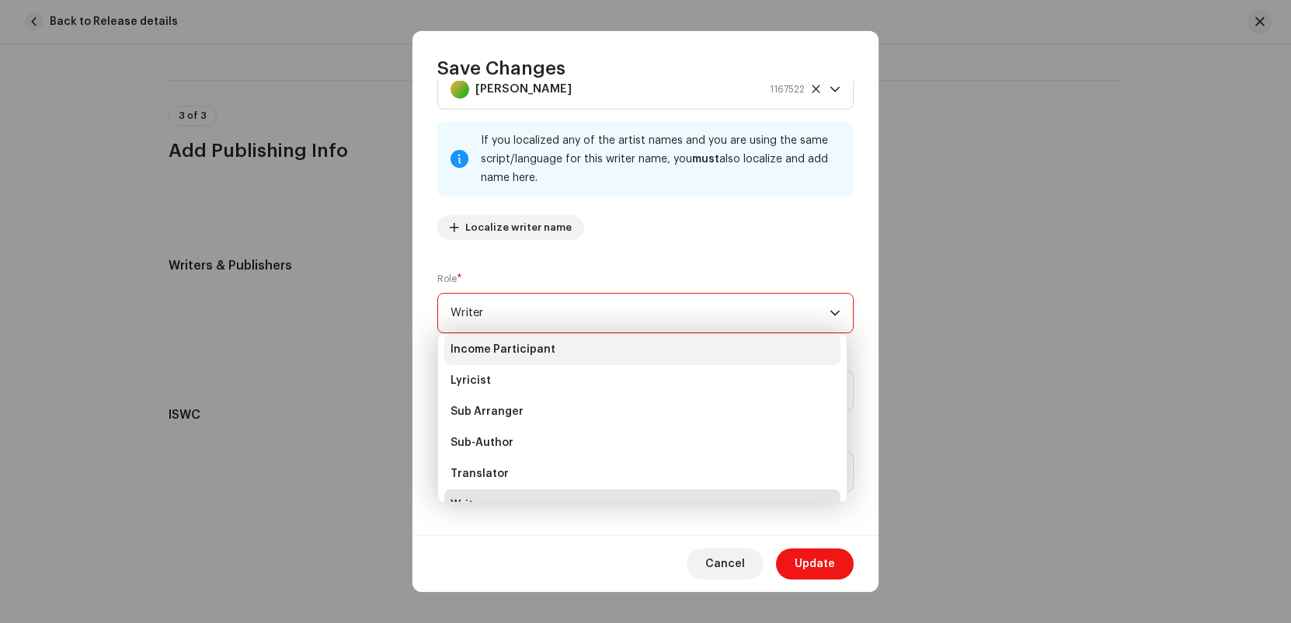
scroll to position [0, 0]
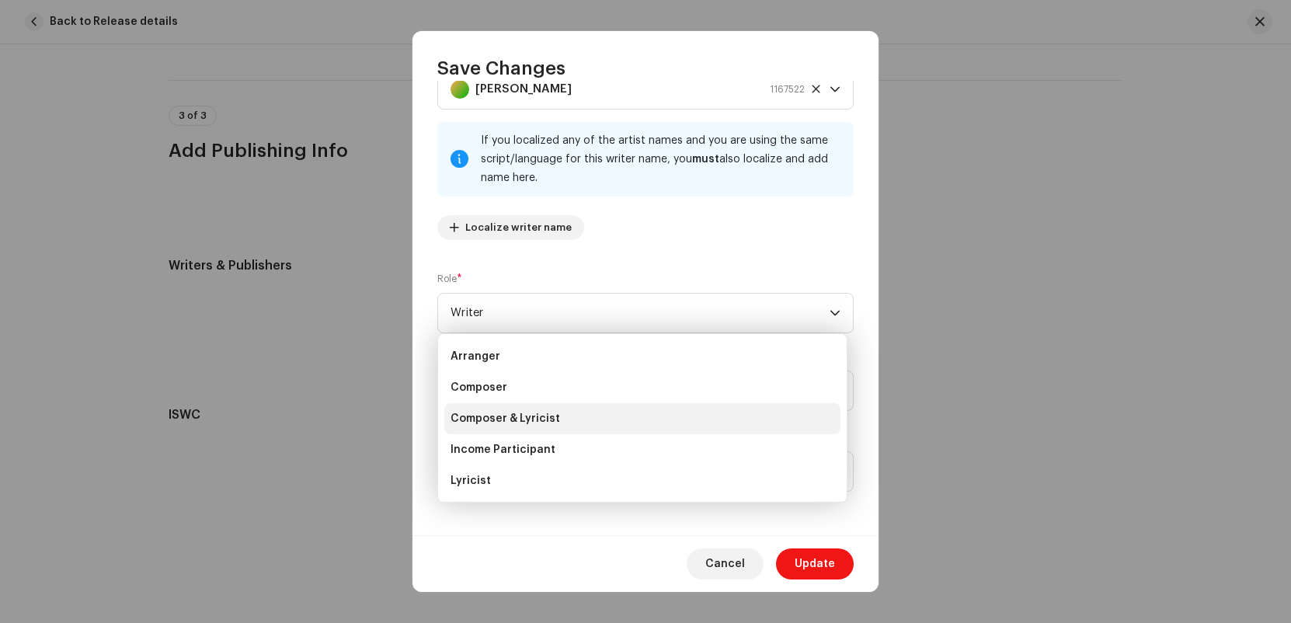
click at [585, 414] on li "Composer & Lyricist" at bounding box center [642, 418] width 396 height 31
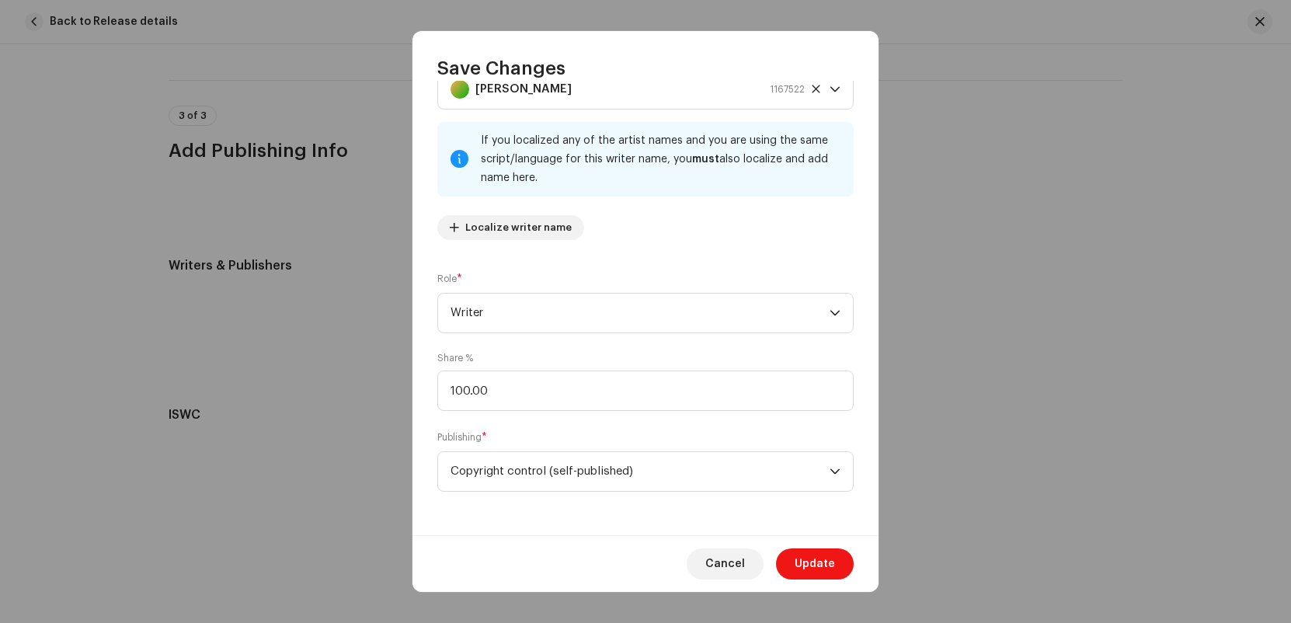
scroll to position [149, 0]
click at [842, 575] on button "Update" at bounding box center [815, 563] width 78 height 31
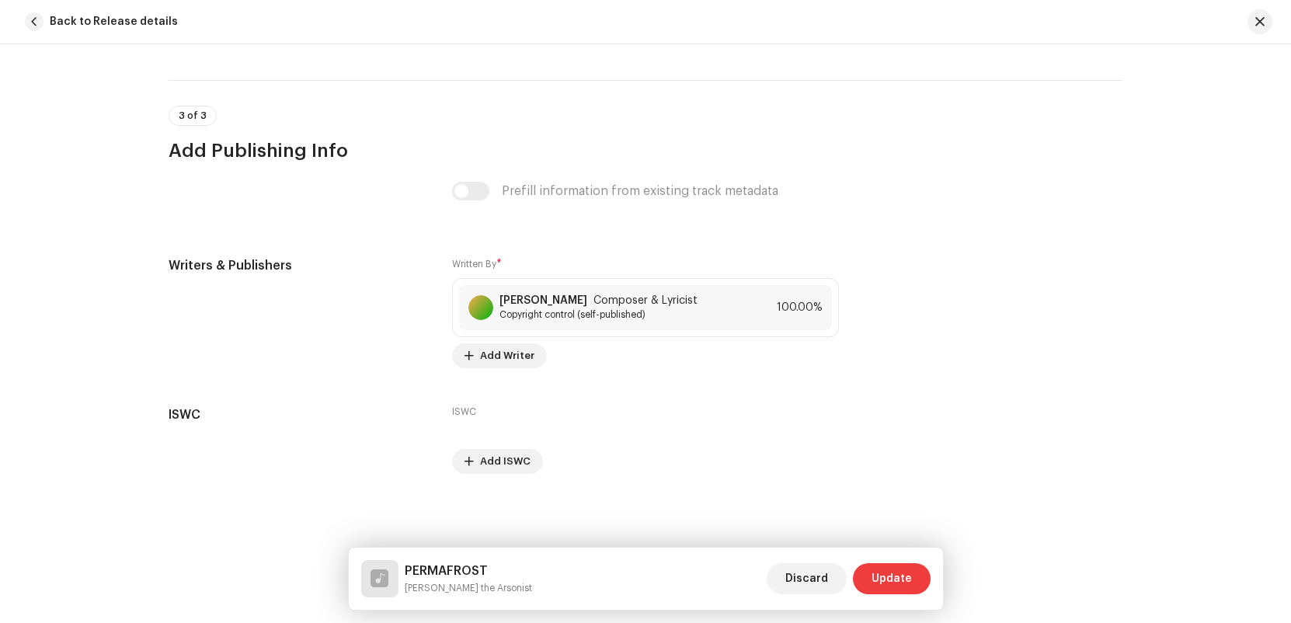
click at [893, 566] on span "Update" at bounding box center [892, 578] width 40 height 31
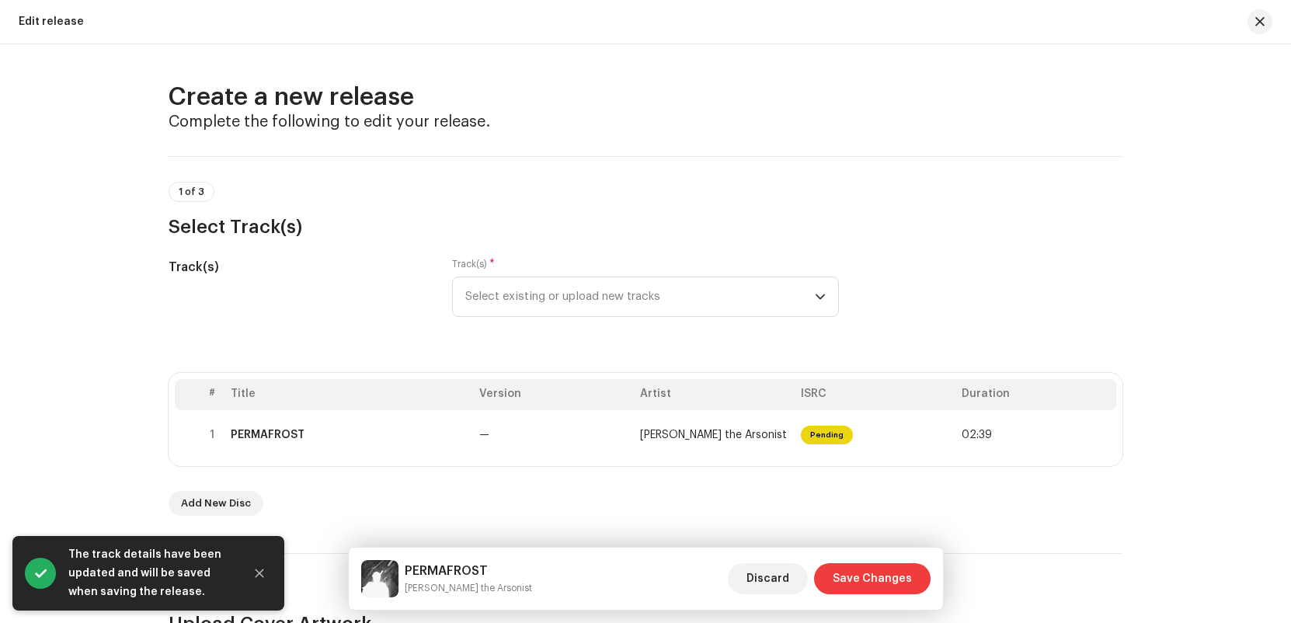
click at [886, 578] on span "Save Changes" at bounding box center [872, 578] width 79 height 31
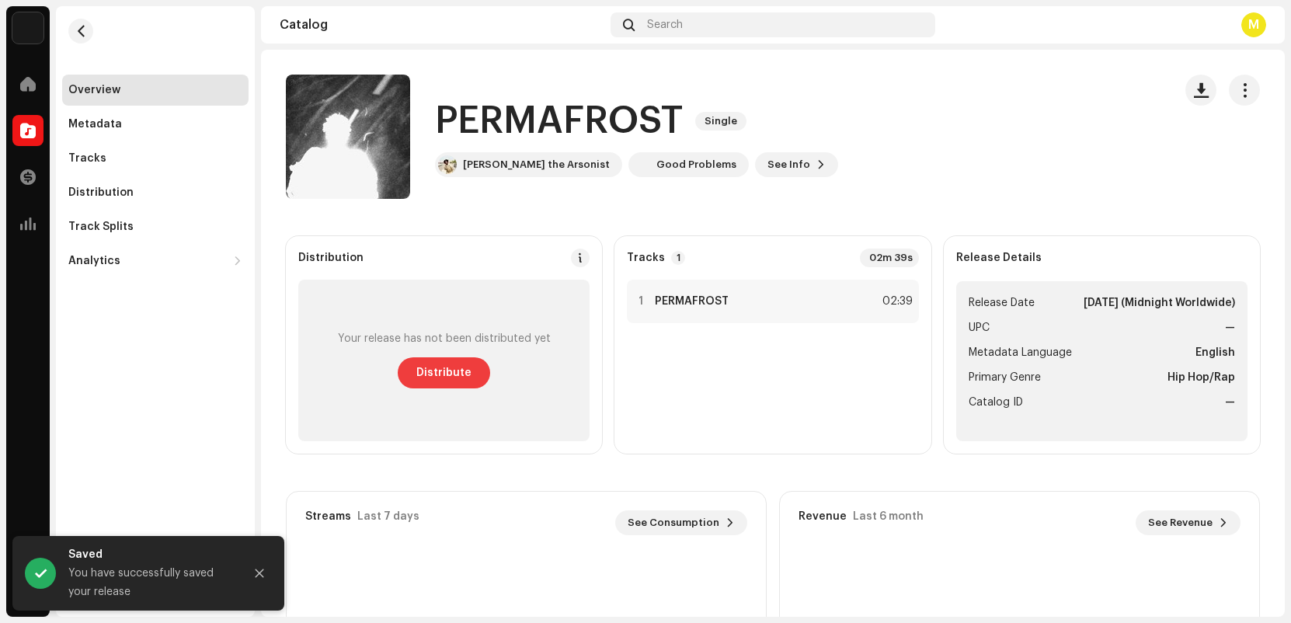
click at [399, 372] on button "Distribute" at bounding box center [444, 372] width 92 height 31
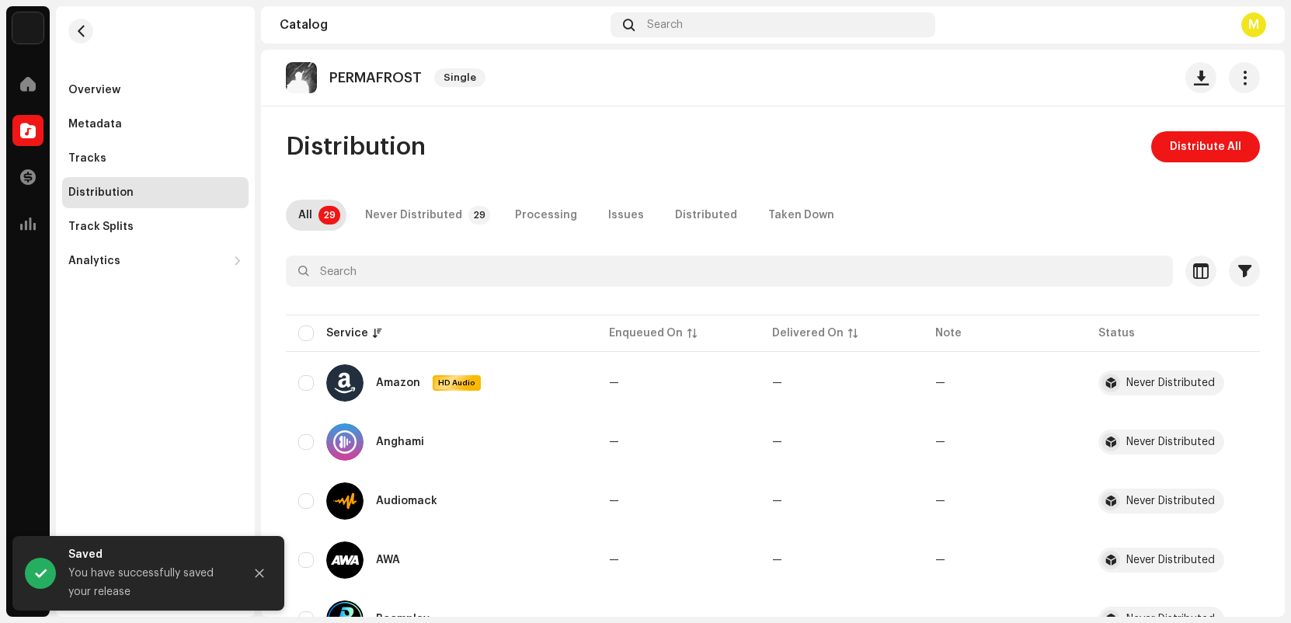
scroll to position [3, 0]
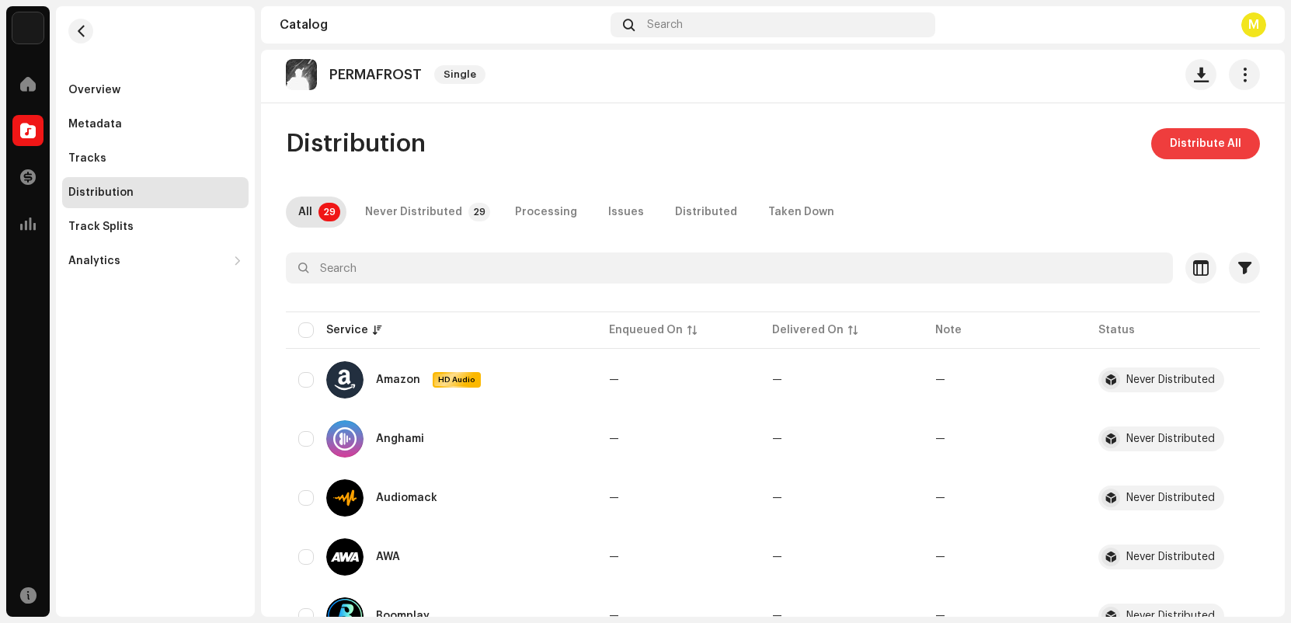
click at [1192, 146] on span "Distribute All" at bounding box center [1205, 143] width 71 height 31
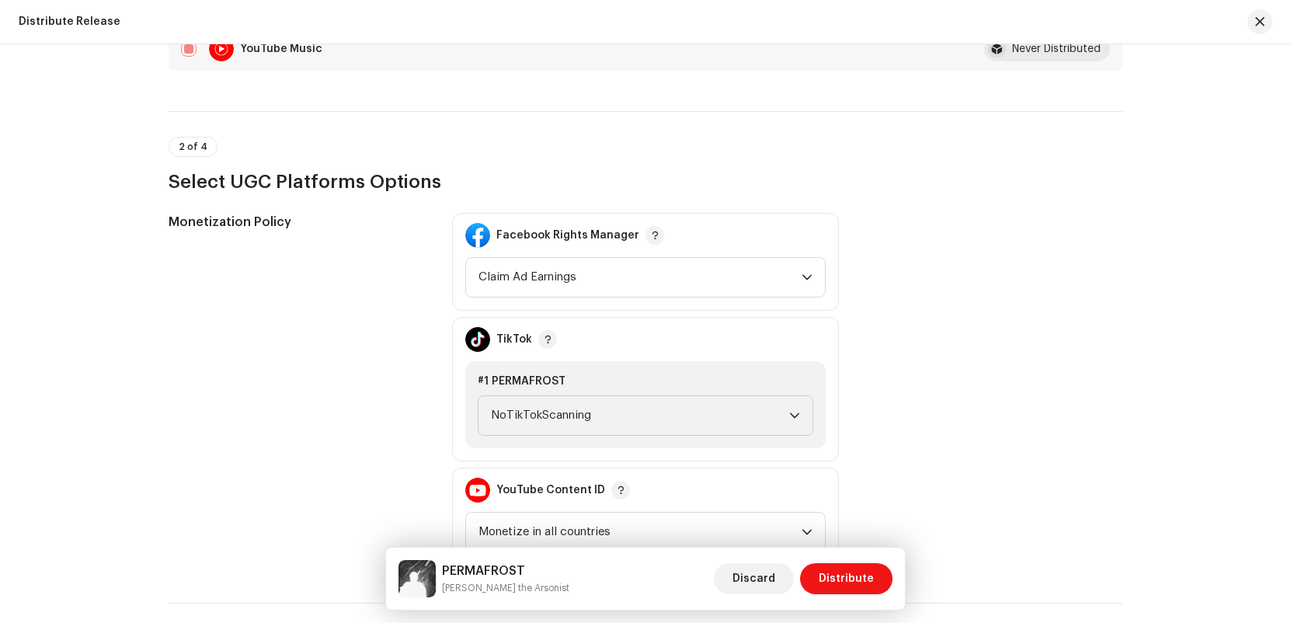
scroll to position [1732, 0]
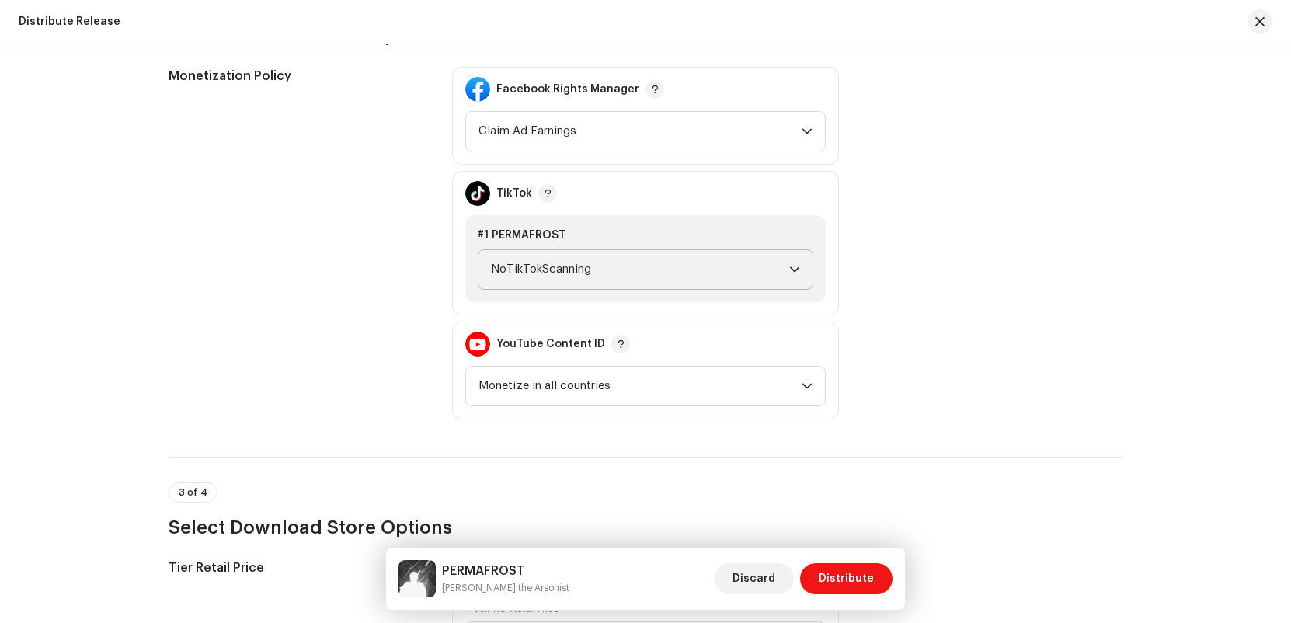
click at [693, 273] on span "NoTikTokScanning" at bounding box center [640, 269] width 298 height 39
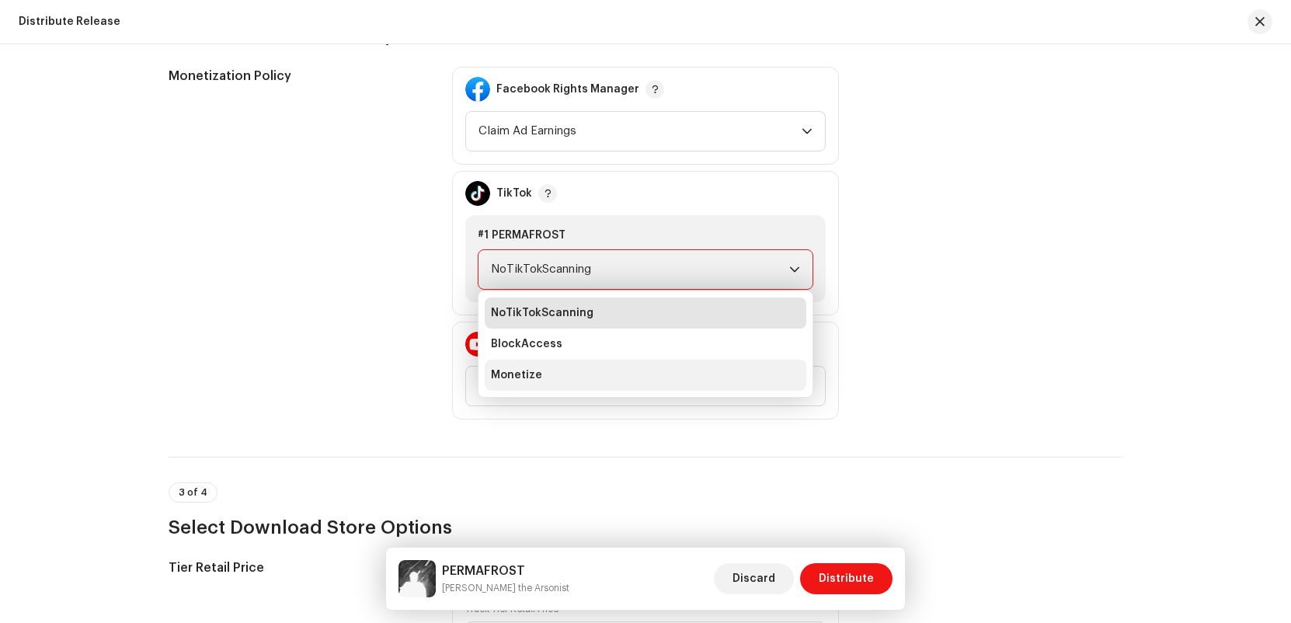
click at [642, 372] on li "Monetize" at bounding box center [646, 375] width 322 height 31
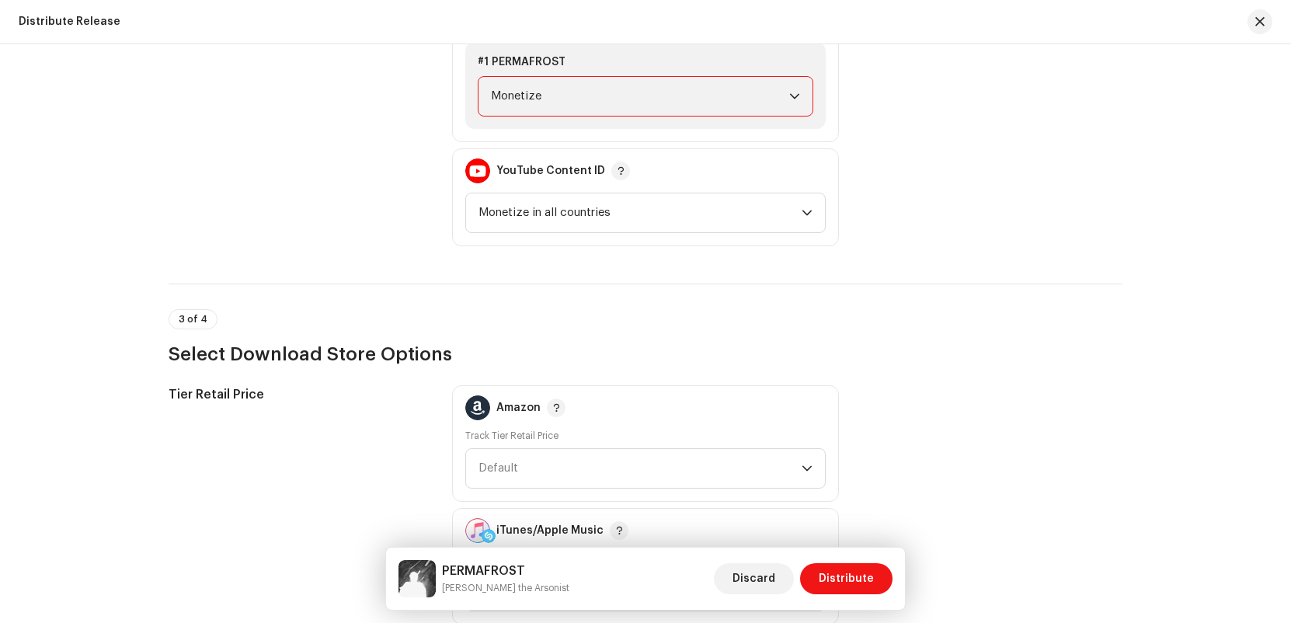
scroll to position [1963, 0]
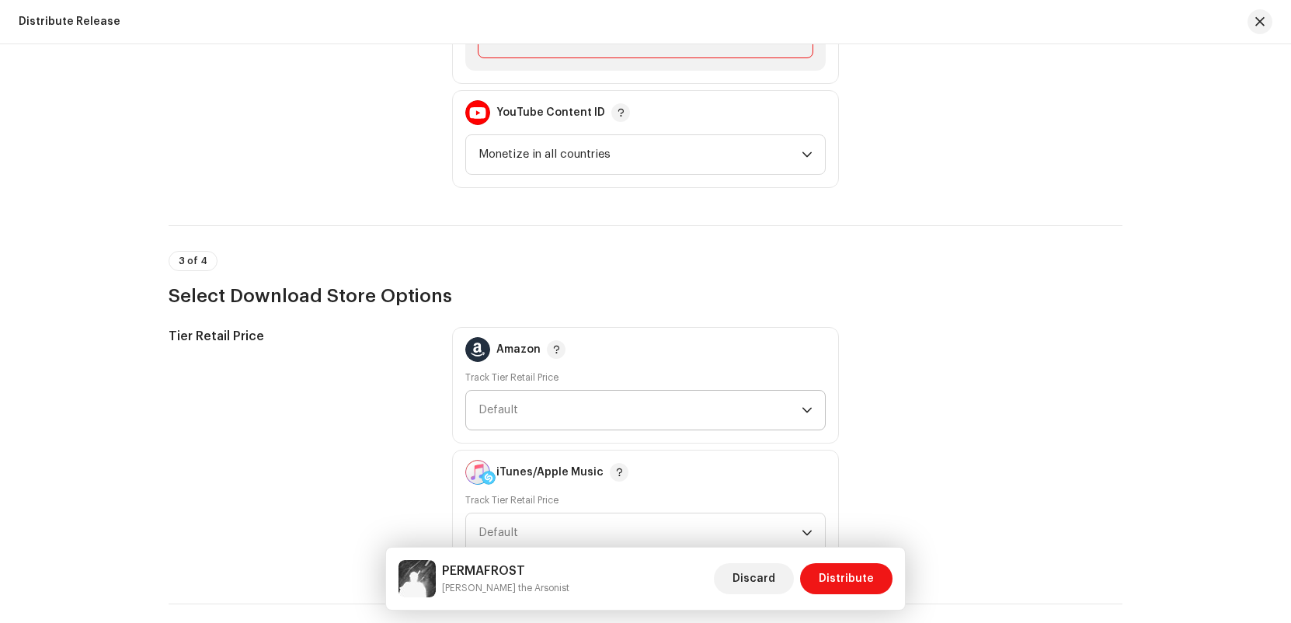
click at [755, 404] on span "Default" at bounding box center [640, 410] width 323 height 39
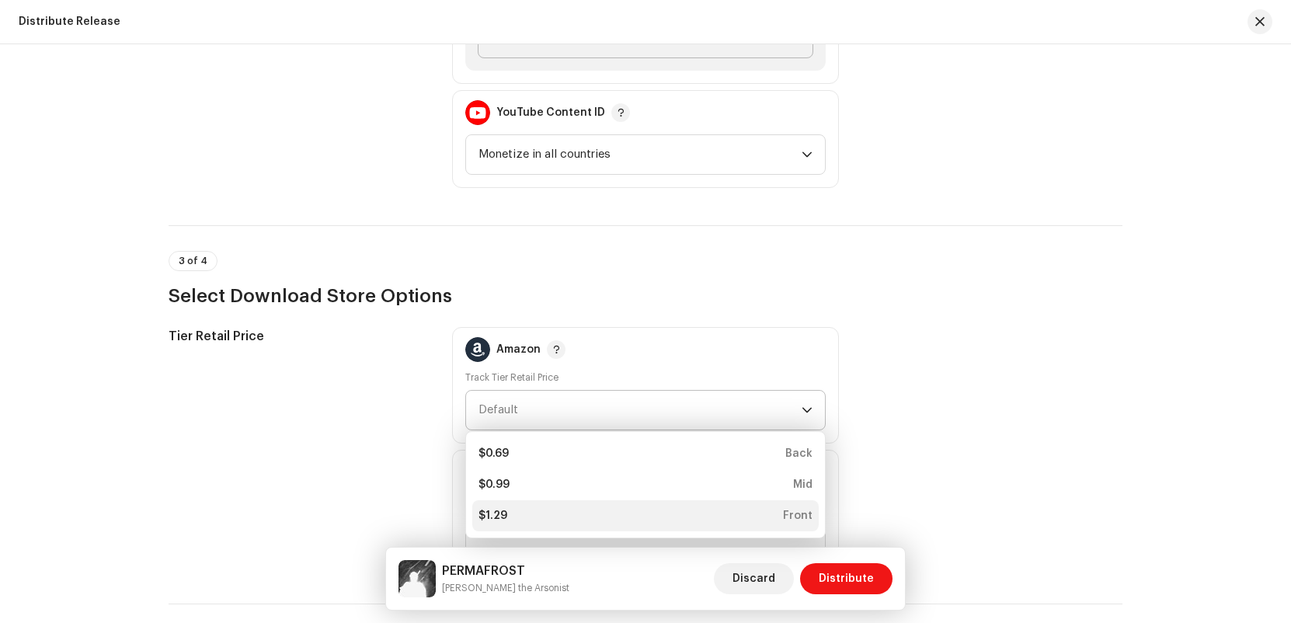
click at [674, 524] on li "$1.29 Front" at bounding box center [645, 515] width 346 height 31
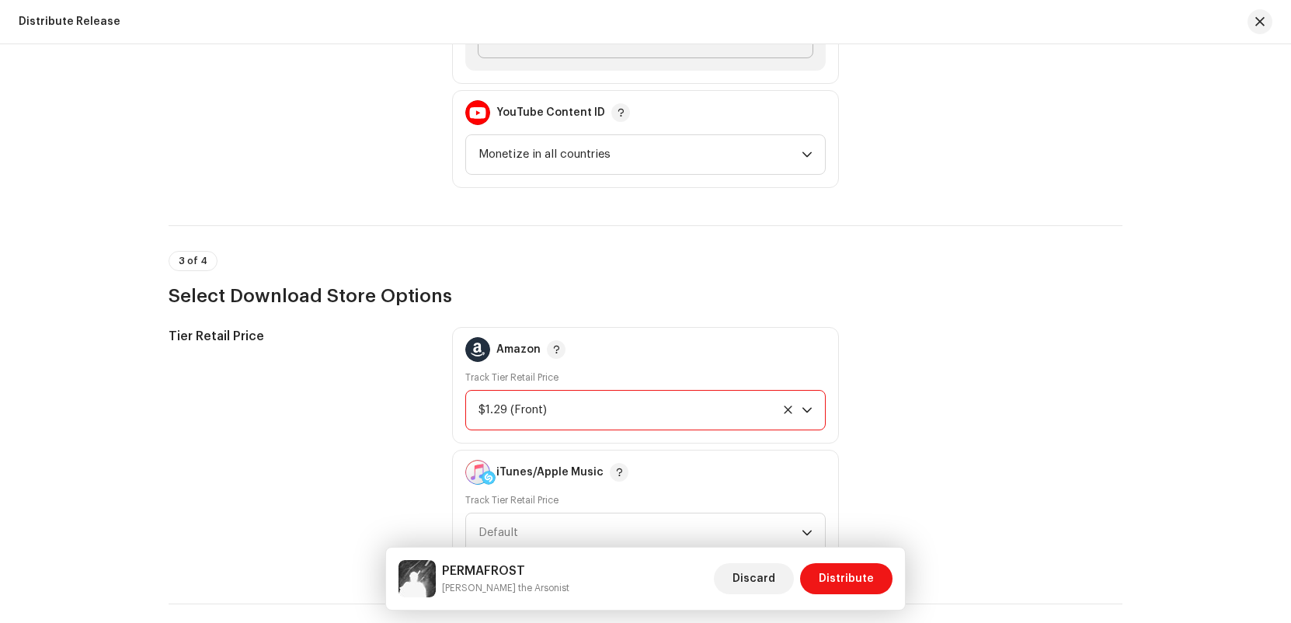
scroll to position [2108, 0]
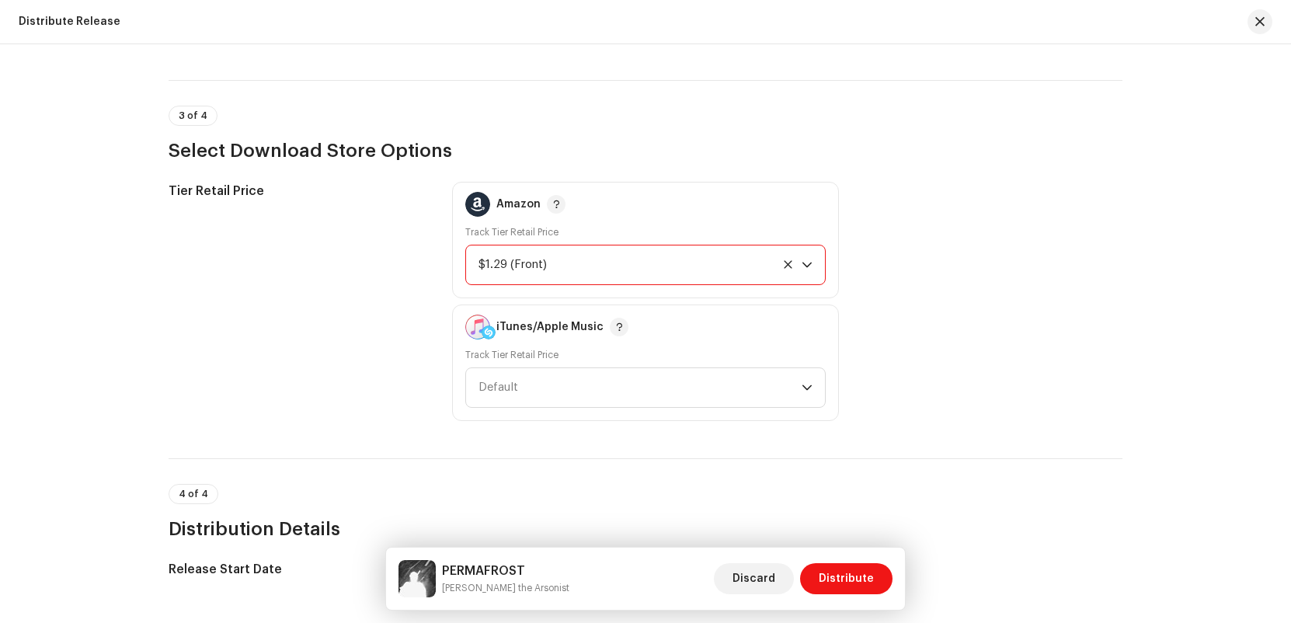
click at [692, 360] on div "Track Tier Retail Price Default" at bounding box center [645, 378] width 360 height 59
drag, startPoint x: 689, startPoint y: 386, endPoint x: 684, endPoint y: 404, distance: 18.7
click at [689, 386] on span "Default" at bounding box center [640, 387] width 323 height 39
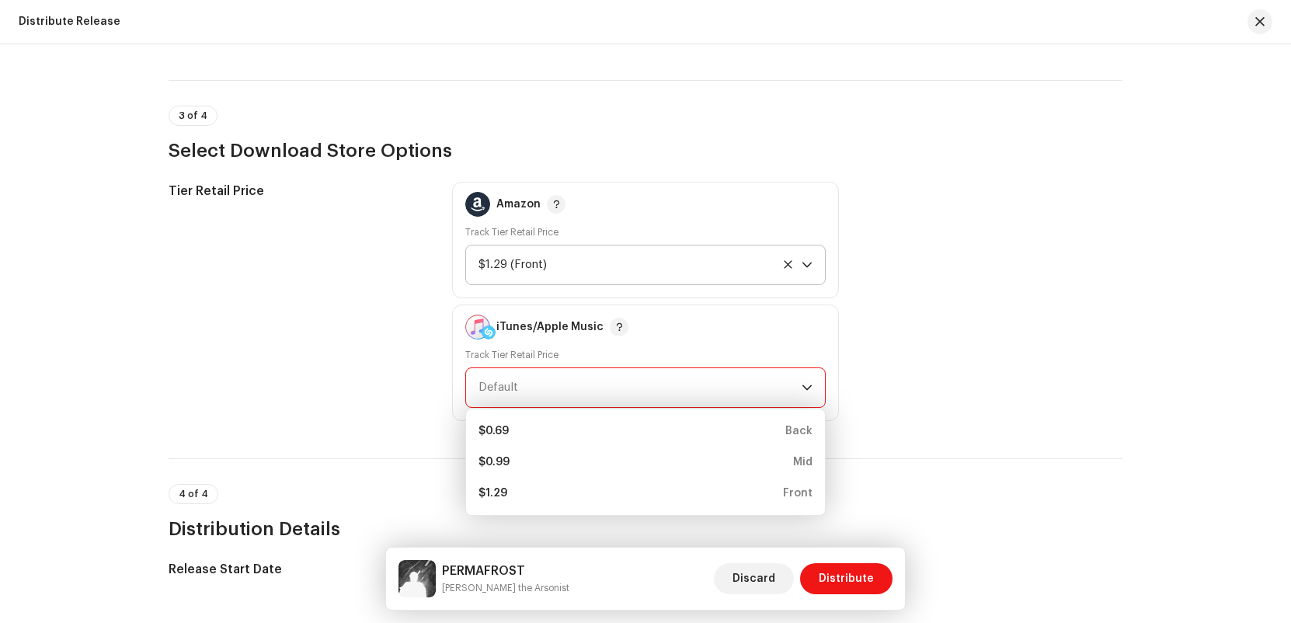
click at [628, 509] on ul "$0.69 Back $0.99 Mid $1.29 Front" at bounding box center [645, 462] width 359 height 106
click at [688, 489] on div "$1.29 Front" at bounding box center [646, 494] width 334 height 16
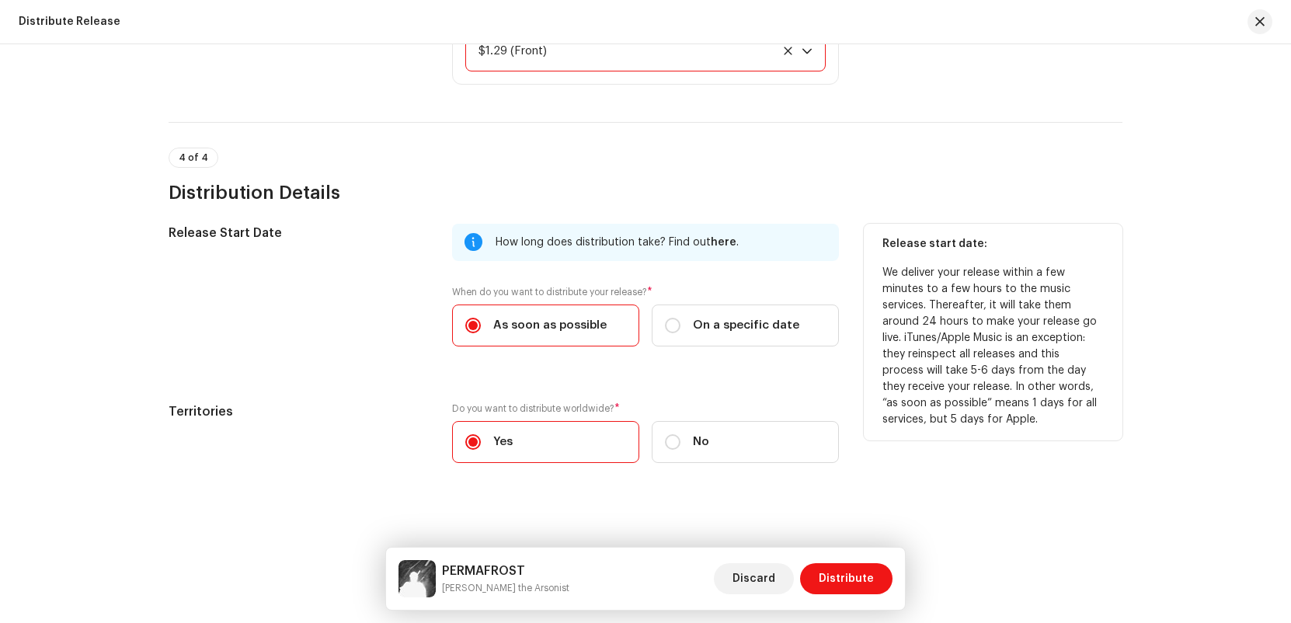
scroll to position [2452, 0]
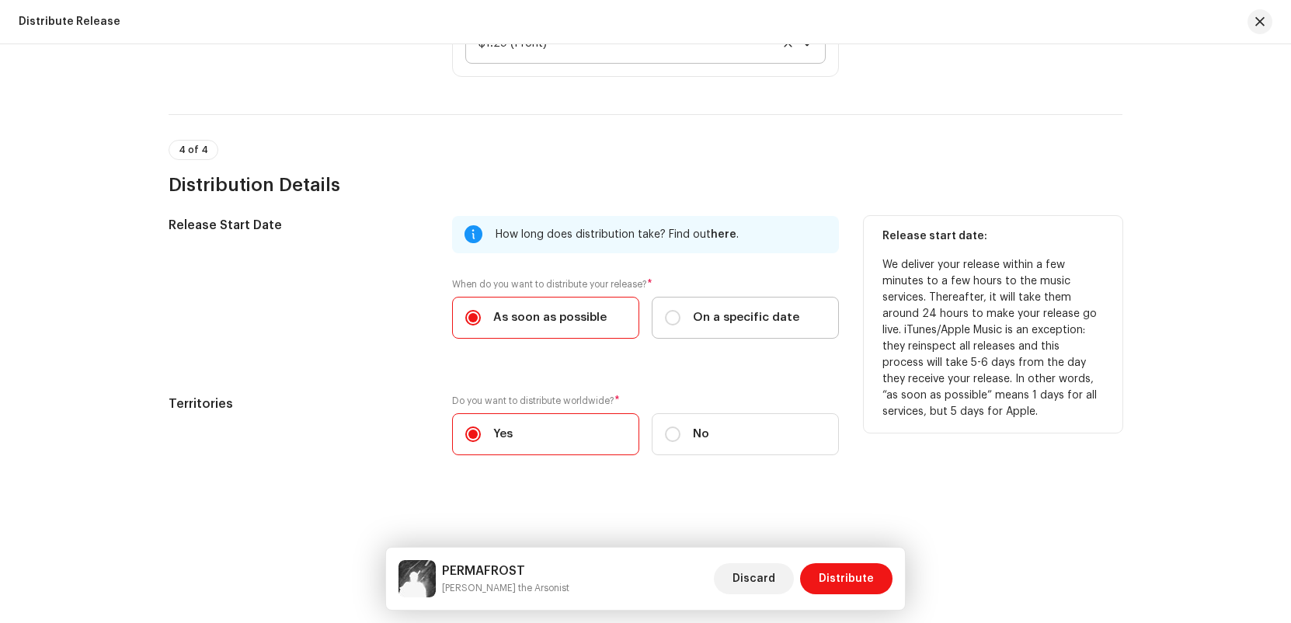
click at [703, 305] on label "On a specific date" at bounding box center [745, 318] width 187 height 42
click at [681, 310] on input "On a specific date" at bounding box center [673, 318] width 16 height 16
radio input "true"
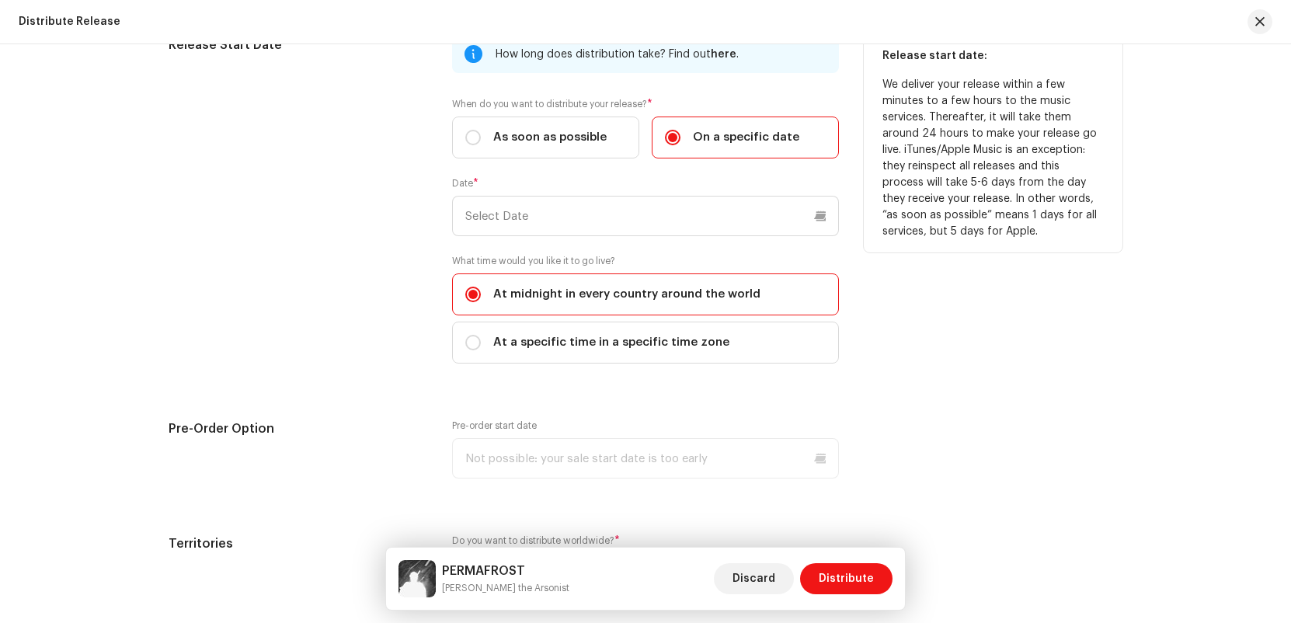
scroll to position [2630, 0]
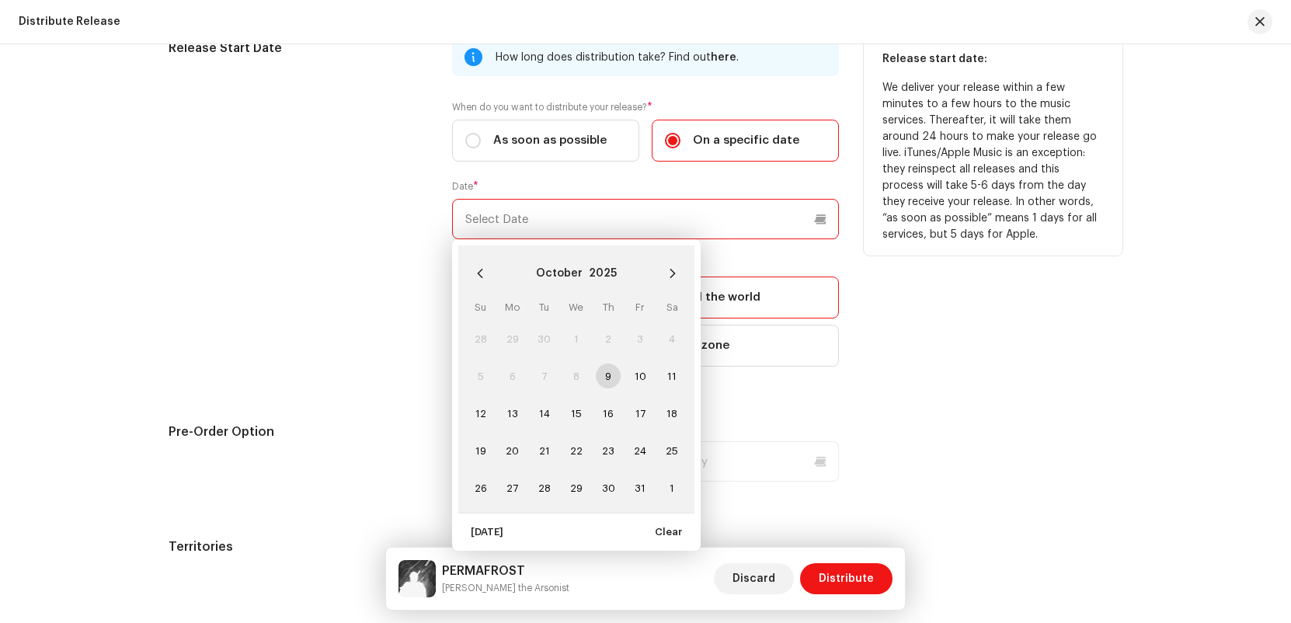
click at [616, 214] on input "text" at bounding box center [645, 219] width 387 height 40
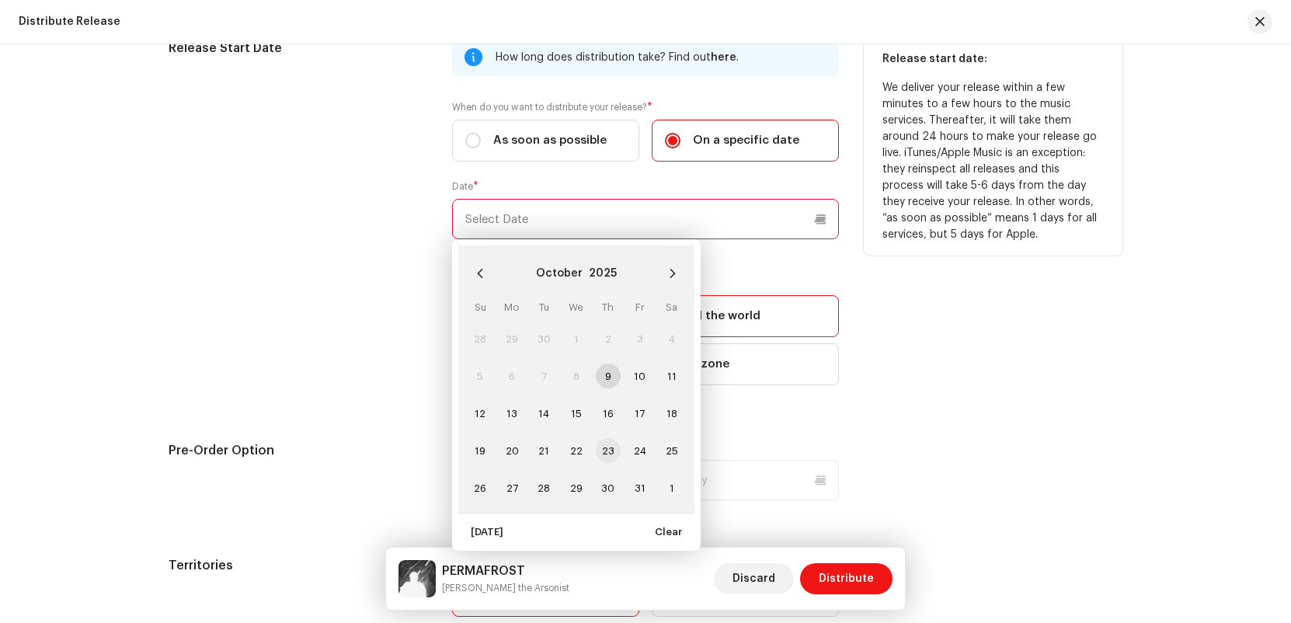
drag, startPoint x: 583, startPoint y: 450, endPoint x: 605, endPoint y: 444, distance: 23.4
click at [583, 450] on span "22" at bounding box center [576, 450] width 25 height 25
type input "[DATE]"
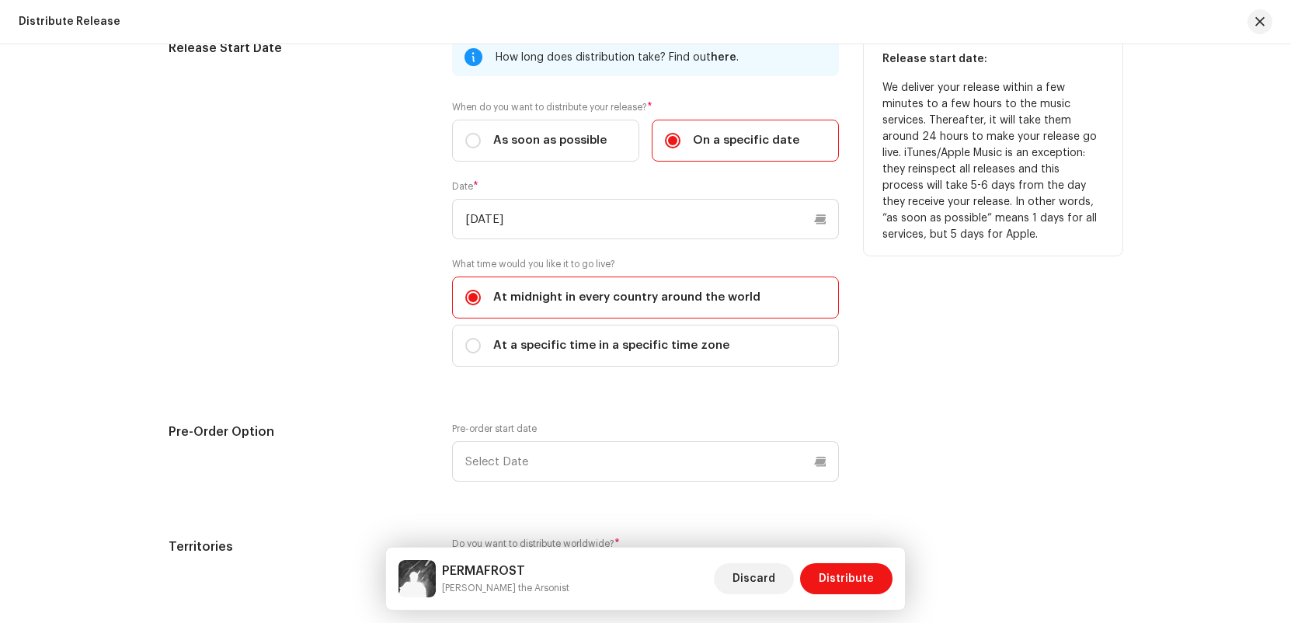
click at [1060, 311] on div "Release start date: We deliver your release within a few minutes to a few hours…" at bounding box center [993, 212] width 259 height 346
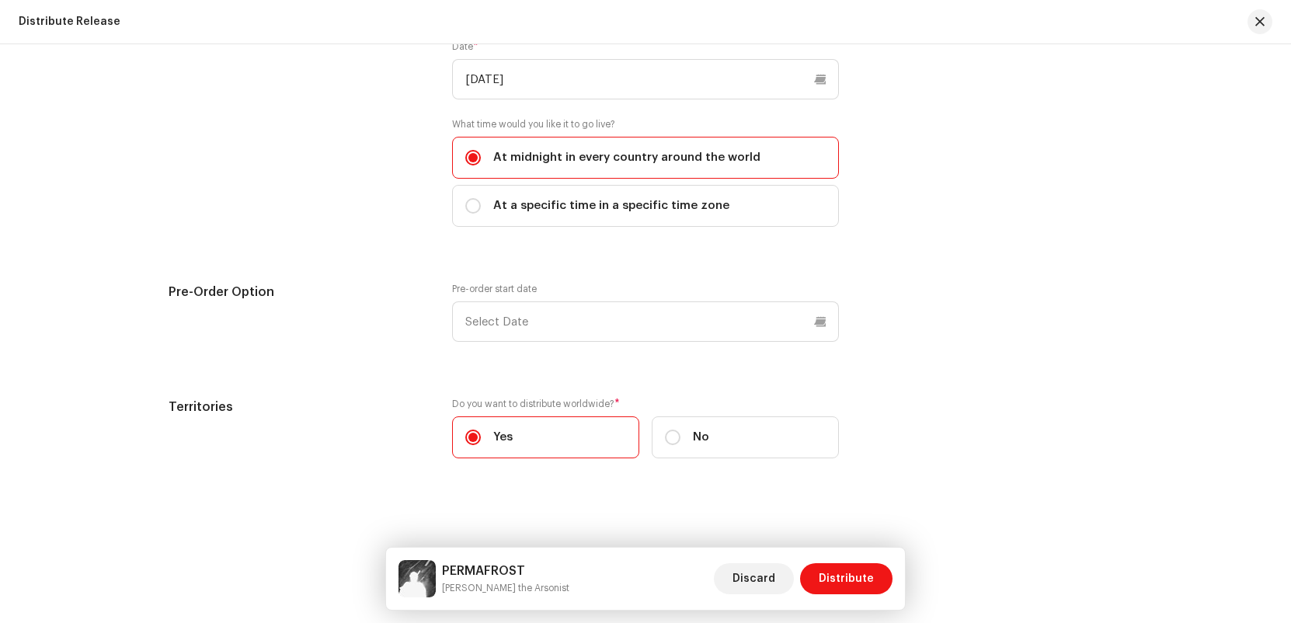
scroll to position [2773, 0]
click at [841, 577] on span "Distribute" at bounding box center [846, 578] width 55 height 31
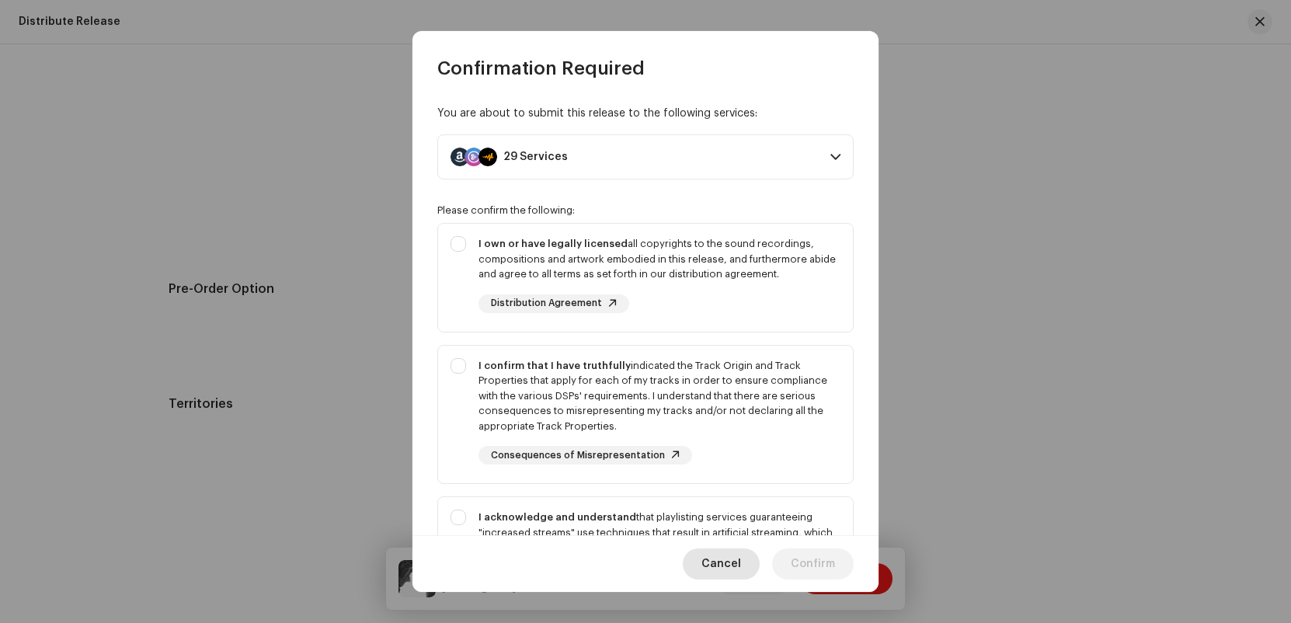
click at [729, 563] on span "Cancel" at bounding box center [721, 563] width 40 height 31
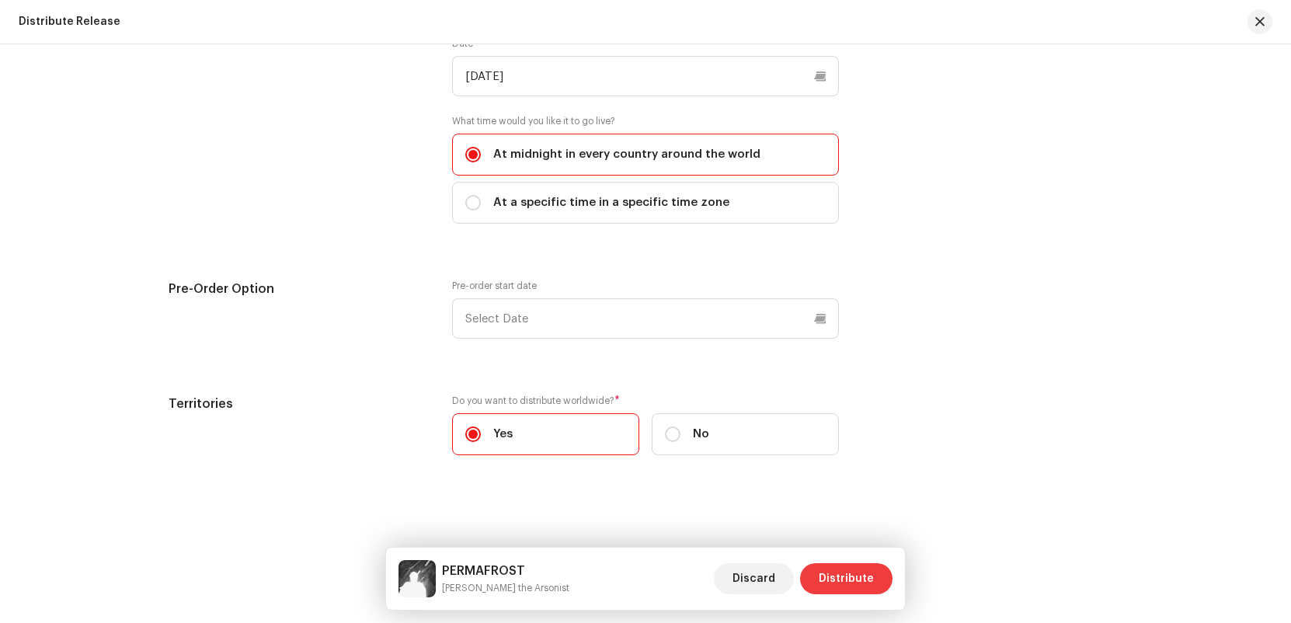
click at [870, 576] on span "Distribute" at bounding box center [846, 578] width 55 height 31
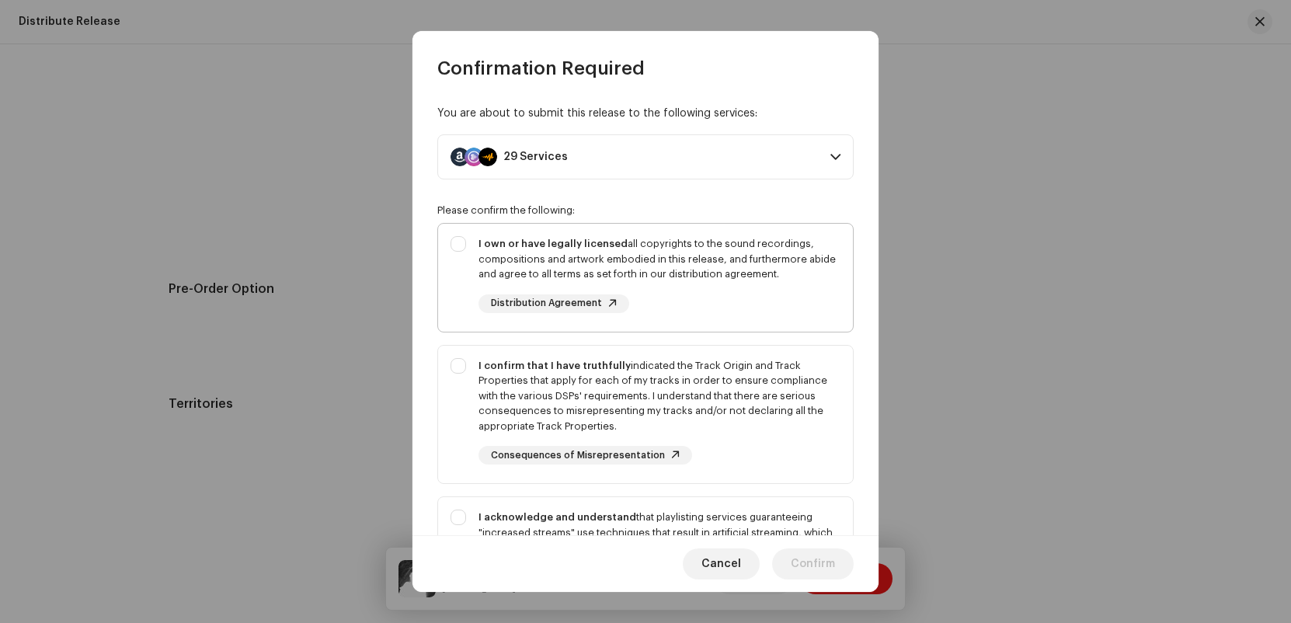
click at [465, 266] on div "I own or have legally licensed all copyrights to the sound recordings, composit…" at bounding box center [645, 275] width 415 height 102
checkbox input "true"
click at [464, 367] on div "I confirm that I have truthfully indicated the Track Origin and Track Propertie…" at bounding box center [645, 412] width 415 height 132
checkbox input "true"
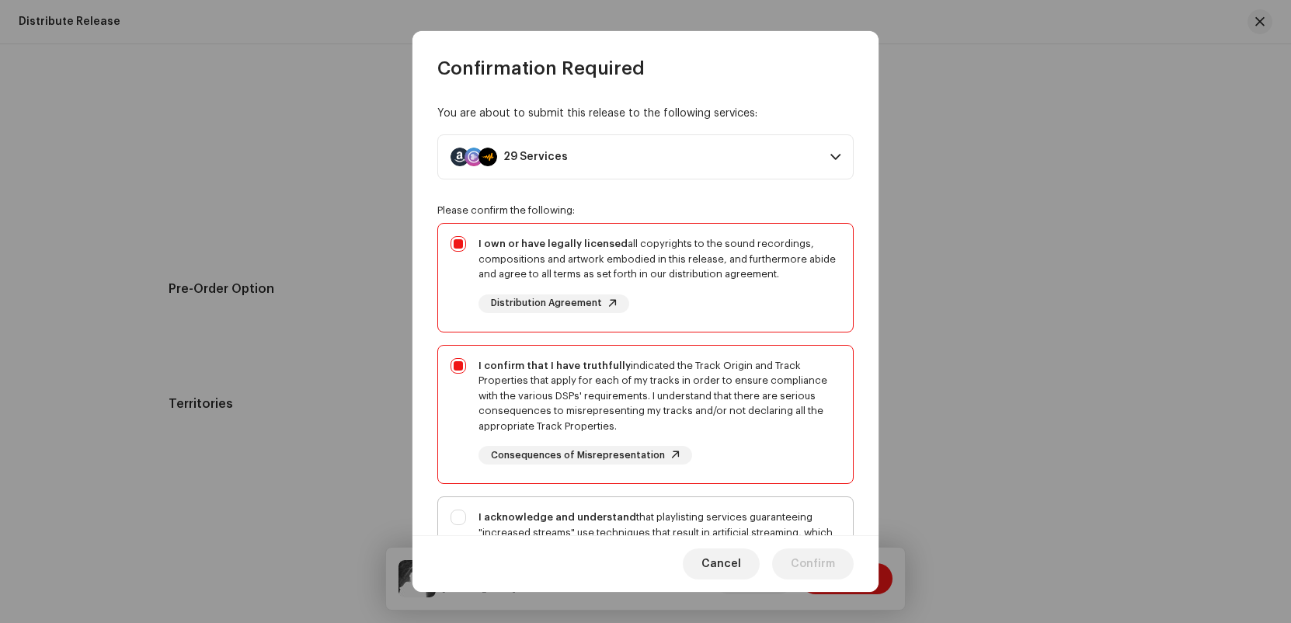
drag, startPoint x: 498, startPoint y: 496, endPoint x: 490, endPoint y: 499, distance: 8.1
click at [492, 499] on div "I acknowledge and understand that playlisting services guaranteeing "increased …" at bounding box center [645, 567] width 415 height 141
checkbox input "true"
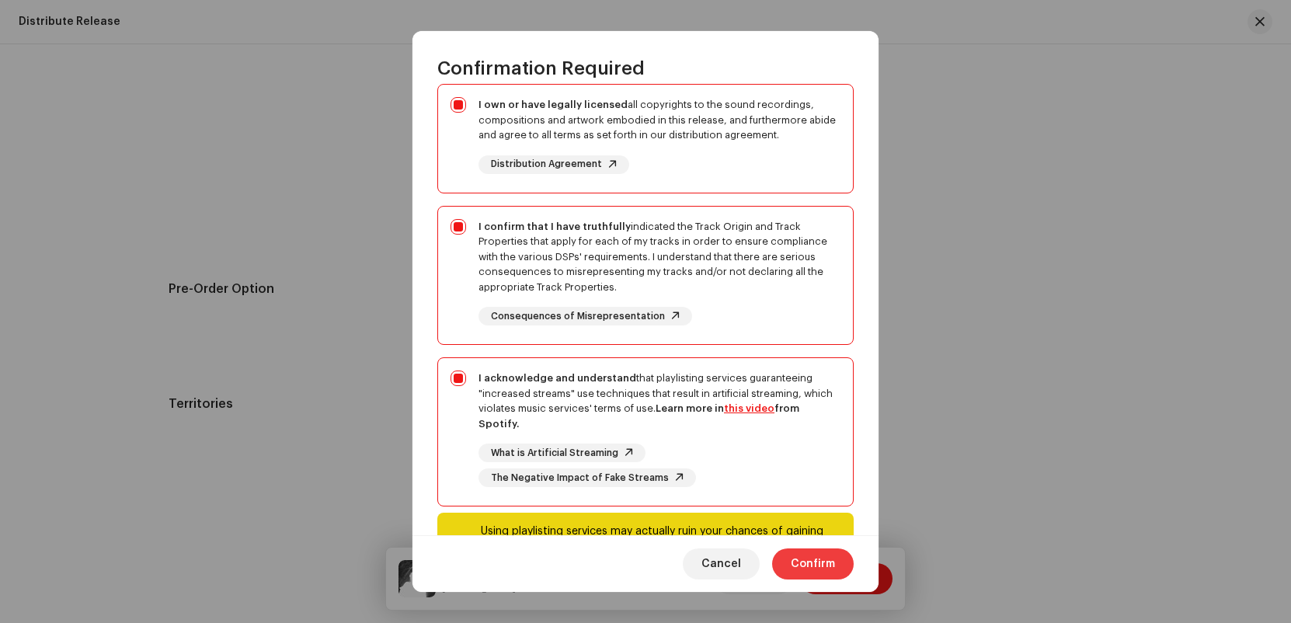
click at [814, 565] on span "Confirm" at bounding box center [813, 563] width 44 height 31
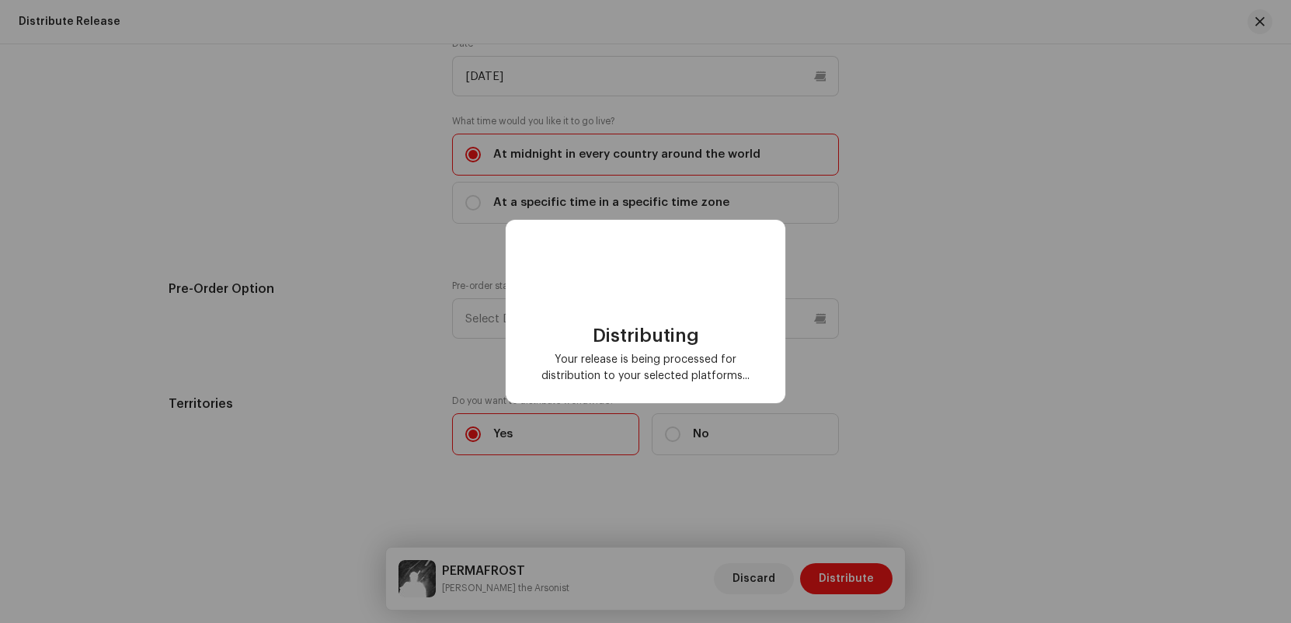
scroll to position [0, 0]
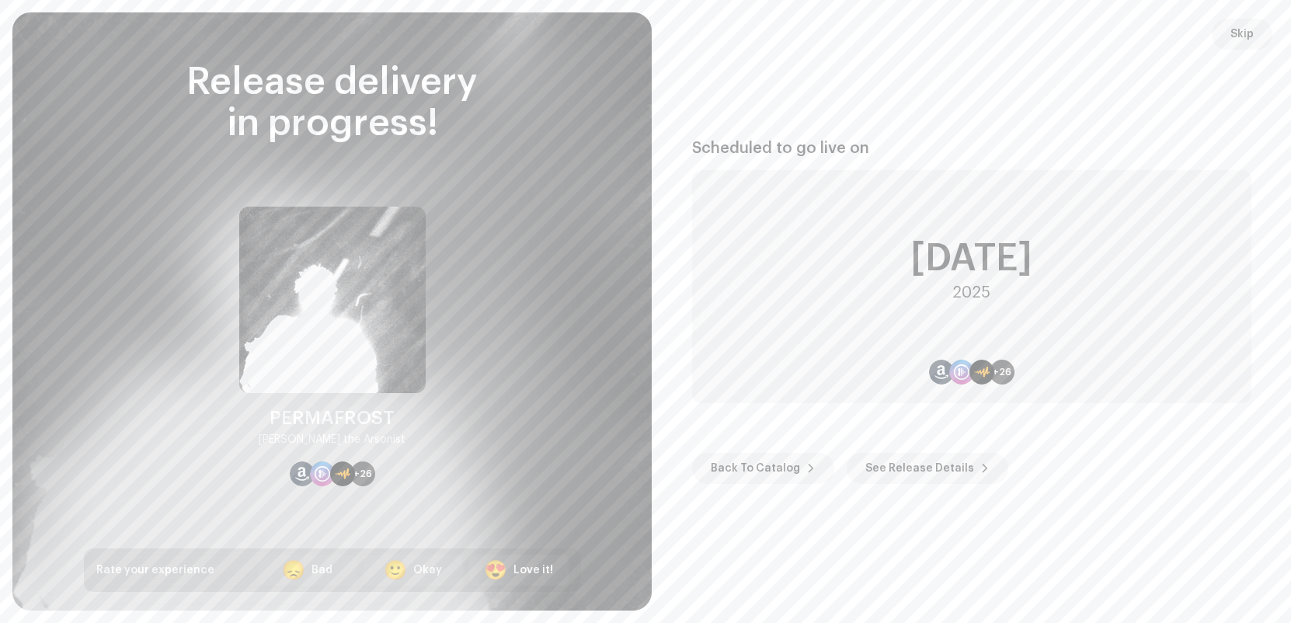
click at [1149, 61] on div "Scheduled to go live on [DATE] +26 Back To Catalog See Release Details" at bounding box center [971, 311] width 602 height 561
click at [1220, 28] on button "Skip" at bounding box center [1242, 34] width 61 height 31
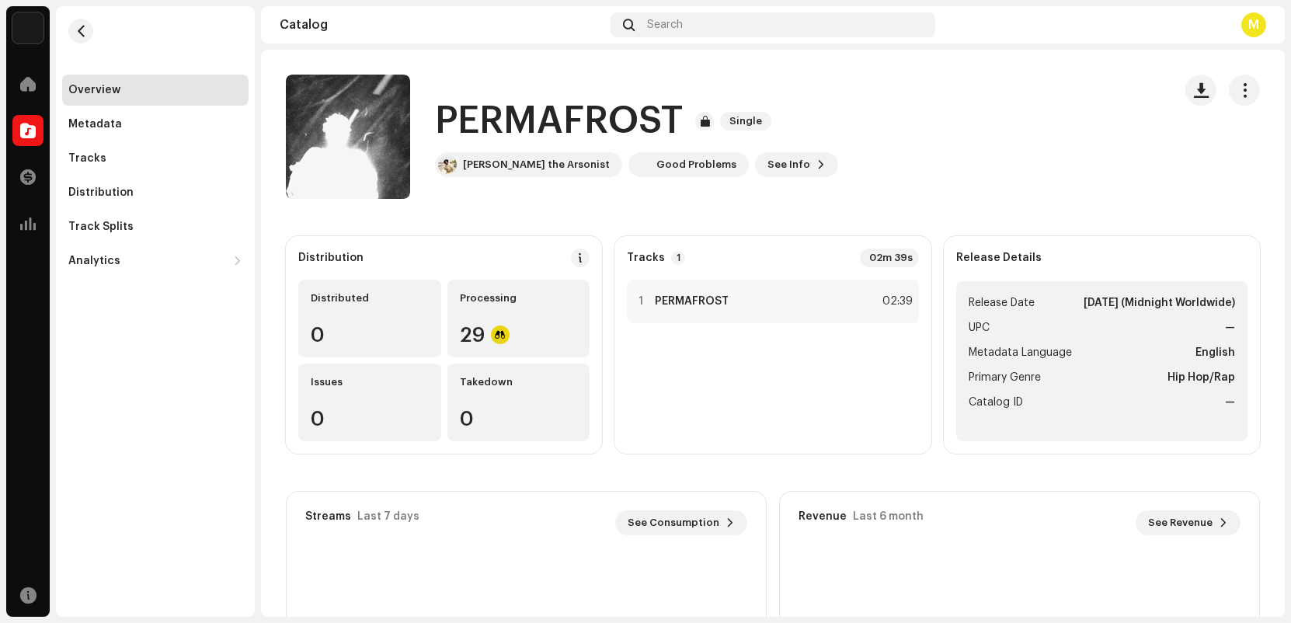
click at [946, 201] on catalog-releases-details-overview "PERMAFROST Single PERMAFROST Single Gao the Arsonist Good Problems See Info Dis…" at bounding box center [773, 438] width 1024 height 777
drag, startPoint x: 124, startPoint y: 10, endPoint x: 816, endPoint y: 462, distance: 827.4
click at [649, 368] on div "Account Name Missing Home Catalog Transactions Analytics Resources Overview Met…" at bounding box center [645, 311] width 1291 height 623
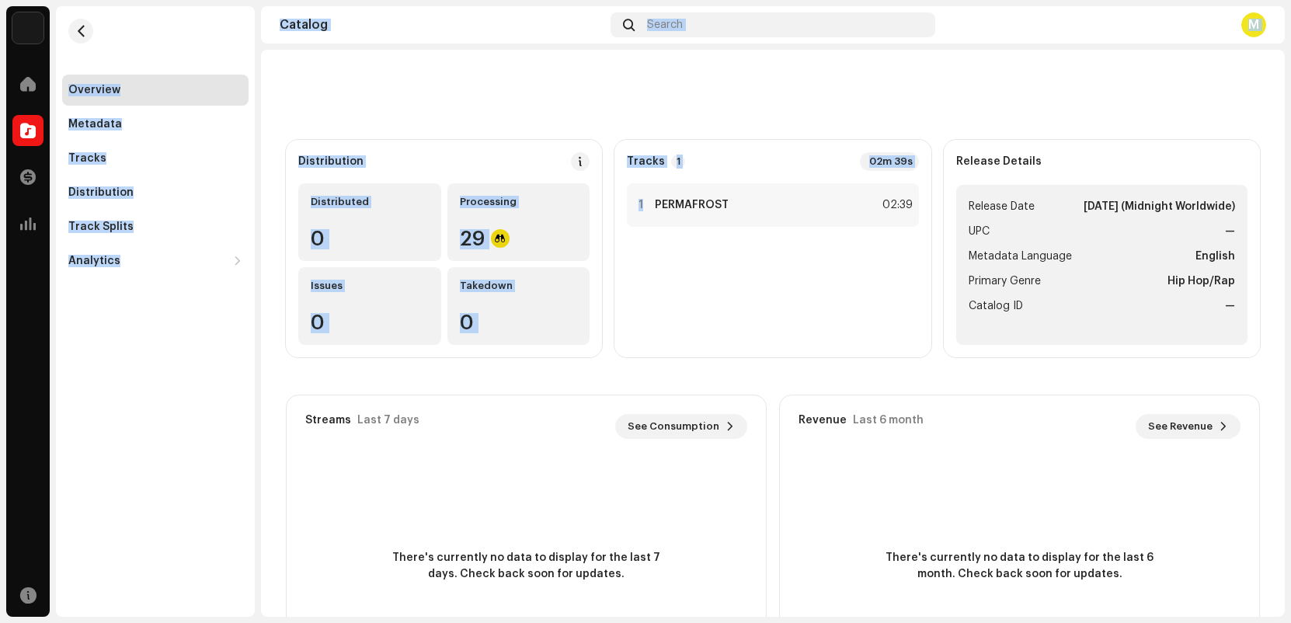
scroll to position [210, 0]
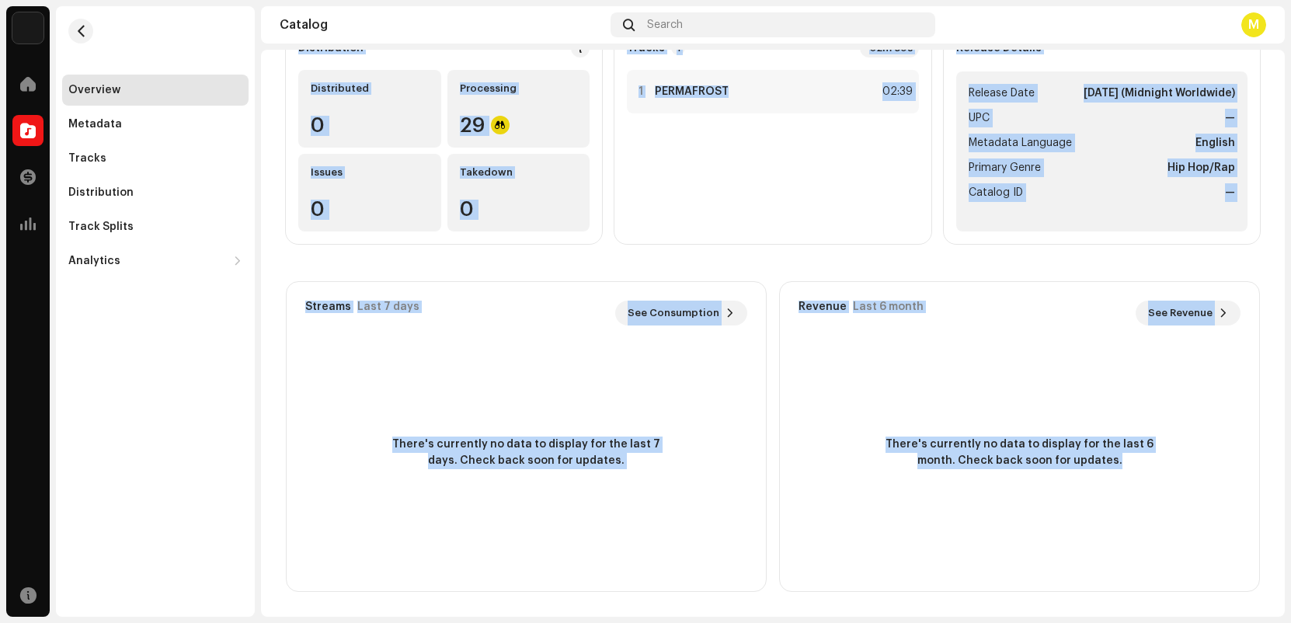
drag, startPoint x: 1175, startPoint y: 607, endPoint x: 689, endPoint y: 106, distance: 697.7
click at [690, 107] on catalog-releases-details-overview "PERMAFROST Single PERMAFROST Single Gao the Arsonist Good Problems See Info Dis…" at bounding box center [773, 228] width 1024 height 777
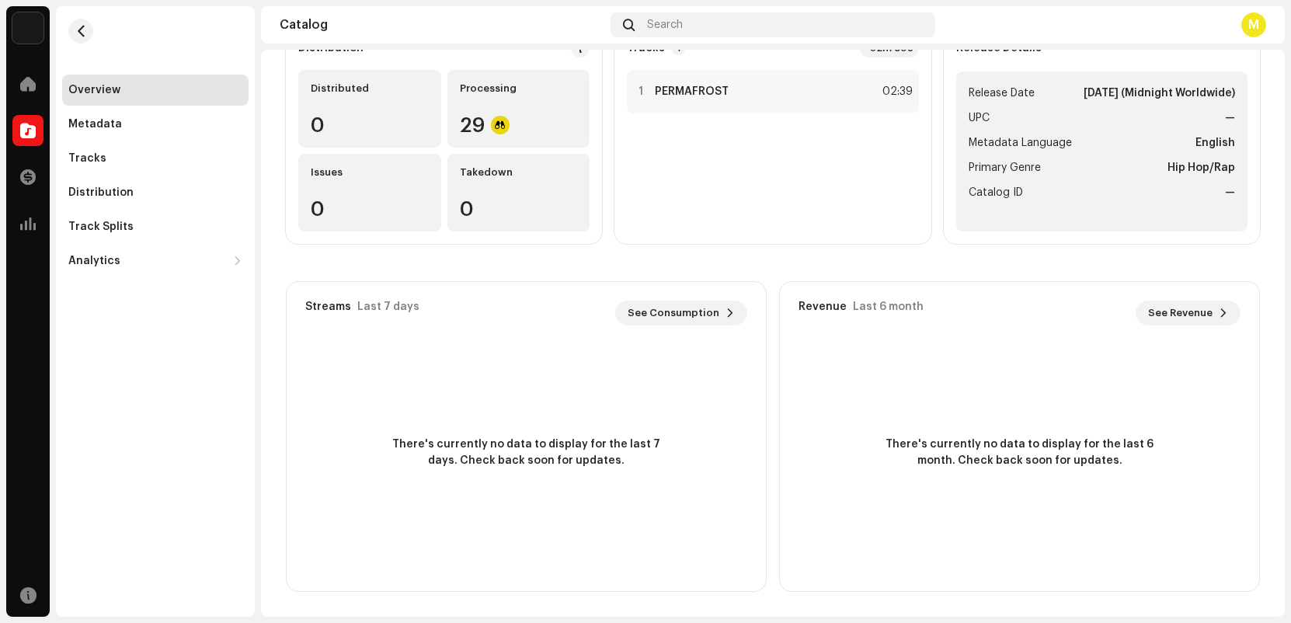
click at [1190, 597] on catalog-releases-details-overview "PERMAFROST Single PERMAFROST Single Gao the Arsonist Good Problems See Info Dis…" at bounding box center [773, 228] width 1024 height 777
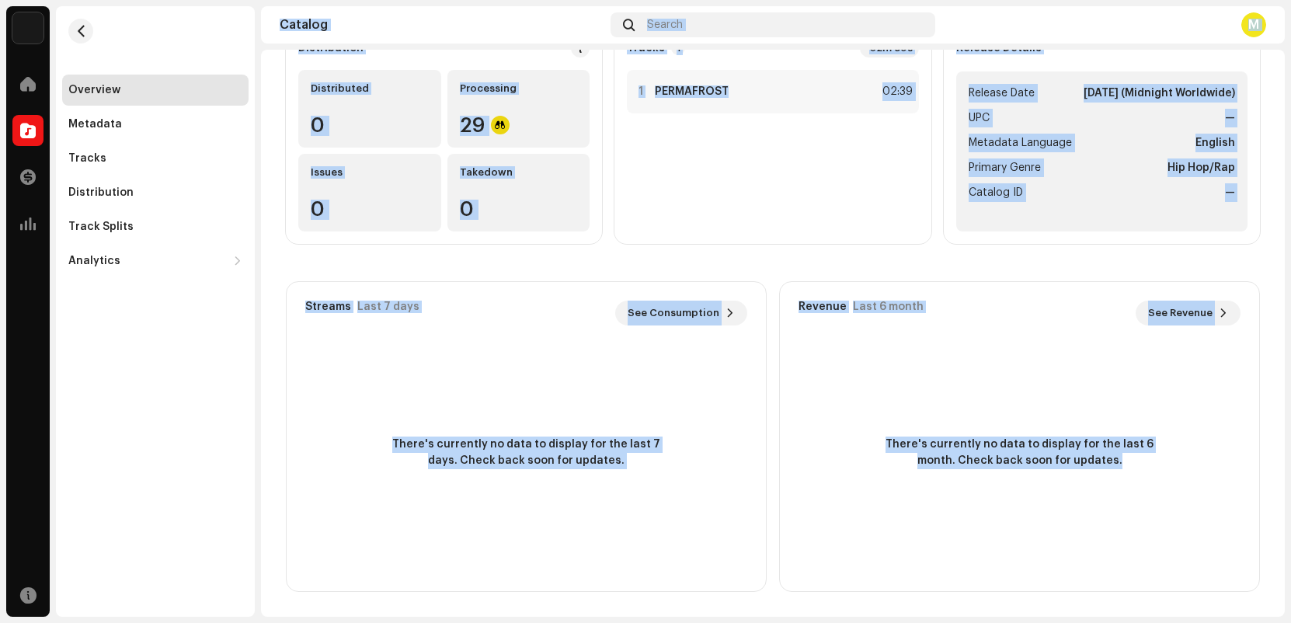
drag, startPoint x: 1198, startPoint y: 601, endPoint x: 510, endPoint y: -117, distance: 994.5
click at [510, 0] on html "Account Name Missing Home Catalog Transactions Analytics Resources Overview Met…" at bounding box center [645, 311] width 1291 height 623
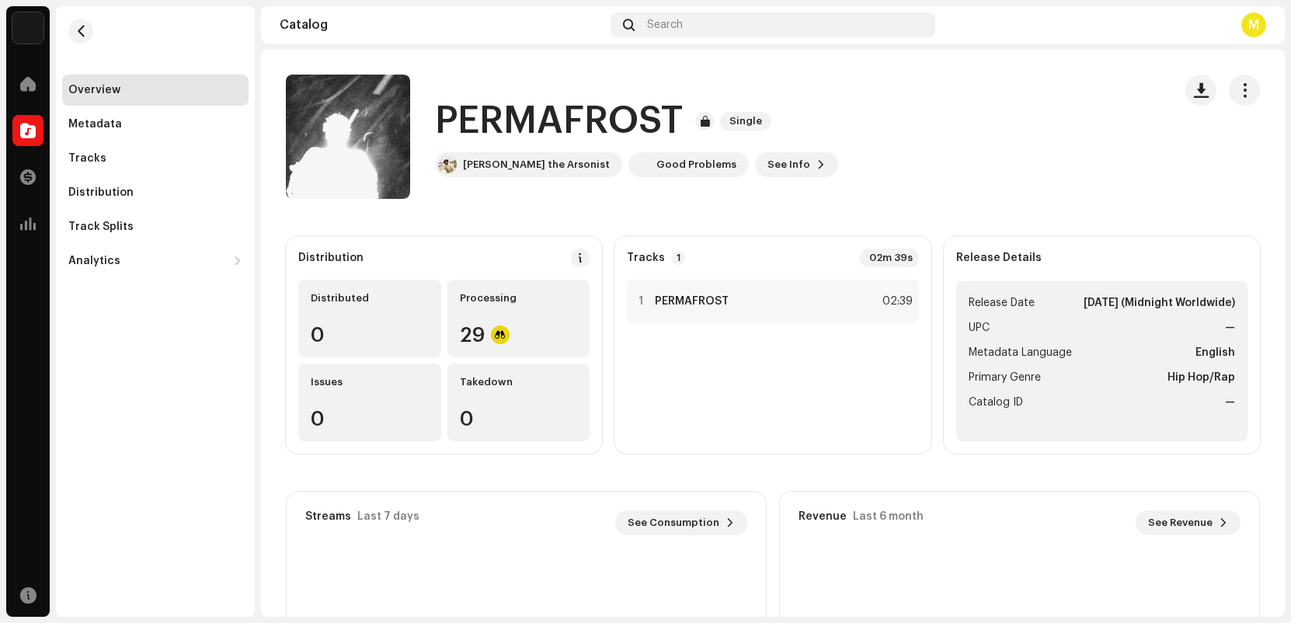
click at [183, 28] on div "Overview Metadata Tracks Distribution Track Splits Analytics Consumption Engage…" at bounding box center [155, 141] width 199 height 270
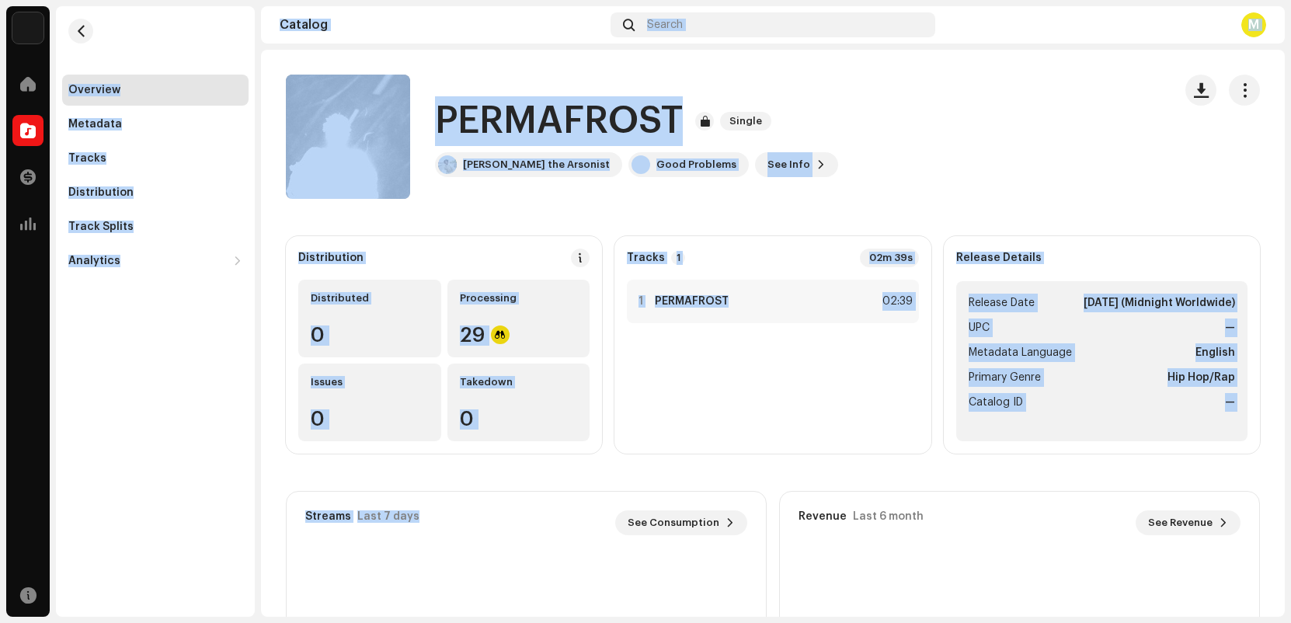
drag, startPoint x: 232, startPoint y: 74, endPoint x: 777, endPoint y: 503, distance: 693.1
click at [777, 503] on div "Account Name Missing Home Catalog Transactions Analytics Resources Overview Met…" at bounding box center [645, 311] width 1291 height 623
drag, startPoint x: 1178, startPoint y: 587, endPoint x: 113, endPoint y: 50, distance: 1193.0
click at [113, 52] on div "Account Name Missing Home Catalog Transactions Analytics Resources Overview Met…" at bounding box center [645, 311] width 1291 height 623
drag, startPoint x: 118, startPoint y: 32, endPoint x: 157, endPoint y: 9, distance: 44.9
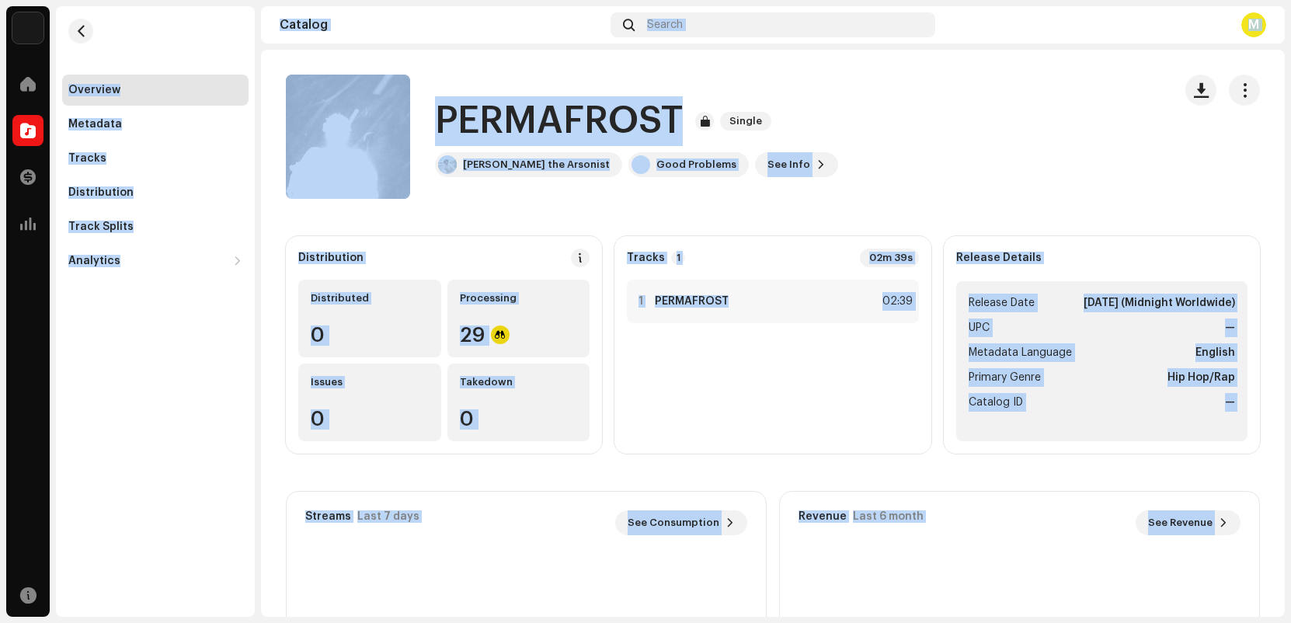
click at [118, 32] on div "Overview Metadata Tracks Distribution Track Splits Analytics Consumption Engage…" at bounding box center [155, 141] width 199 height 270
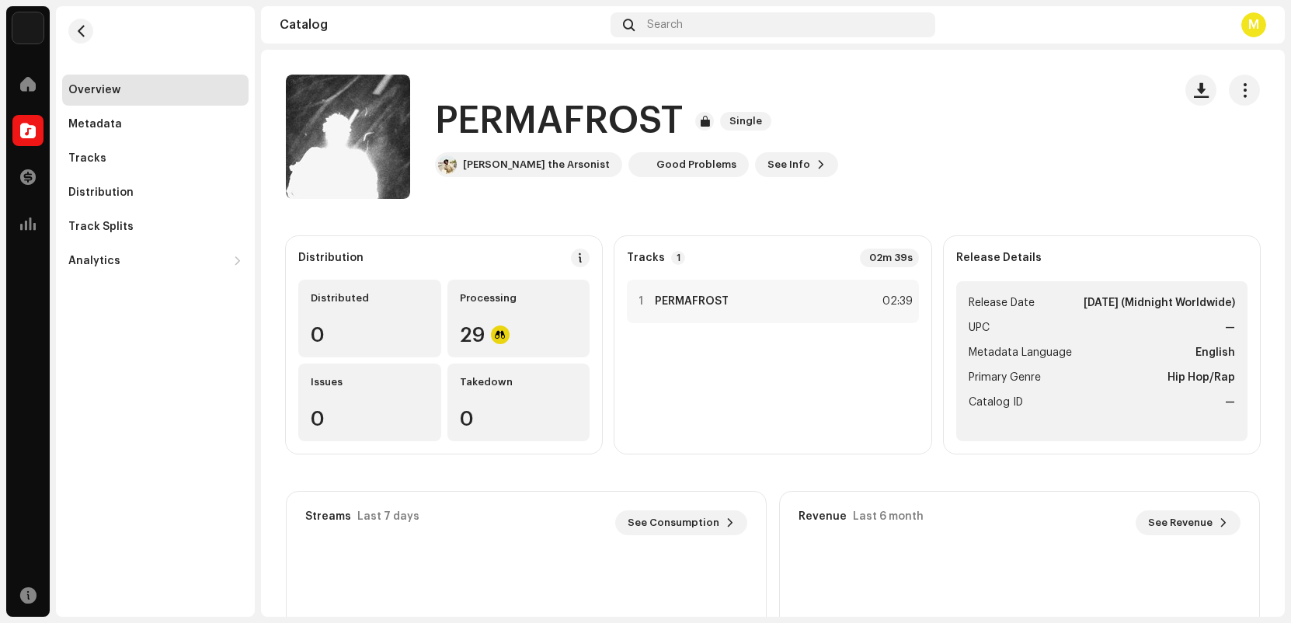
click at [117, 378] on div "Overview Metadata Tracks Distribution Track Splits Analytics Consumption Engage…" at bounding box center [155, 311] width 199 height 611
click at [268, 559] on div "Distribution Distributed 0 Processing 29 Issues 0 Takedown 0 Tracks 1 02m 39s 1…" at bounding box center [773, 519] width 1024 height 566
